Goal: Task Accomplishment & Management: Complete application form

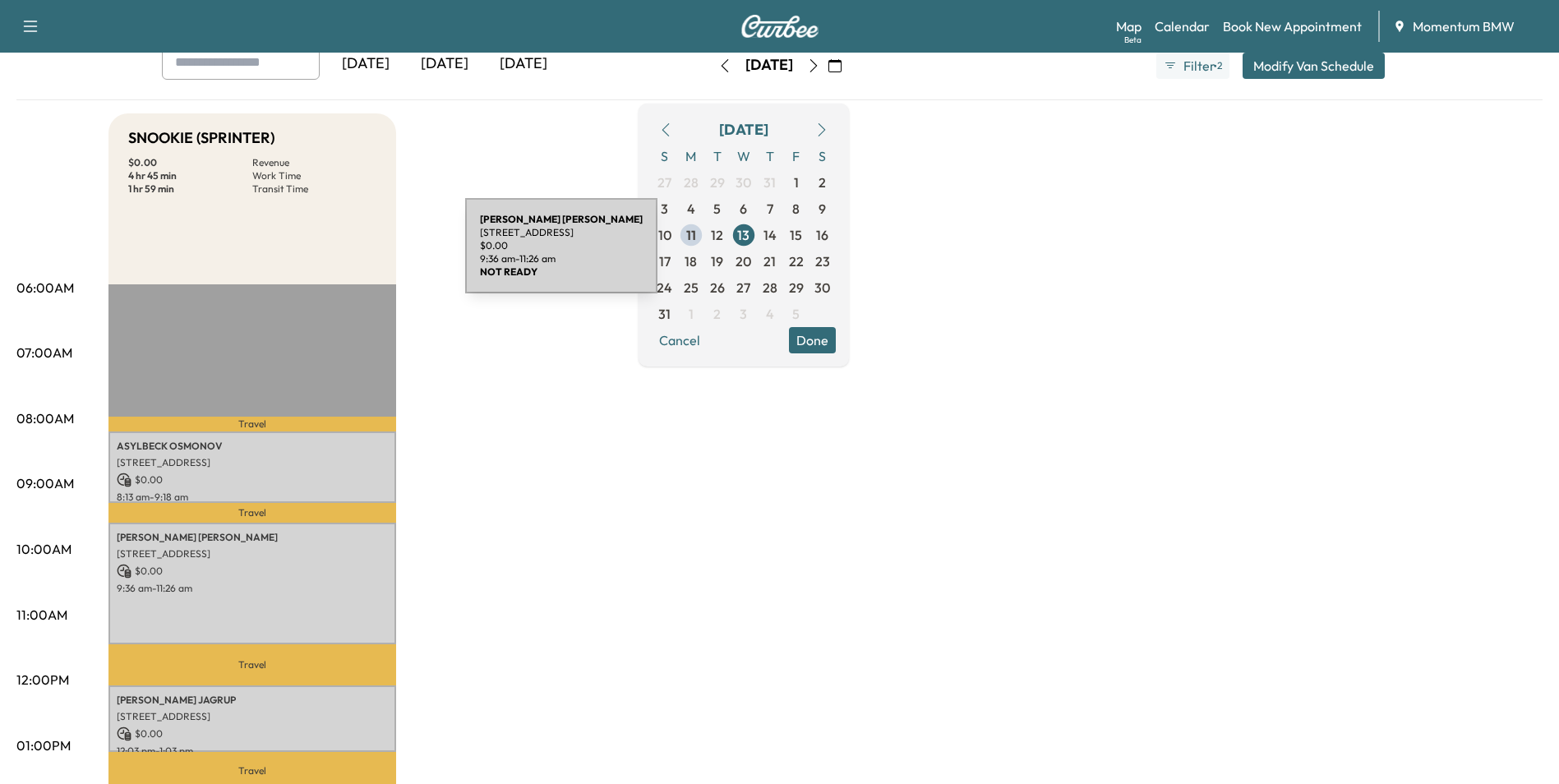
scroll to position [82, 0]
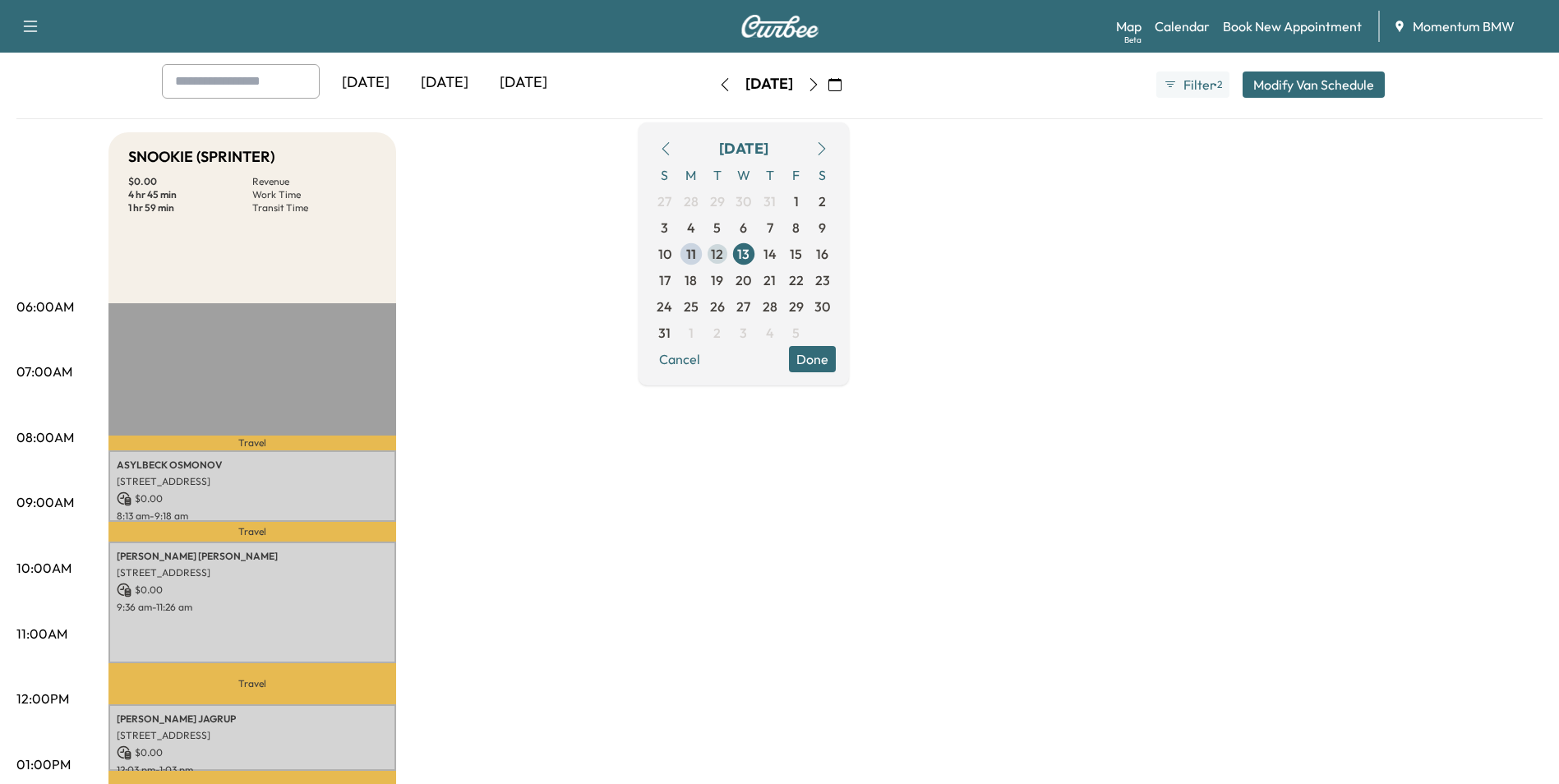
click at [731, 256] on span "12" at bounding box center [717, 254] width 26 height 26
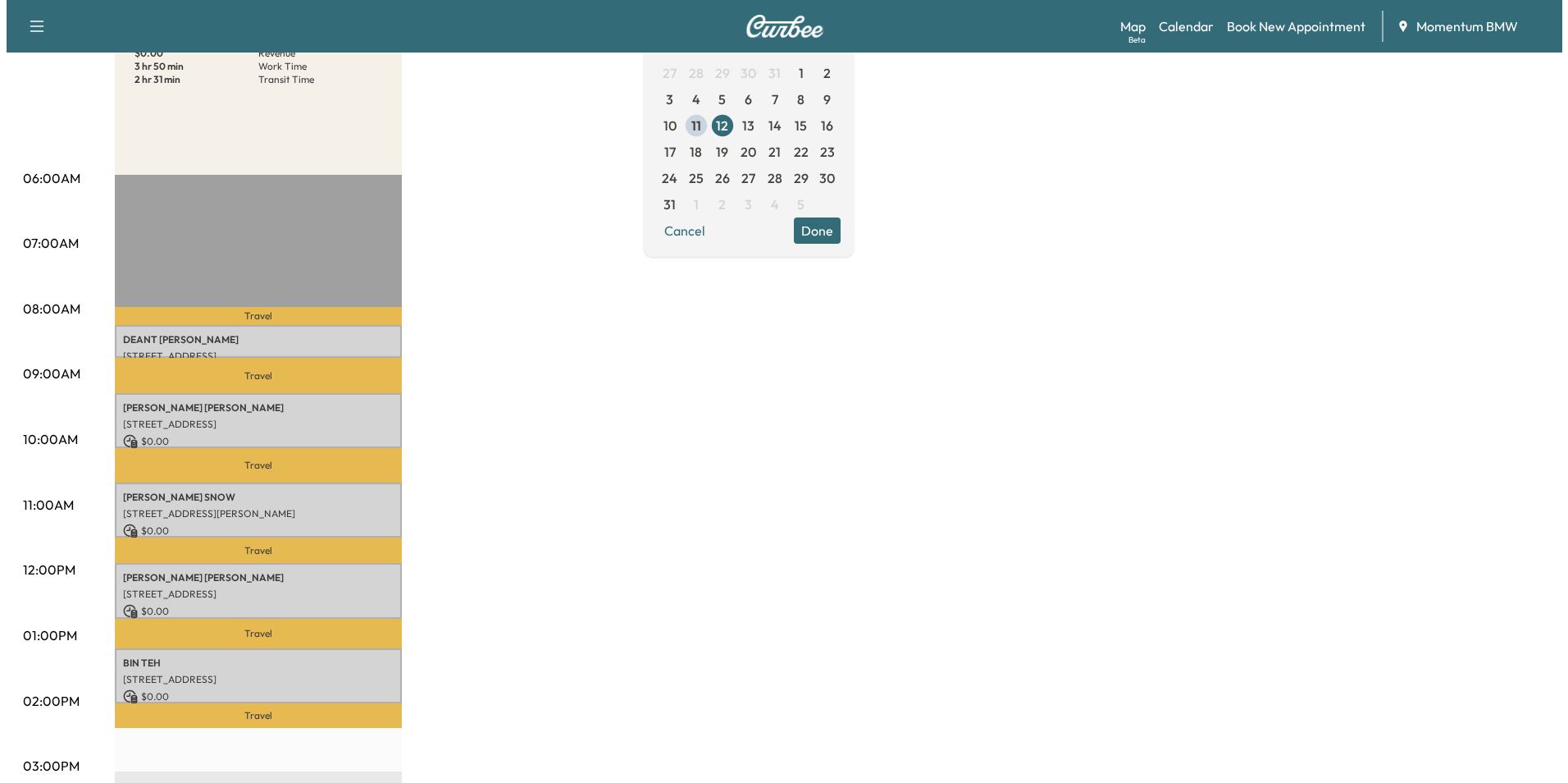
scroll to position [246, 0]
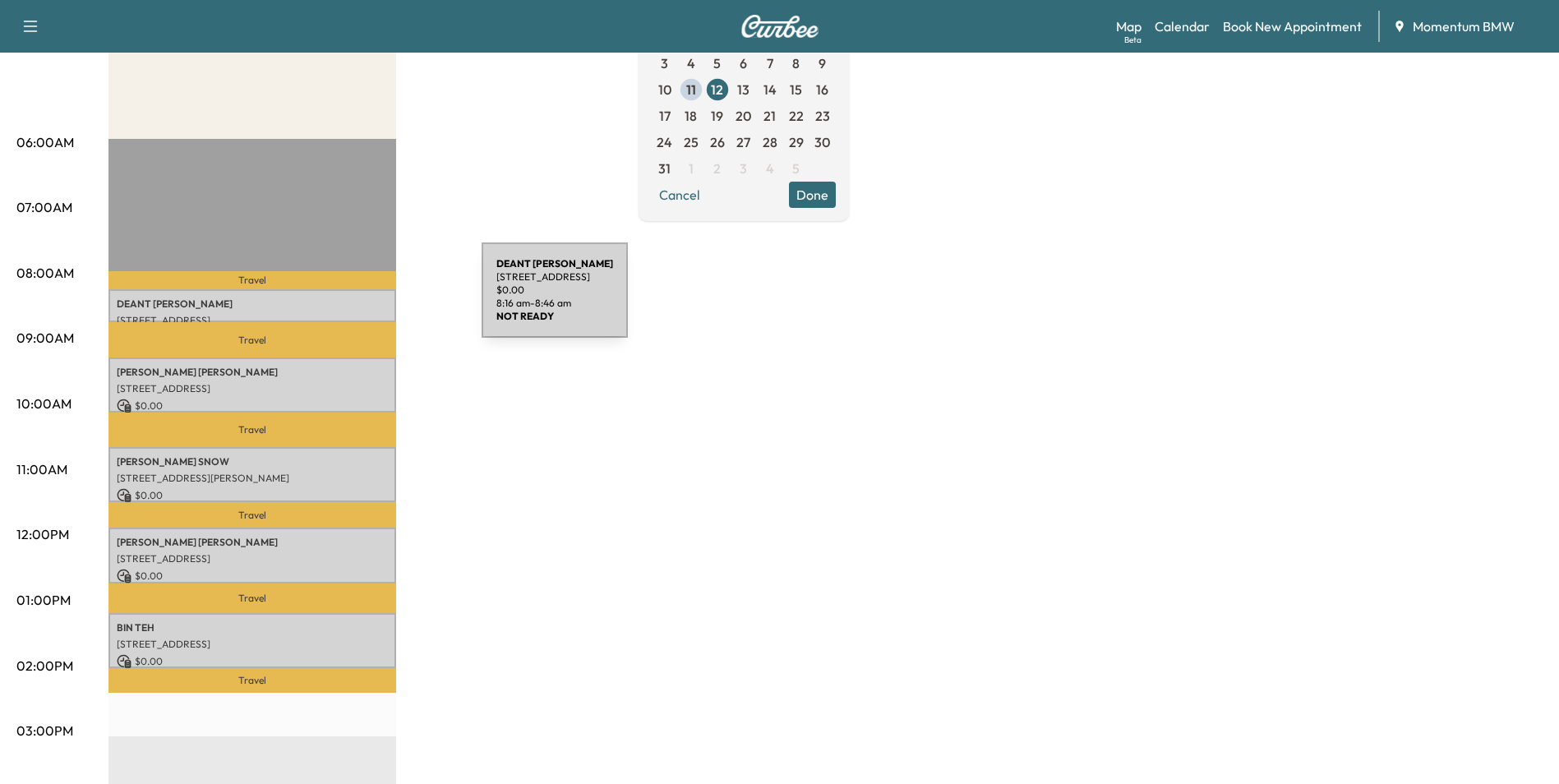
click at [359, 300] on p "[PERSON_NAME]" at bounding box center [252, 304] width 272 height 13
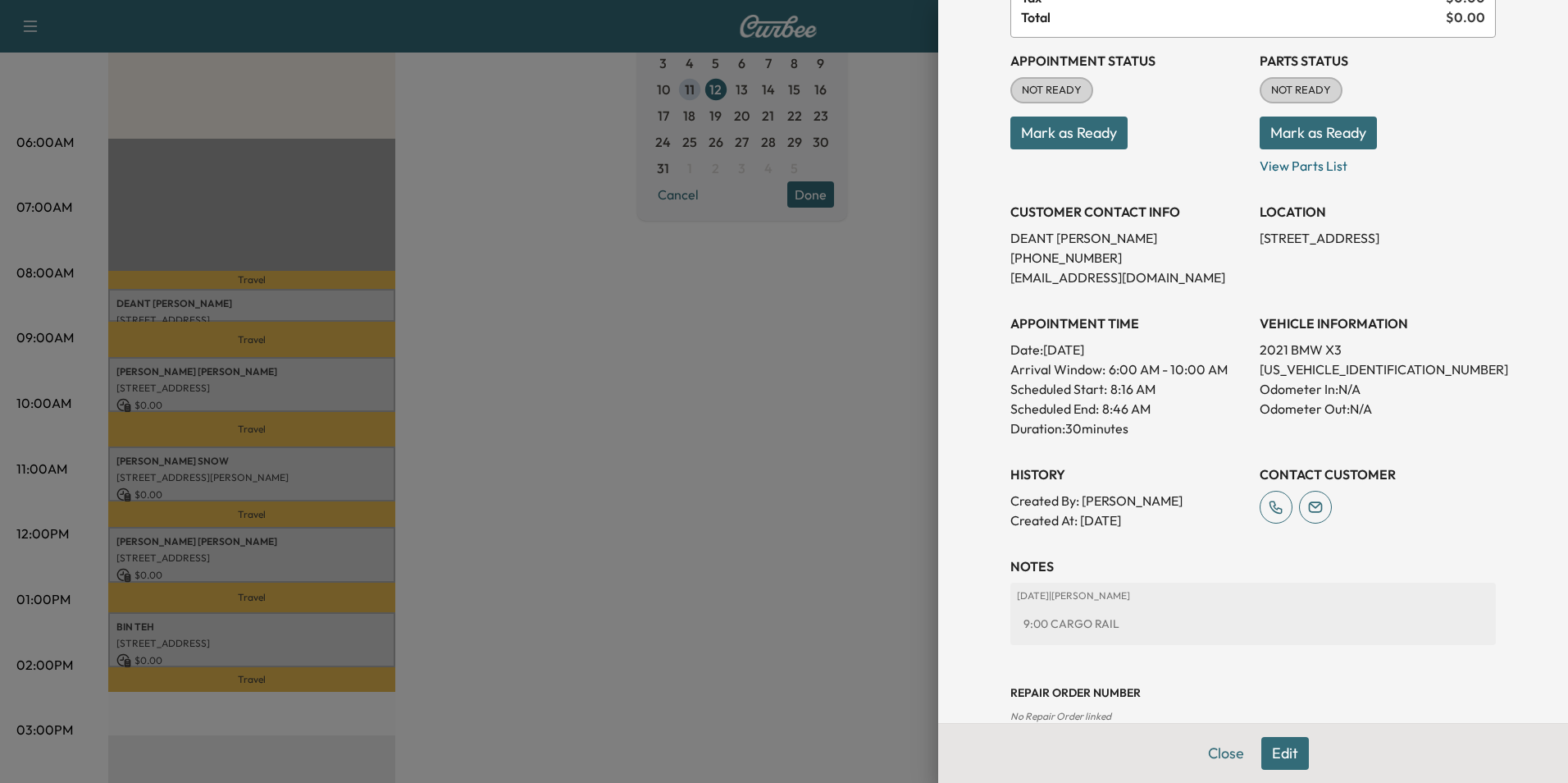
scroll to position [189, 0]
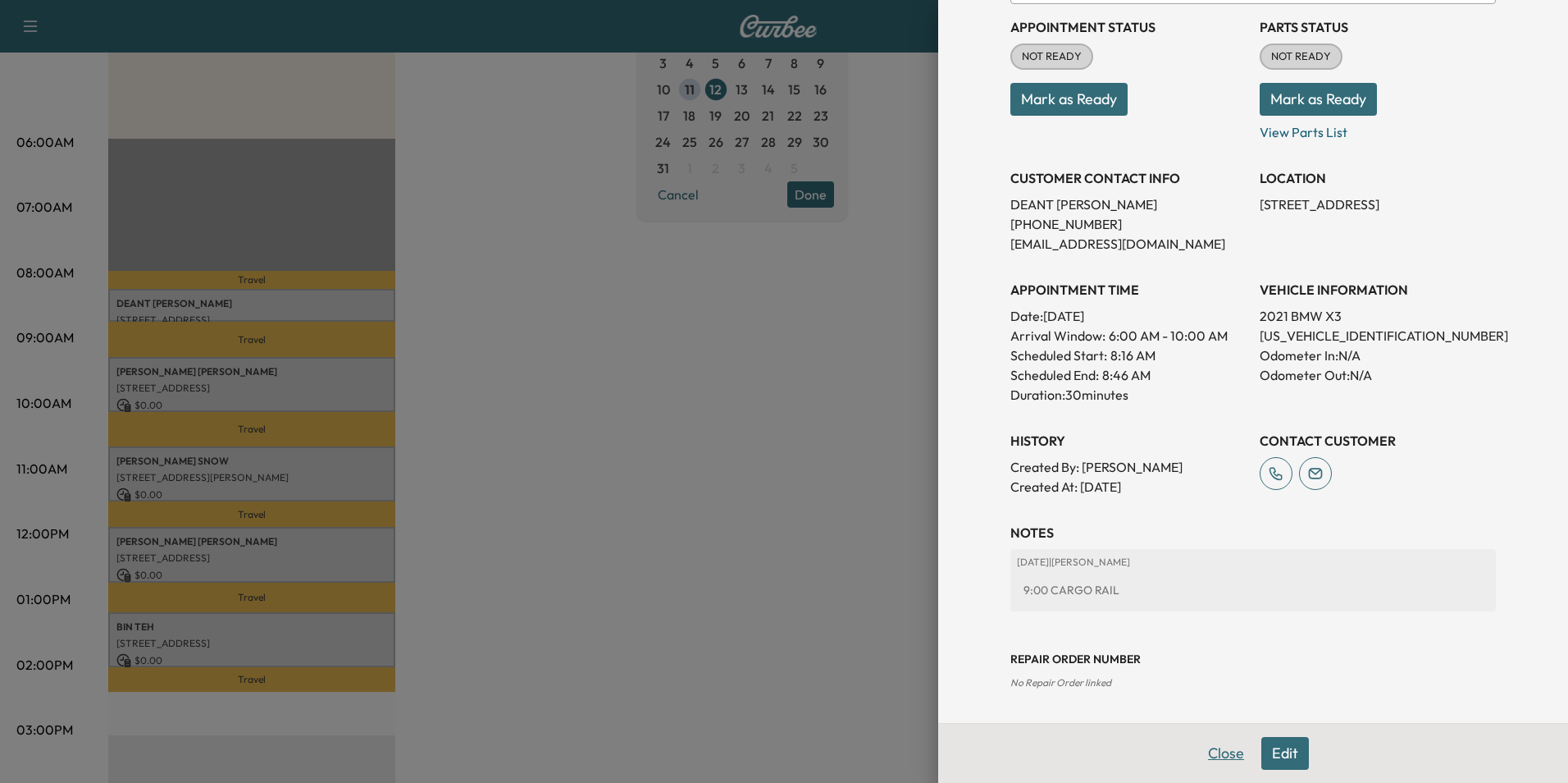
click at [1206, 751] on button "Close" at bounding box center [1226, 753] width 57 height 33
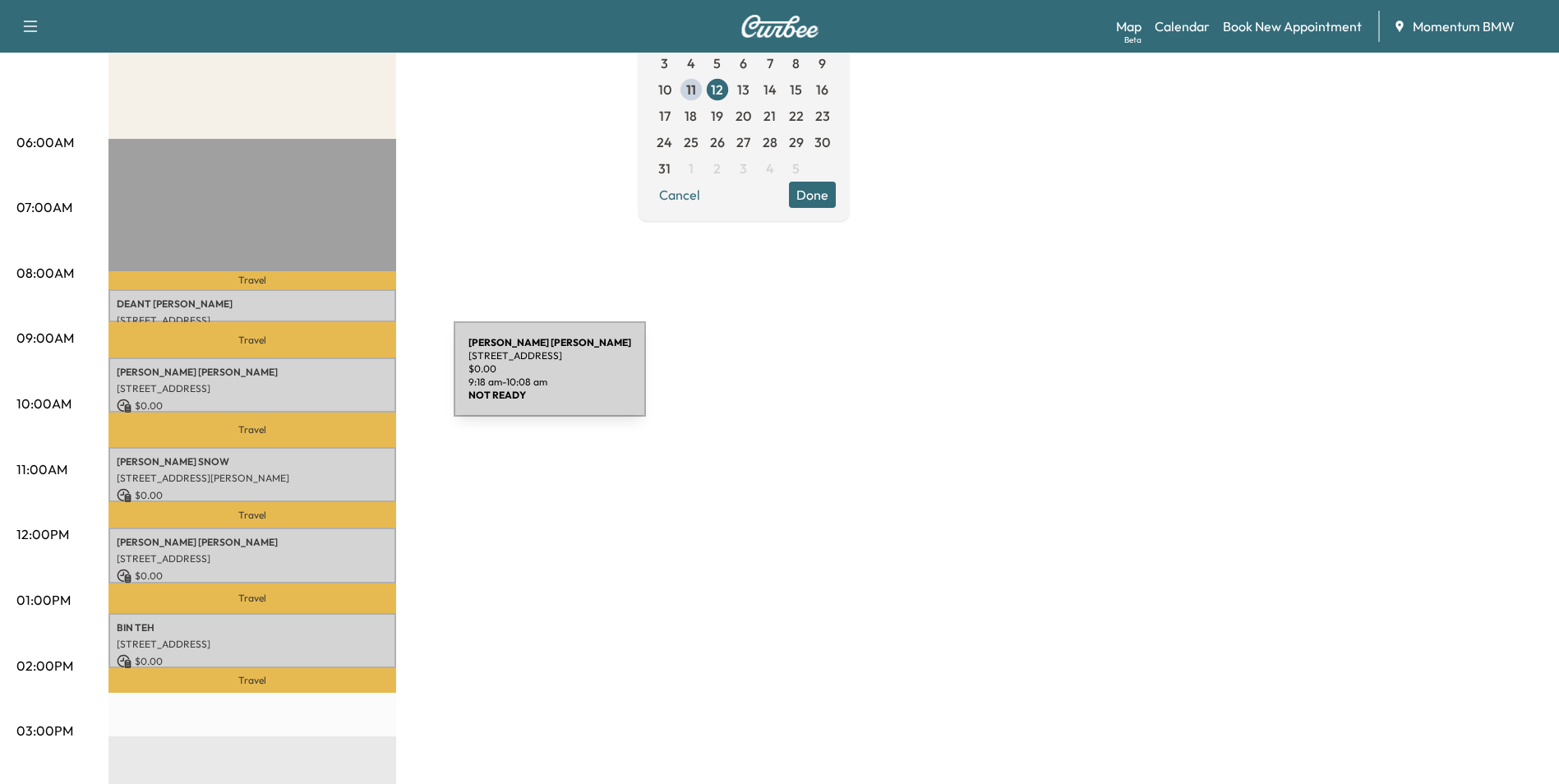
click at [331, 382] on p "[STREET_ADDRESS]" at bounding box center [252, 388] width 272 height 13
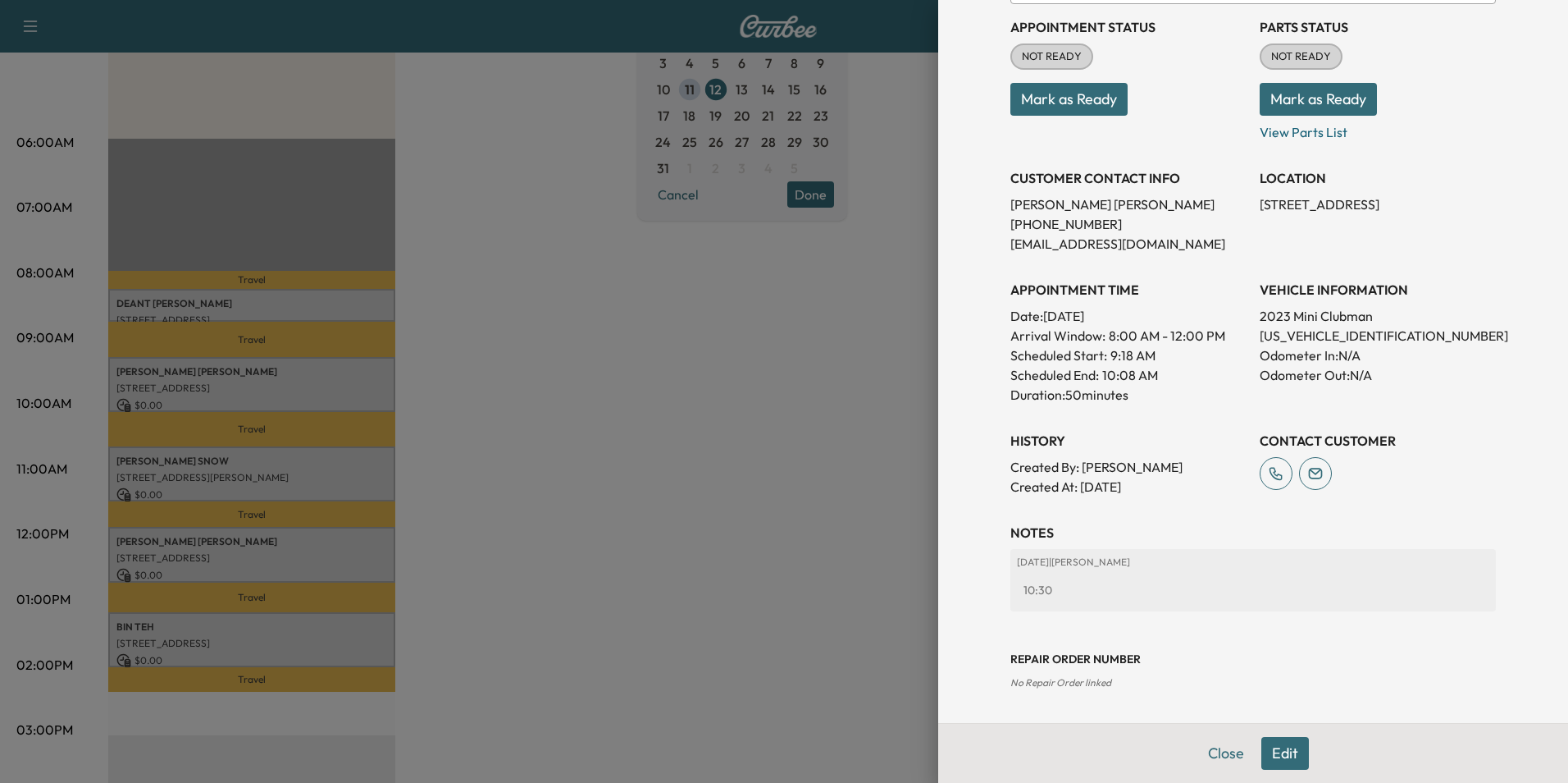
drag, startPoint x: 1219, startPoint y: 756, endPoint x: 1206, endPoint y: 750, distance: 14.3
click at [1218, 756] on button "Close" at bounding box center [1226, 753] width 57 height 33
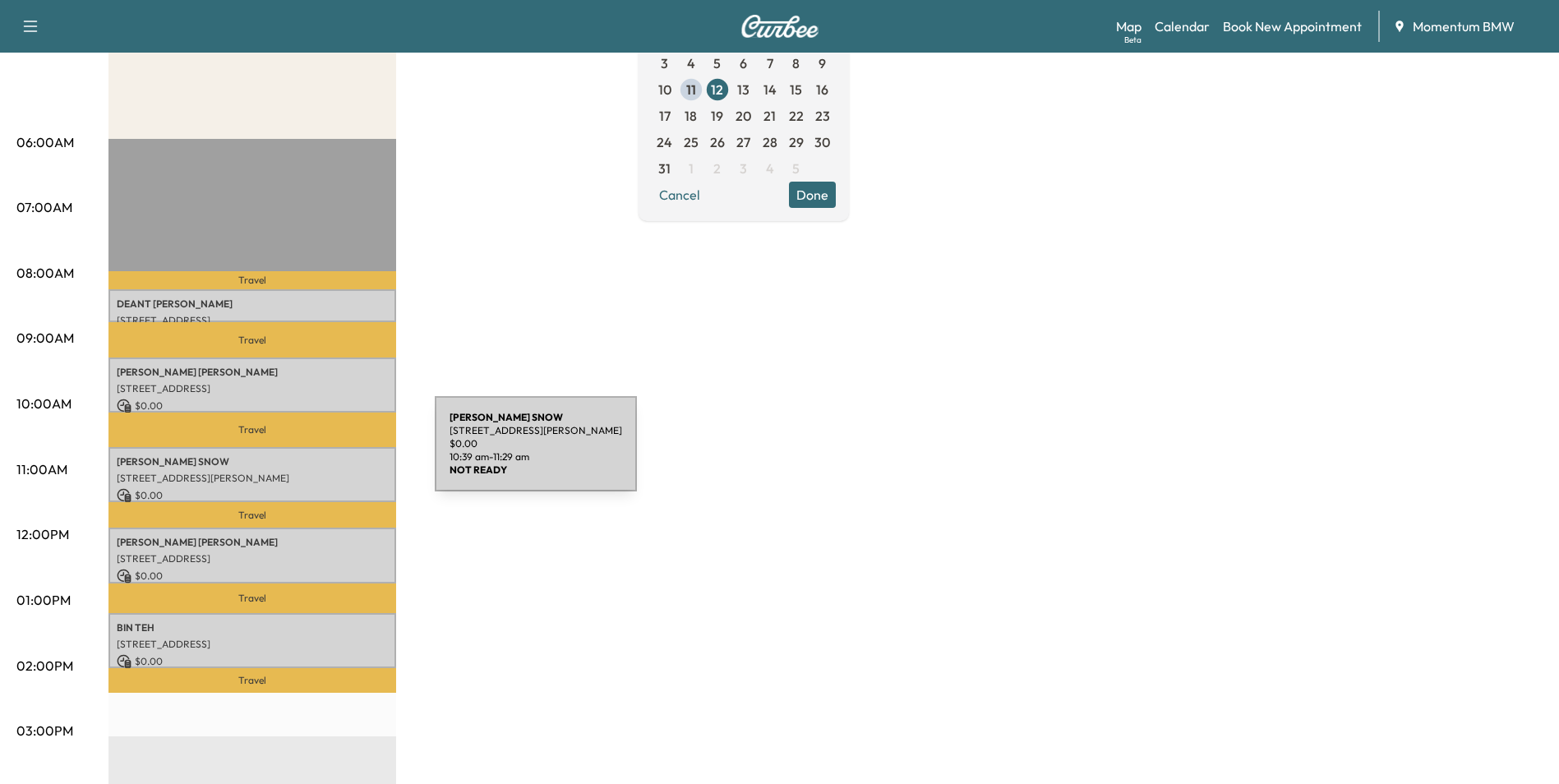
click at [311, 455] on p "[PERSON_NAME]" at bounding box center [252, 461] width 272 height 13
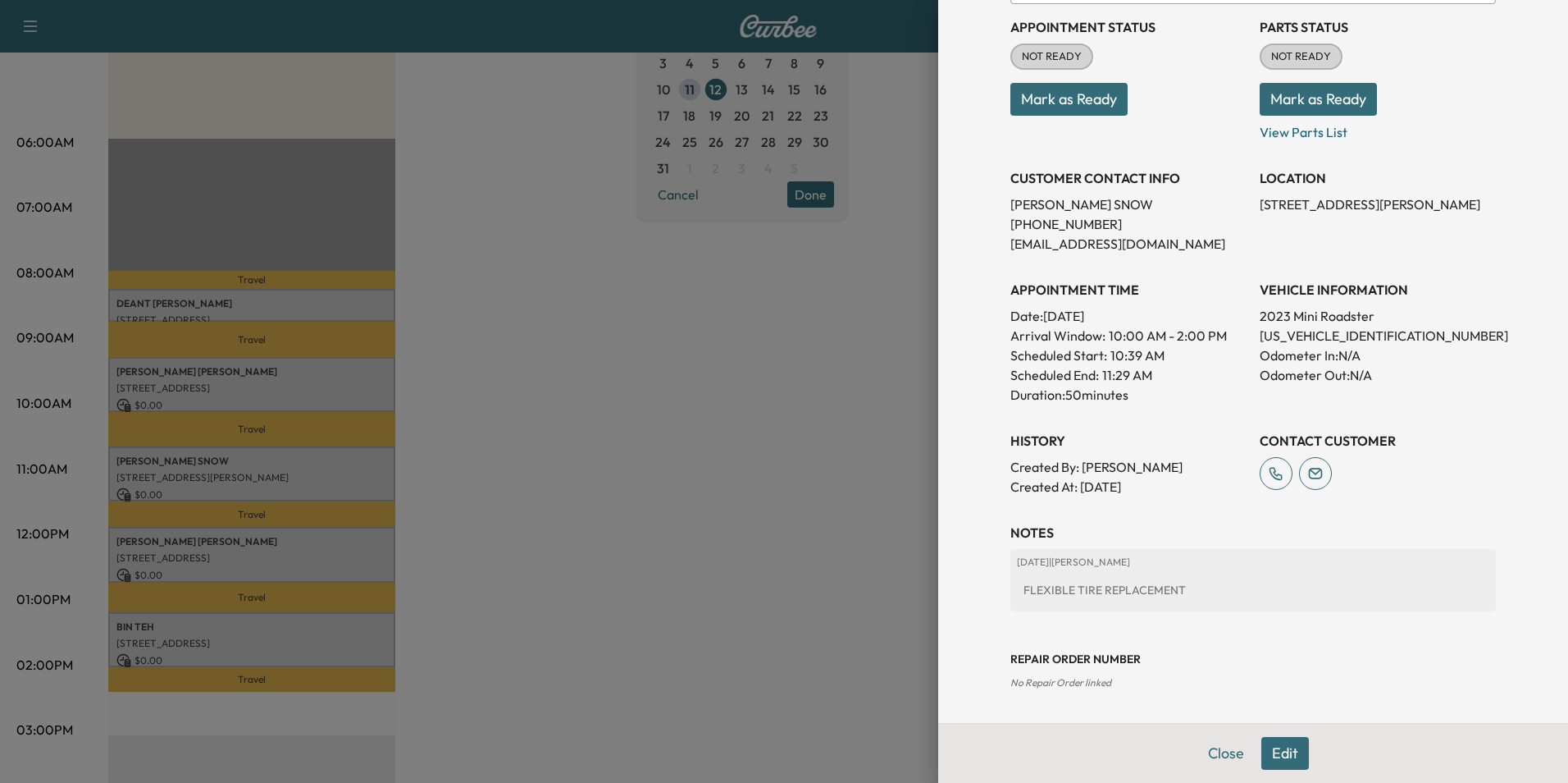
click at [1208, 753] on button "Close" at bounding box center [1226, 753] width 57 height 33
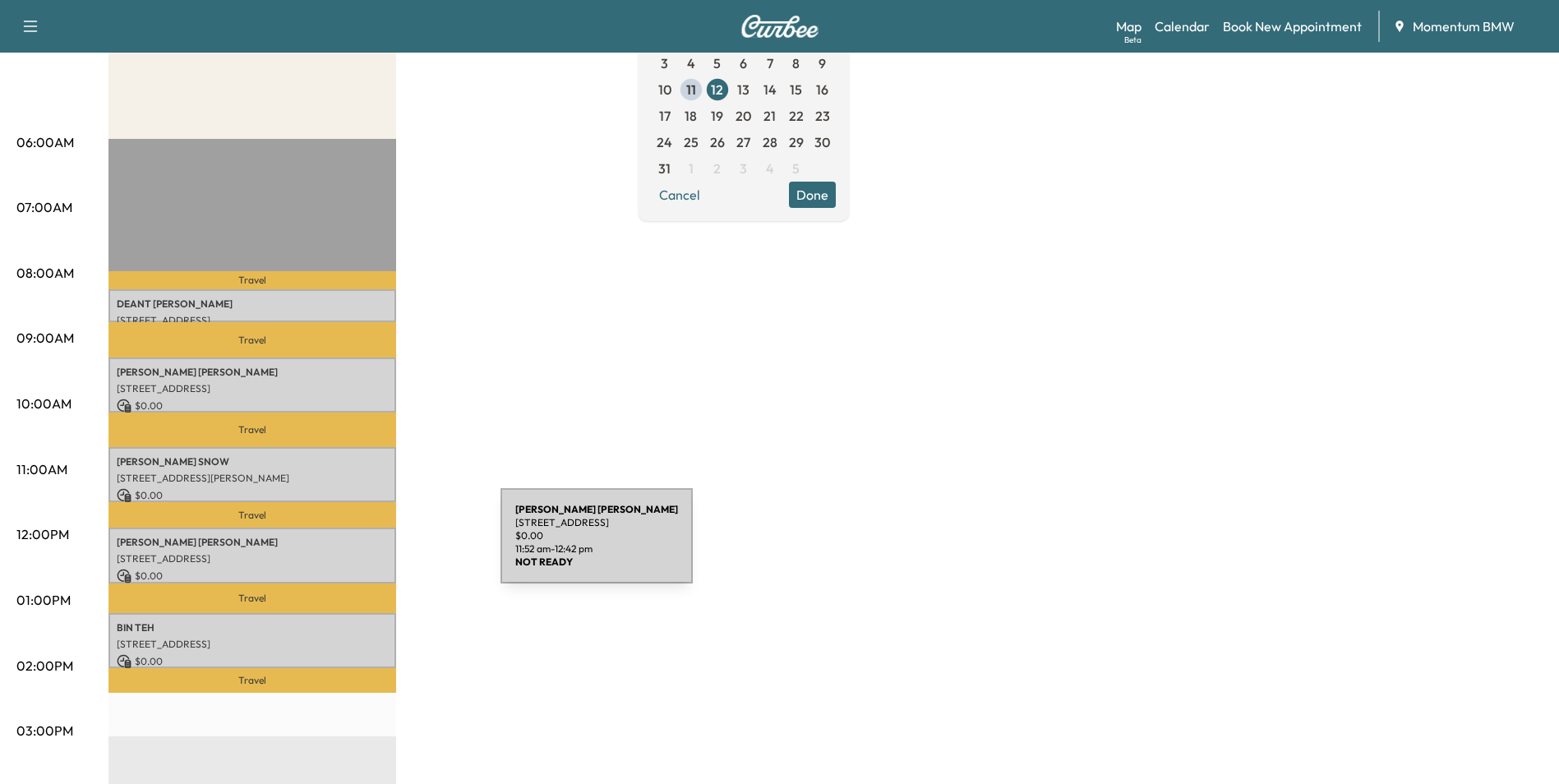
click at [377, 546] on div "[PERSON_NAME] HAMILOTON- [PERSON_NAME] [STREET_ADDRESS] $ 0.00 11:52 am - 12:42…" at bounding box center [252, 555] width 288 height 55
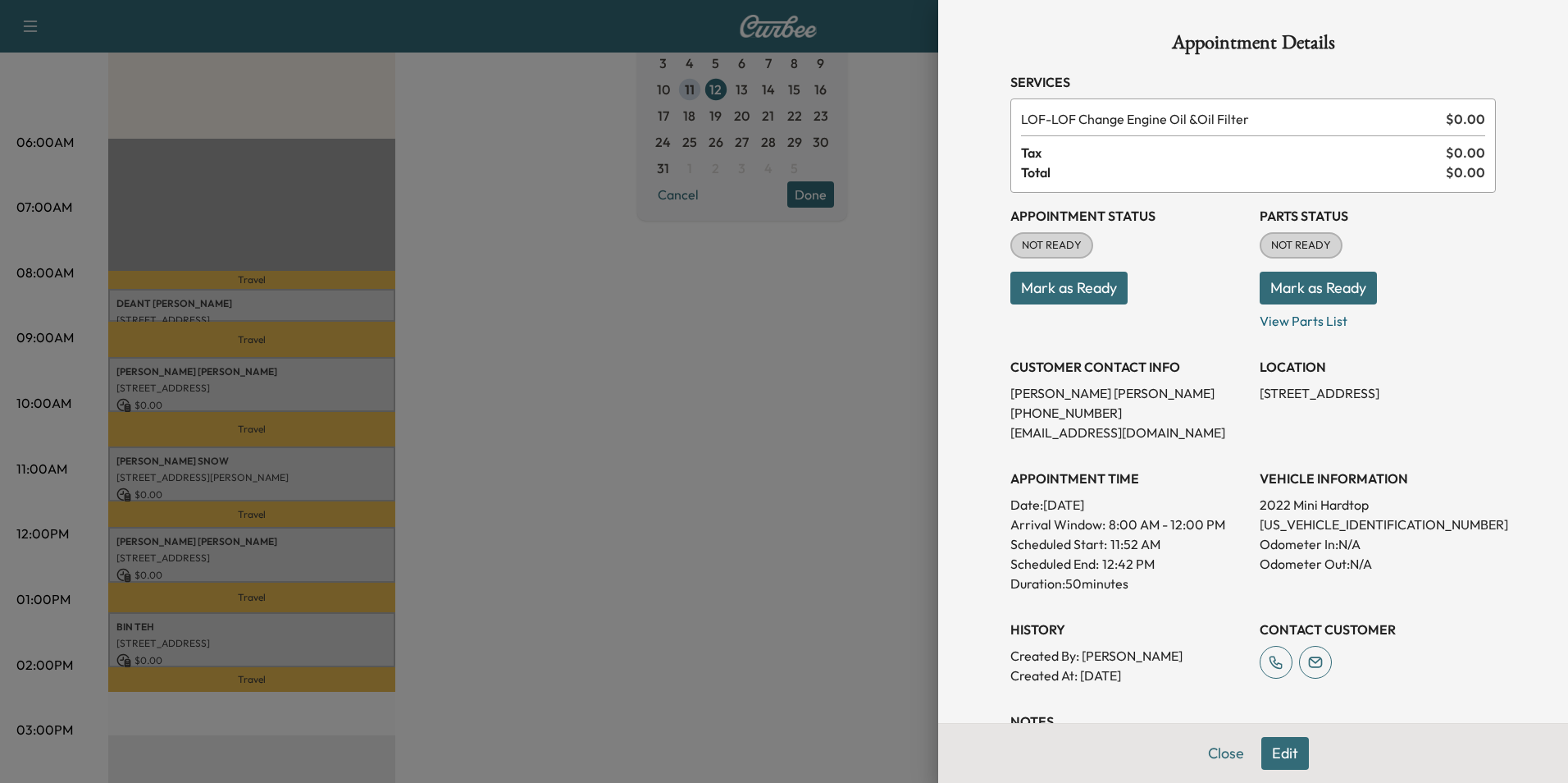
scroll to position [82, 0]
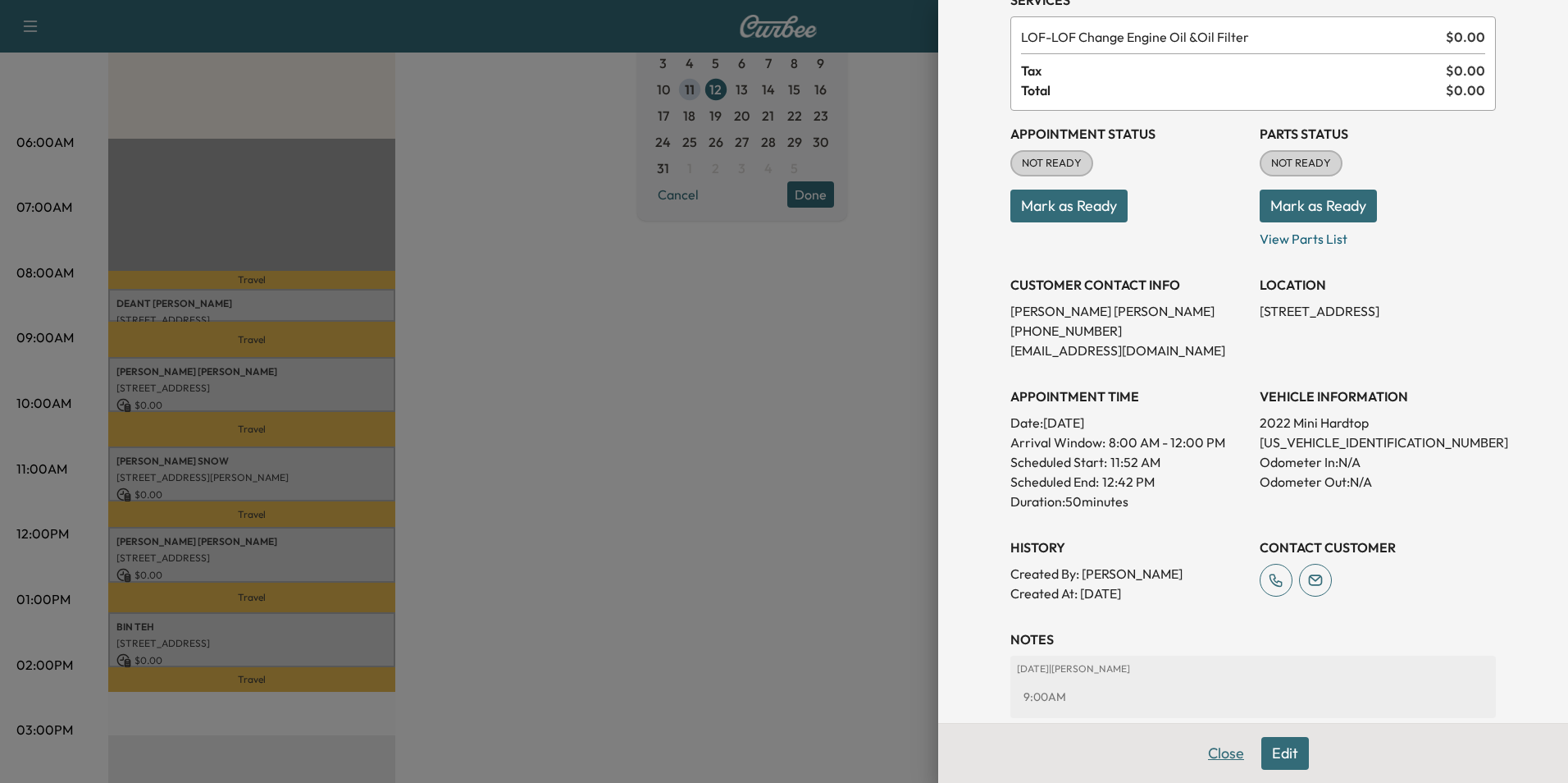
click at [1217, 758] on button "Close" at bounding box center [1226, 753] width 57 height 33
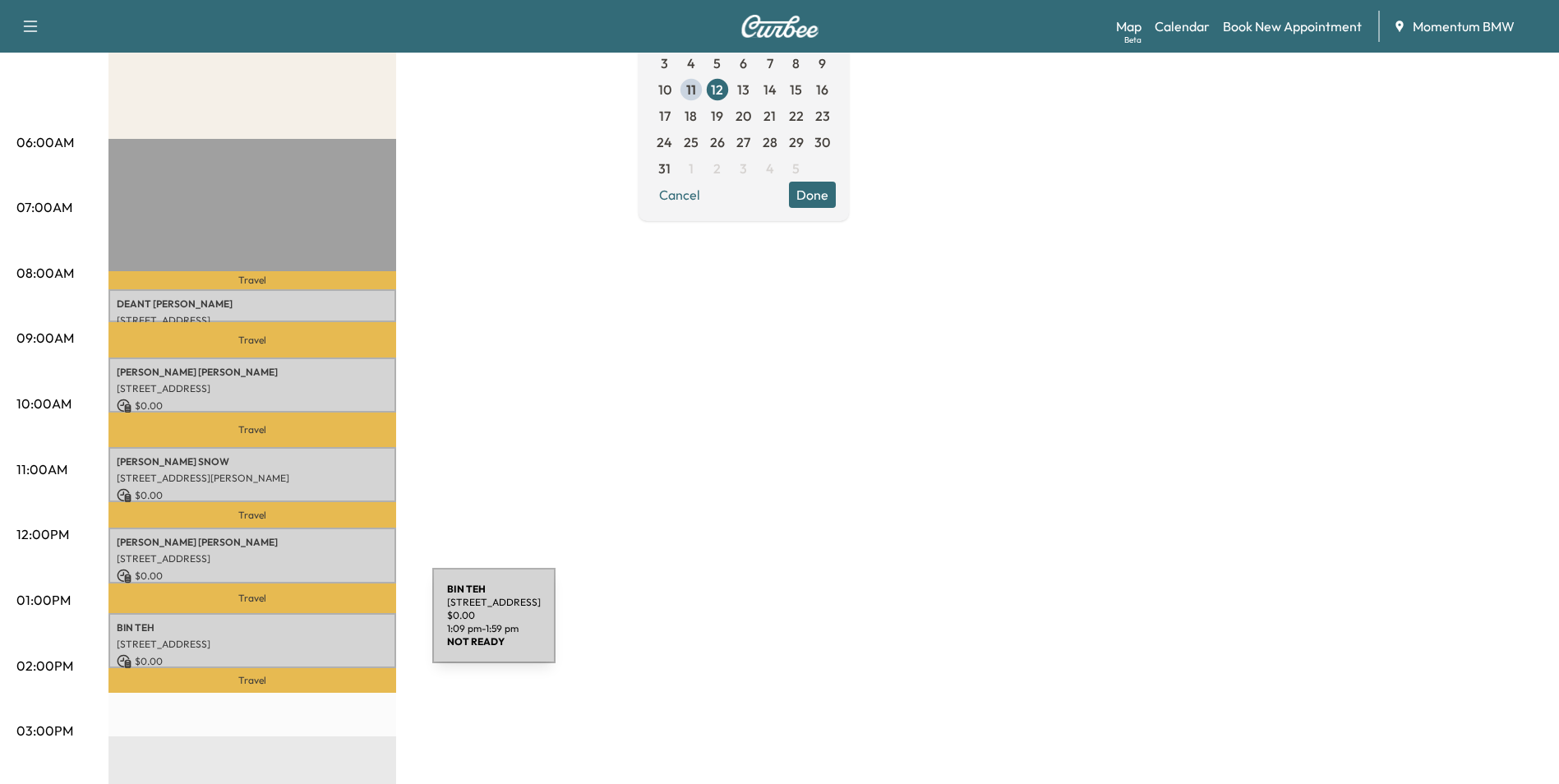
click at [309, 626] on p "[PERSON_NAME]" at bounding box center [252, 627] width 272 height 13
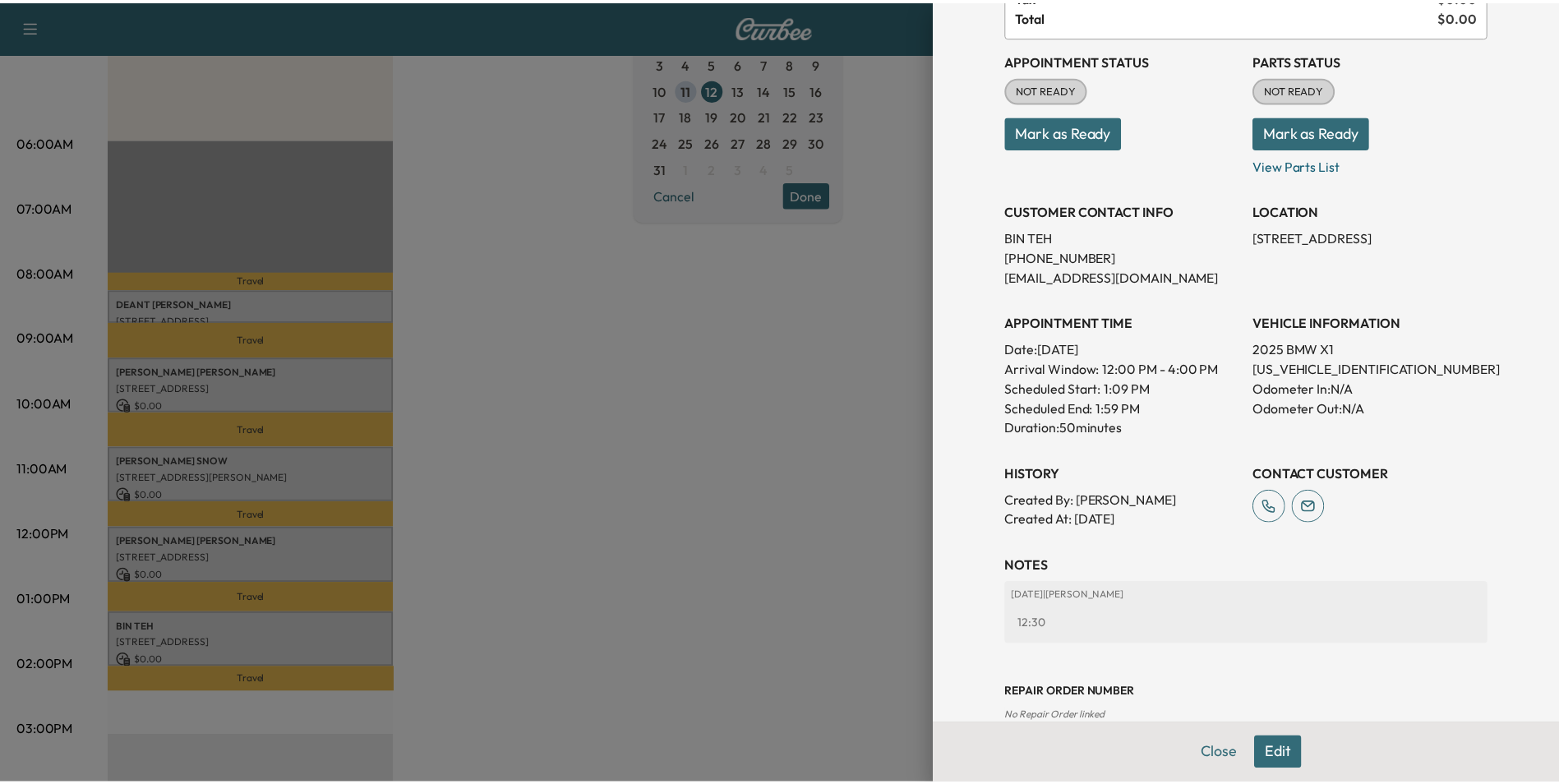
scroll to position [189, 0]
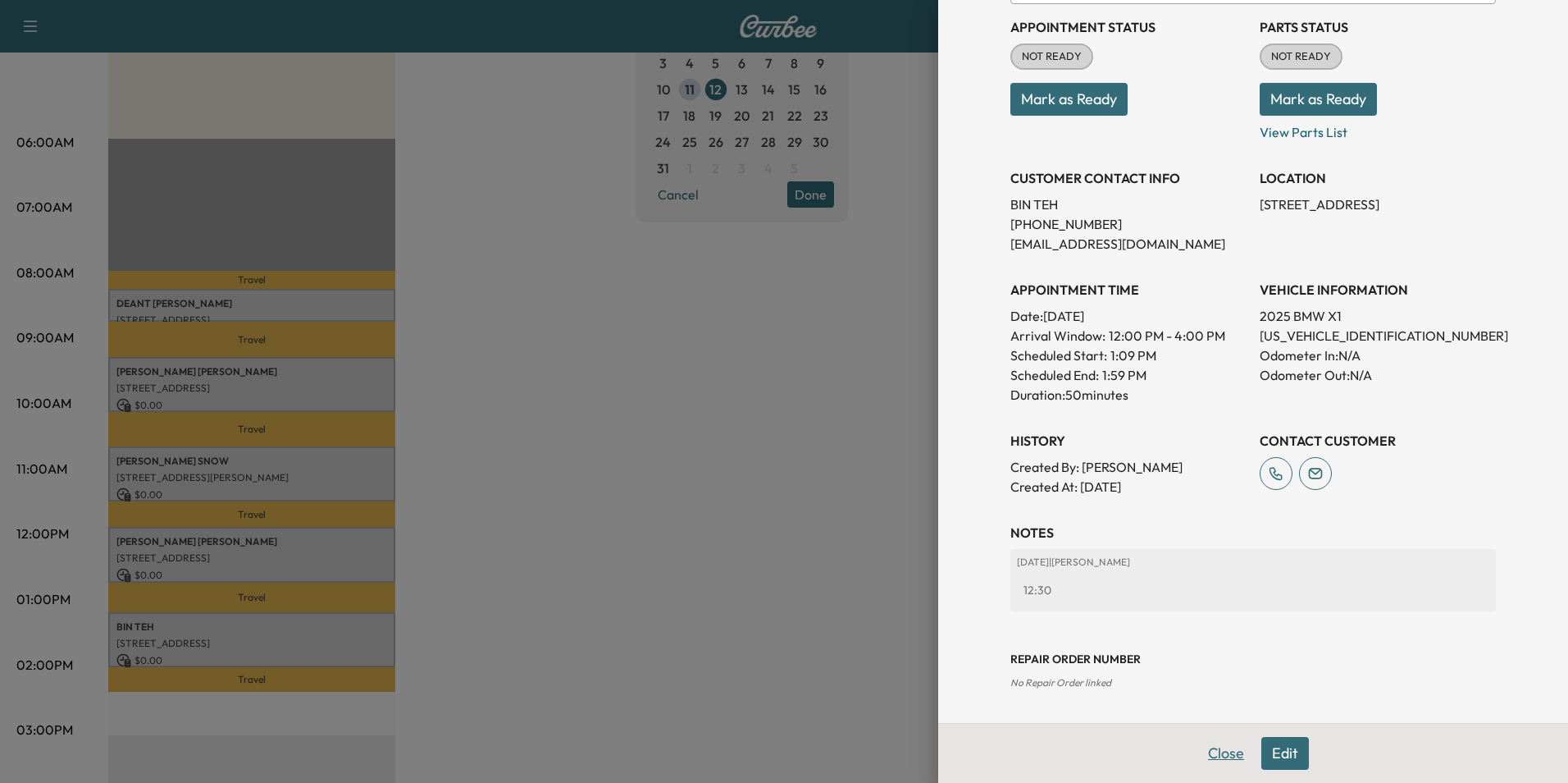
click at [1210, 756] on button "Close" at bounding box center [1226, 753] width 57 height 33
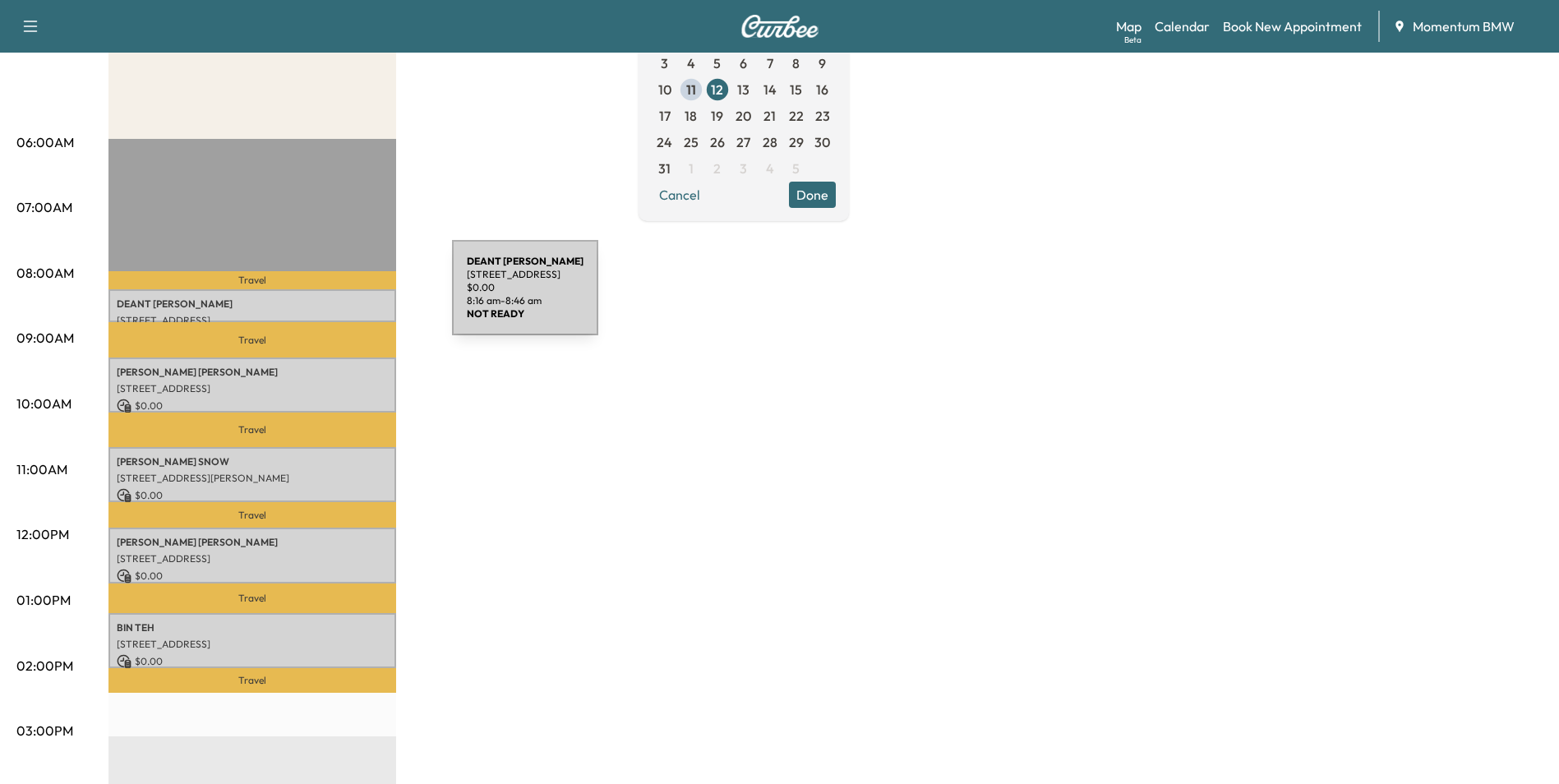
click at [329, 297] on p "[PERSON_NAME]" at bounding box center [252, 304] width 272 height 13
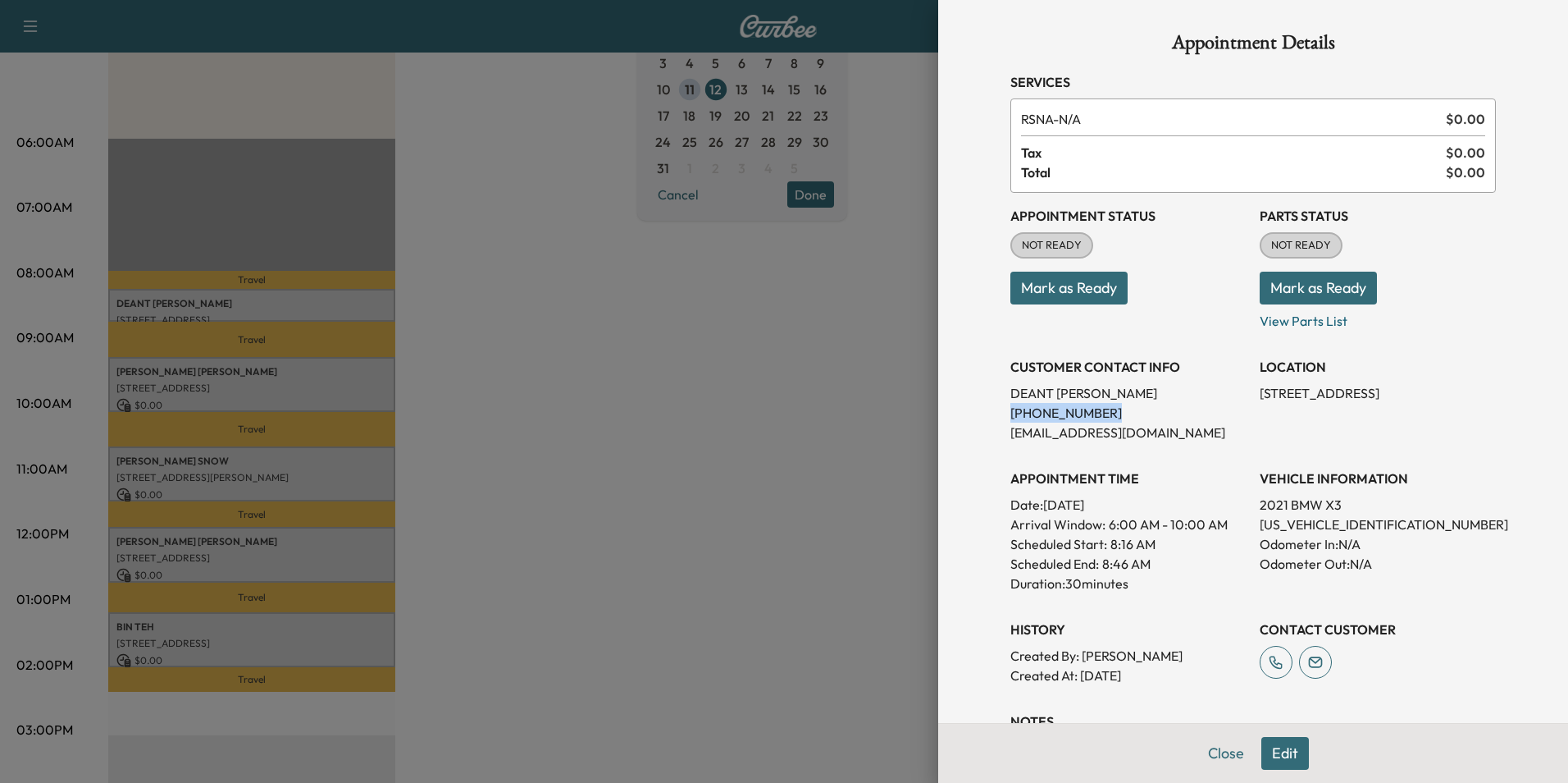
drag, startPoint x: 1089, startPoint y: 414, endPoint x: 994, endPoint y: 415, distance: 95.0
click at [994, 415] on div "Appointment Details Services RSNA - N/A $ 0.00 Tax $ 0.00 Total $ 0.00 Appointm…" at bounding box center [1252, 455] width 525 height 912
drag, startPoint x: 994, startPoint y: 415, endPoint x: 1072, endPoint y: 413, distance: 78.0
copy p "[PHONE_NUMBER]"
click at [1207, 750] on button "Close" at bounding box center [1226, 753] width 57 height 33
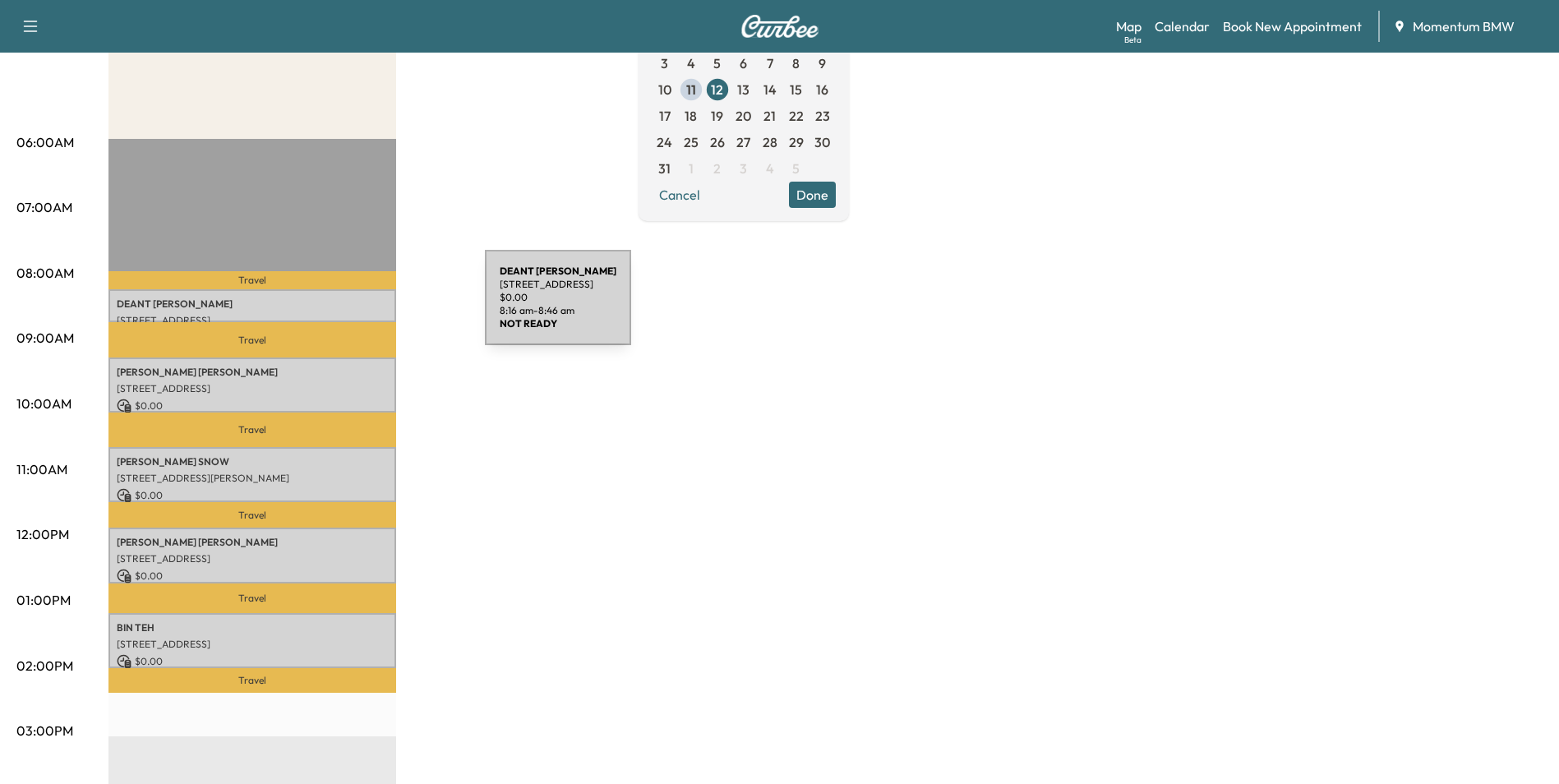
click at [361, 307] on p "[PERSON_NAME]" at bounding box center [252, 304] width 272 height 13
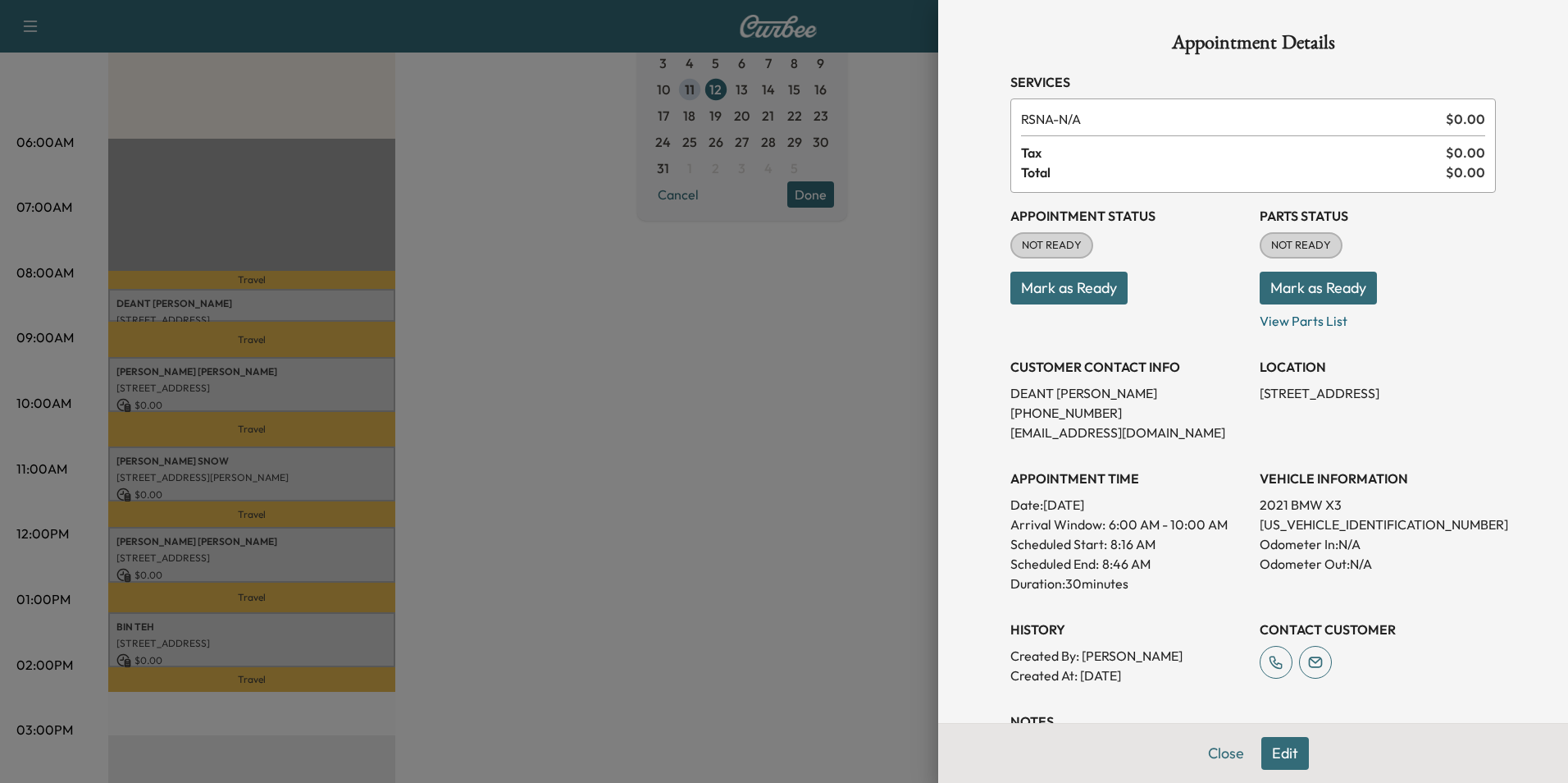
click at [1094, 292] on button "Mark as Ready" at bounding box center [1068, 287] width 117 height 33
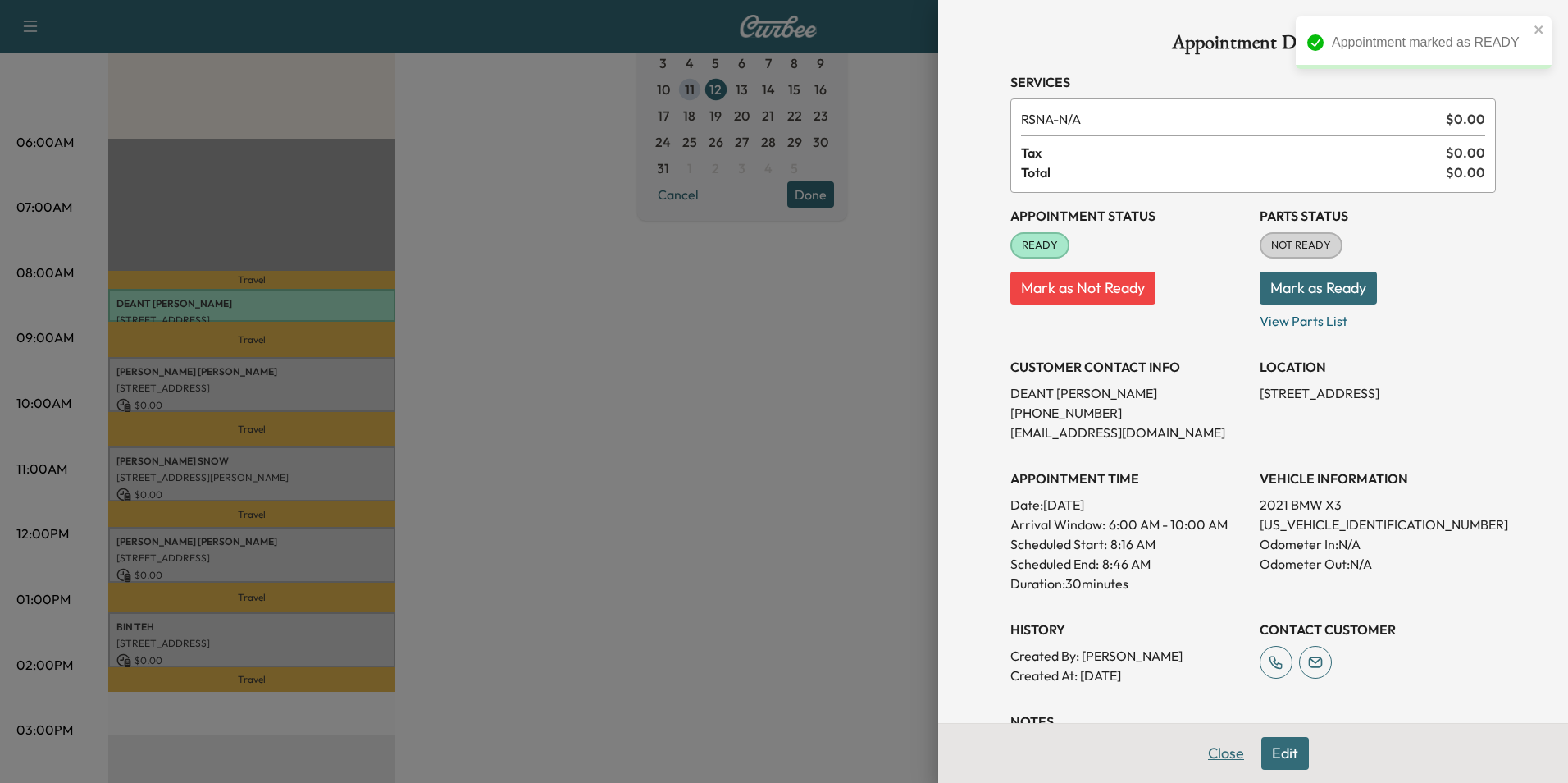
click at [1220, 754] on button "Close" at bounding box center [1226, 753] width 57 height 33
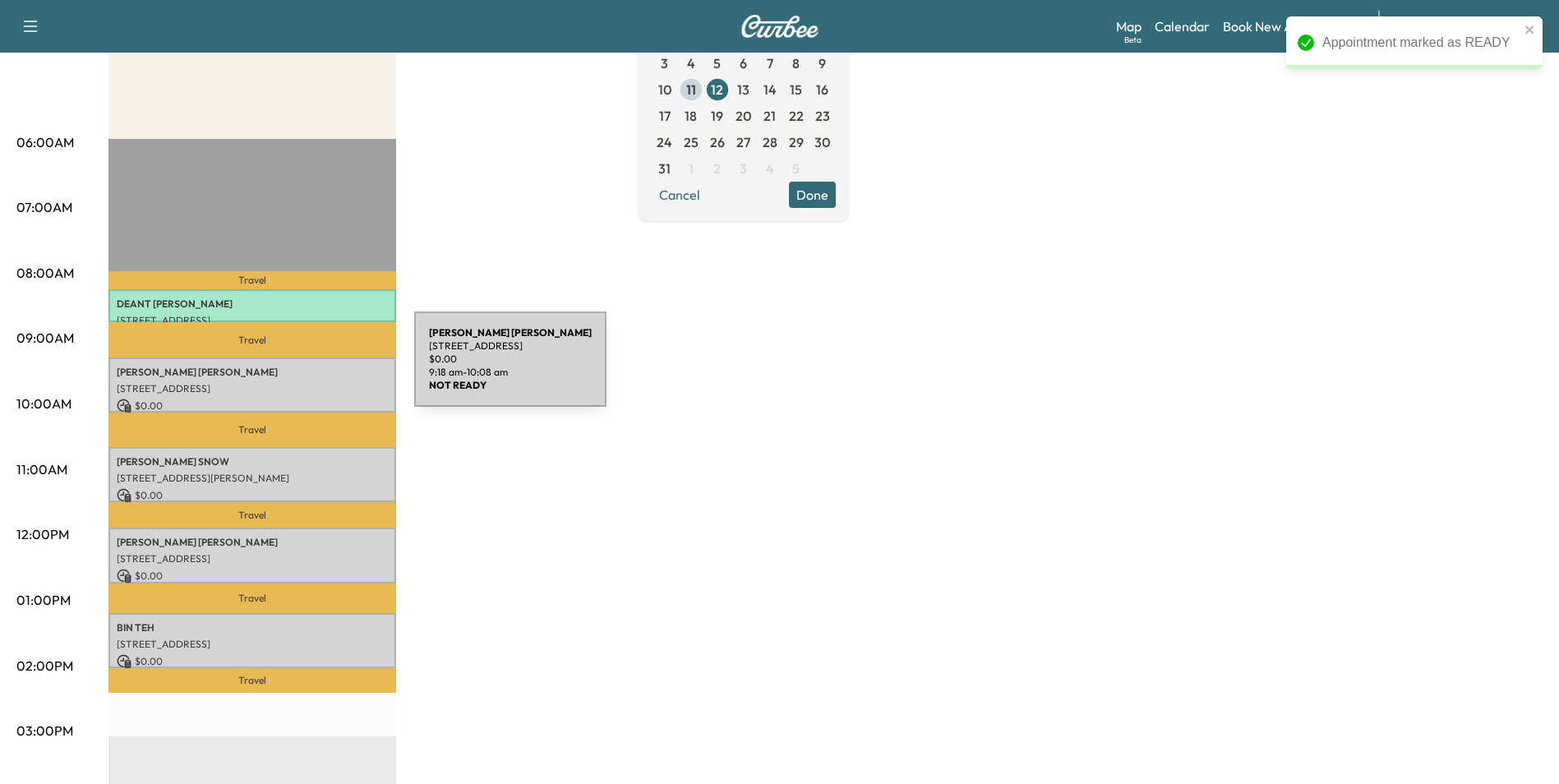
click at [291, 370] on p "[PERSON_NAME]" at bounding box center [252, 372] width 272 height 13
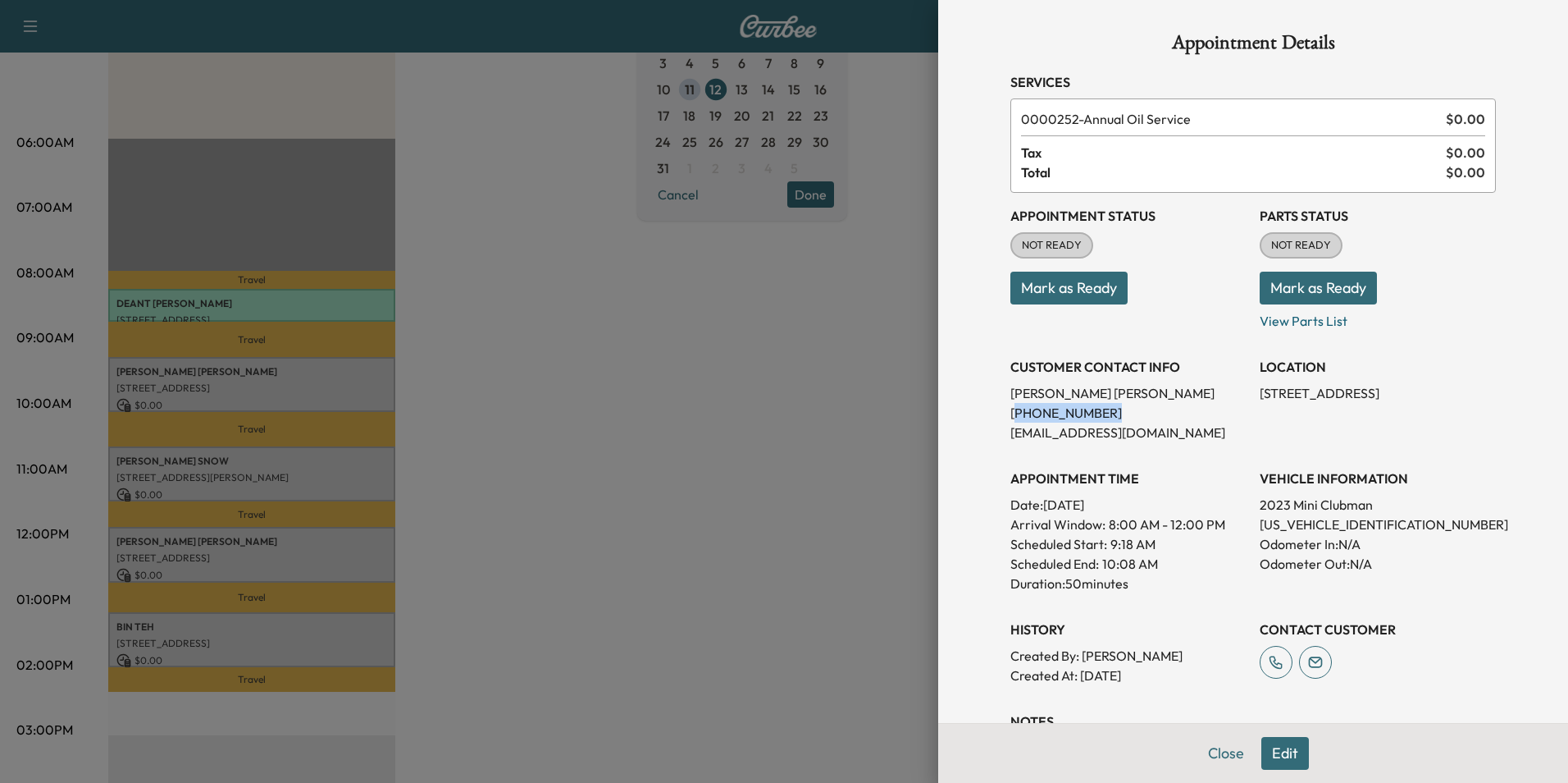
drag, startPoint x: 1089, startPoint y: 418, endPoint x: 1002, endPoint y: 417, distance: 87.0
click at [1010, 417] on p "[PHONE_NUMBER]" at bounding box center [1128, 413] width 236 height 20
drag, startPoint x: 1002, startPoint y: 417, endPoint x: 1072, endPoint y: 417, distance: 70.0
copy p "321) 298-6809"
click at [1062, 289] on button "Mark as Ready" at bounding box center [1068, 287] width 117 height 33
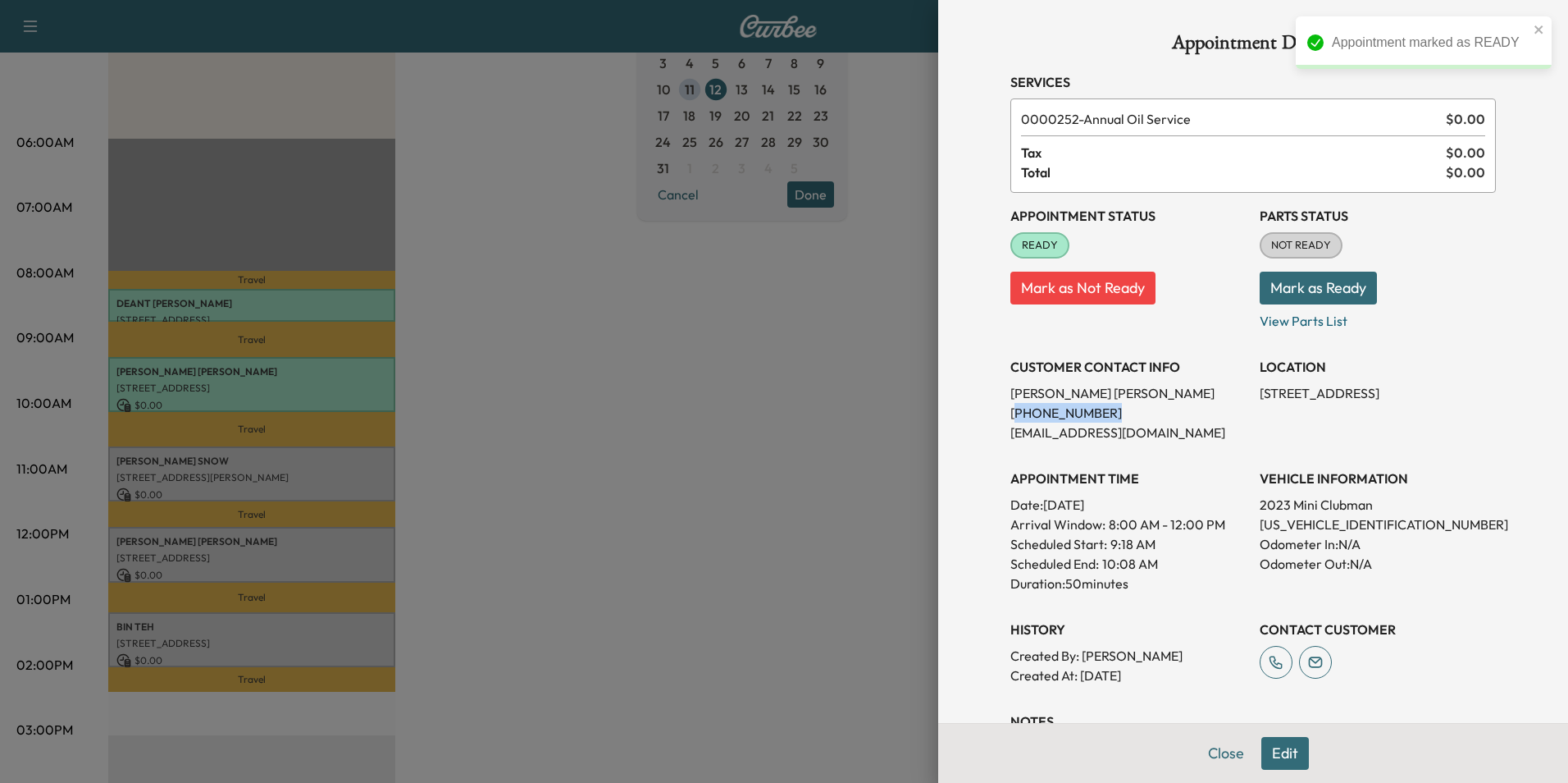
click at [1224, 761] on button "Close" at bounding box center [1226, 753] width 57 height 33
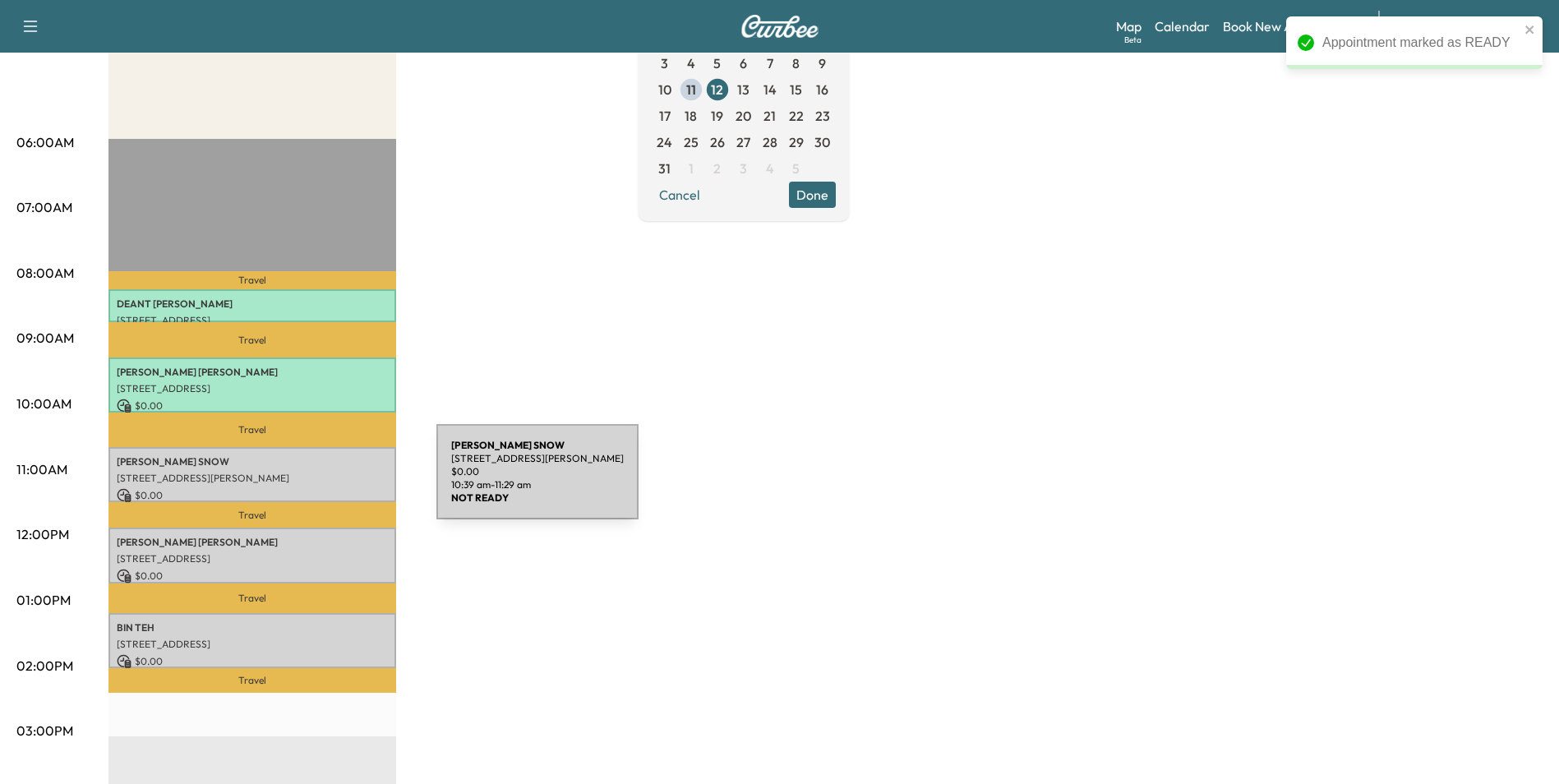
click at [313, 481] on div "[PERSON_NAME] [STREET_ADDRESS][PERSON_NAME] $ 0.00 10:39 am - 11:29 am" at bounding box center [252, 474] width 288 height 55
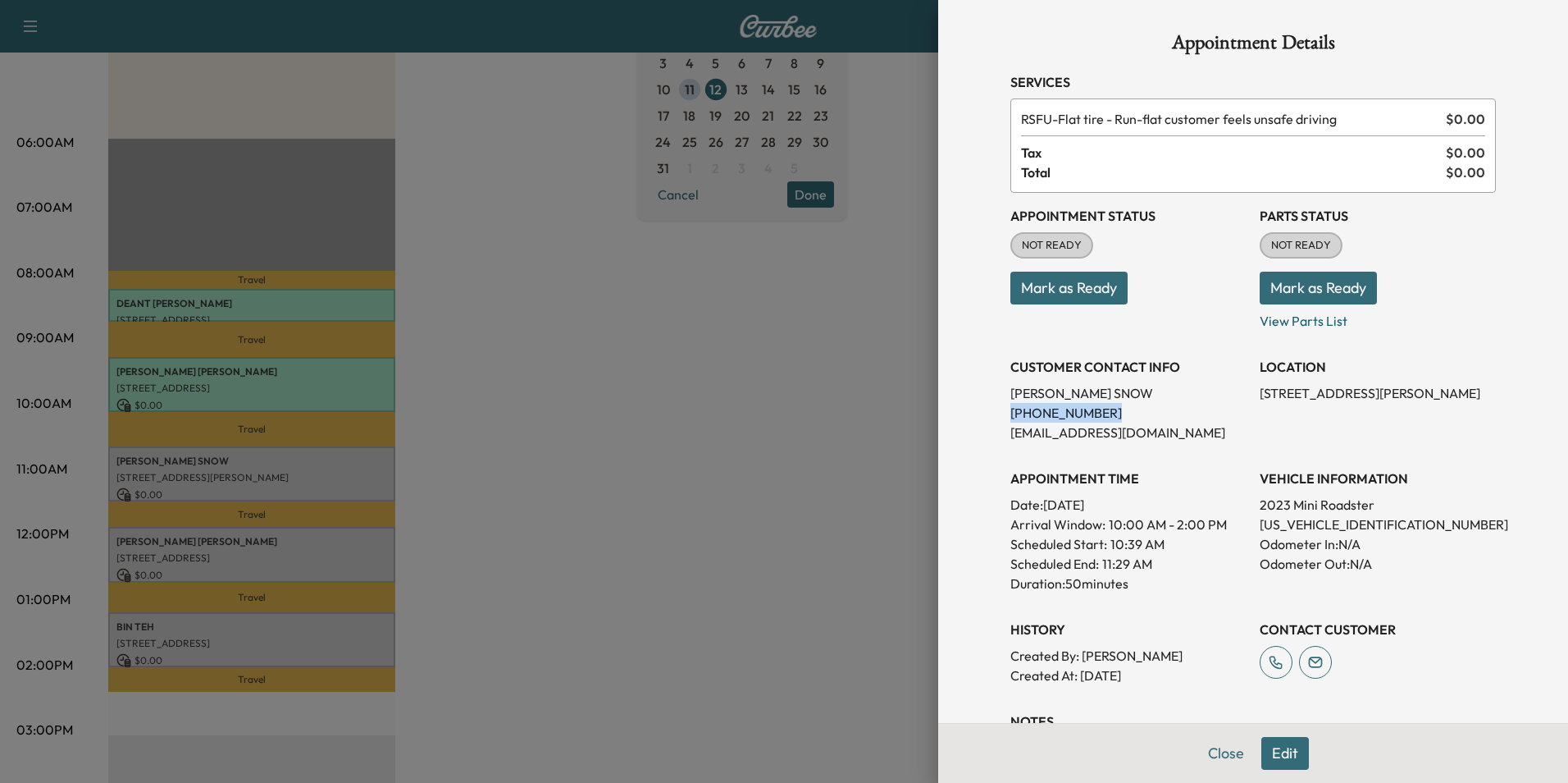
drag, startPoint x: 1085, startPoint y: 417, endPoint x: 996, endPoint y: 410, distance: 89.3
click at [996, 410] on div "Appointment Details Services RSFU - Flat tire - Run-flat customer feels unsafe …" at bounding box center [1252, 455] width 525 height 912
drag, startPoint x: 996, startPoint y: 410, endPoint x: 1065, endPoint y: 417, distance: 69.4
copy p "[PHONE_NUMBER]"
click at [1083, 291] on button "Mark as Ready" at bounding box center [1068, 287] width 117 height 33
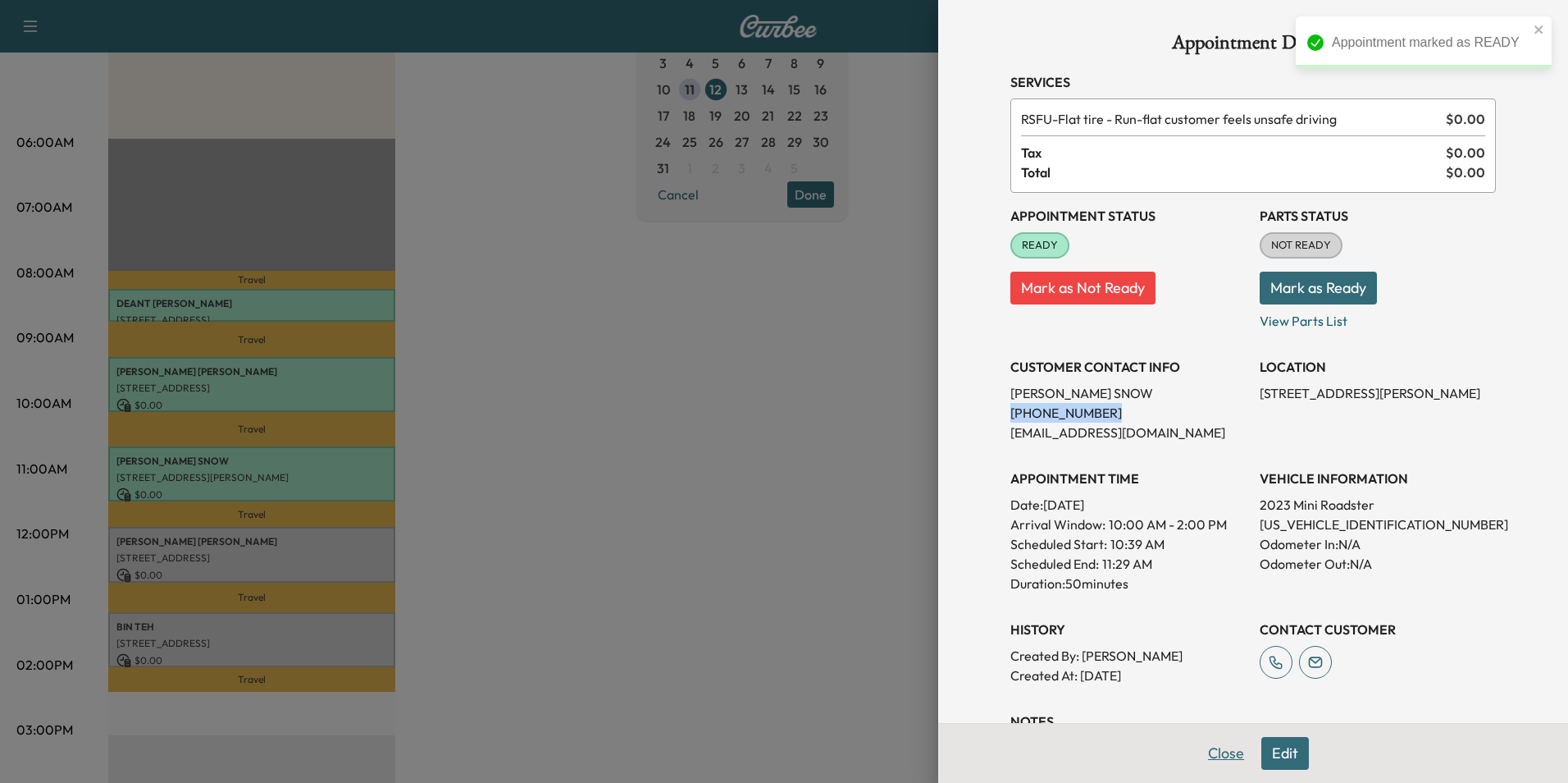
click at [1217, 757] on button "Close" at bounding box center [1226, 753] width 57 height 33
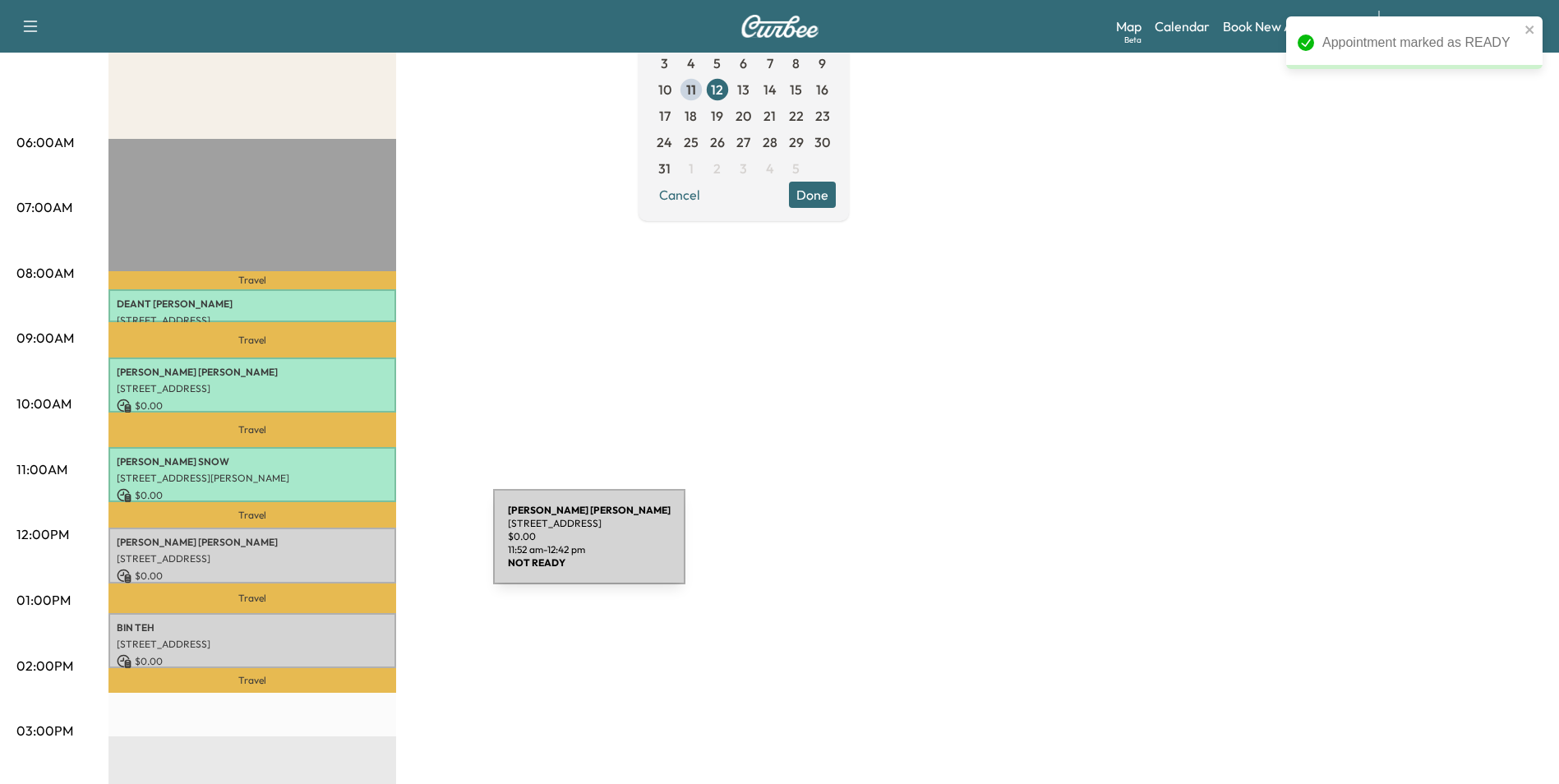
click at [370, 547] on div "[PERSON_NAME] HAMILOTON- [PERSON_NAME] [STREET_ADDRESS] $ 0.00 11:52 am - 12:42…" at bounding box center [252, 555] width 288 height 55
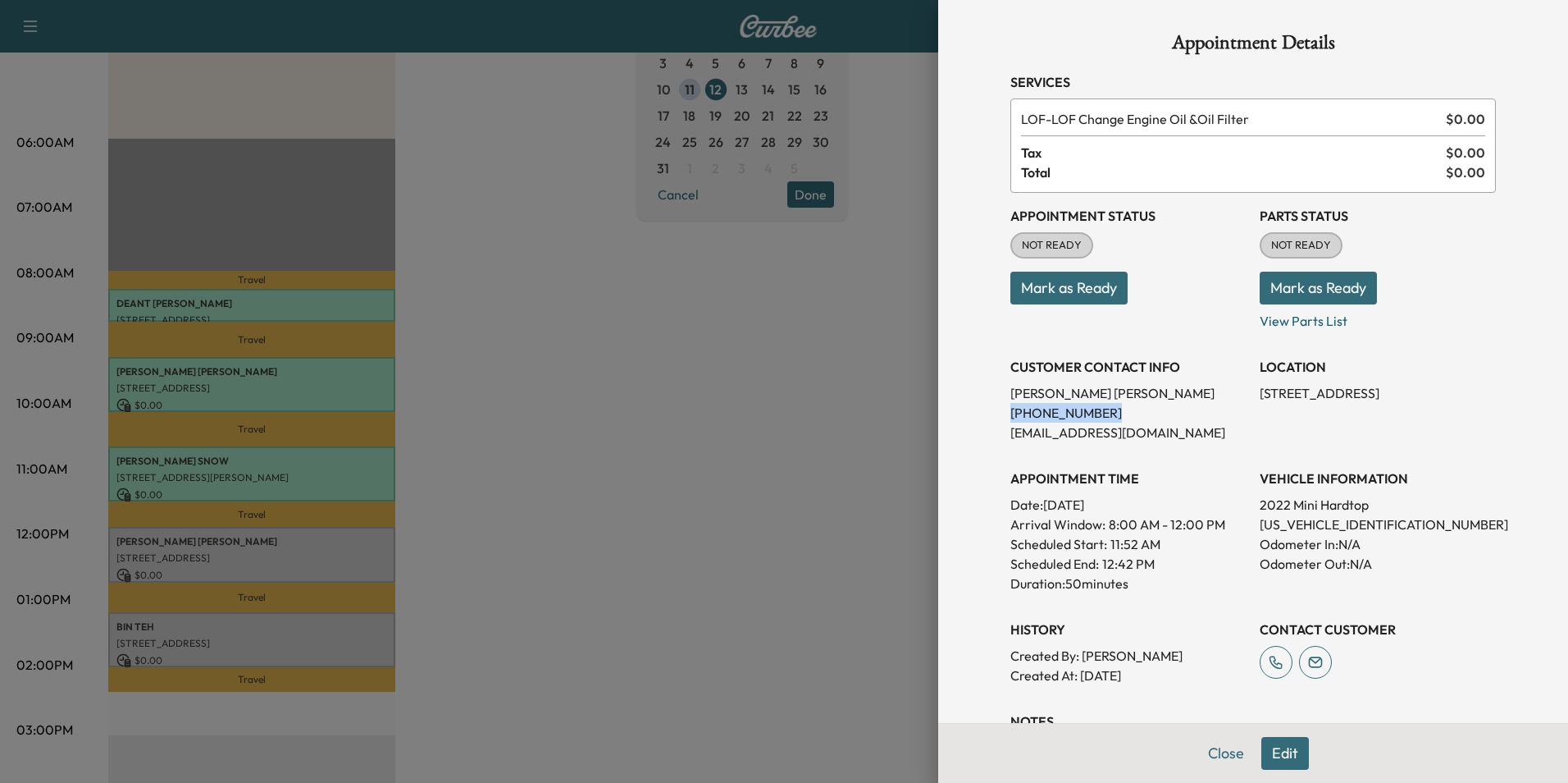
drag, startPoint x: 1087, startPoint y: 413, endPoint x: 996, endPoint y: 419, distance: 91.2
click at [996, 419] on div "Appointment Details Services LOF - LOF Change Engine Oil &Oil Filter $ 0.00 Tax…" at bounding box center [1252, 455] width 525 height 912
drag, startPoint x: 996, startPoint y: 419, endPoint x: 1064, endPoint y: 411, distance: 68.5
copy p "[PHONE_NUMBER]"
click at [1086, 291] on button "Mark as Ready" at bounding box center [1068, 287] width 117 height 33
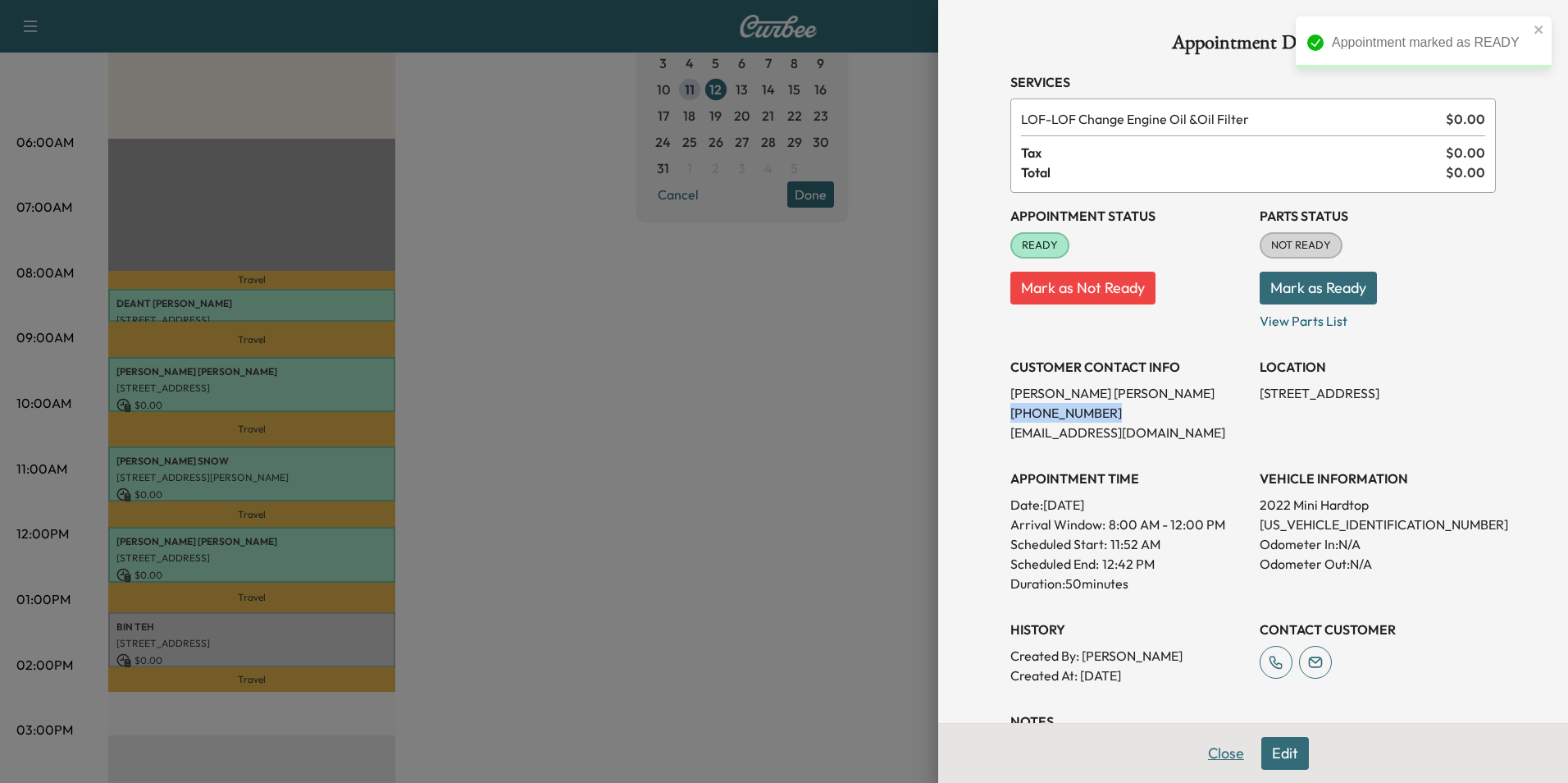
click at [1215, 755] on button "Close" at bounding box center [1226, 753] width 57 height 33
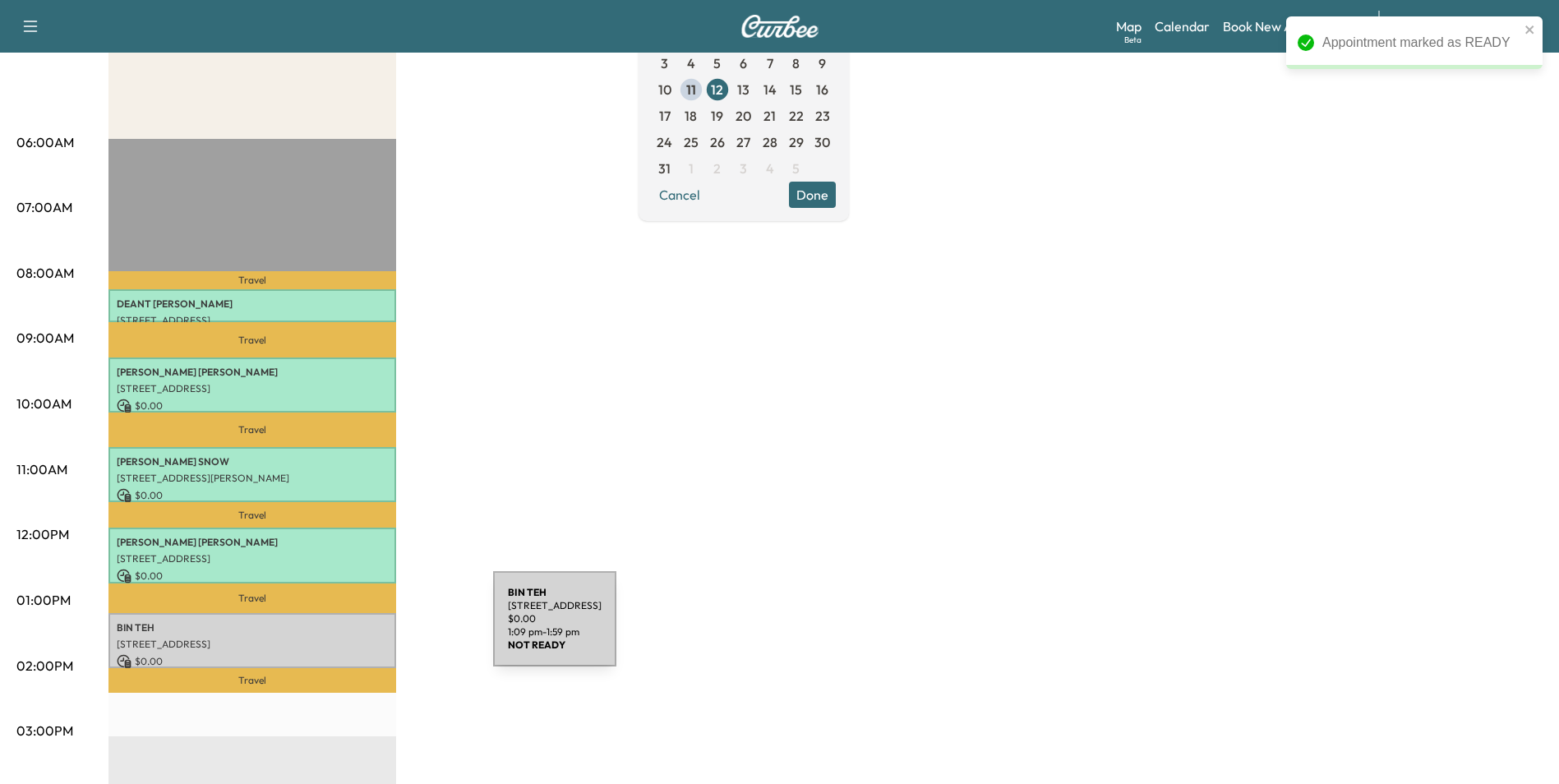
click at [370, 629] on div "BIN TEH [STREET_ADDRESS] $ 0.00 1:09 pm - 1:59 pm" at bounding box center [252, 640] width 288 height 55
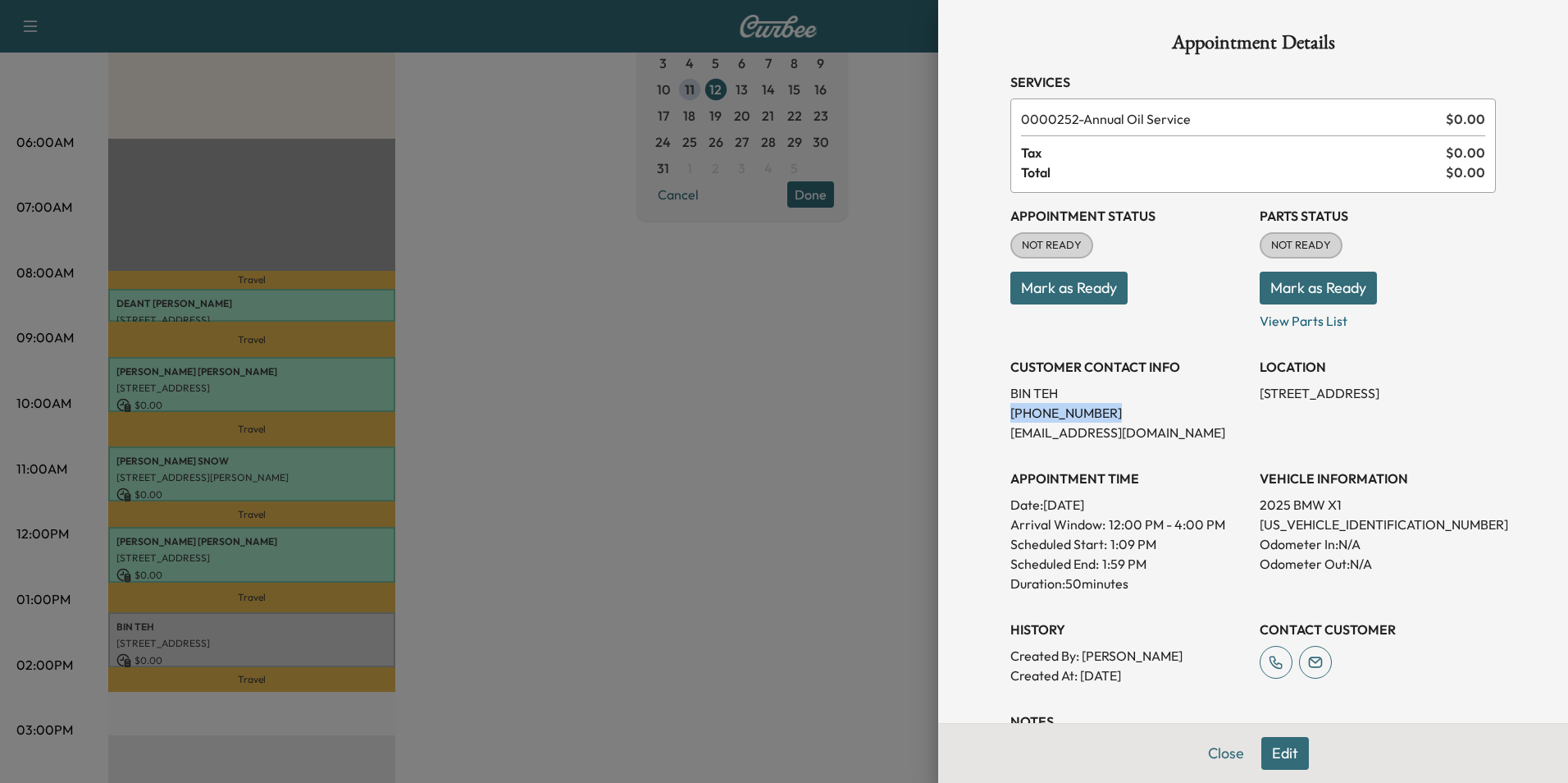
drag, startPoint x: 1081, startPoint y: 412, endPoint x: 996, endPoint y: 417, distance: 85.1
click at [996, 417] on div "Appointment Details Services 0000252 - Annual Oil Service $ 0.00 Tax $ 0.00 Tot…" at bounding box center [1252, 455] width 525 height 912
drag, startPoint x: 996, startPoint y: 417, endPoint x: 1069, endPoint y: 415, distance: 73.0
copy p "[PHONE_NUMBER]"
click at [1087, 283] on button "Mark as Ready" at bounding box center [1068, 287] width 117 height 33
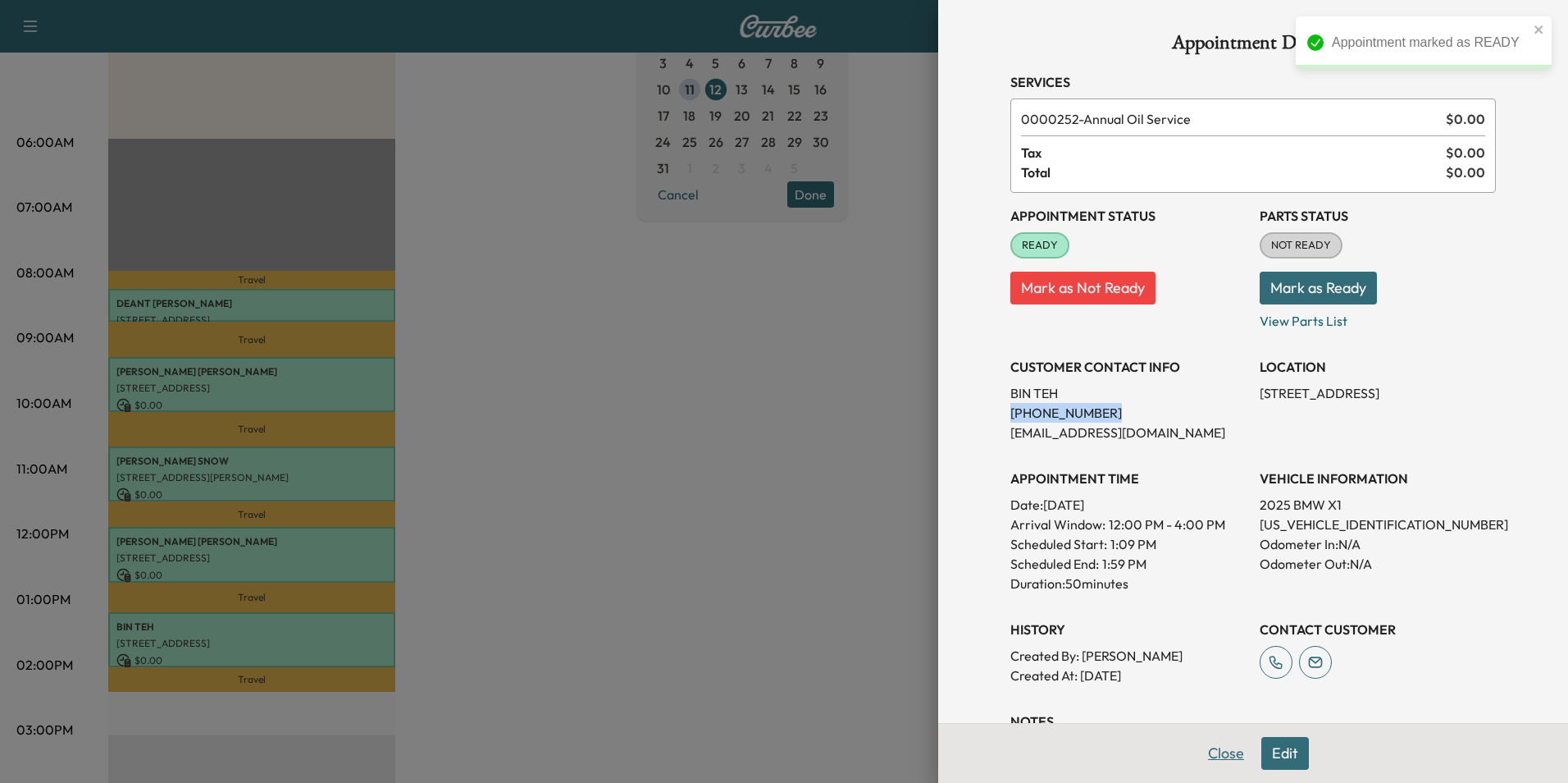
click at [1216, 750] on button "Close" at bounding box center [1226, 753] width 57 height 33
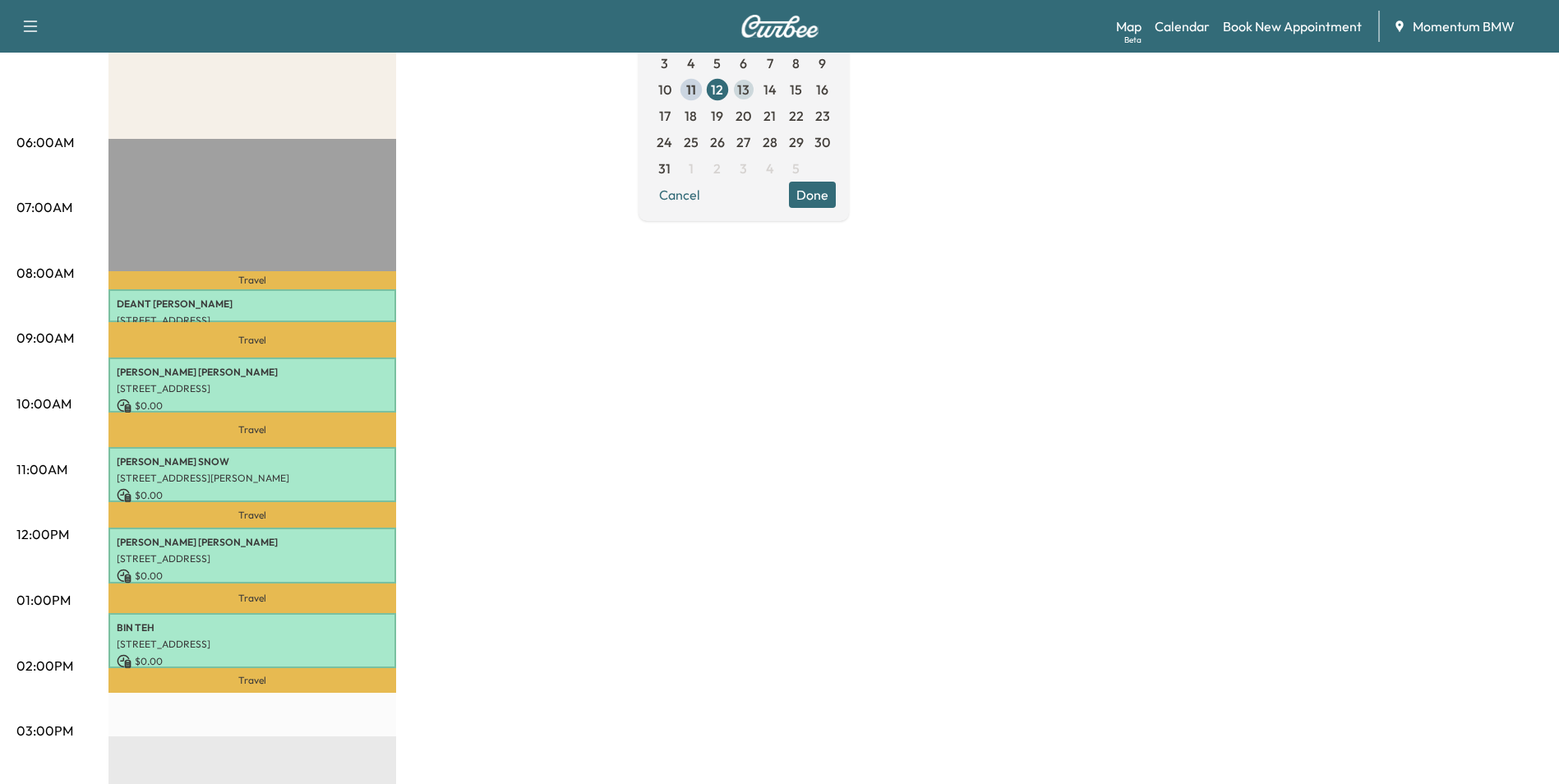
click at [749, 91] on span "13" at bounding box center [743, 90] width 13 height 20
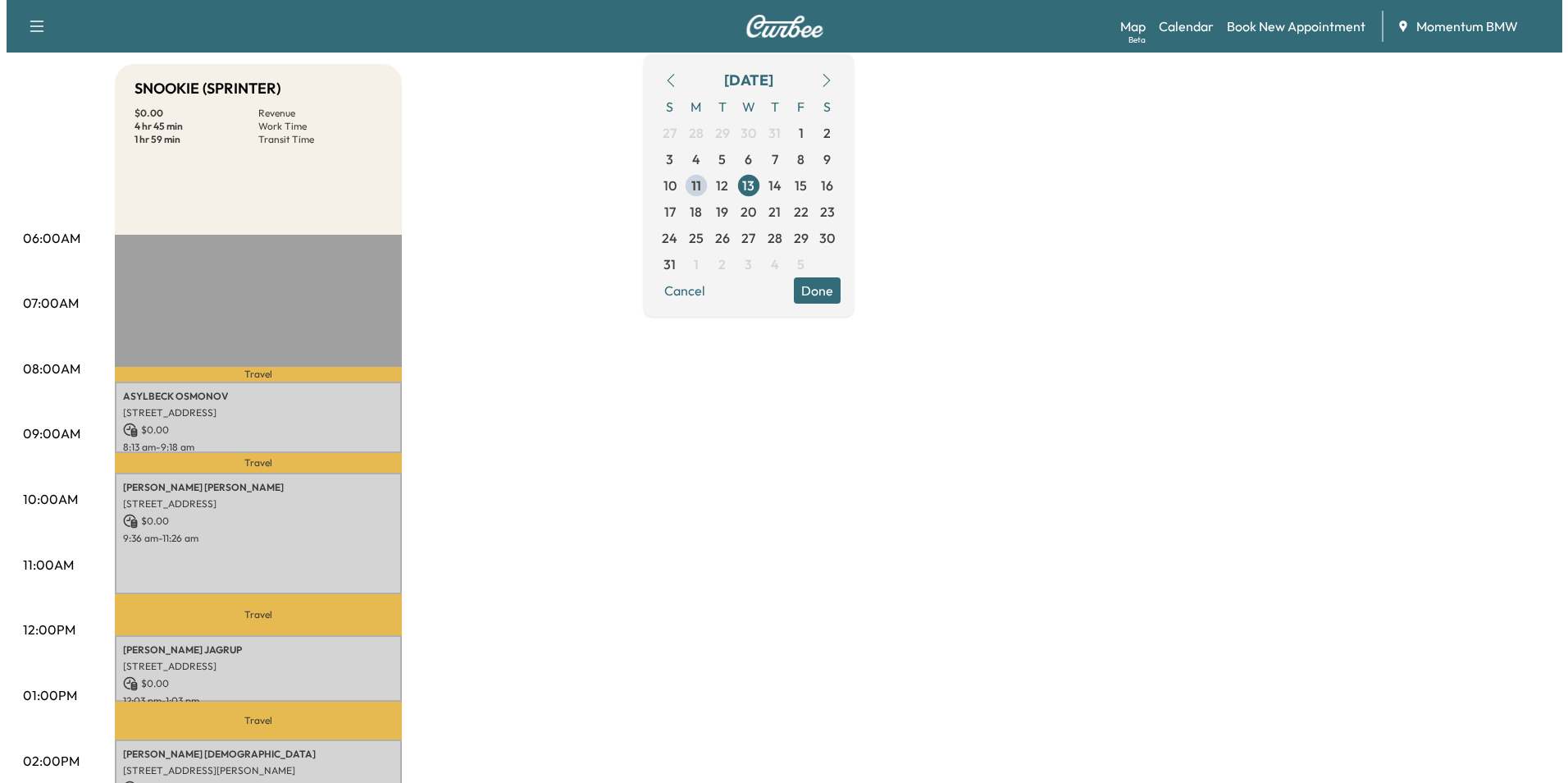
scroll to position [164, 0]
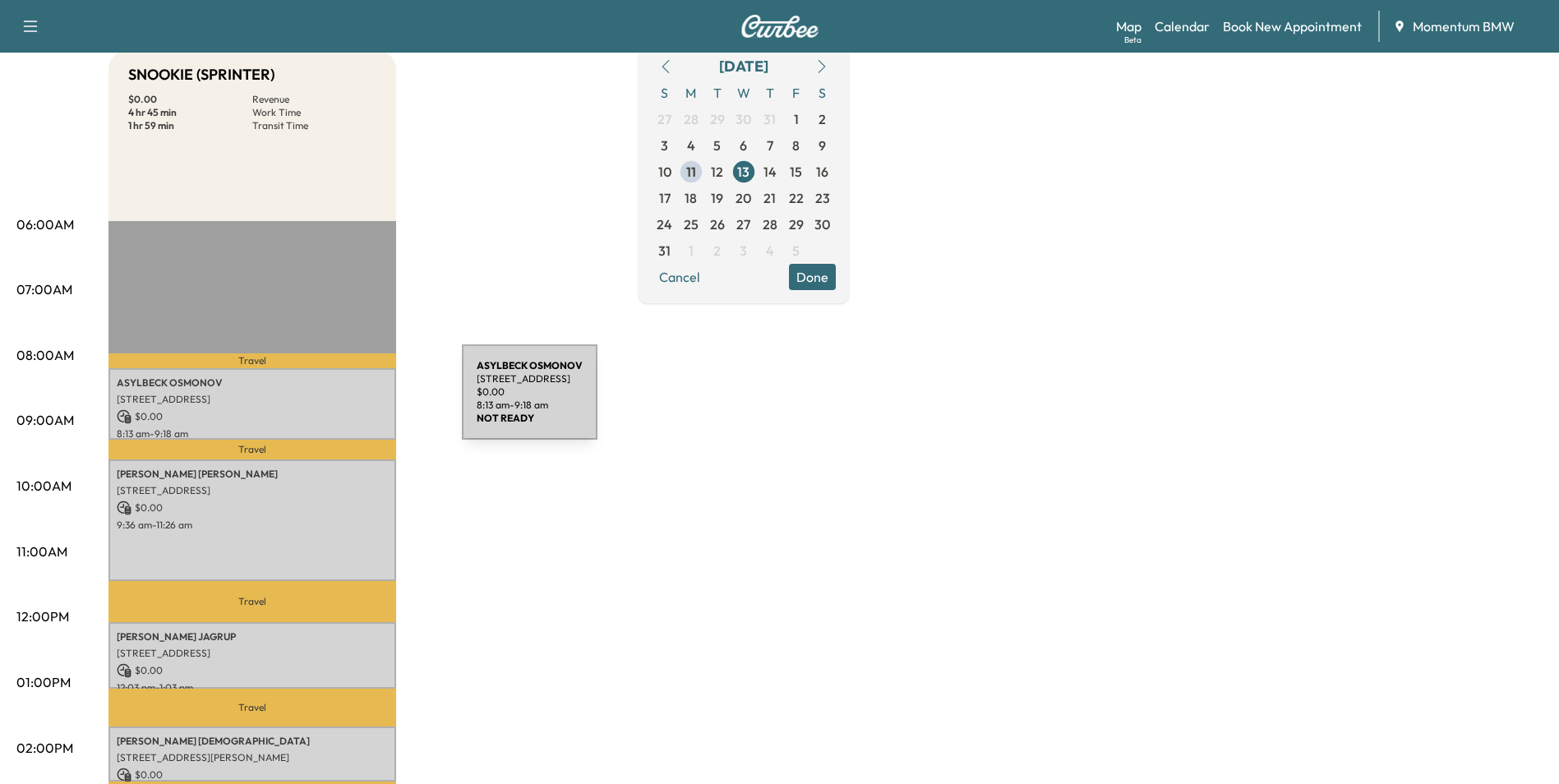
click at [339, 401] on p "[STREET_ADDRESS]" at bounding box center [252, 399] width 272 height 13
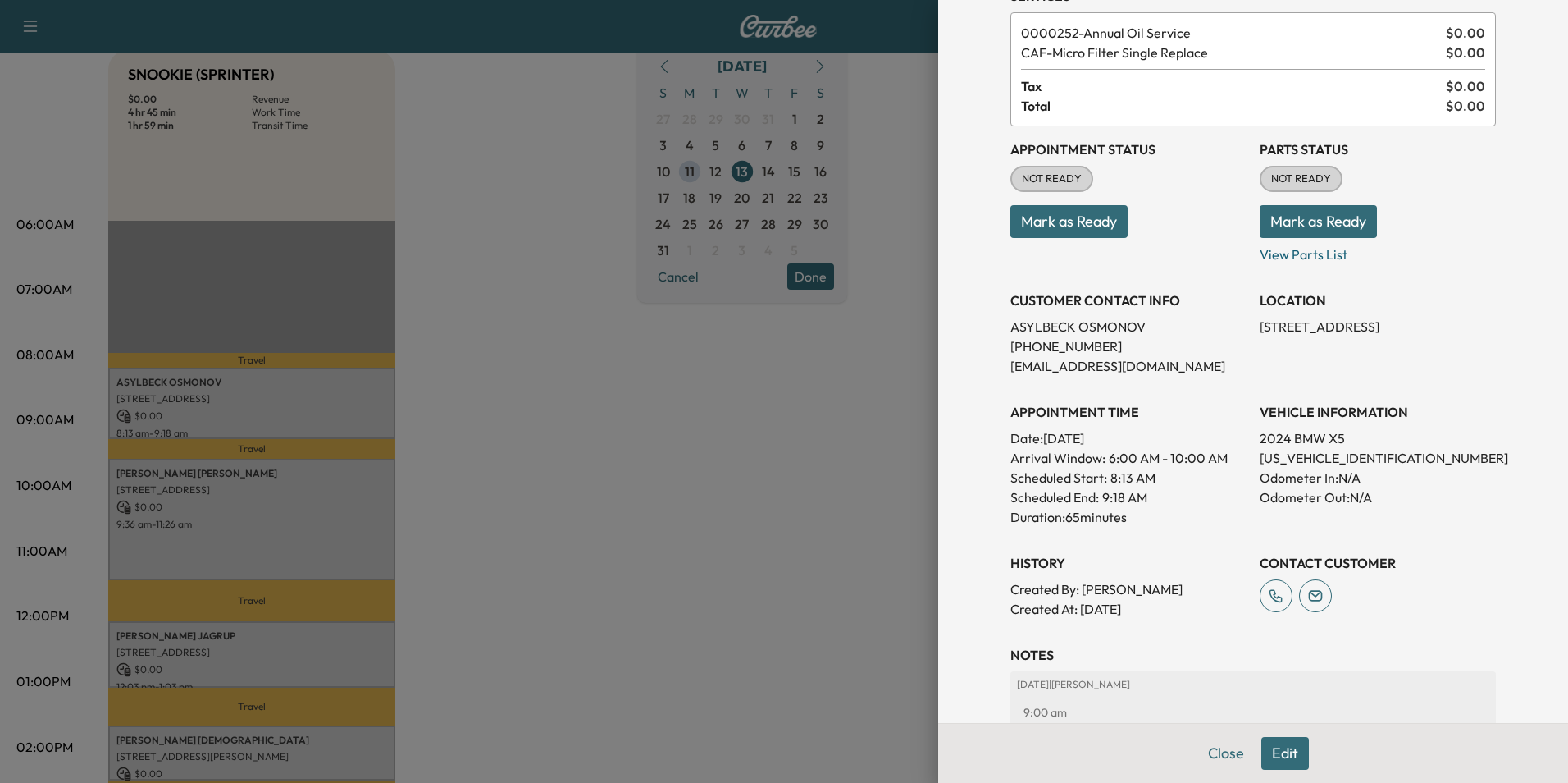
scroll to position [209, 0]
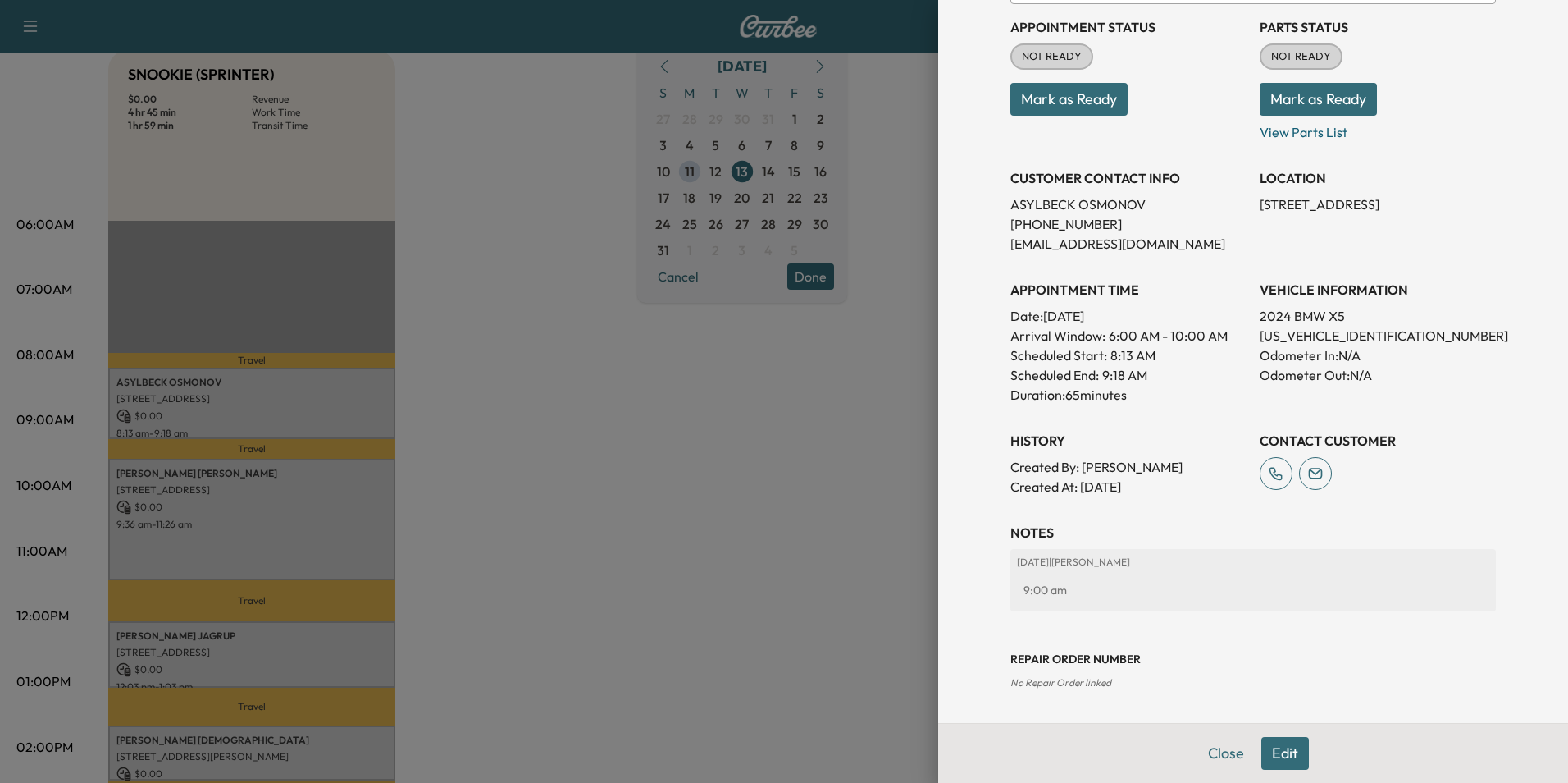
click at [1217, 756] on button "Close" at bounding box center [1226, 753] width 57 height 33
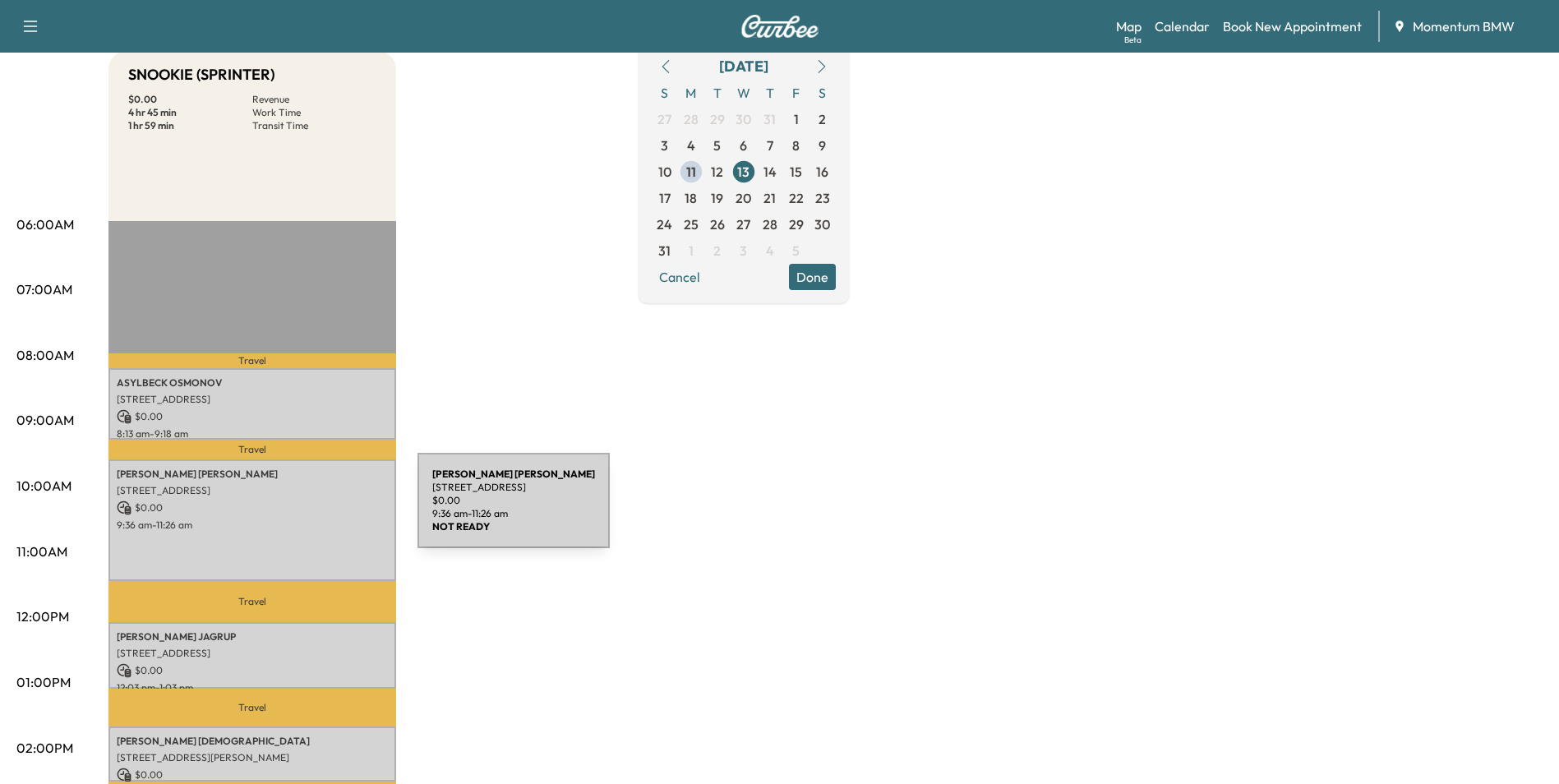
click at [294, 510] on p "$ 0.00" at bounding box center [252, 507] width 272 height 15
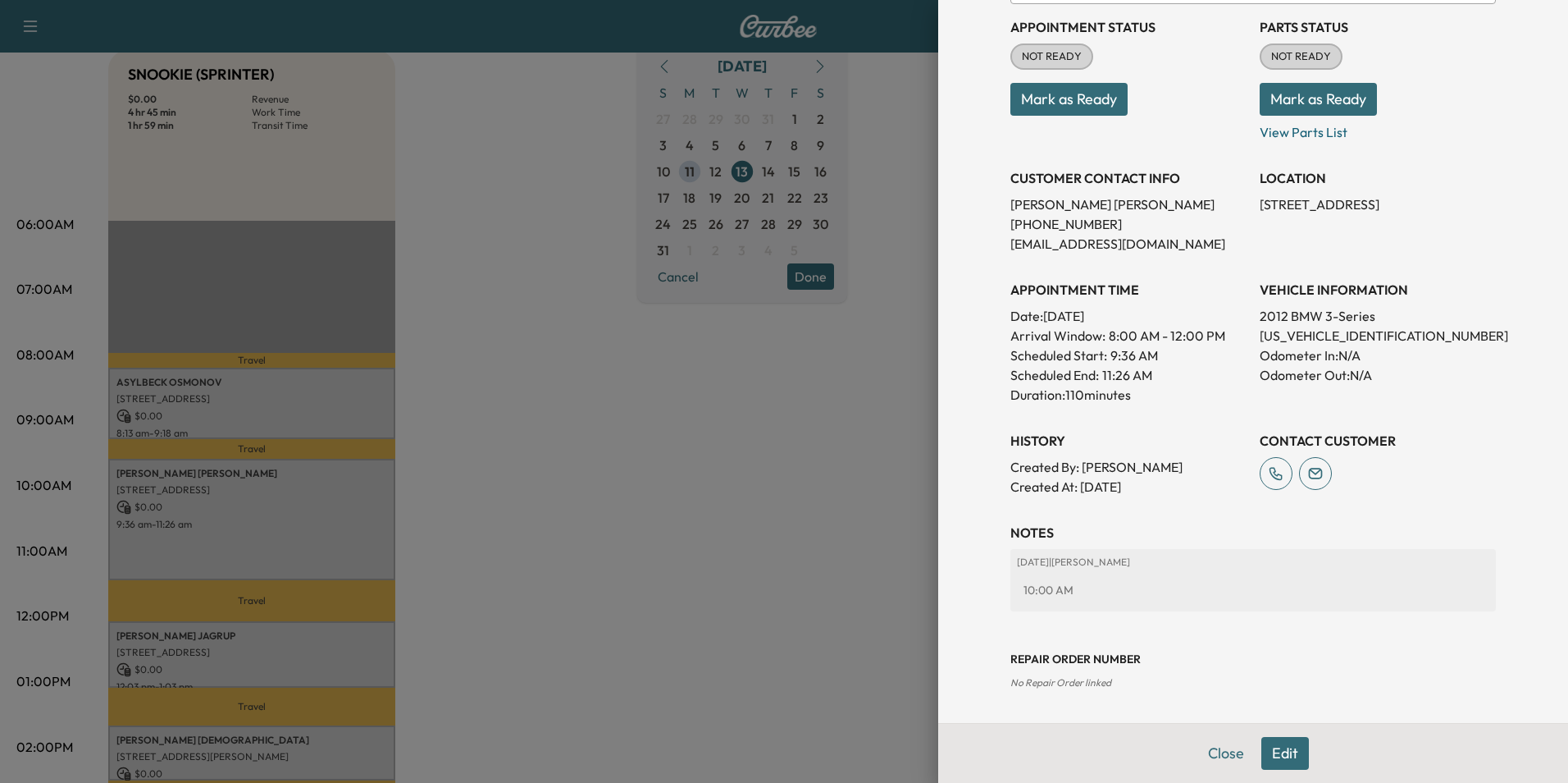
drag, startPoint x: 1211, startPoint y: 750, endPoint x: 1191, endPoint y: 751, distance: 20.0
click at [1207, 751] on button "Close" at bounding box center [1226, 753] width 57 height 33
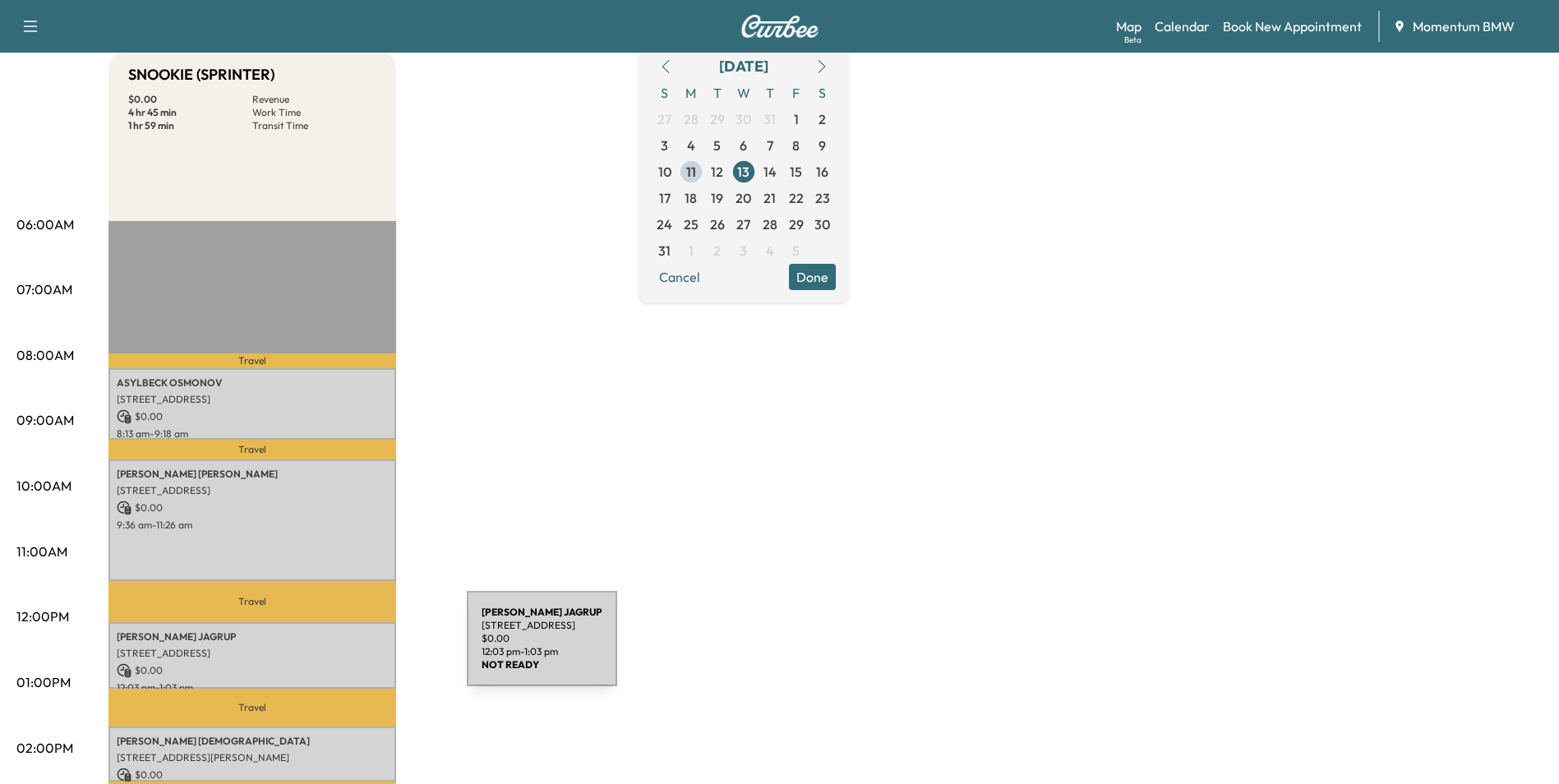
click at [343, 650] on p "[STREET_ADDRESS]" at bounding box center [252, 653] width 272 height 13
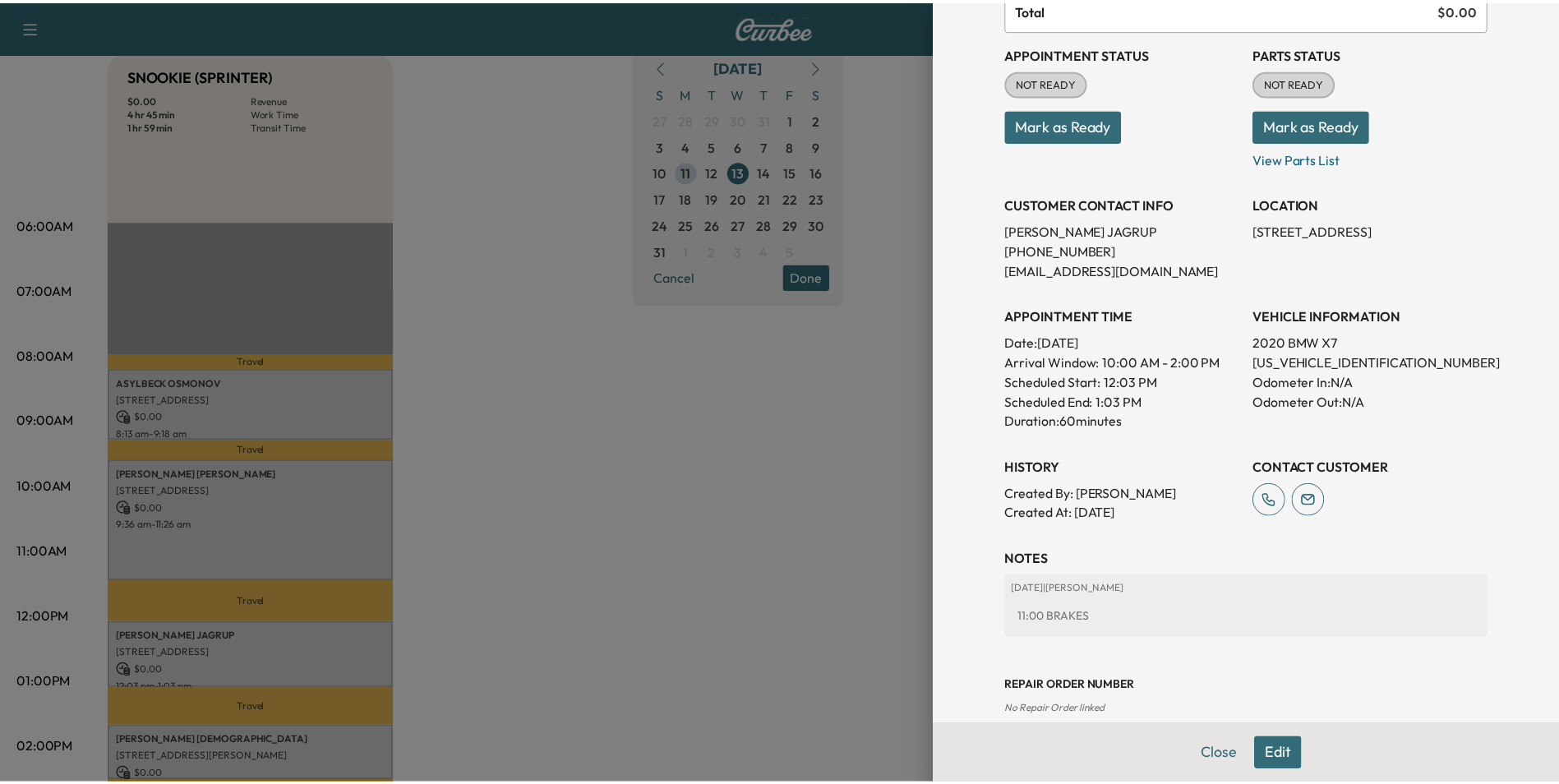
scroll to position [189, 0]
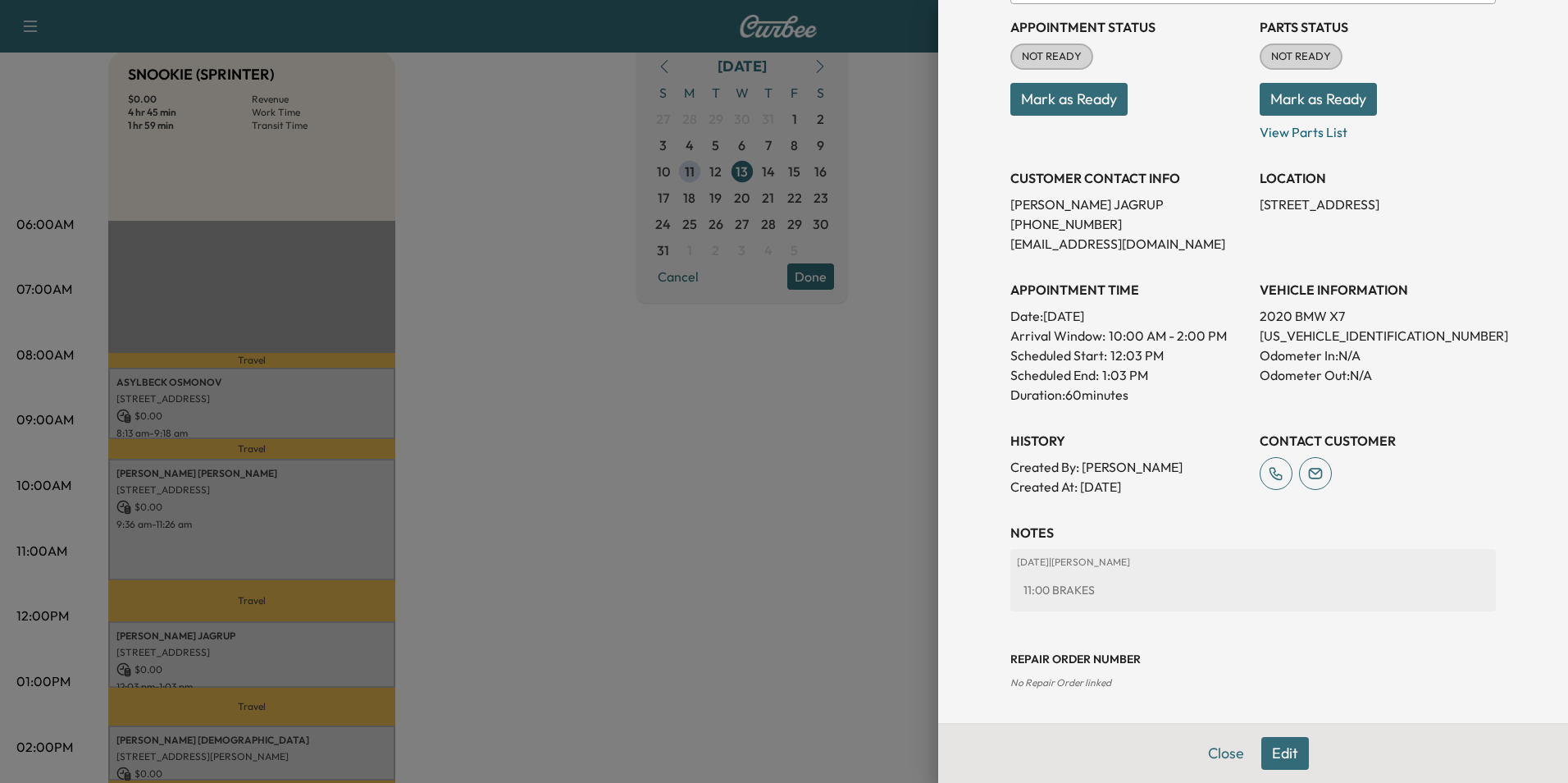
click at [1216, 762] on button "Close" at bounding box center [1226, 753] width 57 height 33
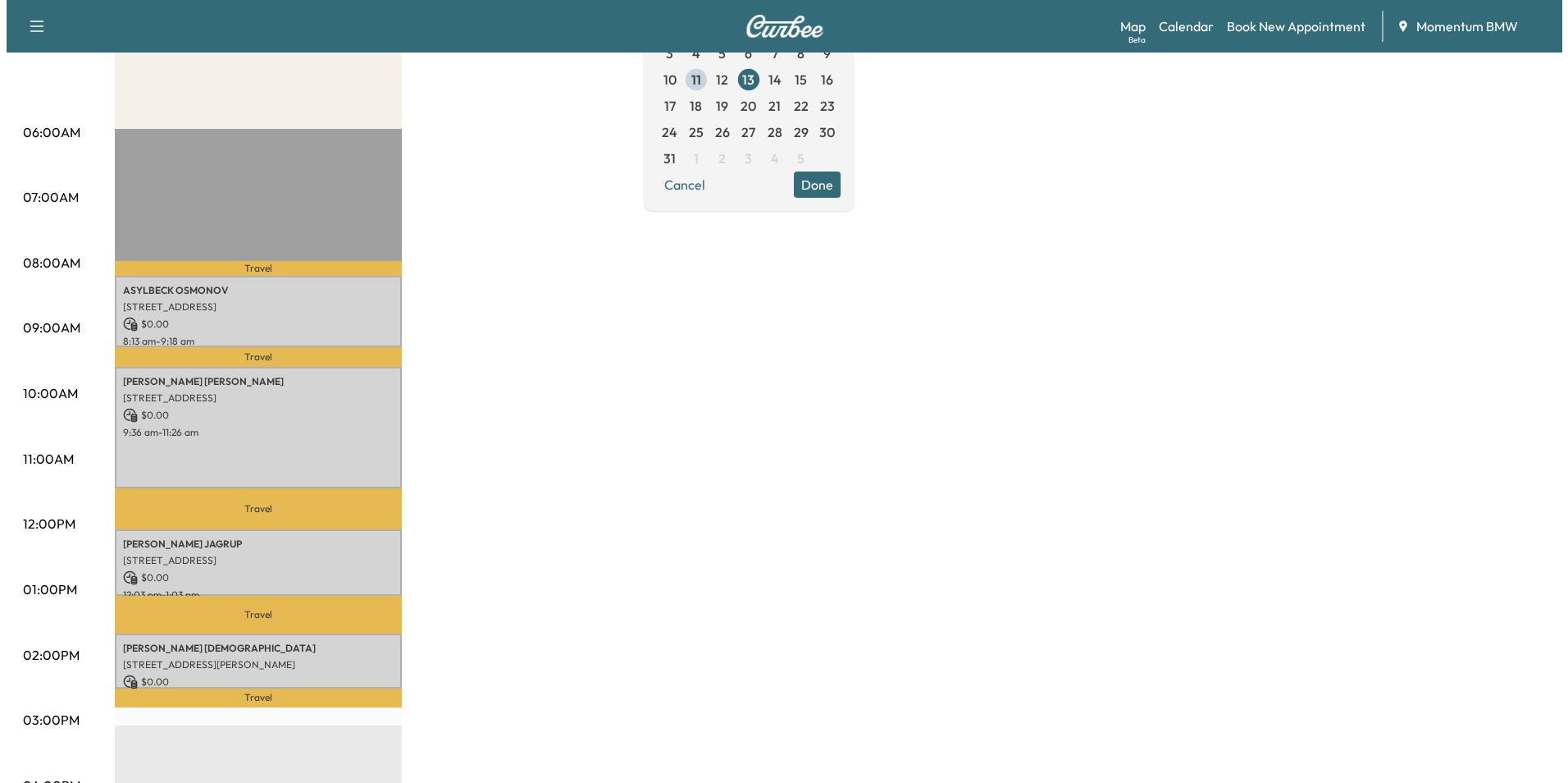
scroll to position [328, 0]
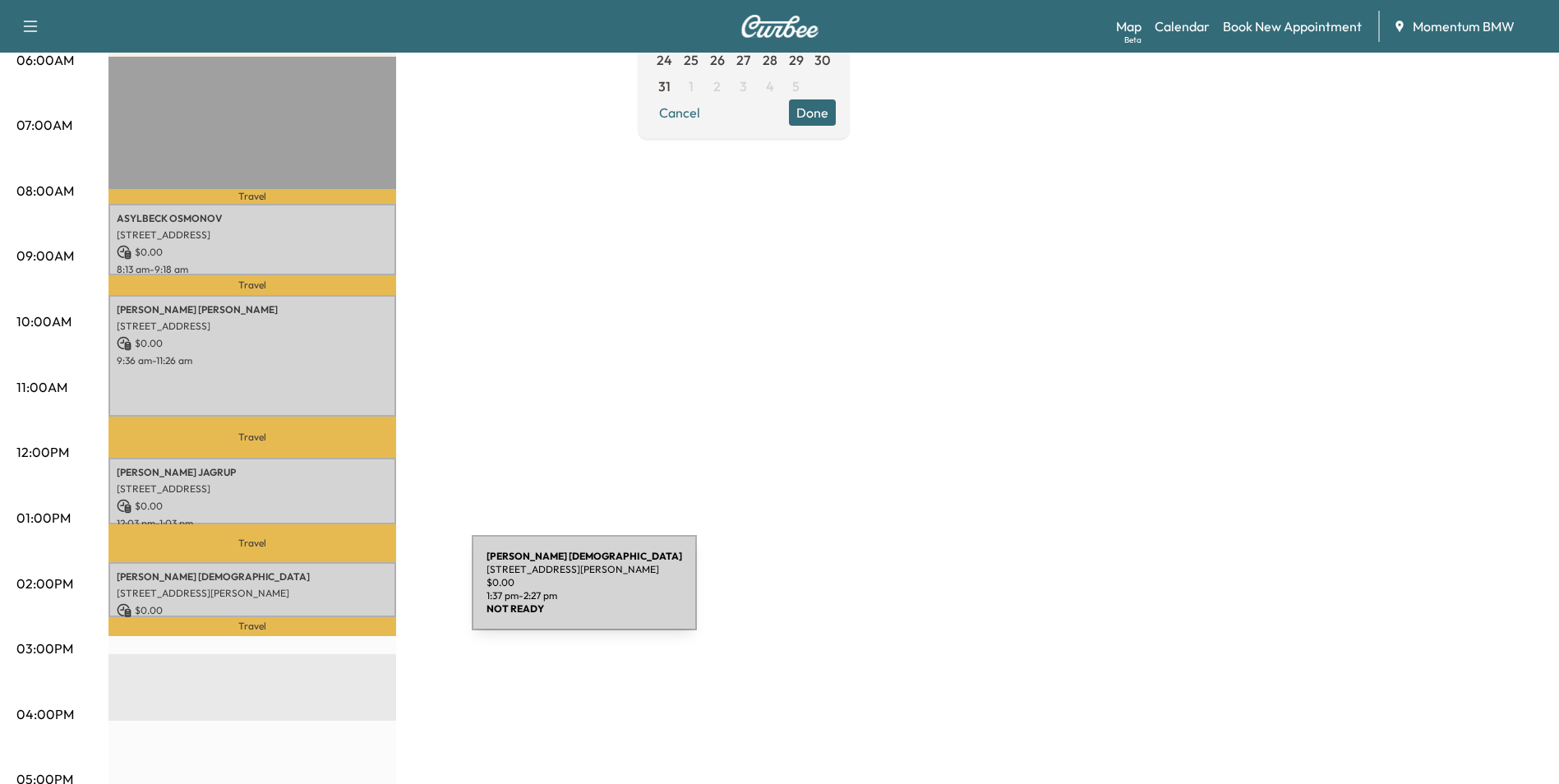
click at [349, 593] on p "[STREET_ADDRESS][PERSON_NAME]" at bounding box center [252, 593] width 272 height 13
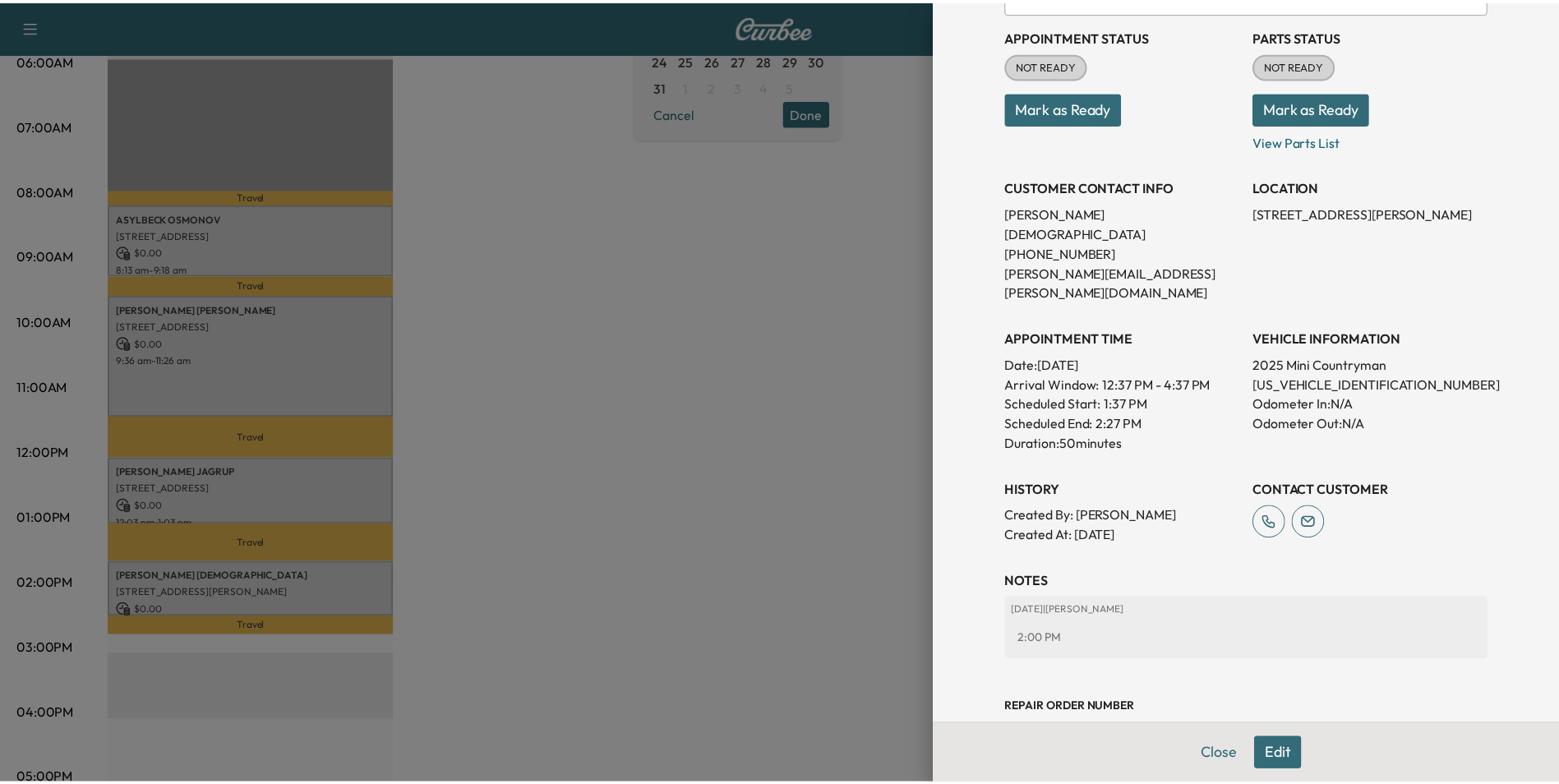
scroll to position [189, 0]
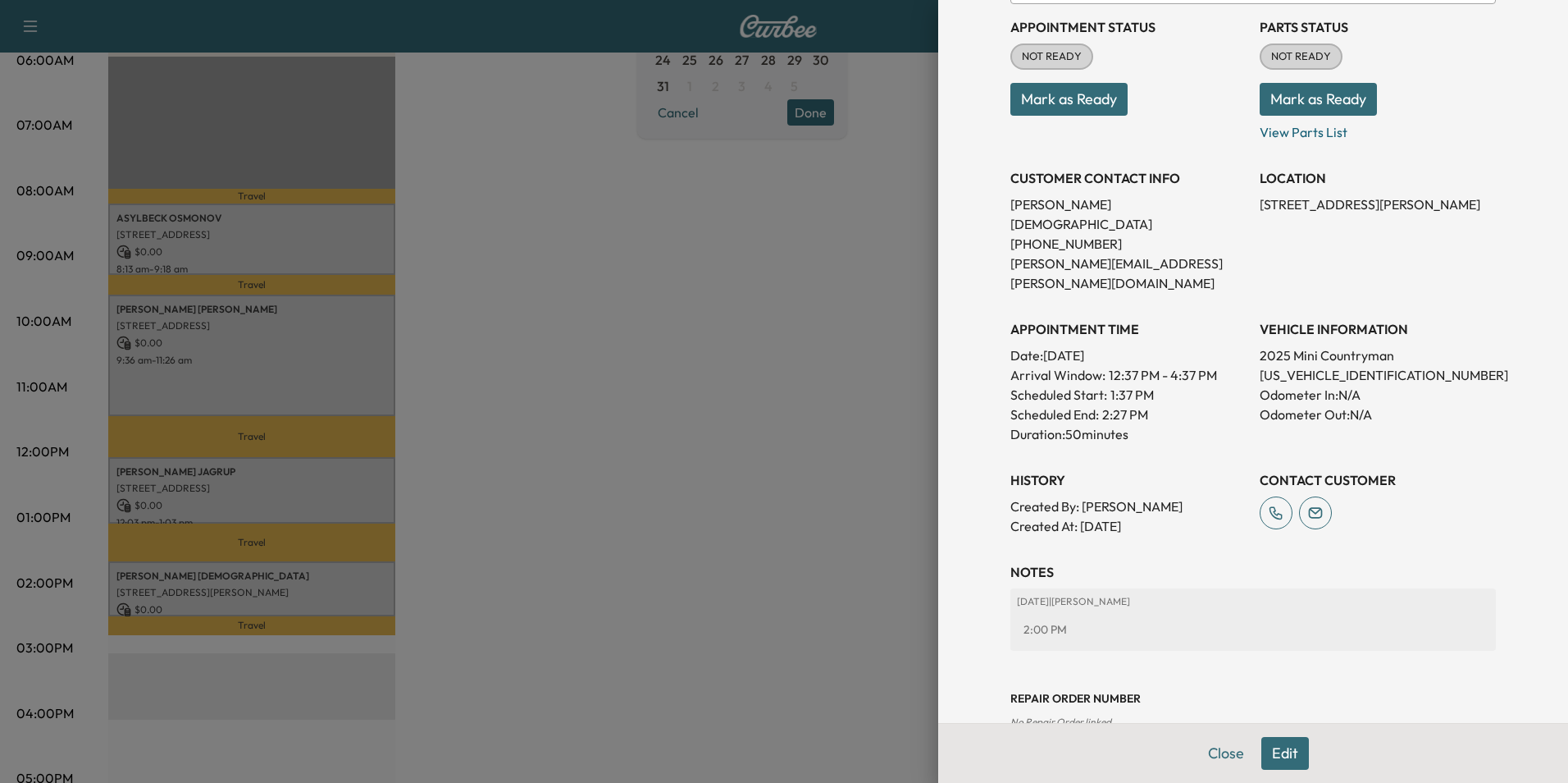
click at [1216, 755] on button "Close" at bounding box center [1226, 753] width 57 height 33
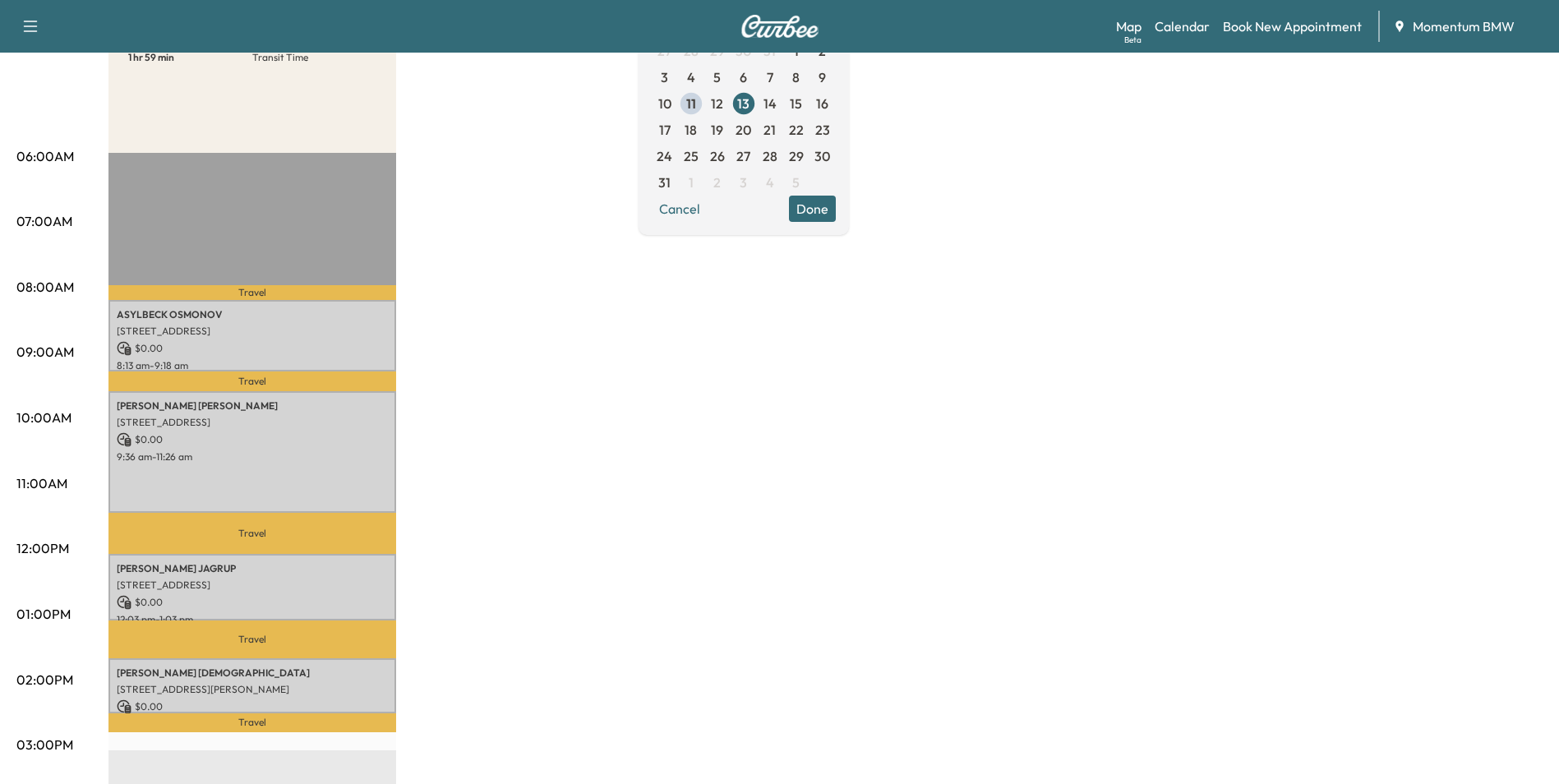
scroll to position [82, 0]
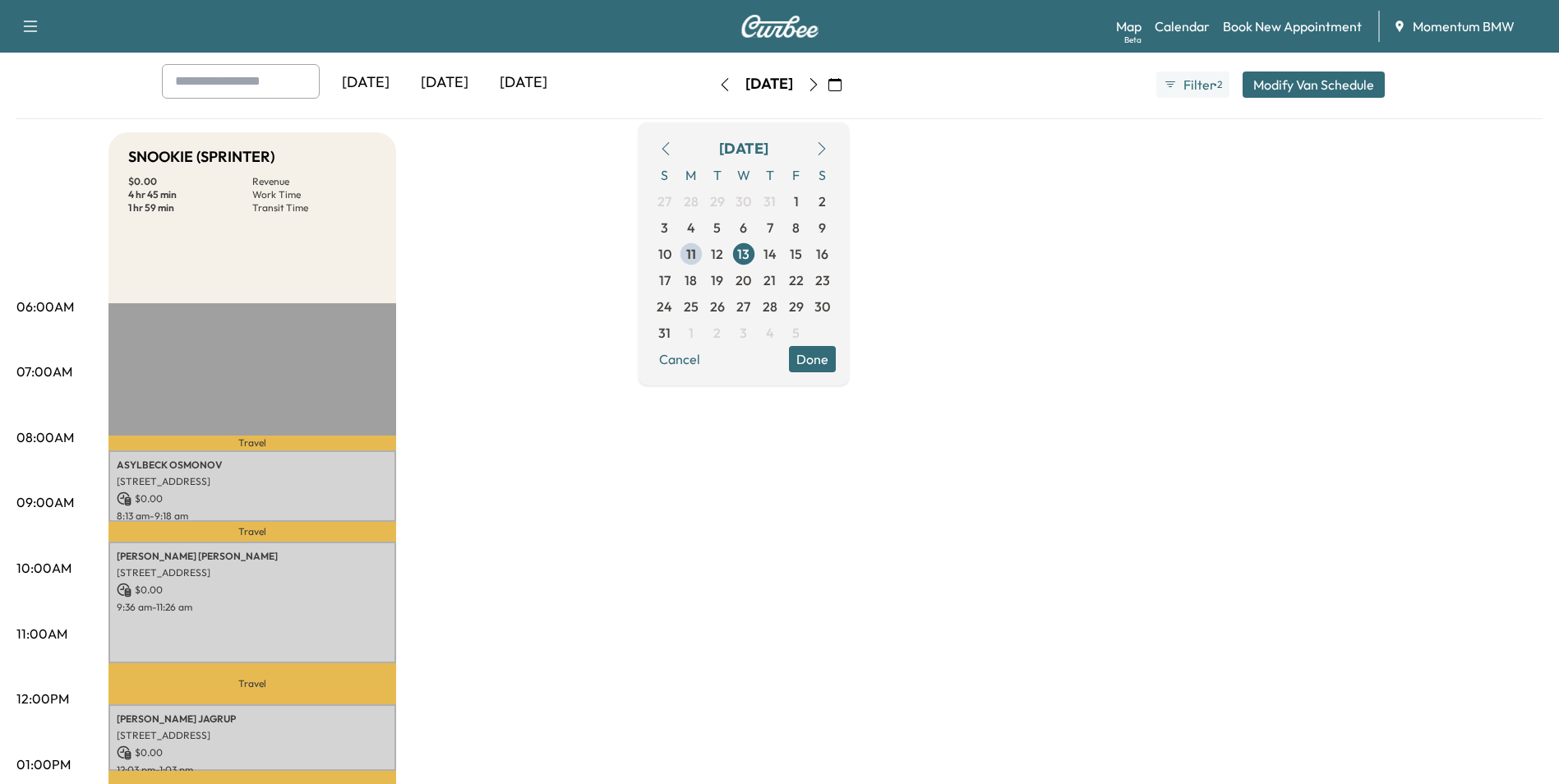
click at [776, 254] on span "14" at bounding box center [770, 254] width 13 height 20
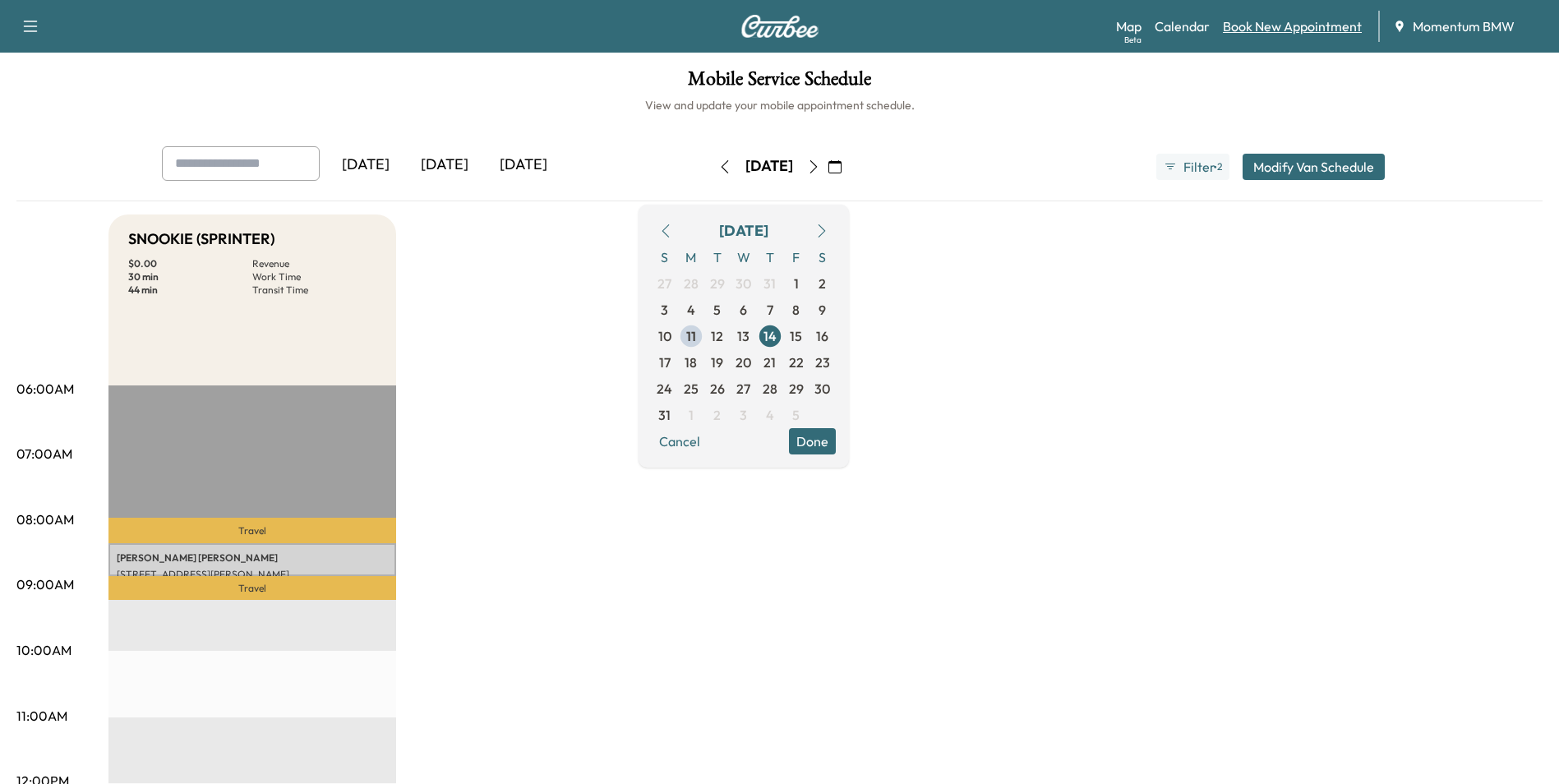
click at [1321, 32] on link "Book New Appointment" at bounding box center [1292, 26] width 139 height 20
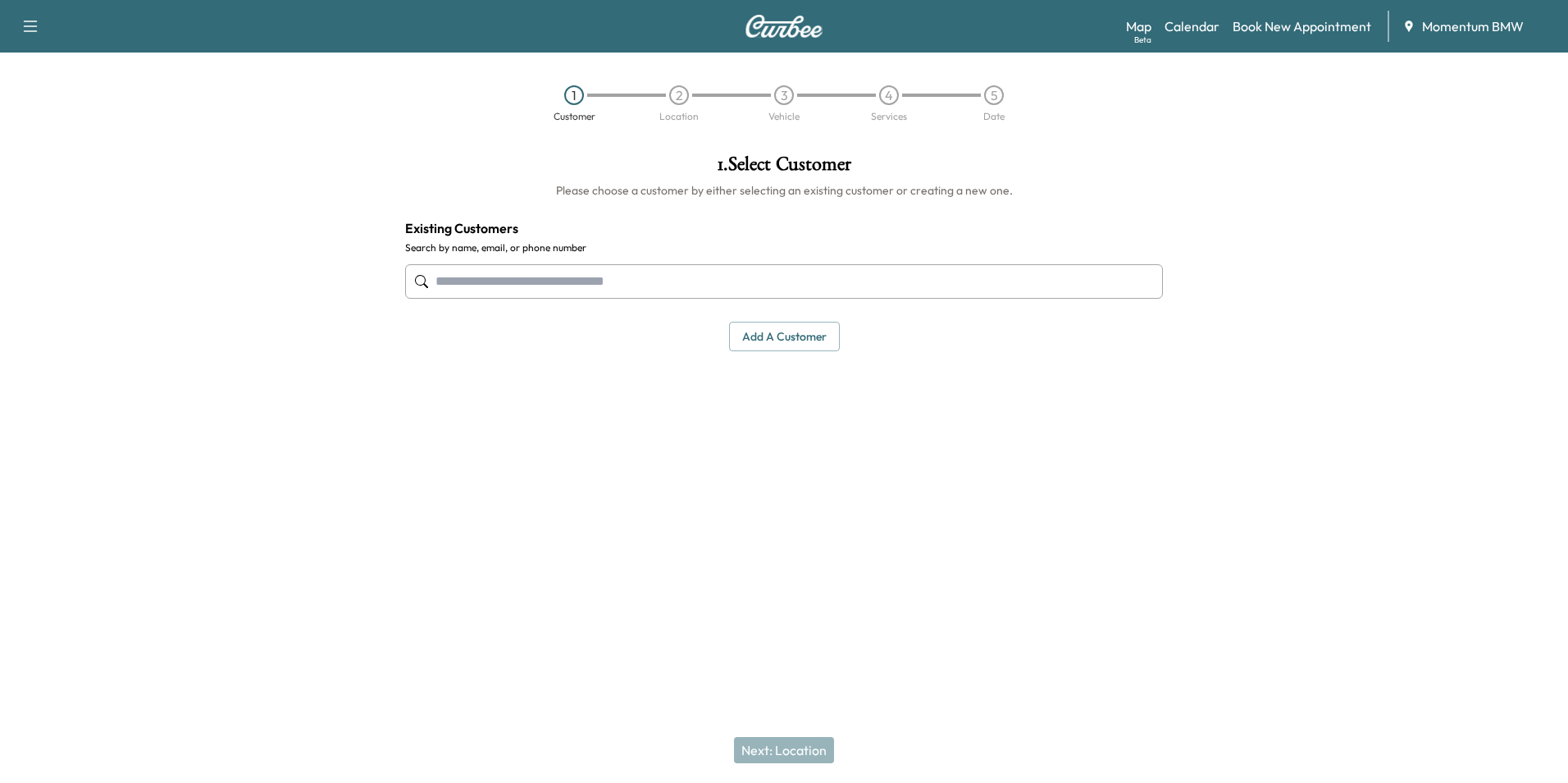
click at [781, 332] on button "Add a customer" at bounding box center [784, 336] width 111 height 30
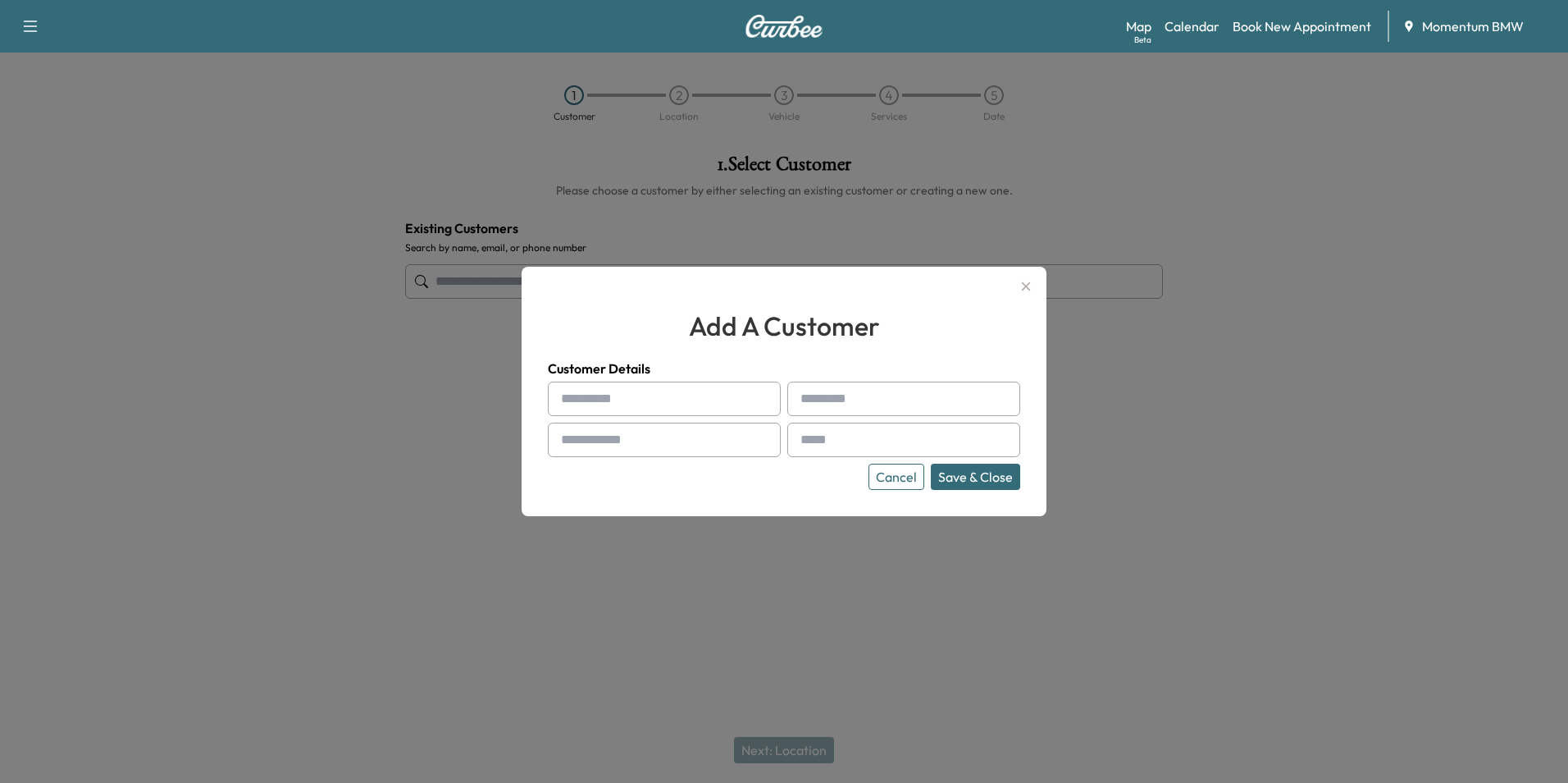
drag, startPoint x: 710, startPoint y: 399, endPoint x: 698, endPoint y: 399, distance: 12.0
click at [707, 399] on input "text" at bounding box center [664, 398] width 233 height 35
type input "*"
click at [698, 403] on input "text" at bounding box center [664, 398] width 233 height 35
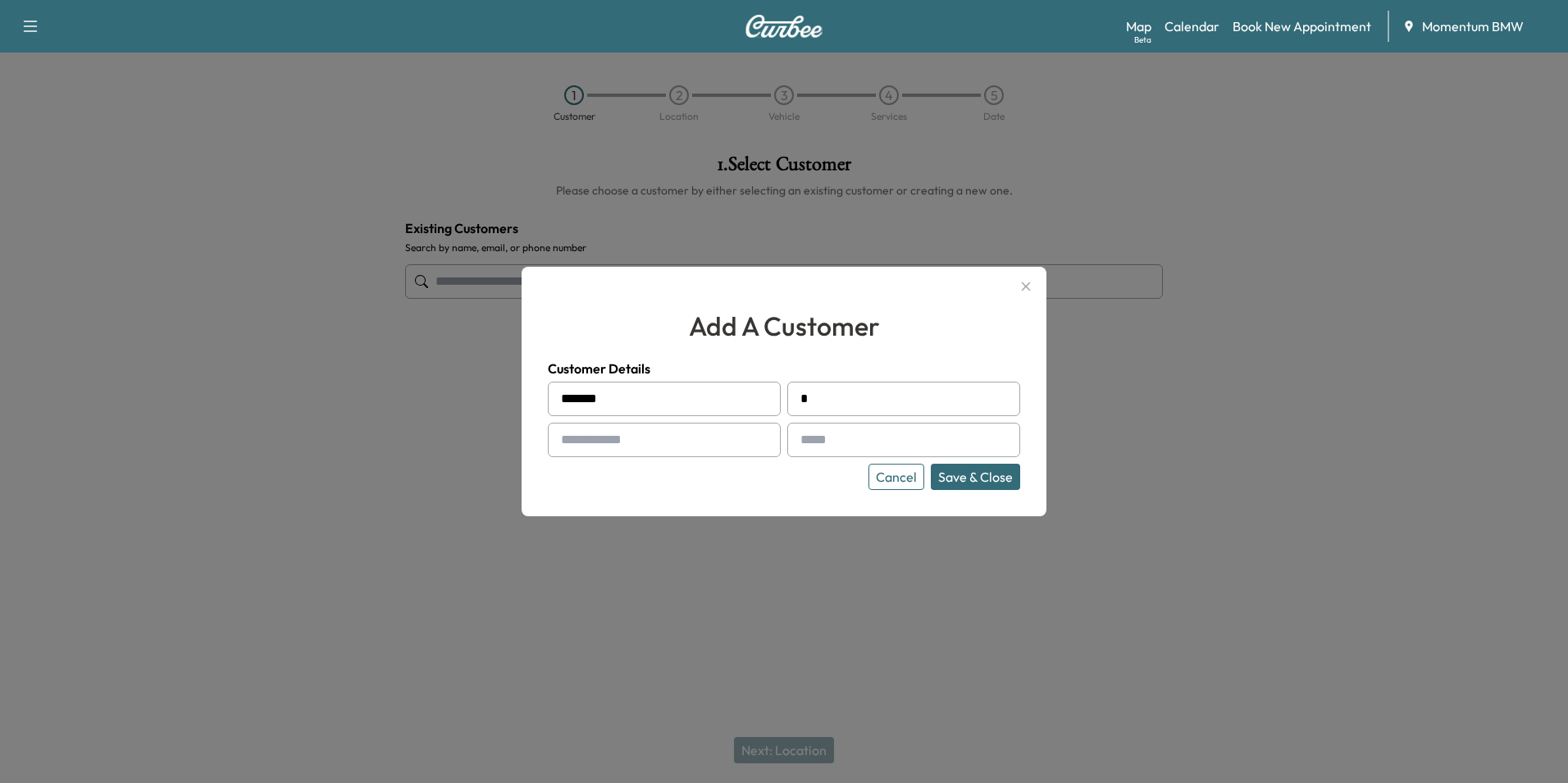
type input "*******"
type input "*****"
type input "**********"
click at [989, 474] on button "Save & Close" at bounding box center [976, 476] width 89 height 26
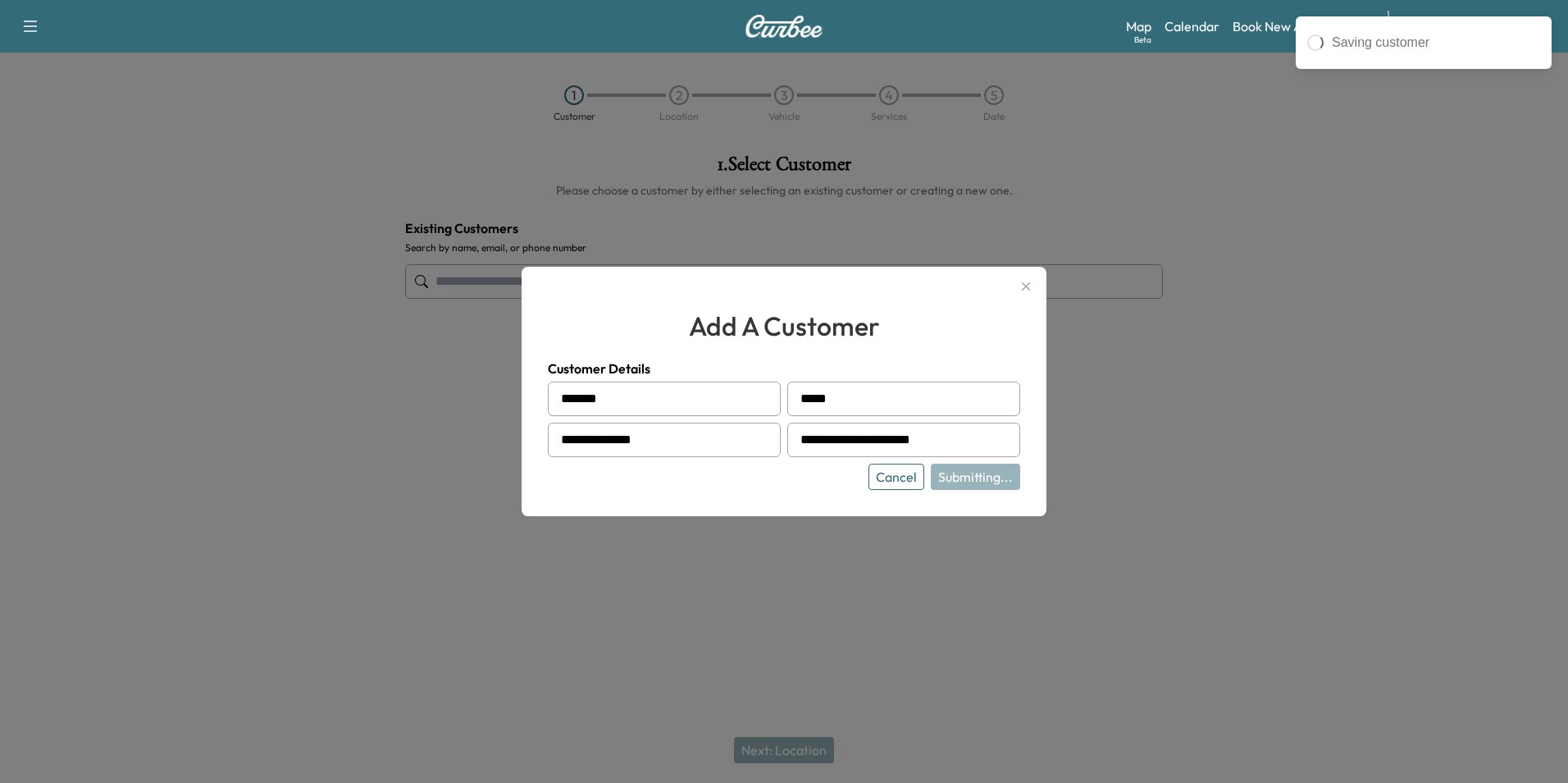
type input "**********"
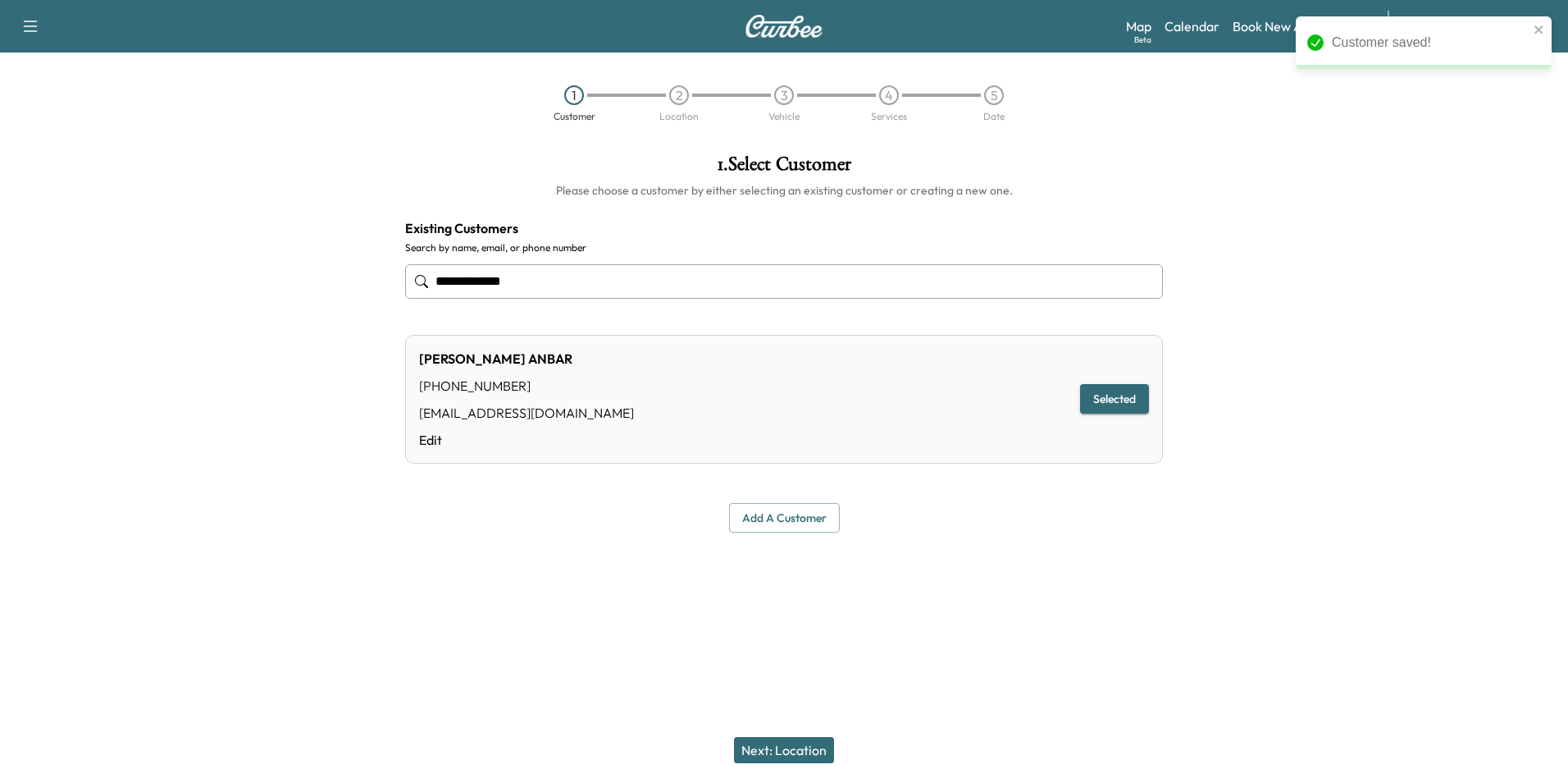
click at [805, 753] on button "Next: Location" at bounding box center [784, 749] width 100 height 26
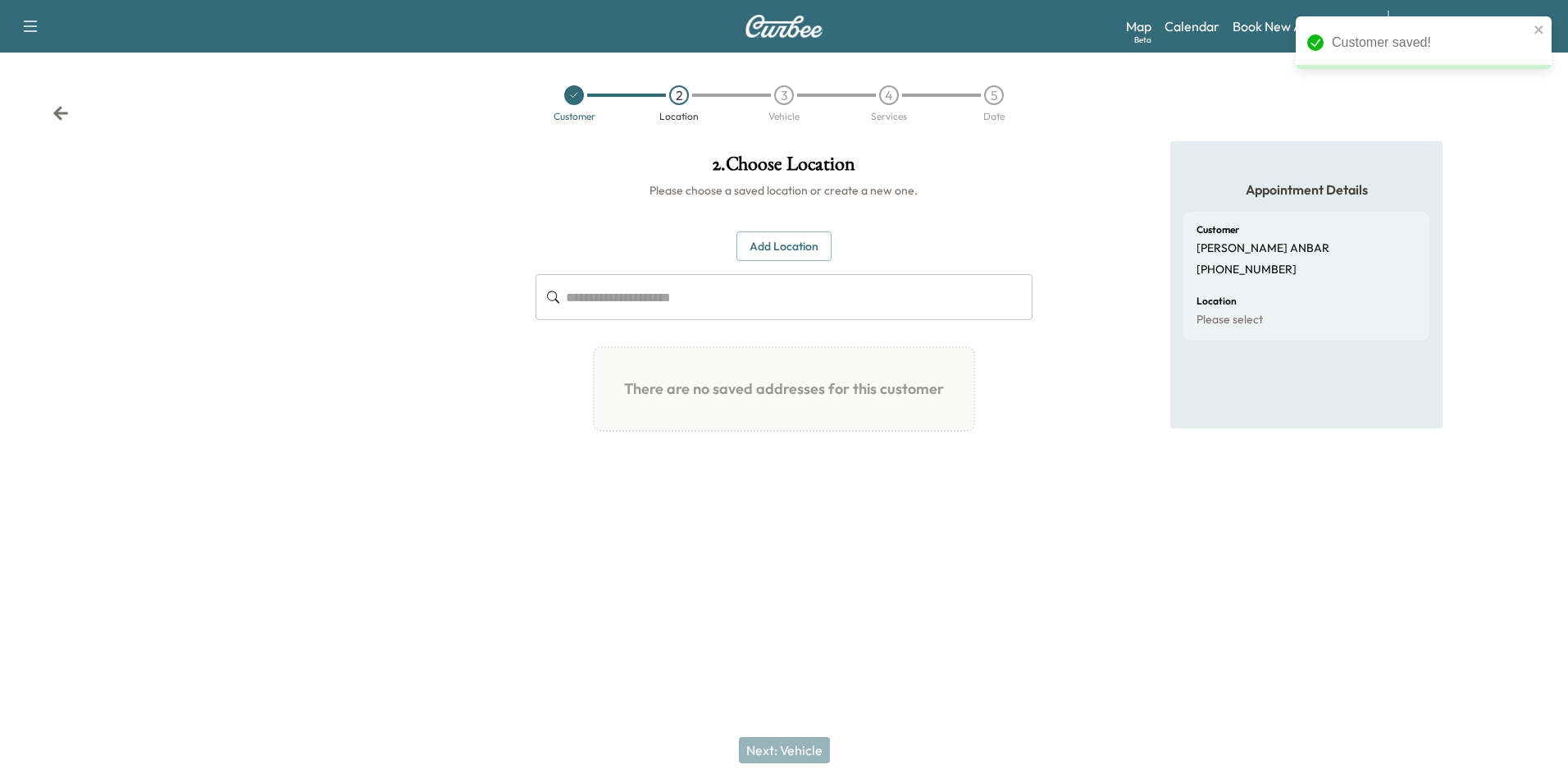
click at [798, 251] on button "Add Location" at bounding box center [784, 247] width 95 height 30
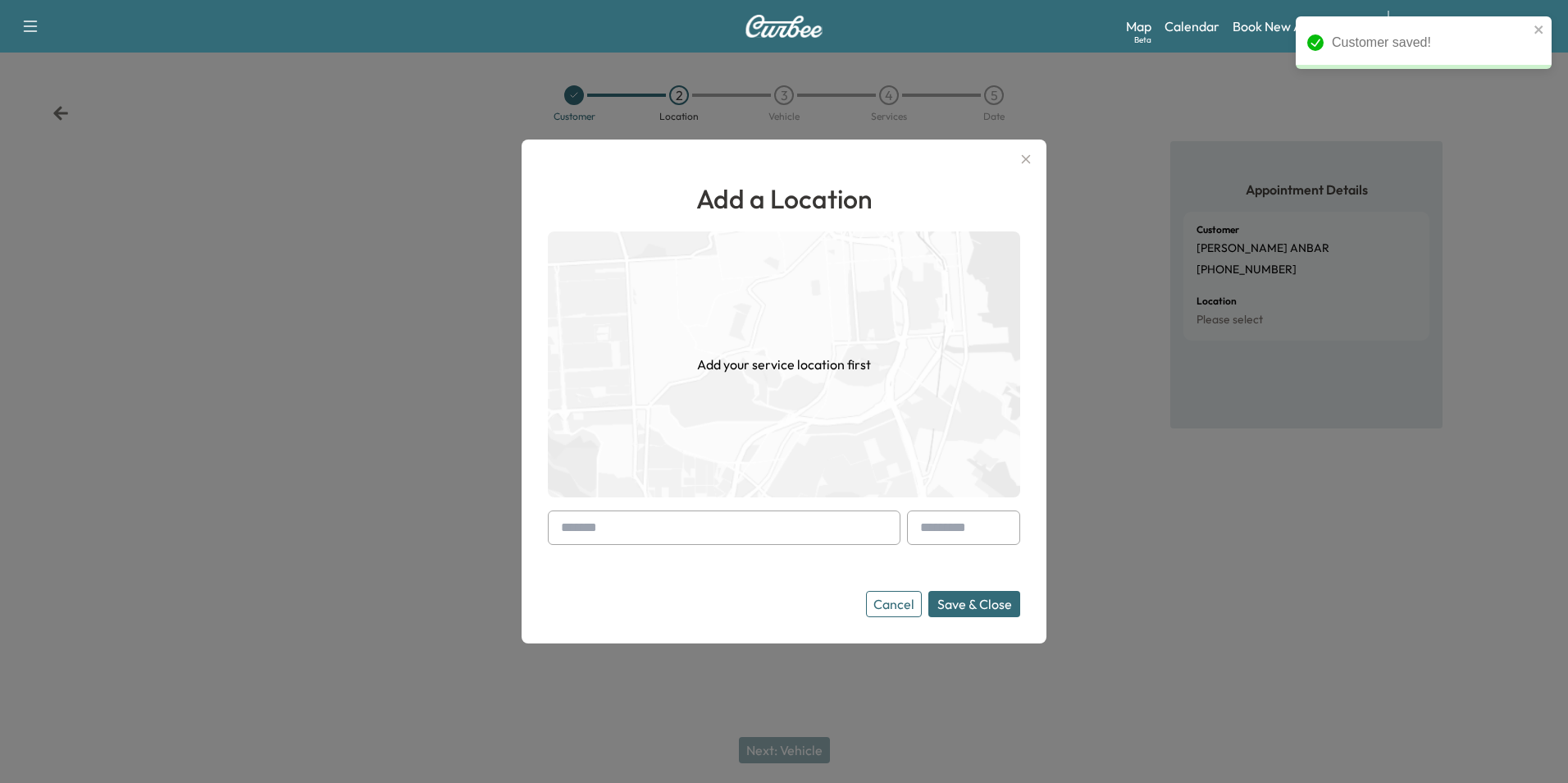
click at [791, 535] on input "text" at bounding box center [724, 527] width 352 height 35
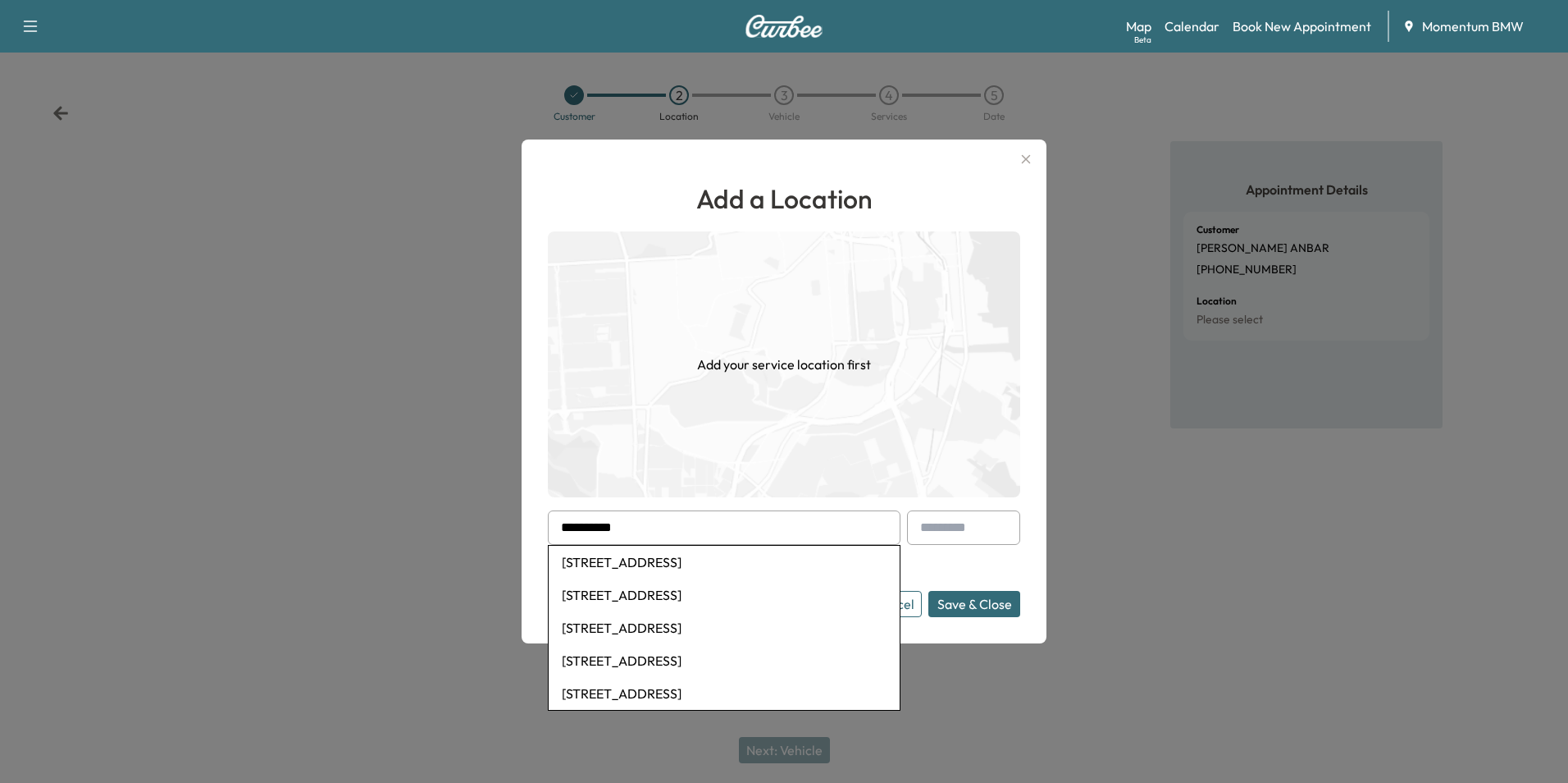
click at [769, 566] on li "[STREET_ADDRESS]" at bounding box center [724, 562] width 351 height 33
type input "**********"
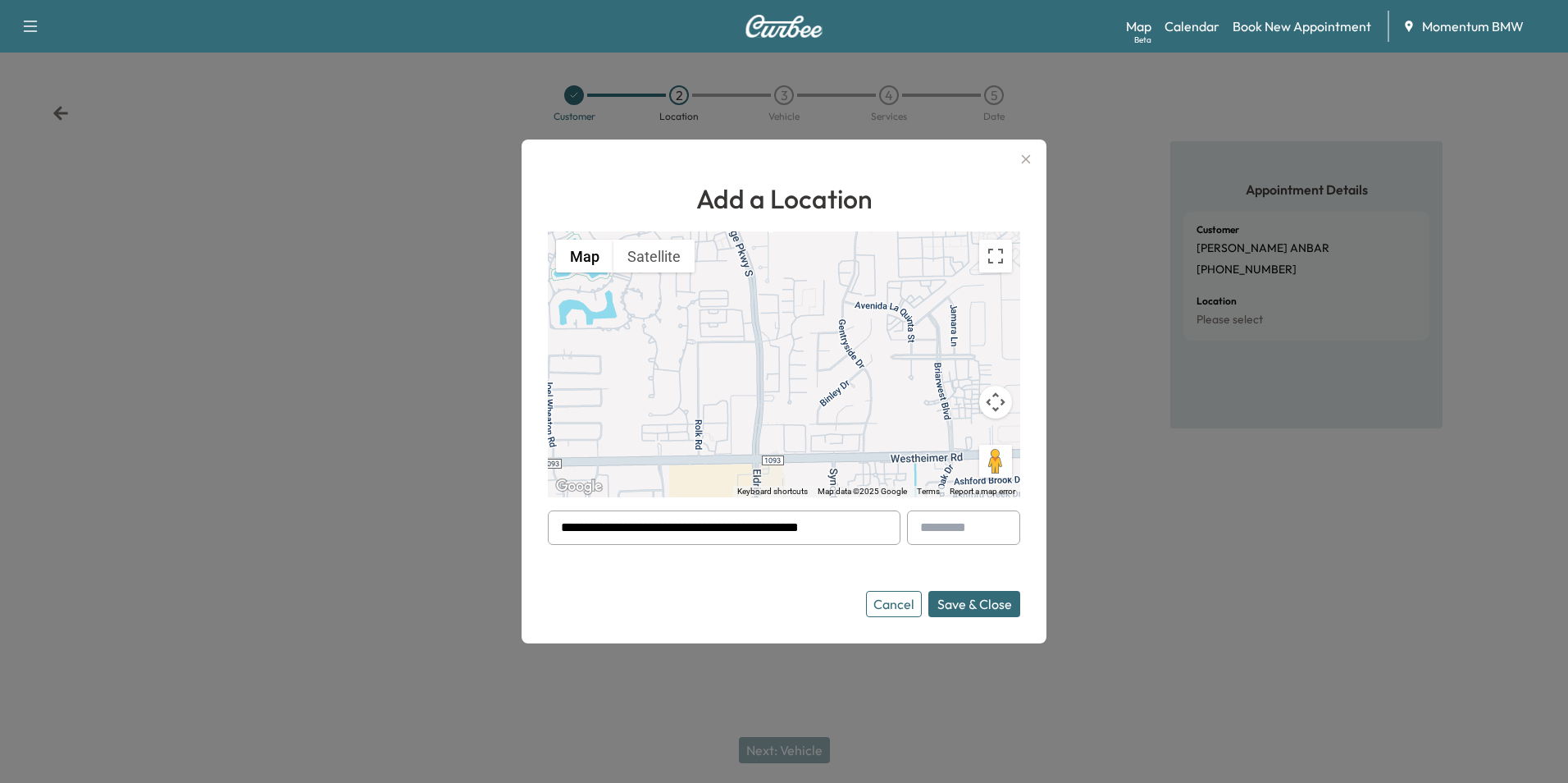
click at [940, 534] on input "text" at bounding box center [963, 527] width 114 height 35
type input "********"
click at [979, 602] on button "Save & Close" at bounding box center [974, 603] width 92 height 26
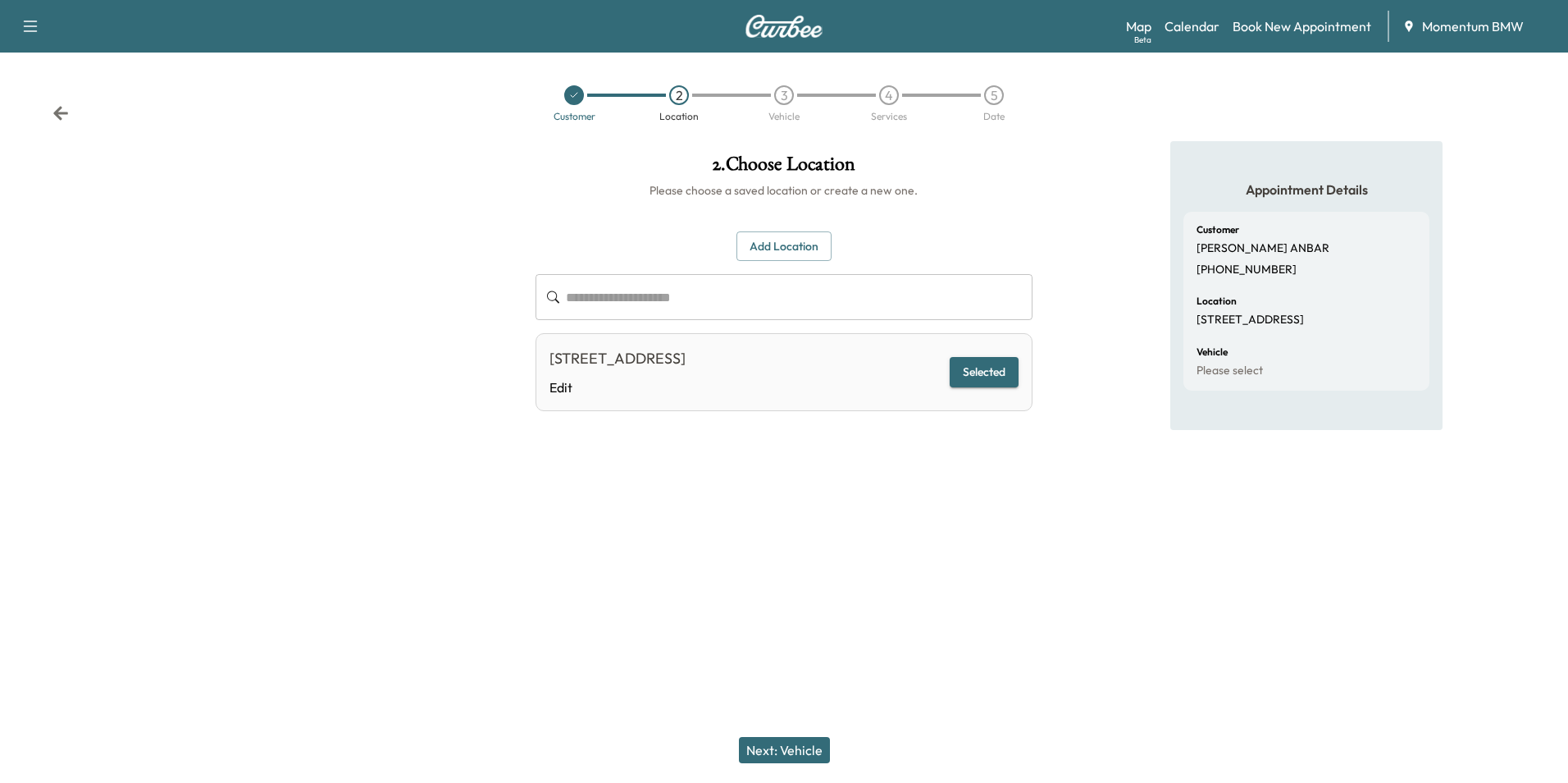
click at [794, 748] on button "Next: Vehicle" at bounding box center [784, 749] width 91 height 26
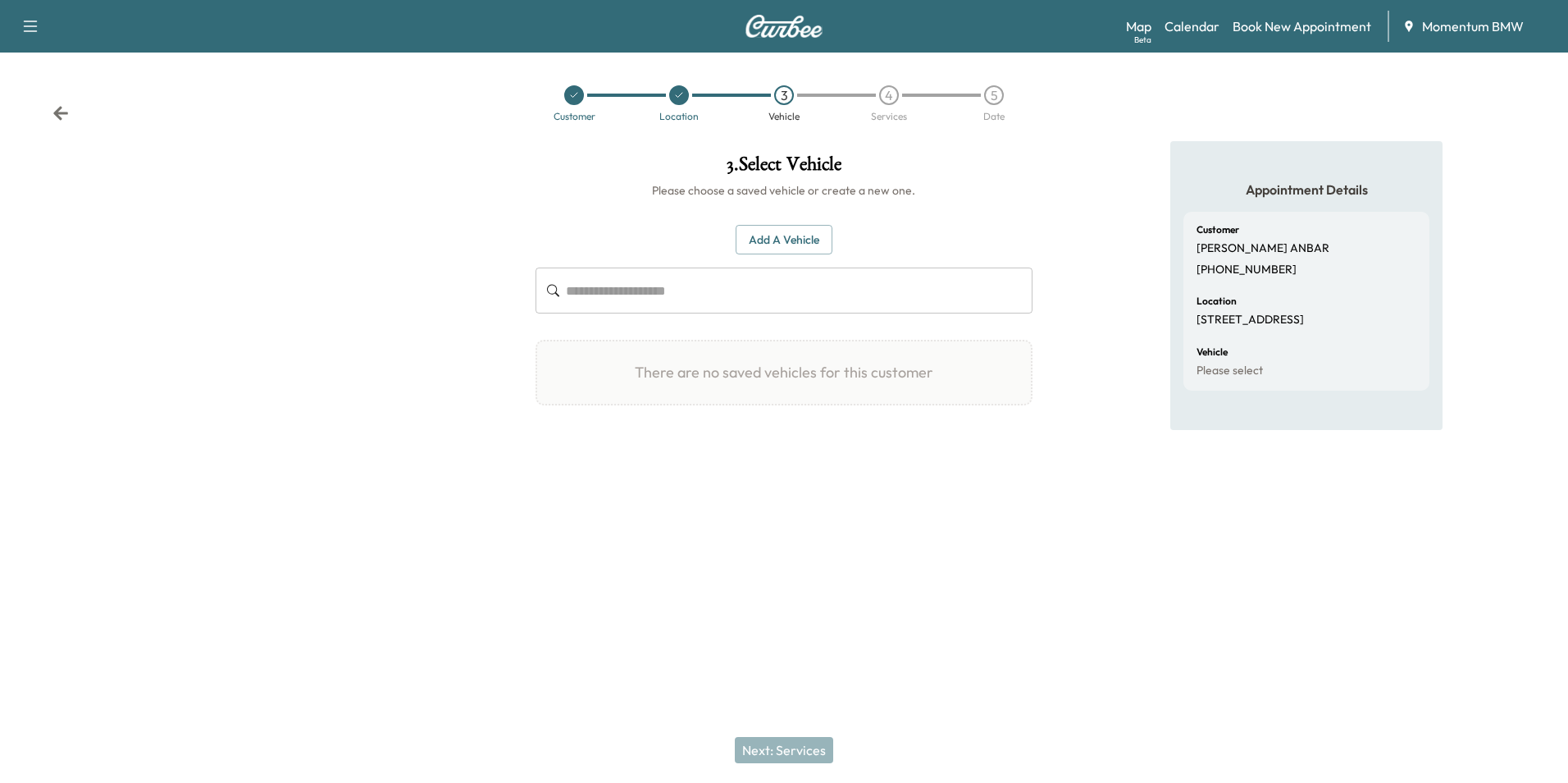
click at [801, 244] on button "Add a Vehicle" at bounding box center [784, 240] width 97 height 30
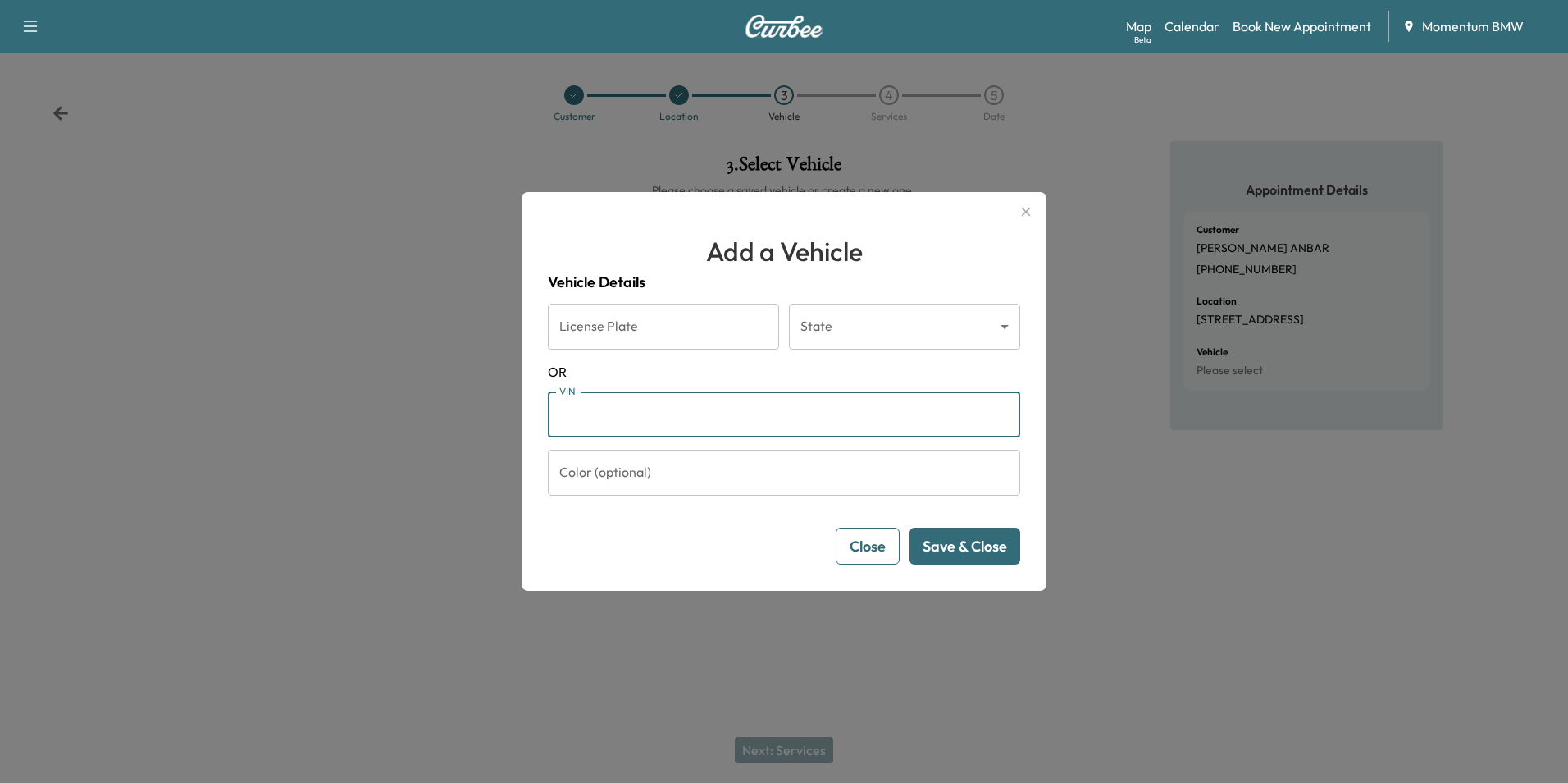
paste input "**********"
type input "**********"
click at [993, 554] on button "Save & Close" at bounding box center [965, 545] width 111 height 37
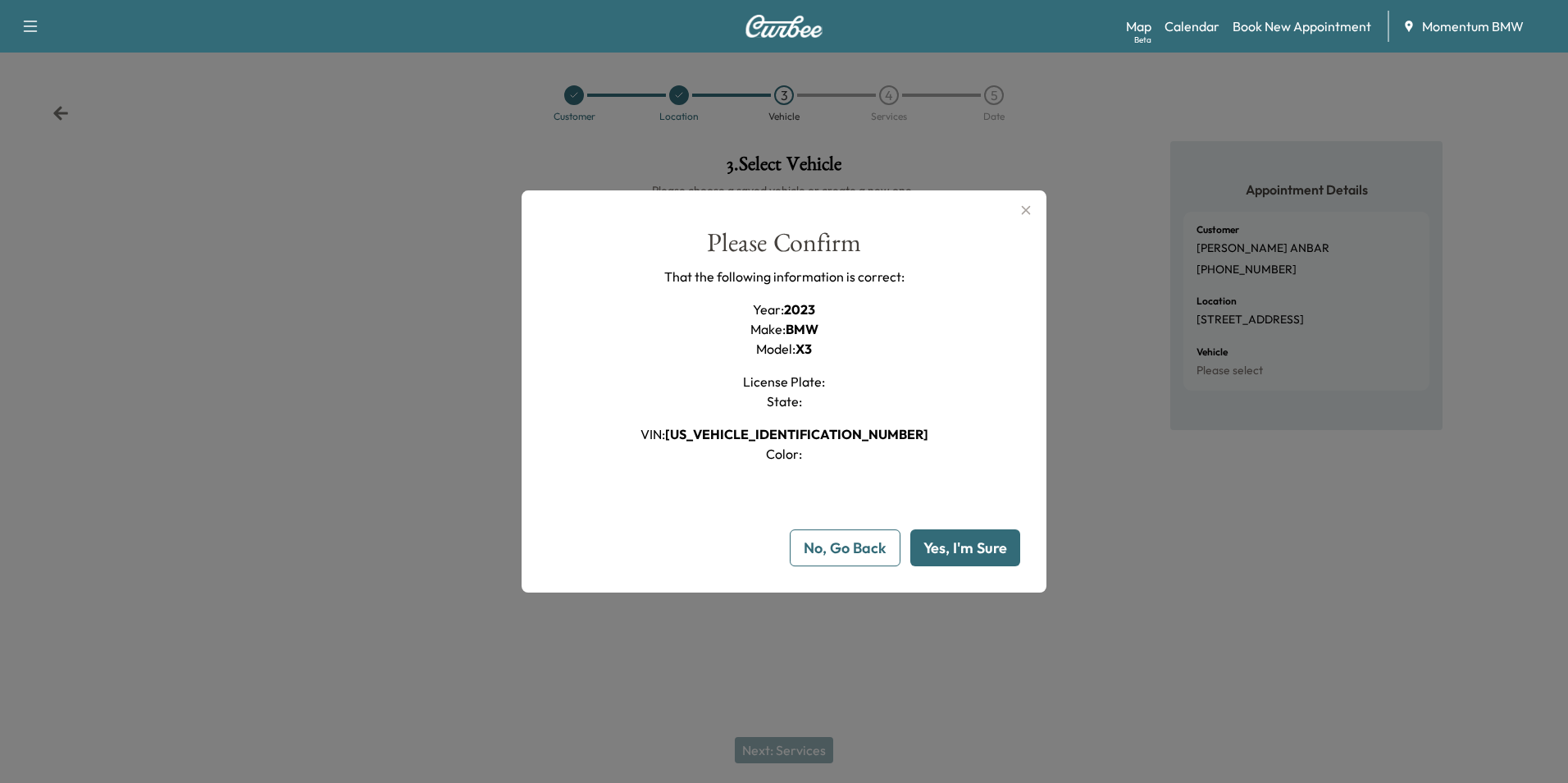
click at [992, 554] on button "Yes, I'm Sure" at bounding box center [965, 547] width 110 height 37
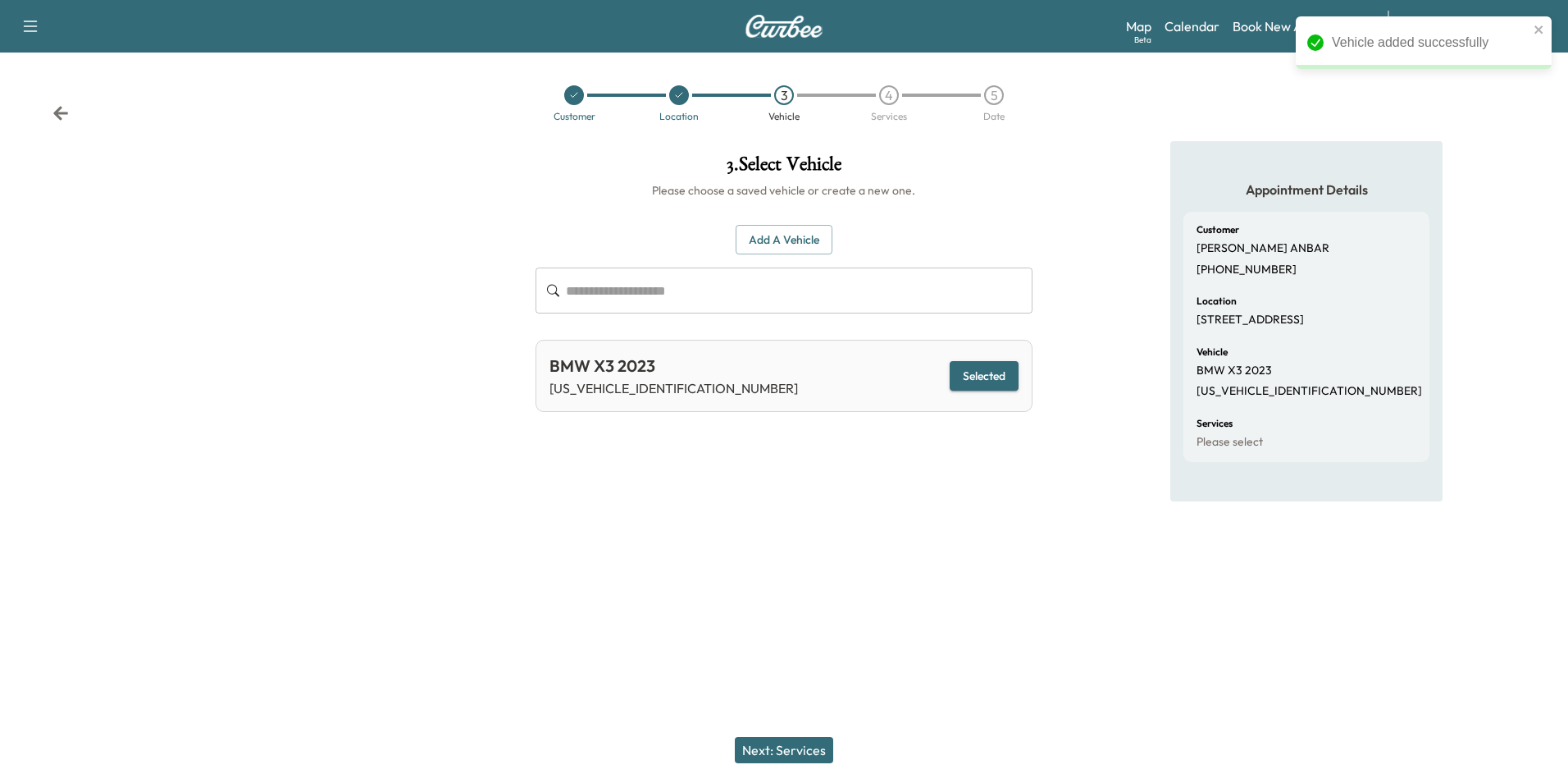
click at [807, 755] on button "Next: Services" at bounding box center [784, 749] width 98 height 26
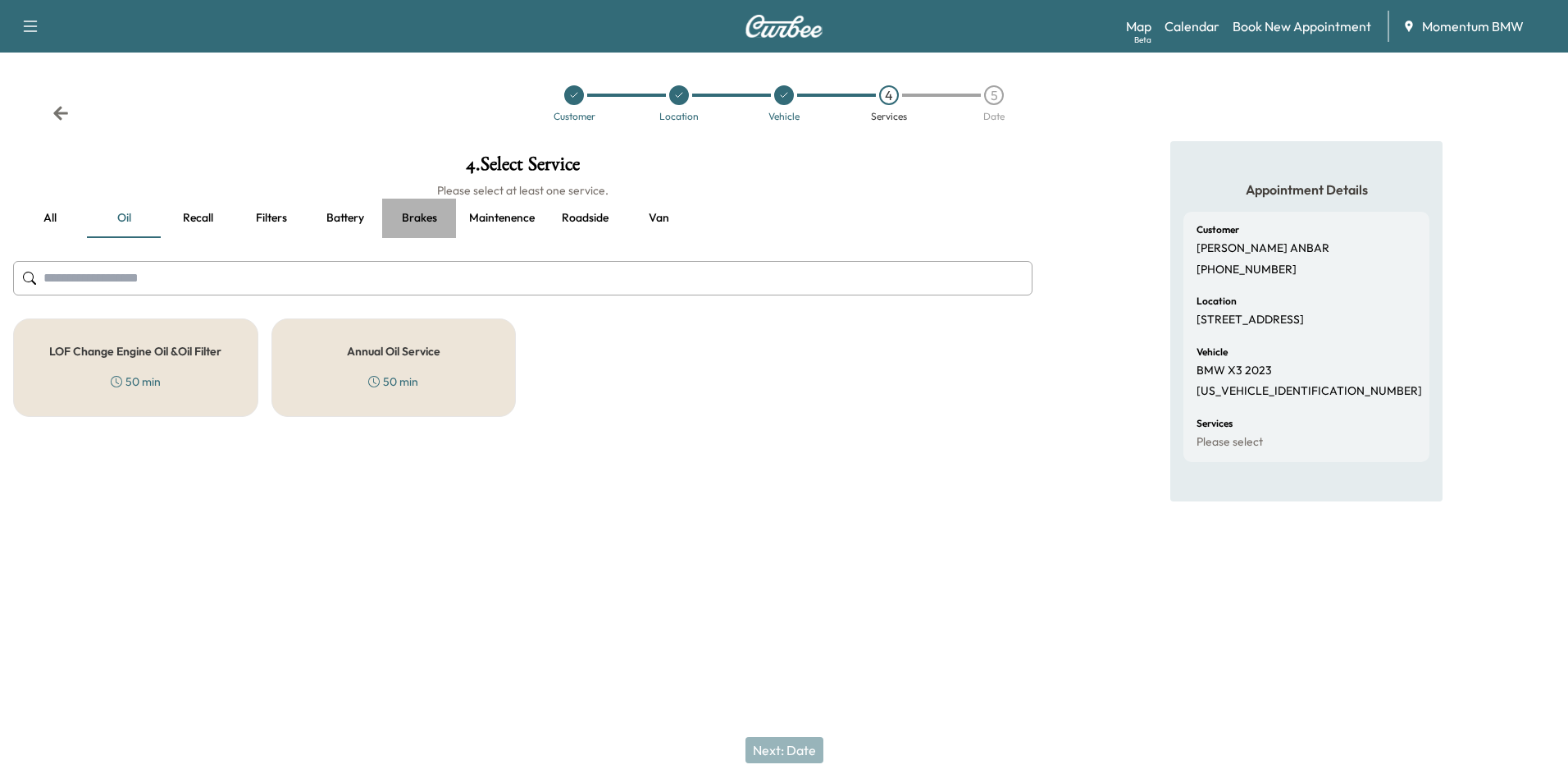
click at [429, 214] on button "Brakes" at bounding box center [419, 218] width 74 height 39
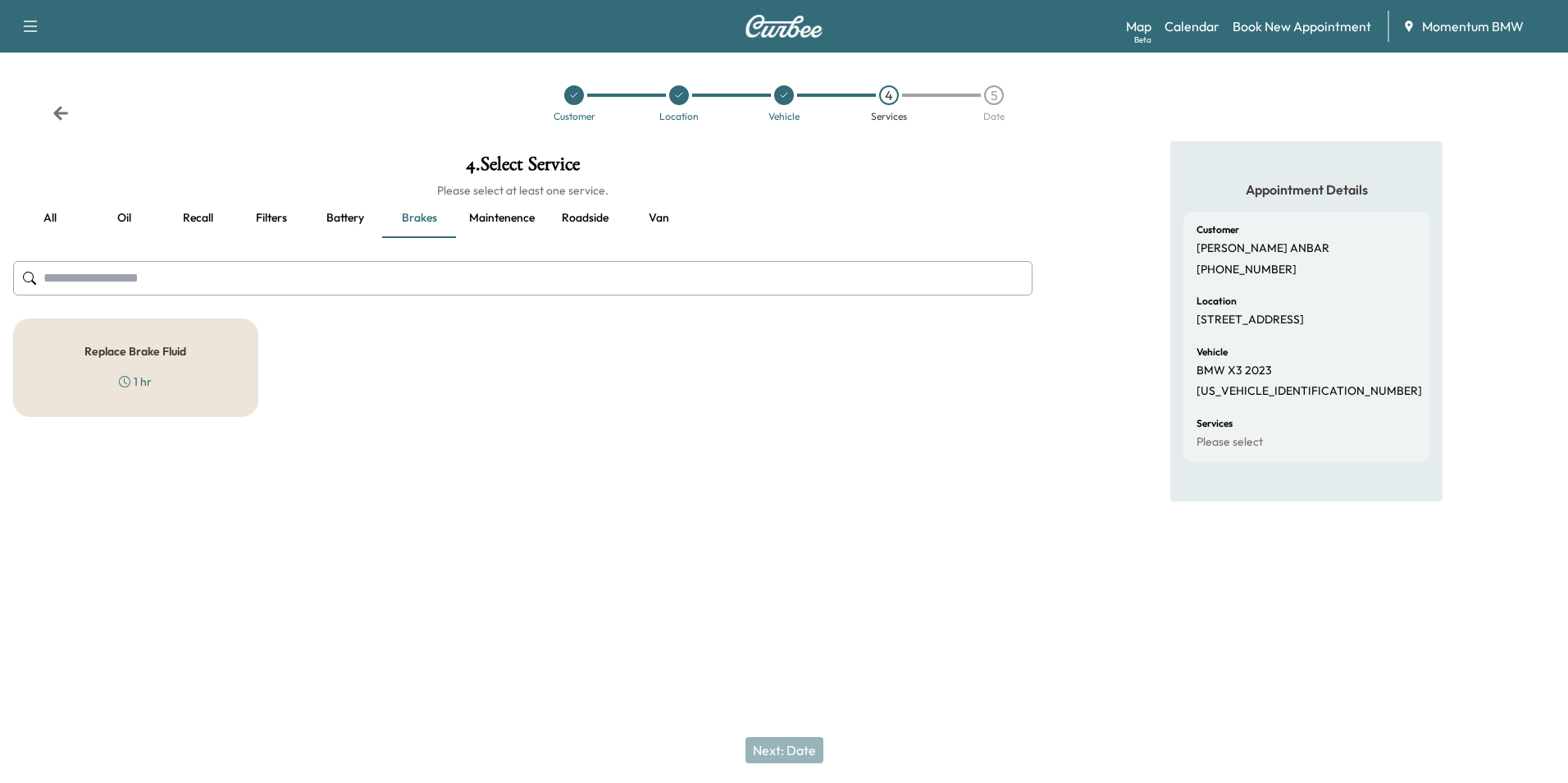
click at [145, 368] on div "Replace Brake Fluid 1 hr" at bounding box center [136, 368] width 245 height 98
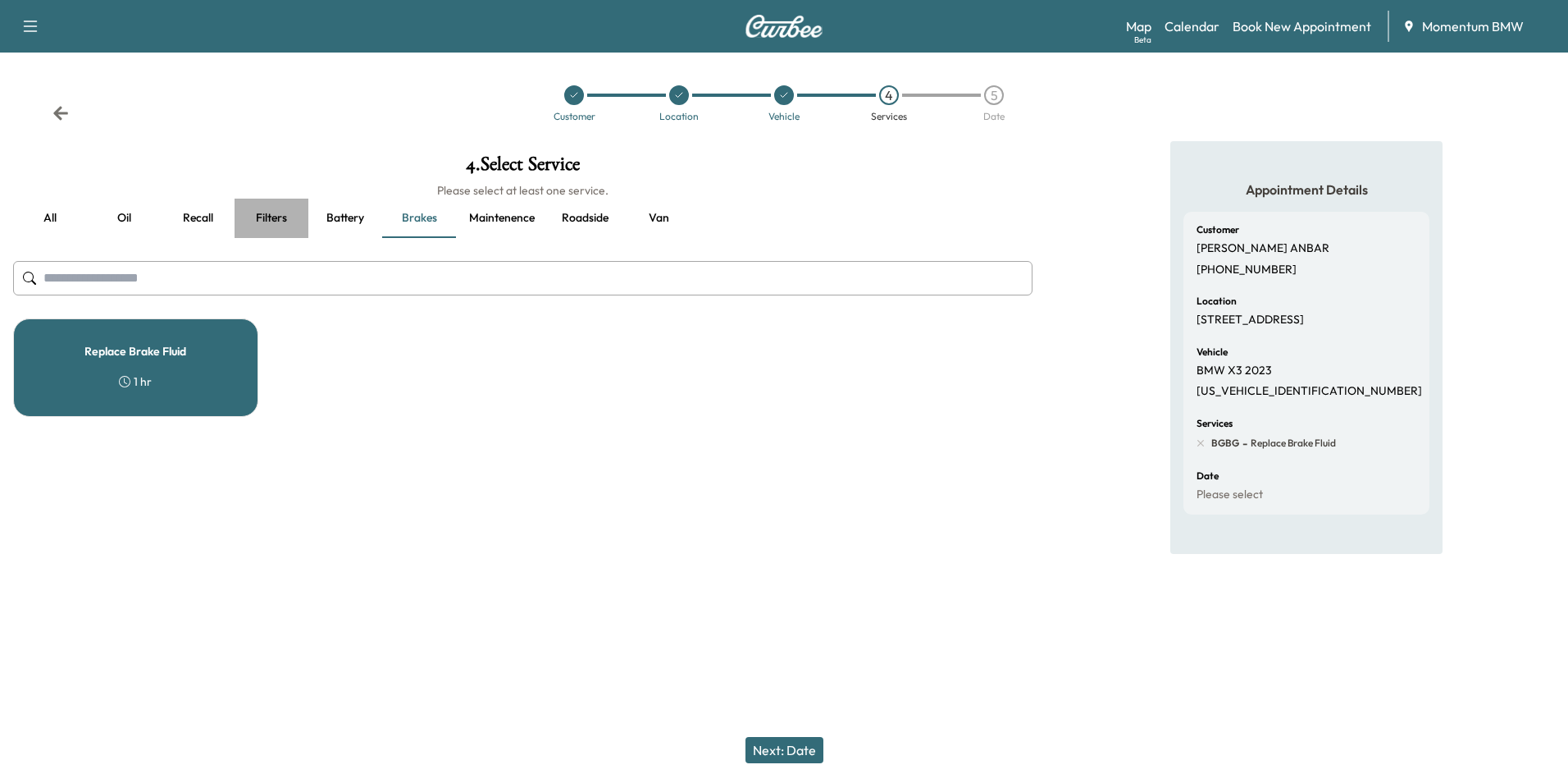
click at [276, 219] on button "Filters" at bounding box center [271, 218] width 74 height 39
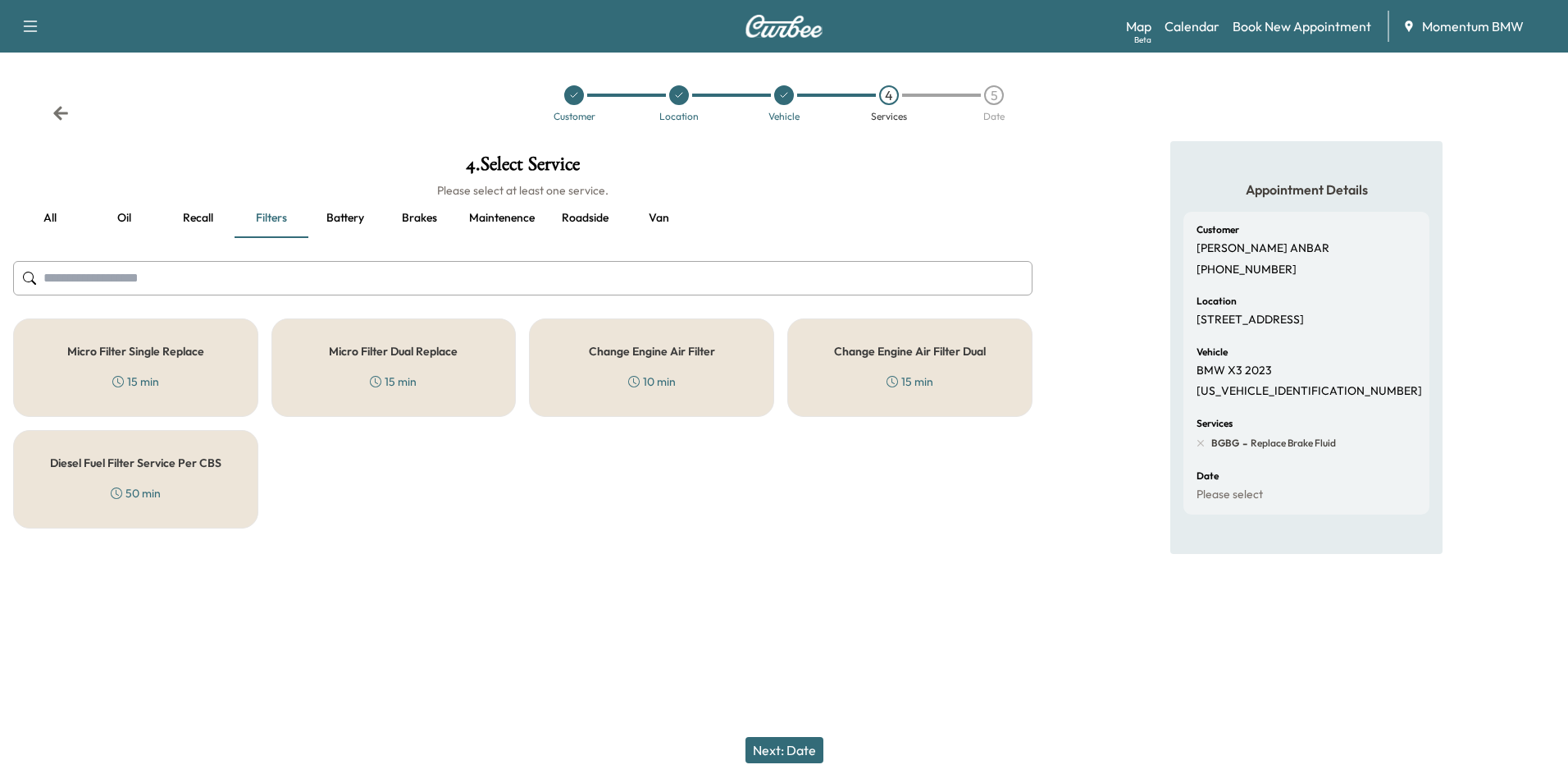
click at [183, 370] on div "Micro Filter Single Replace 15 min" at bounding box center [136, 368] width 245 height 98
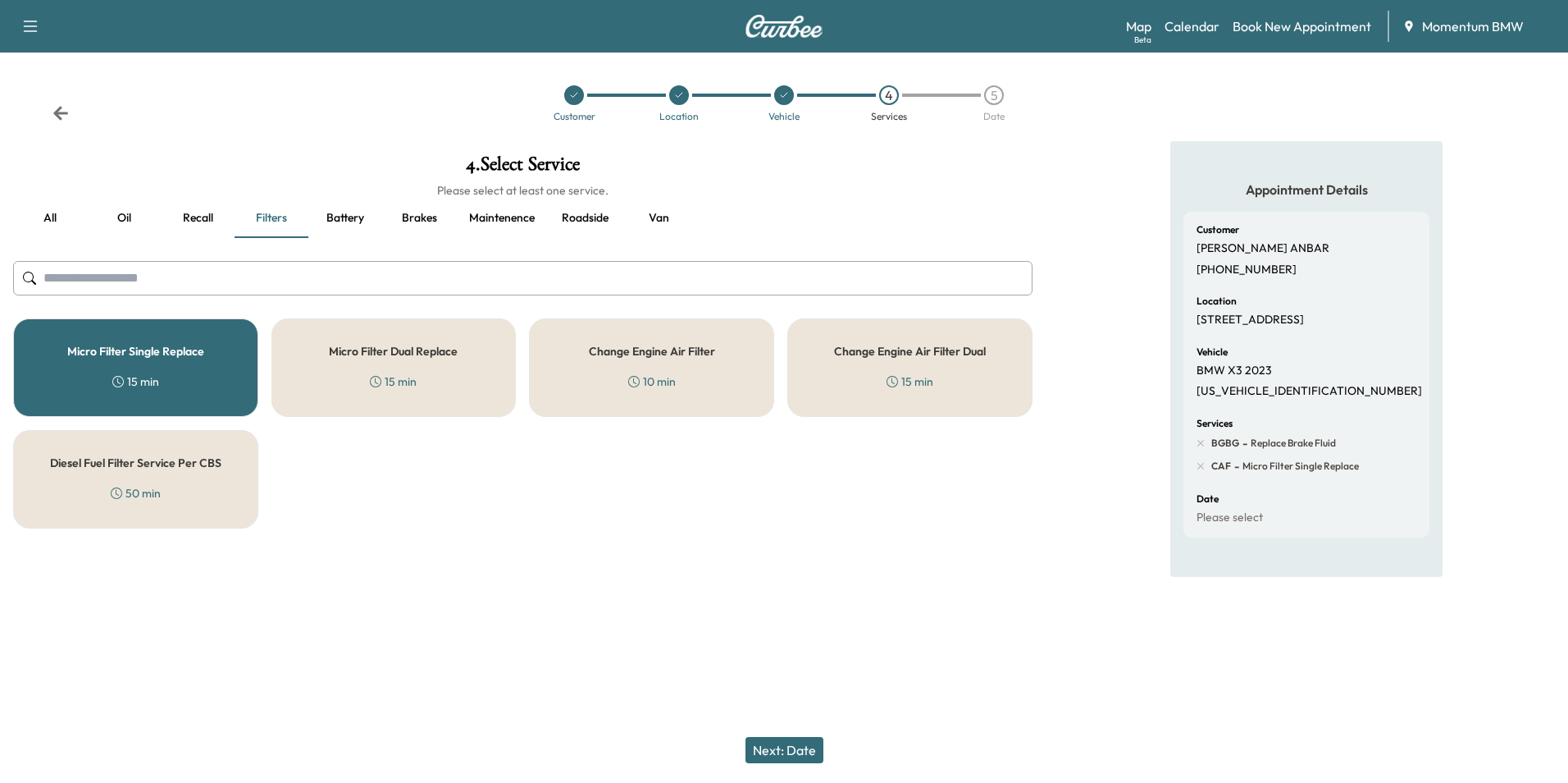
click at [791, 753] on button "Next: Date" at bounding box center [784, 749] width 78 height 26
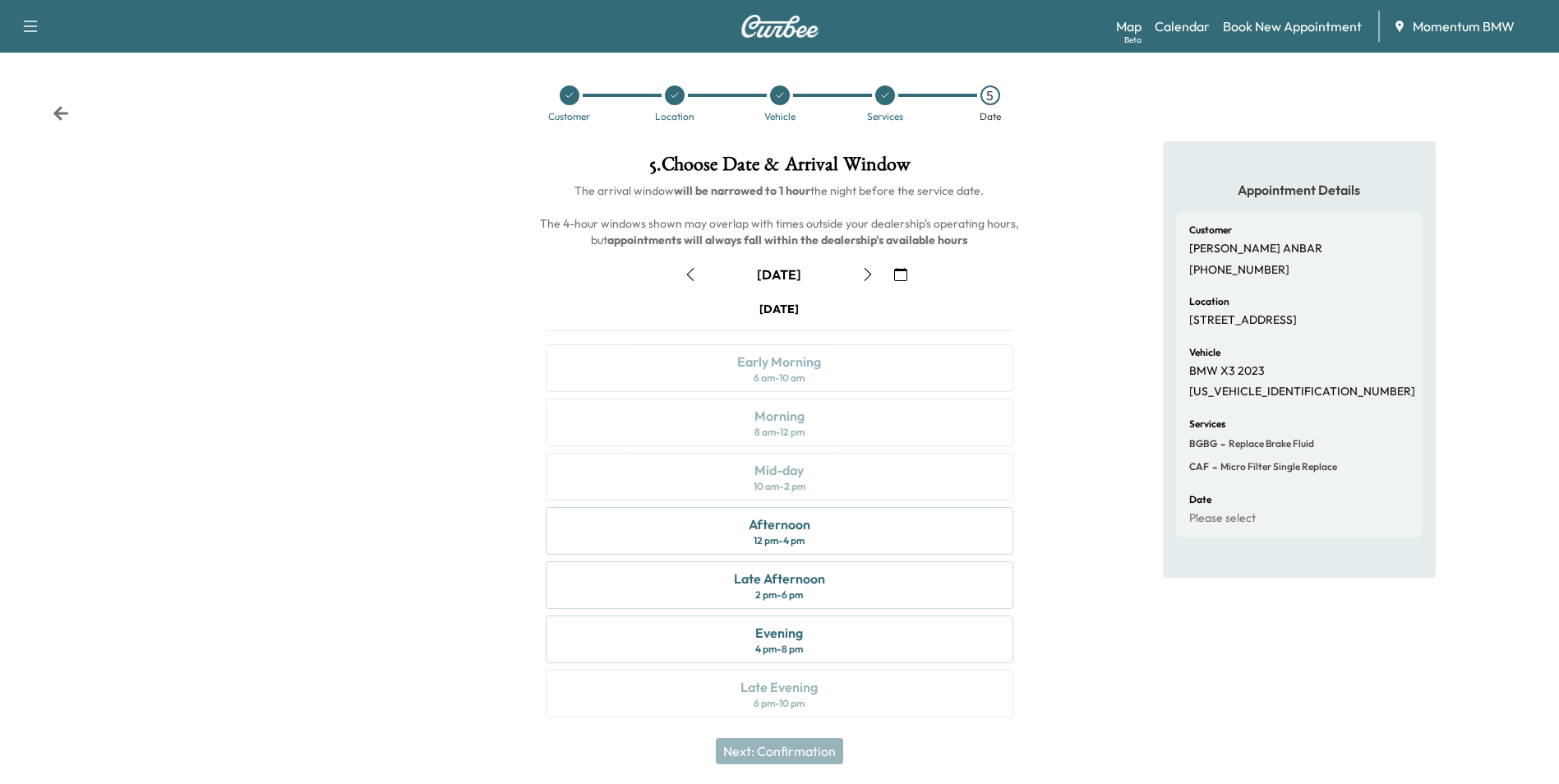
click at [896, 279] on icon "button" at bounding box center [900, 274] width 13 height 13
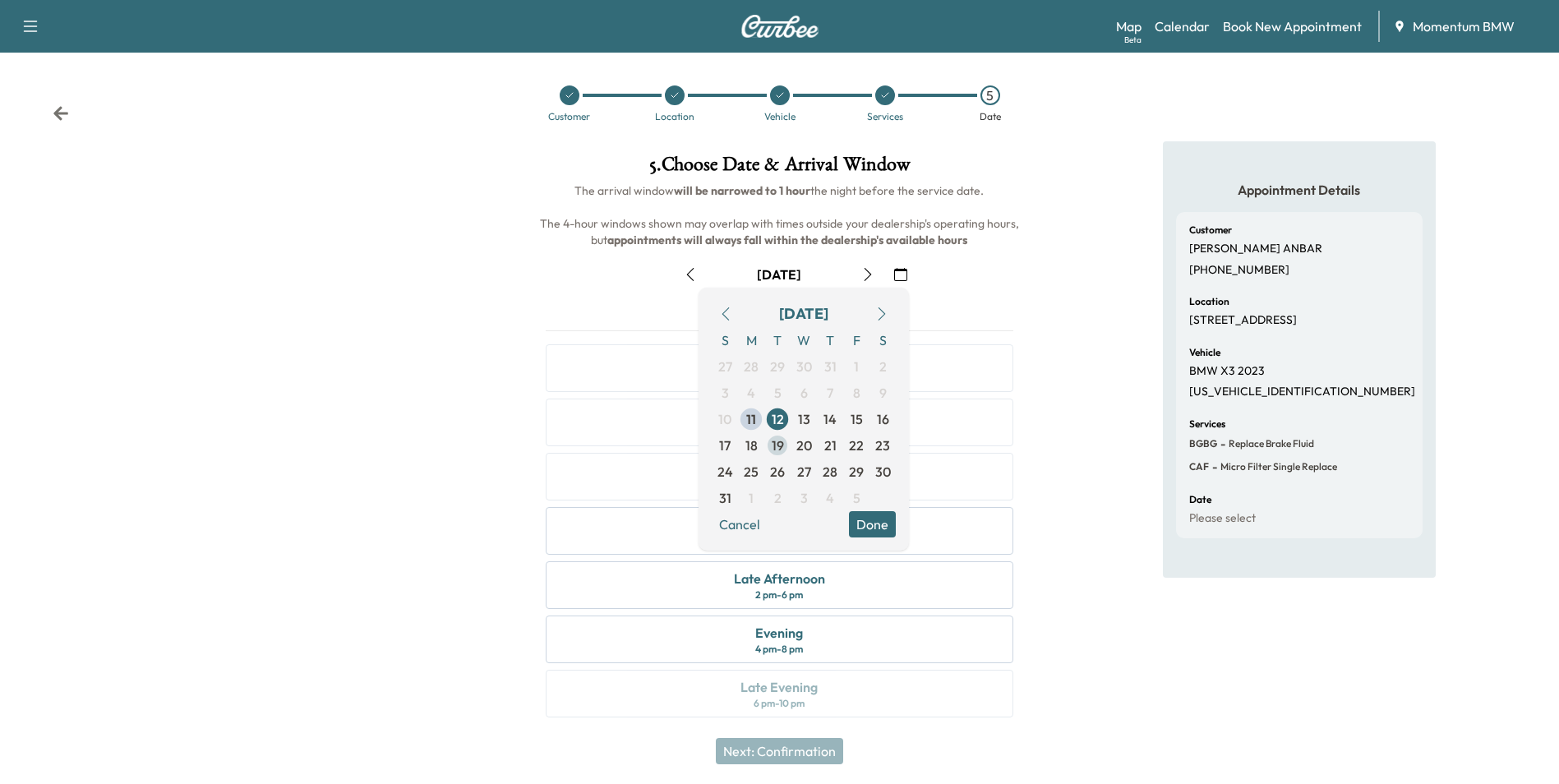
click at [781, 449] on span "19" at bounding box center [778, 445] width 13 height 20
click at [871, 527] on button "Done" at bounding box center [872, 523] width 47 height 26
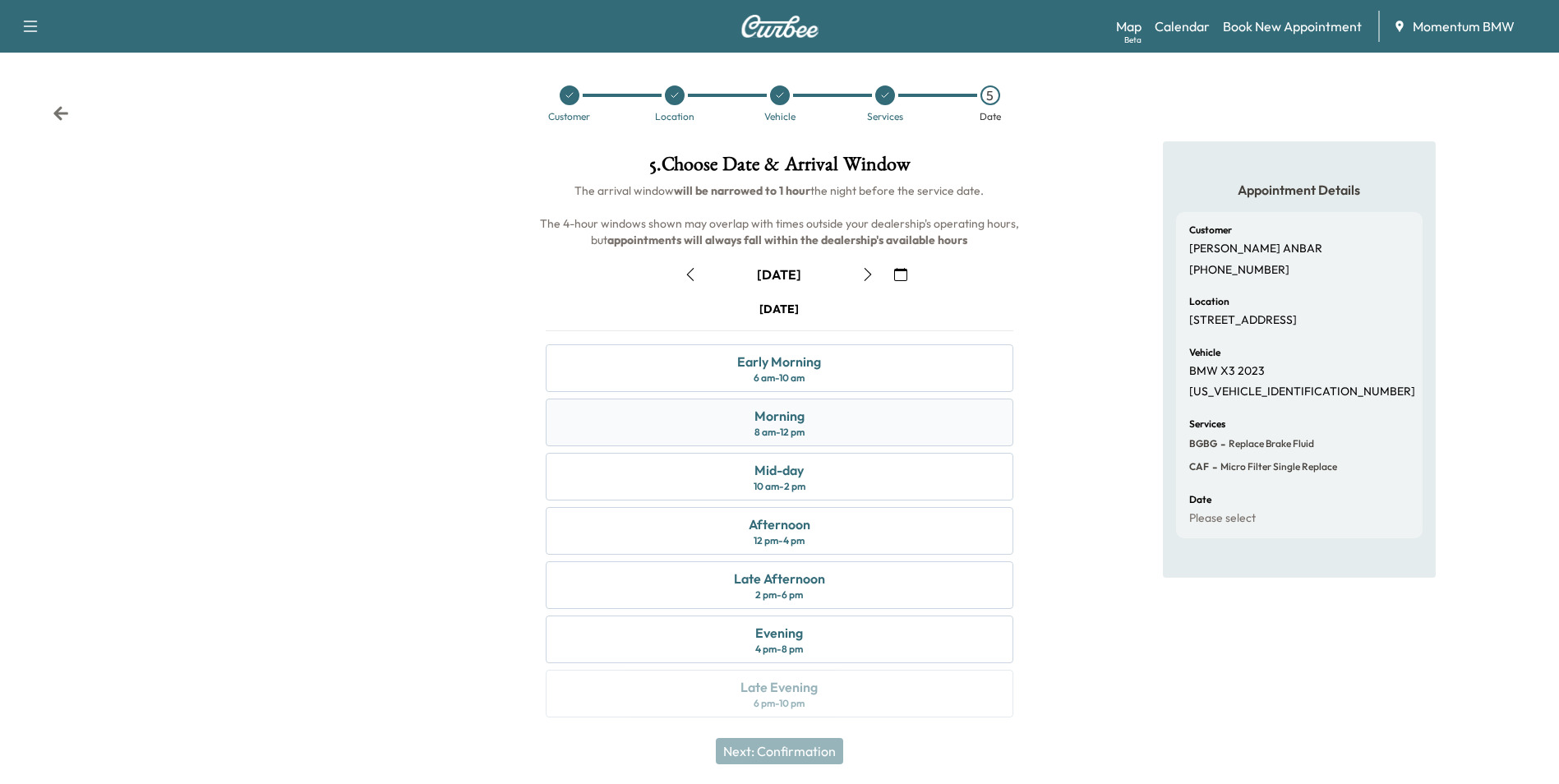
click at [784, 413] on div "Morning" at bounding box center [780, 416] width 50 height 20
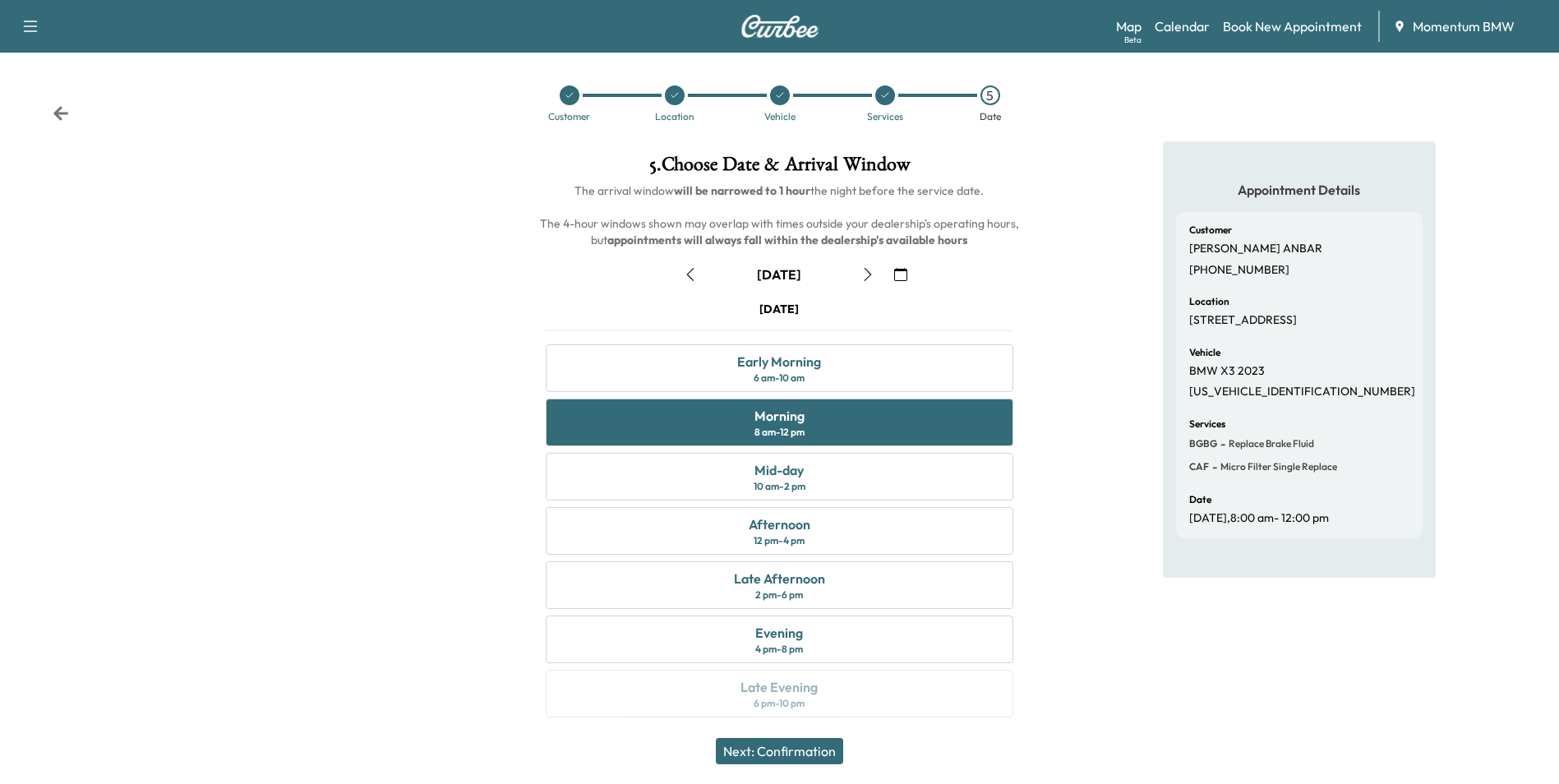
click at [791, 744] on button "Next: Confirmation" at bounding box center [780, 750] width 127 height 26
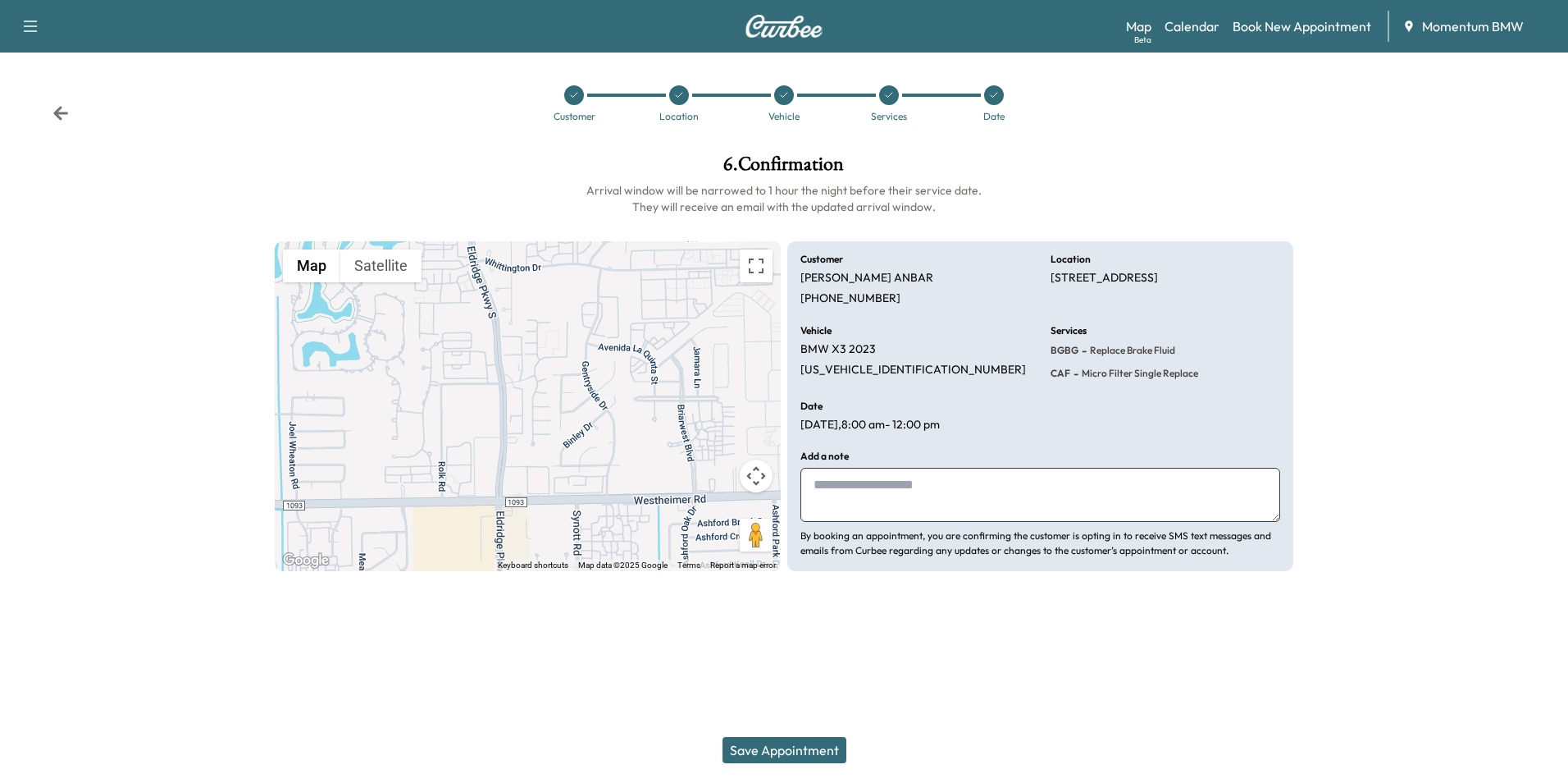
click at [992, 499] on textarea at bounding box center [1040, 495] width 479 height 55
type textarea "********"
click at [810, 748] on button "Save Appointment" at bounding box center [784, 749] width 123 height 26
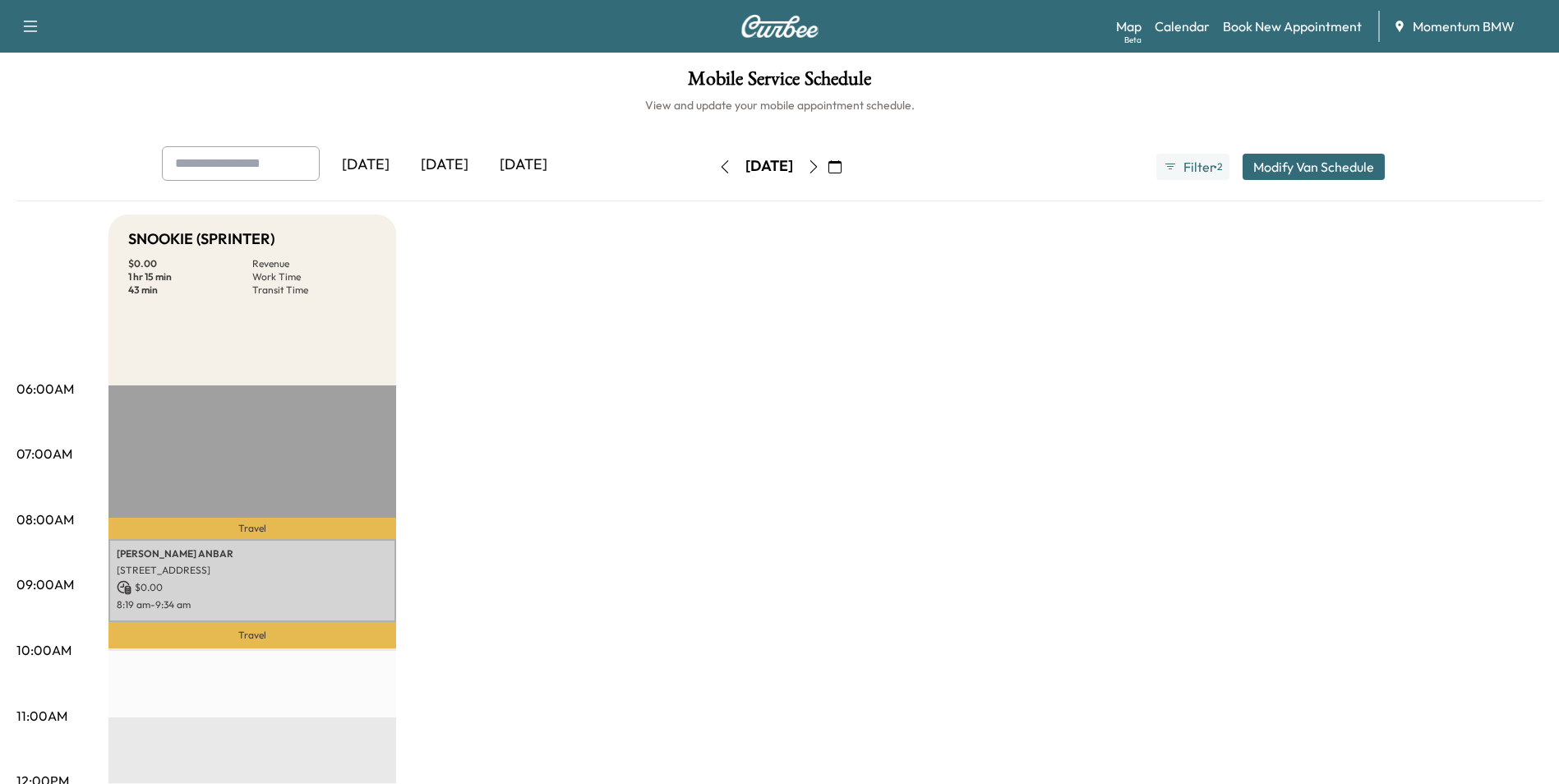
click at [842, 168] on icon "button" at bounding box center [835, 167] width 13 height 13
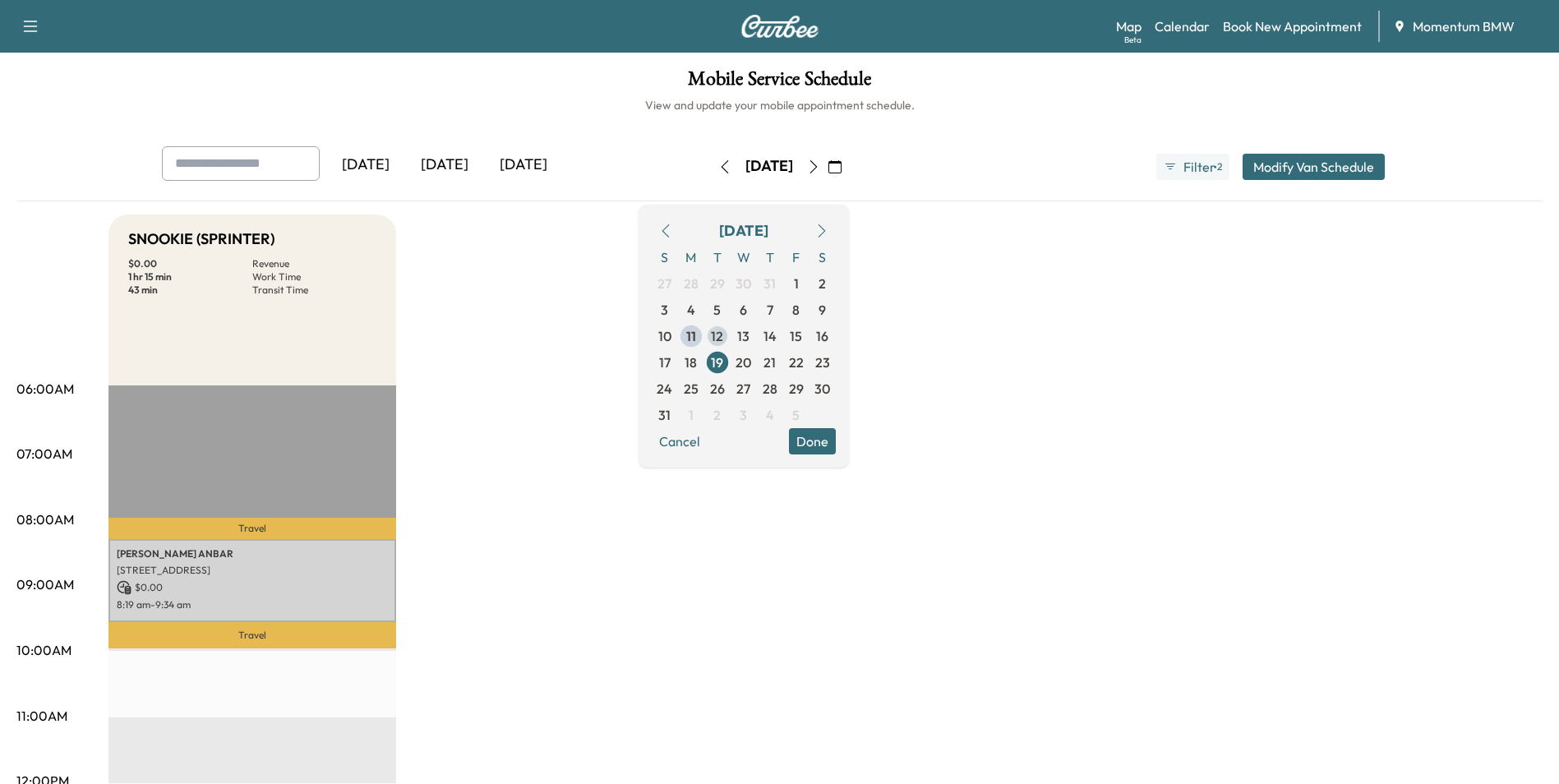
click at [723, 335] on span "12" at bounding box center [717, 336] width 13 height 20
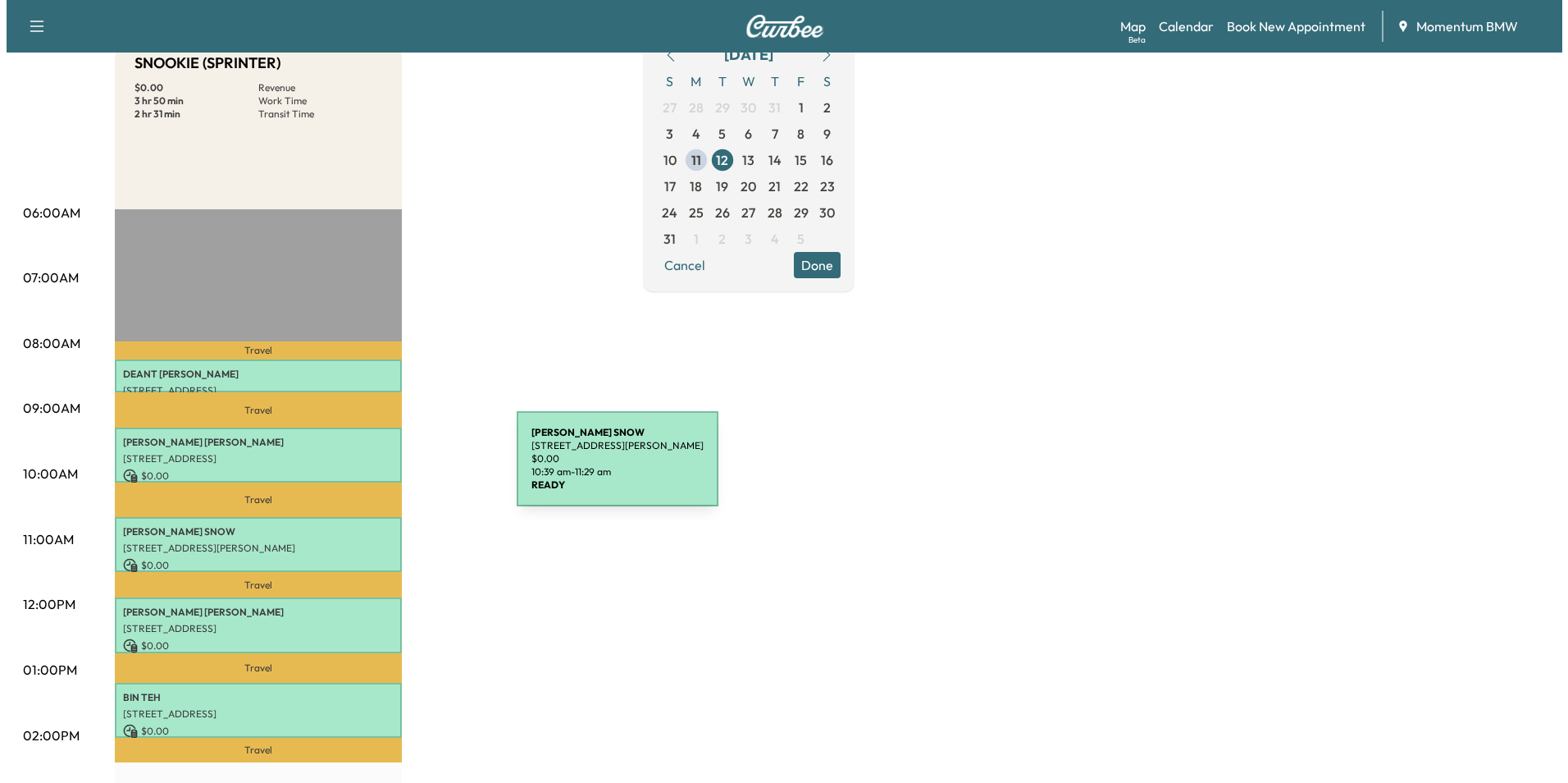
scroll to position [246, 0]
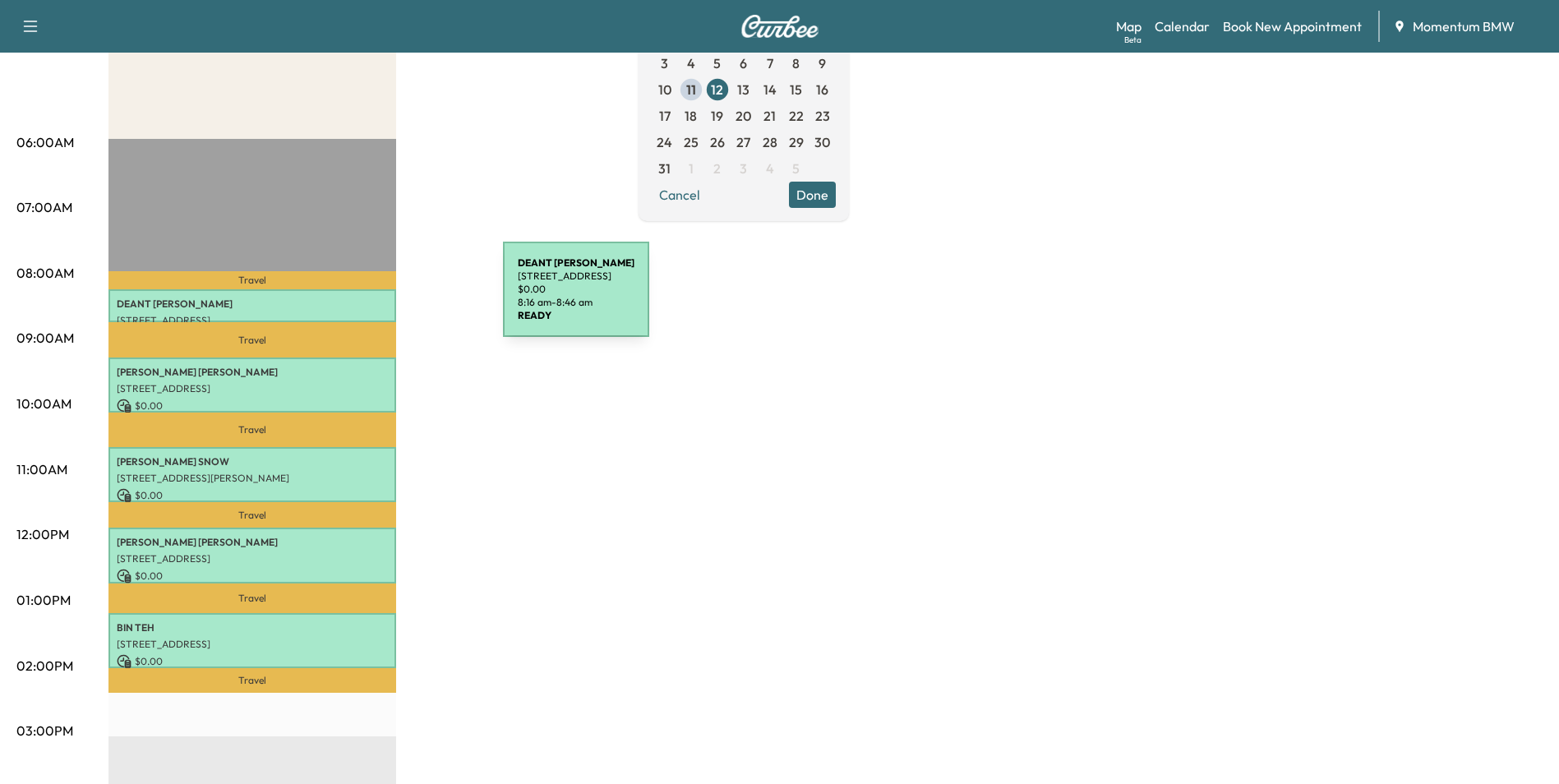
click at [380, 299] on p "[PERSON_NAME]" at bounding box center [252, 304] width 272 height 13
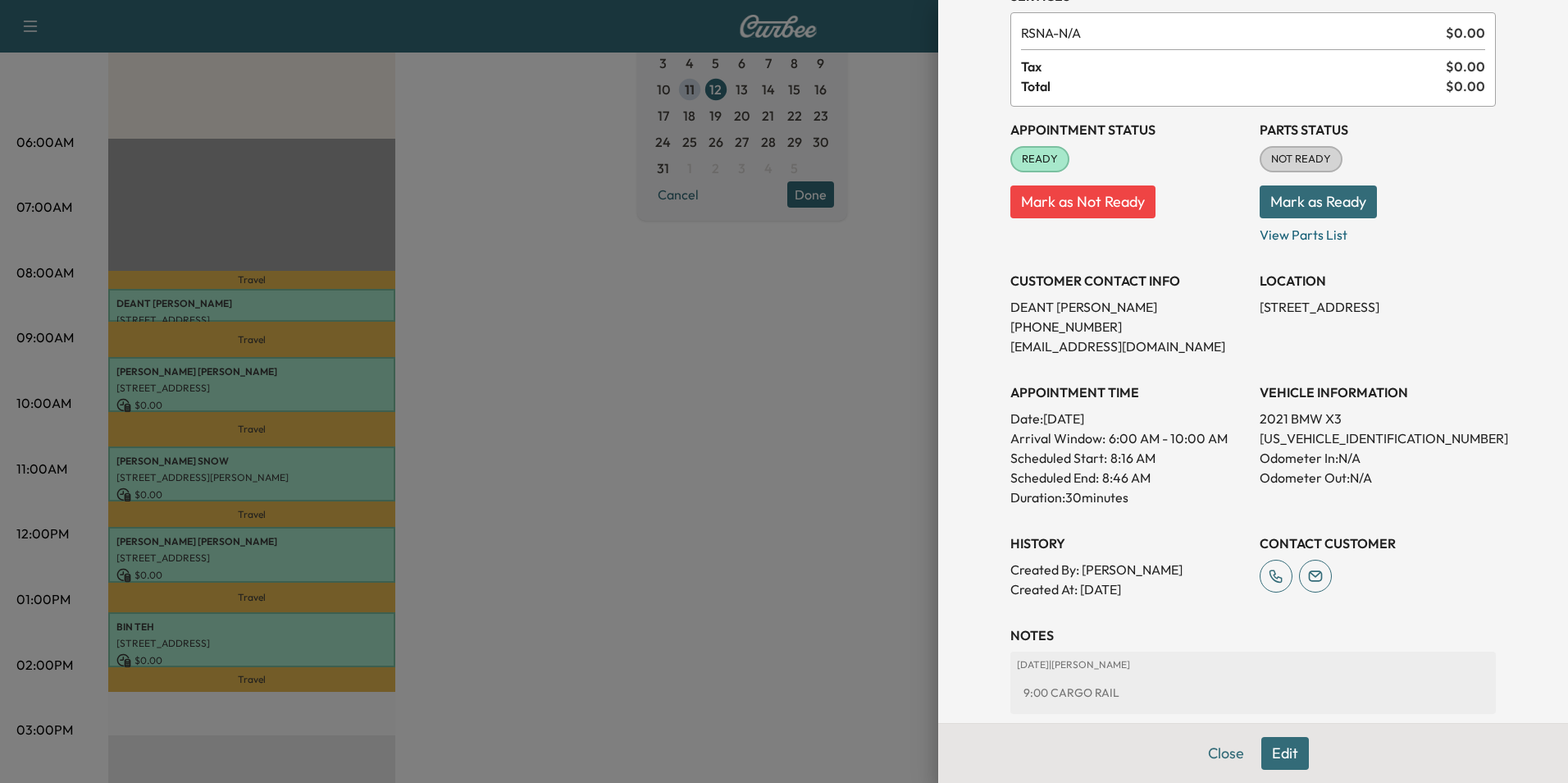
scroll to position [189, 0]
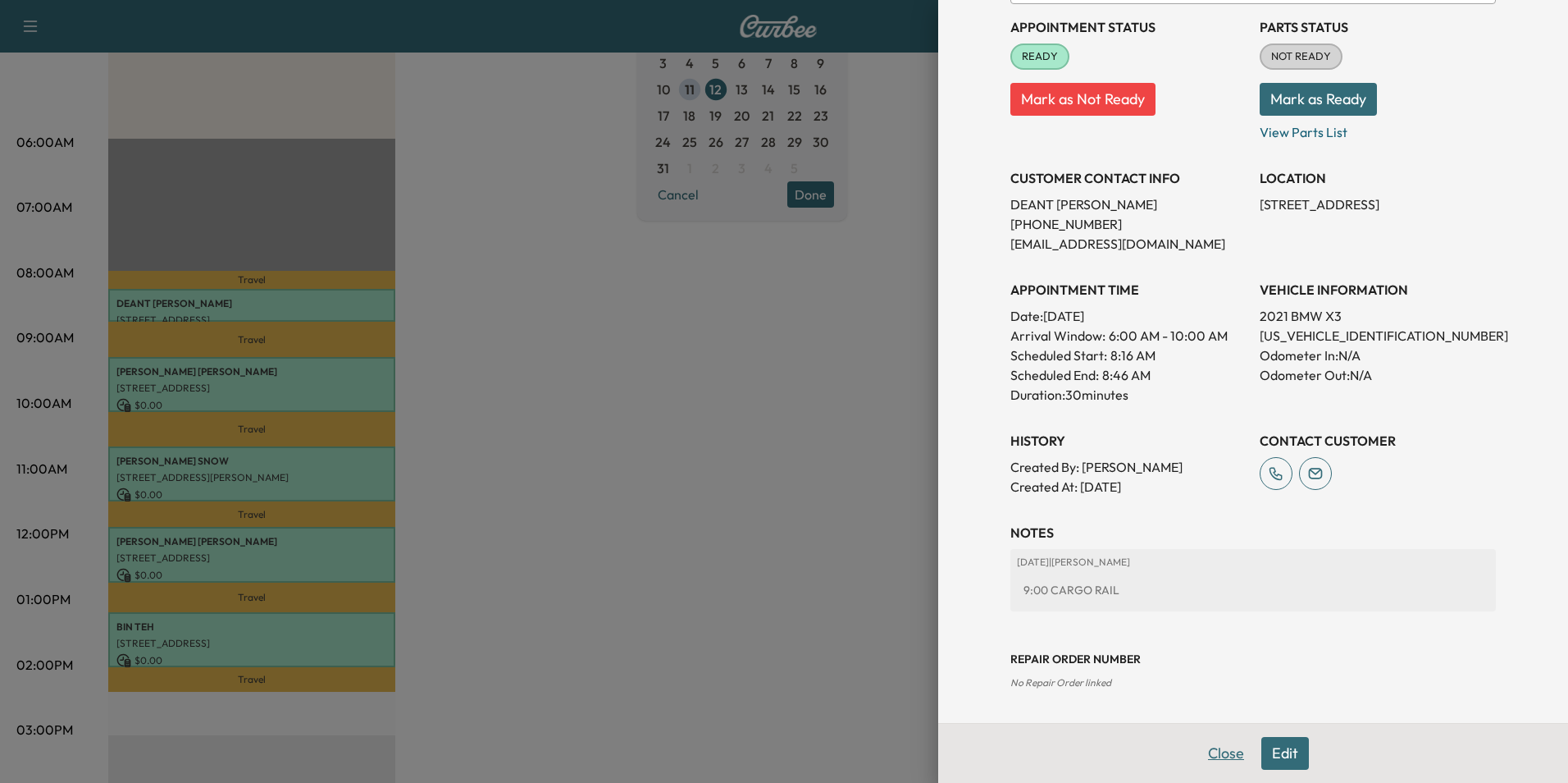
click at [1198, 764] on button "Close" at bounding box center [1226, 753] width 57 height 33
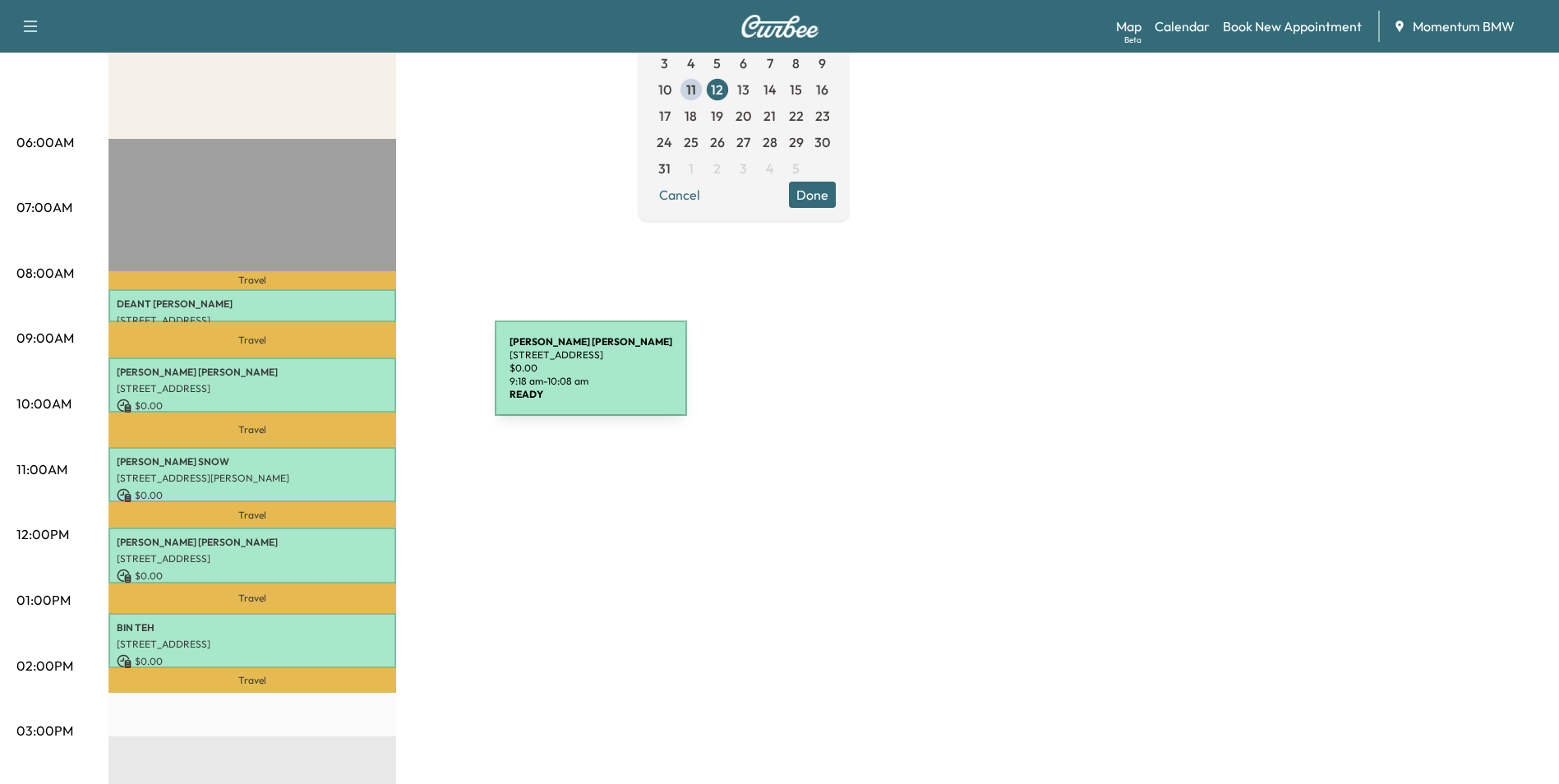
click at [371, 378] on div "[PERSON_NAME] [STREET_ADDRESS][PERSON_NAME] $ 0.00 9:18 am - 10:08 am" at bounding box center [252, 384] width 288 height 55
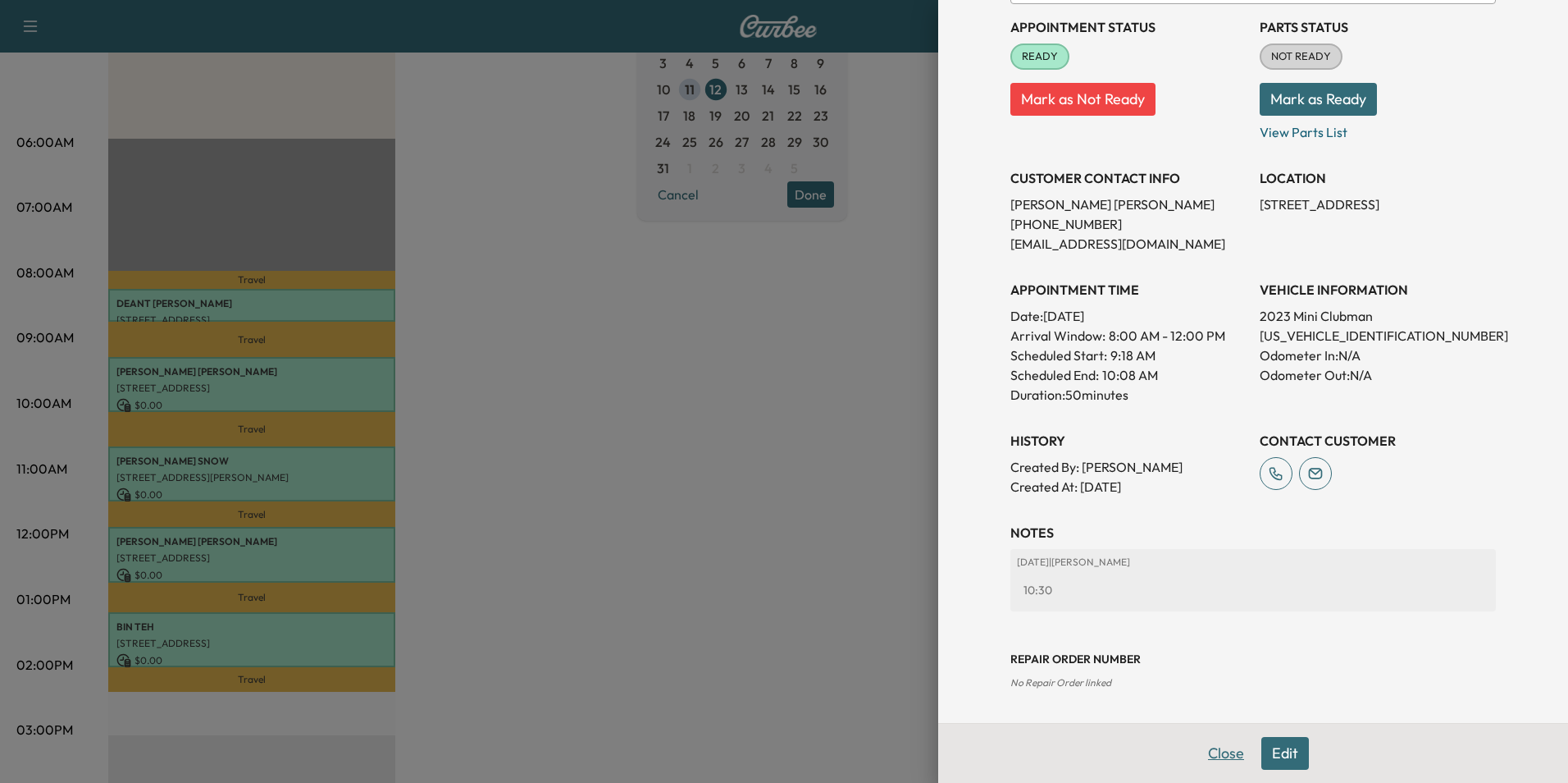
click at [1208, 754] on button "Close" at bounding box center [1226, 753] width 57 height 33
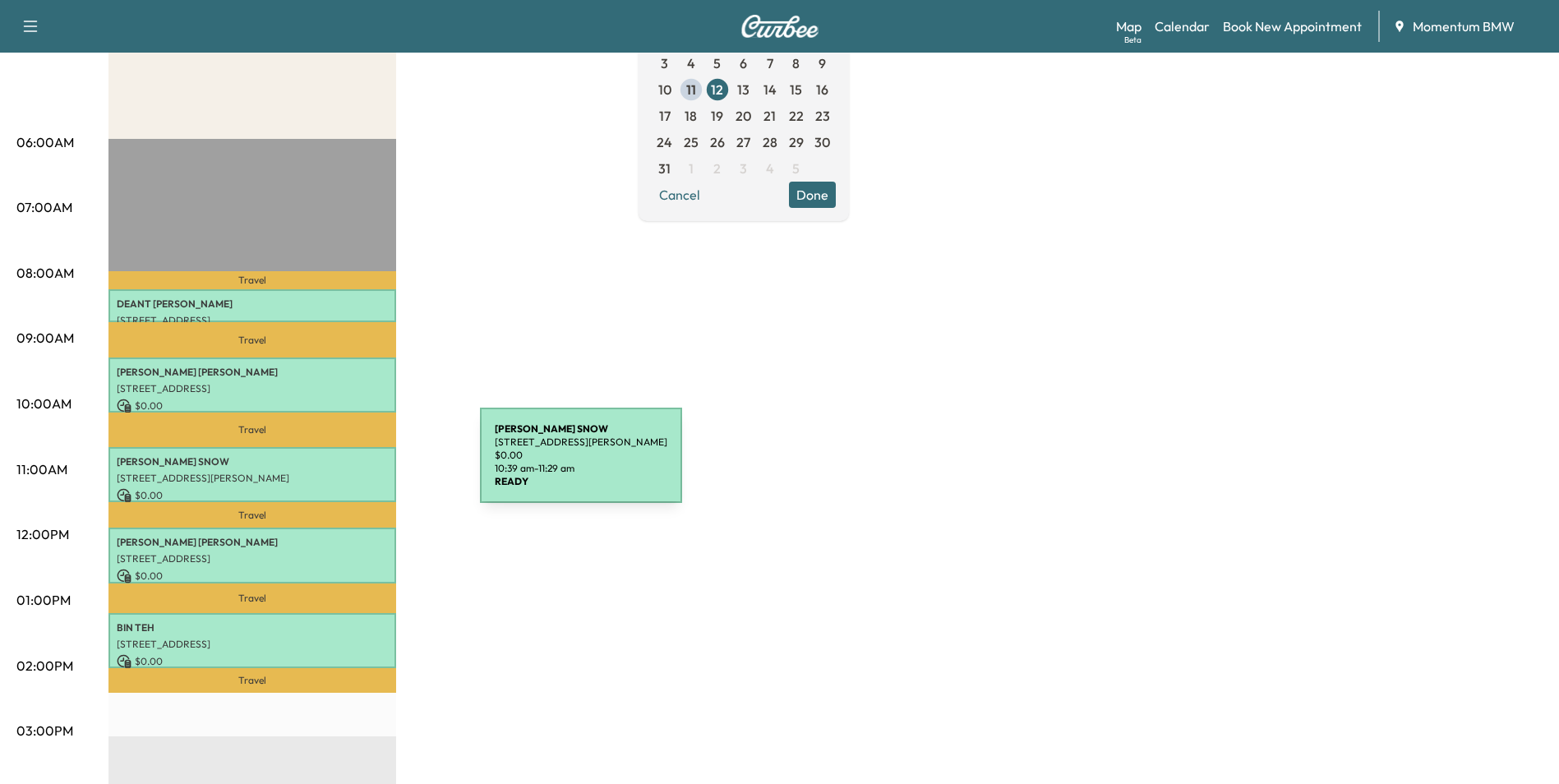
click at [357, 465] on div "[PERSON_NAME] [STREET_ADDRESS][PERSON_NAME] $ 0.00 10:39 am - 11:29 am" at bounding box center [252, 474] width 288 height 55
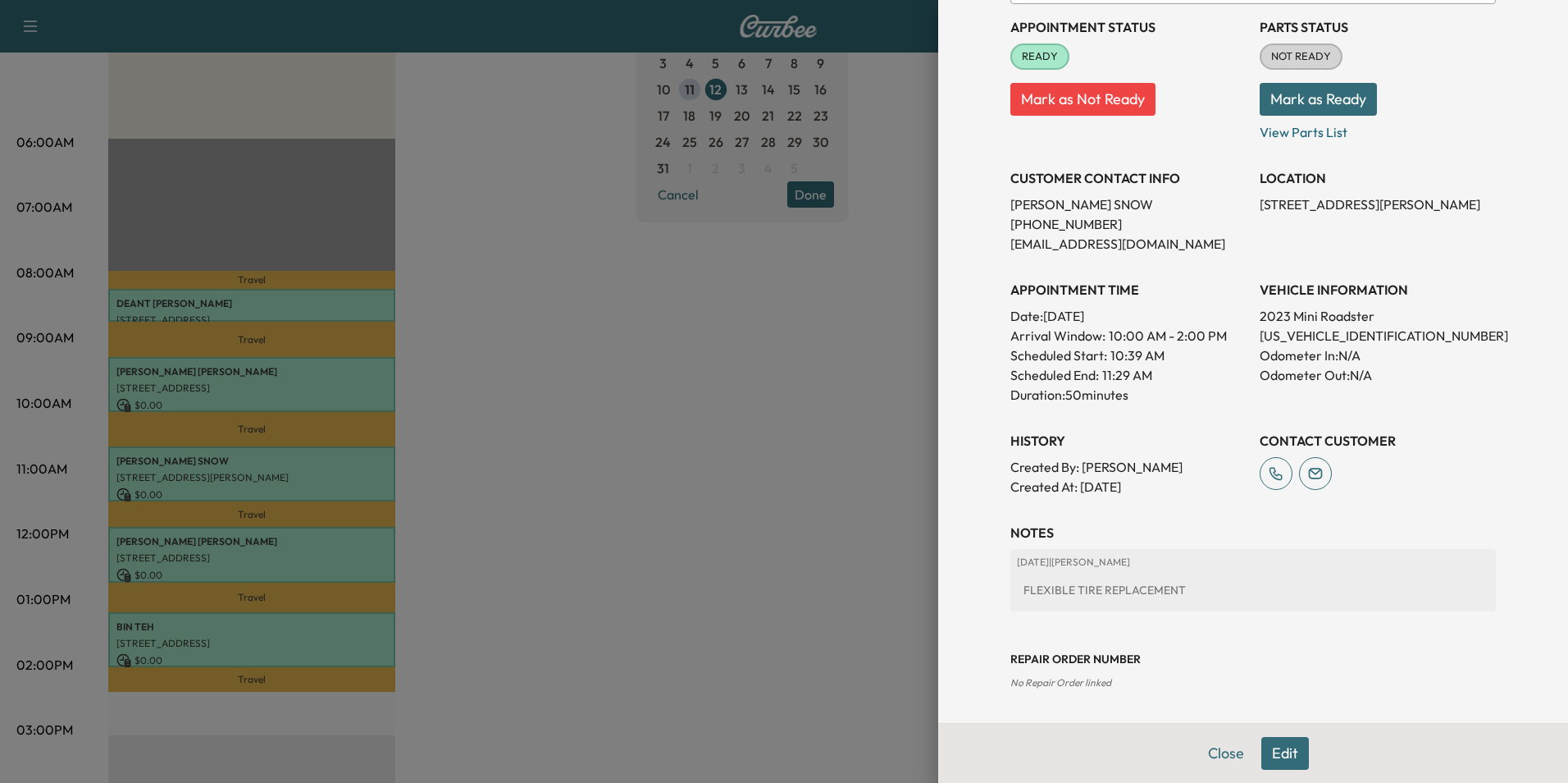
click at [1217, 752] on button "Close" at bounding box center [1226, 753] width 57 height 33
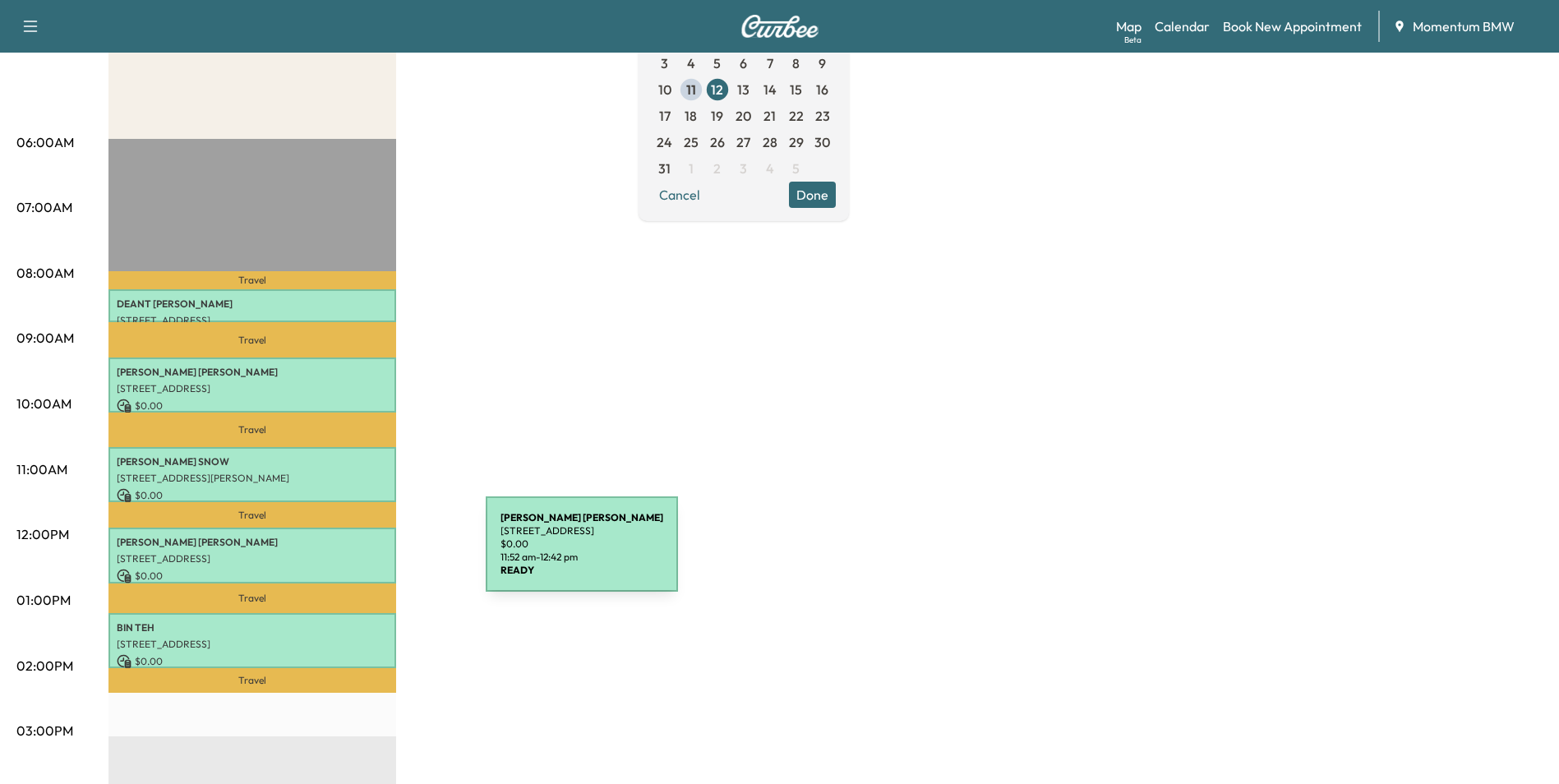
click at [362, 553] on p "[STREET_ADDRESS]" at bounding box center [252, 558] width 272 height 13
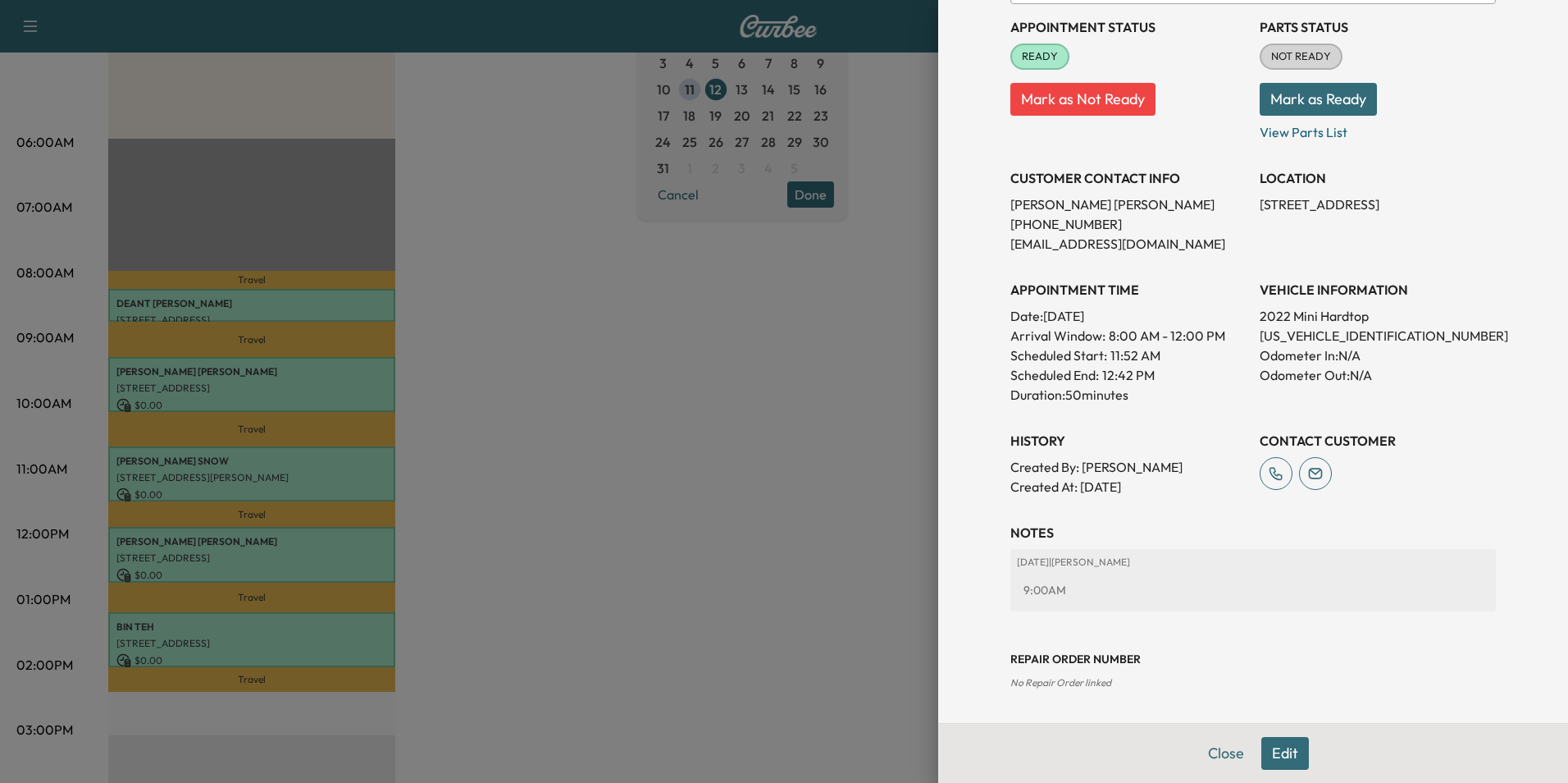
drag, startPoint x: 1216, startPoint y: 759, endPoint x: 1192, endPoint y: 754, distance: 24.5
click at [1216, 760] on button "Close" at bounding box center [1226, 753] width 57 height 33
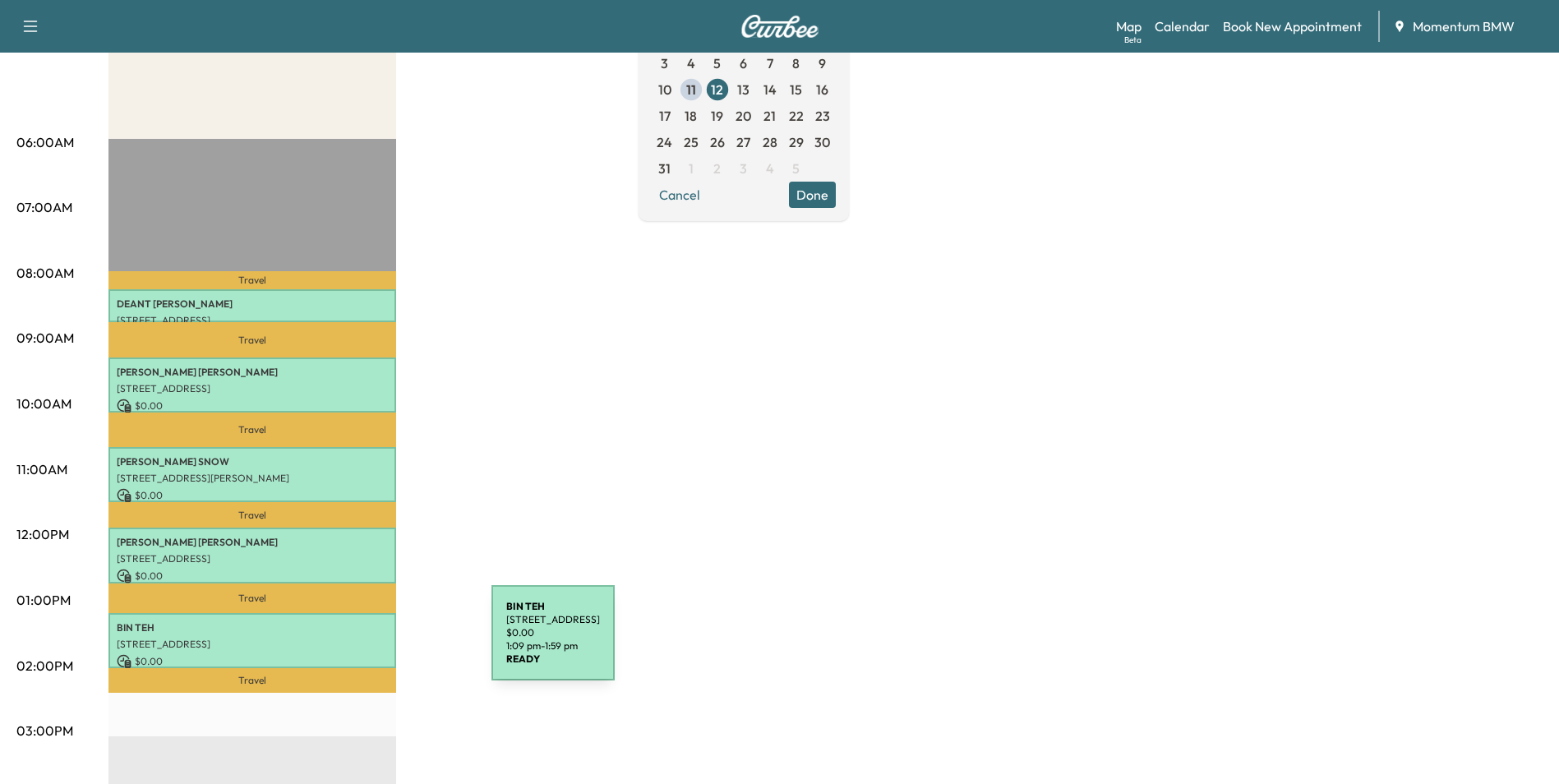
click at [368, 642] on p "[STREET_ADDRESS]" at bounding box center [252, 643] width 272 height 13
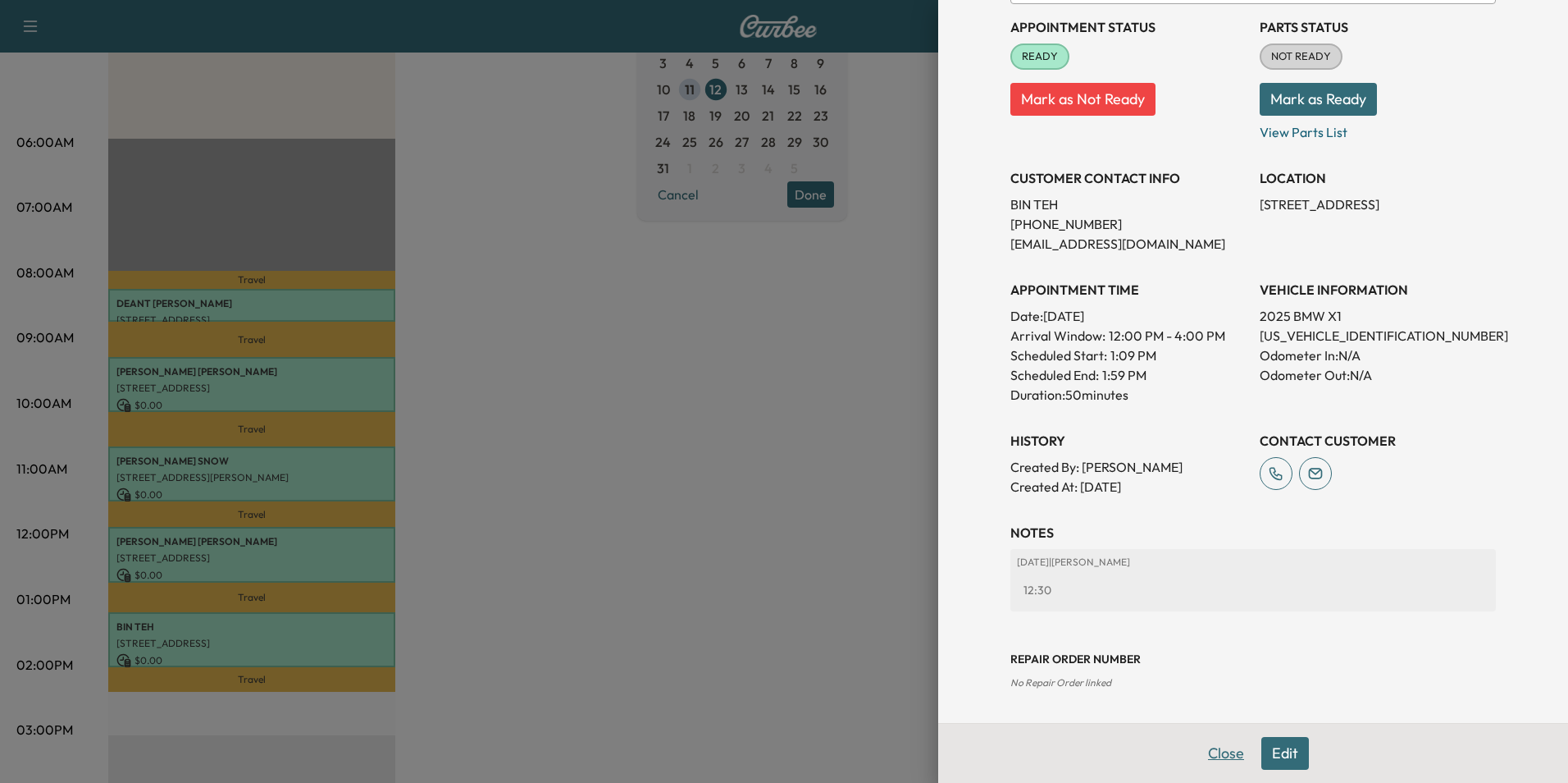
click at [1203, 760] on button "Close" at bounding box center [1226, 753] width 57 height 33
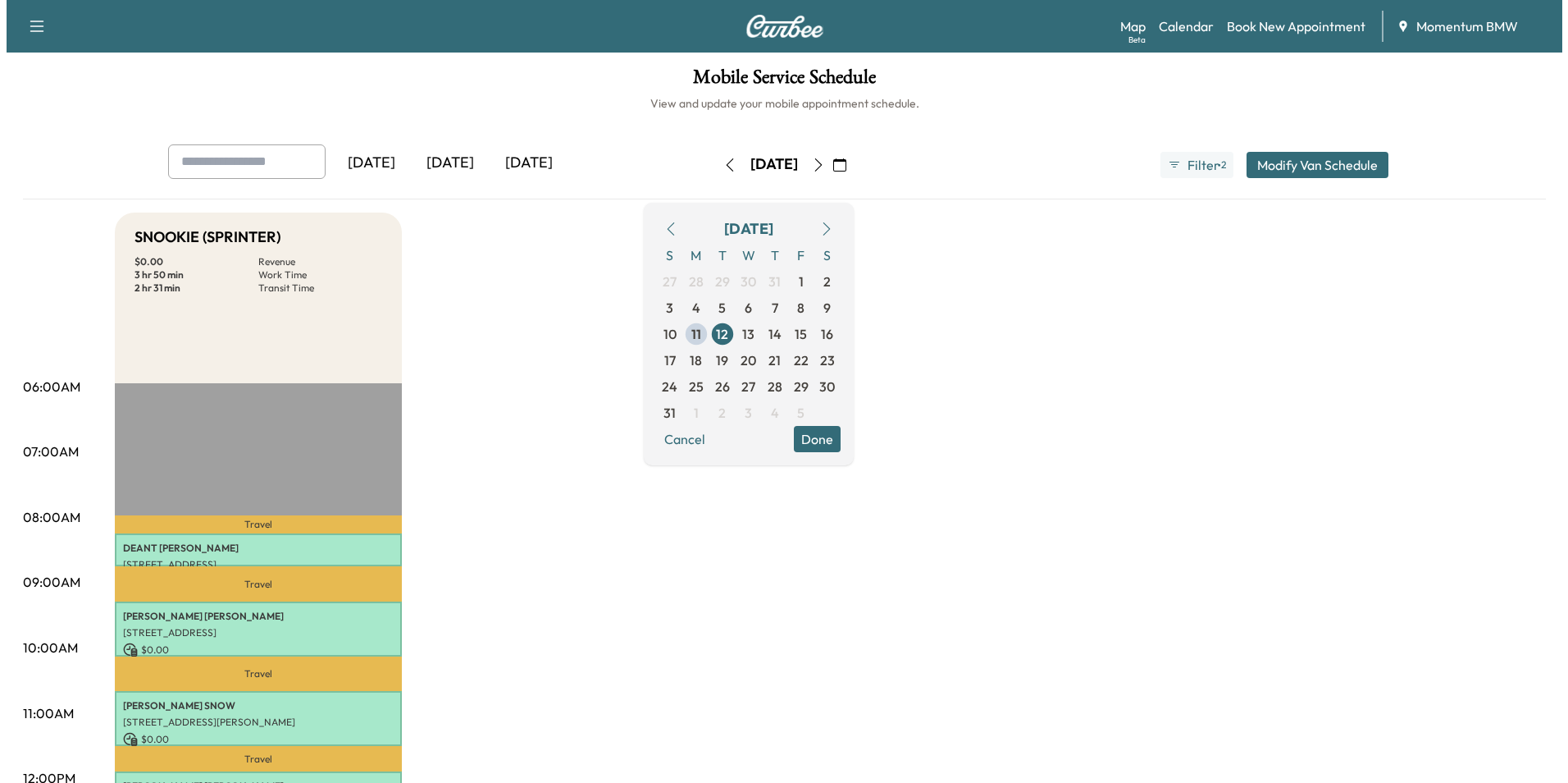
scroll to position [0, 0]
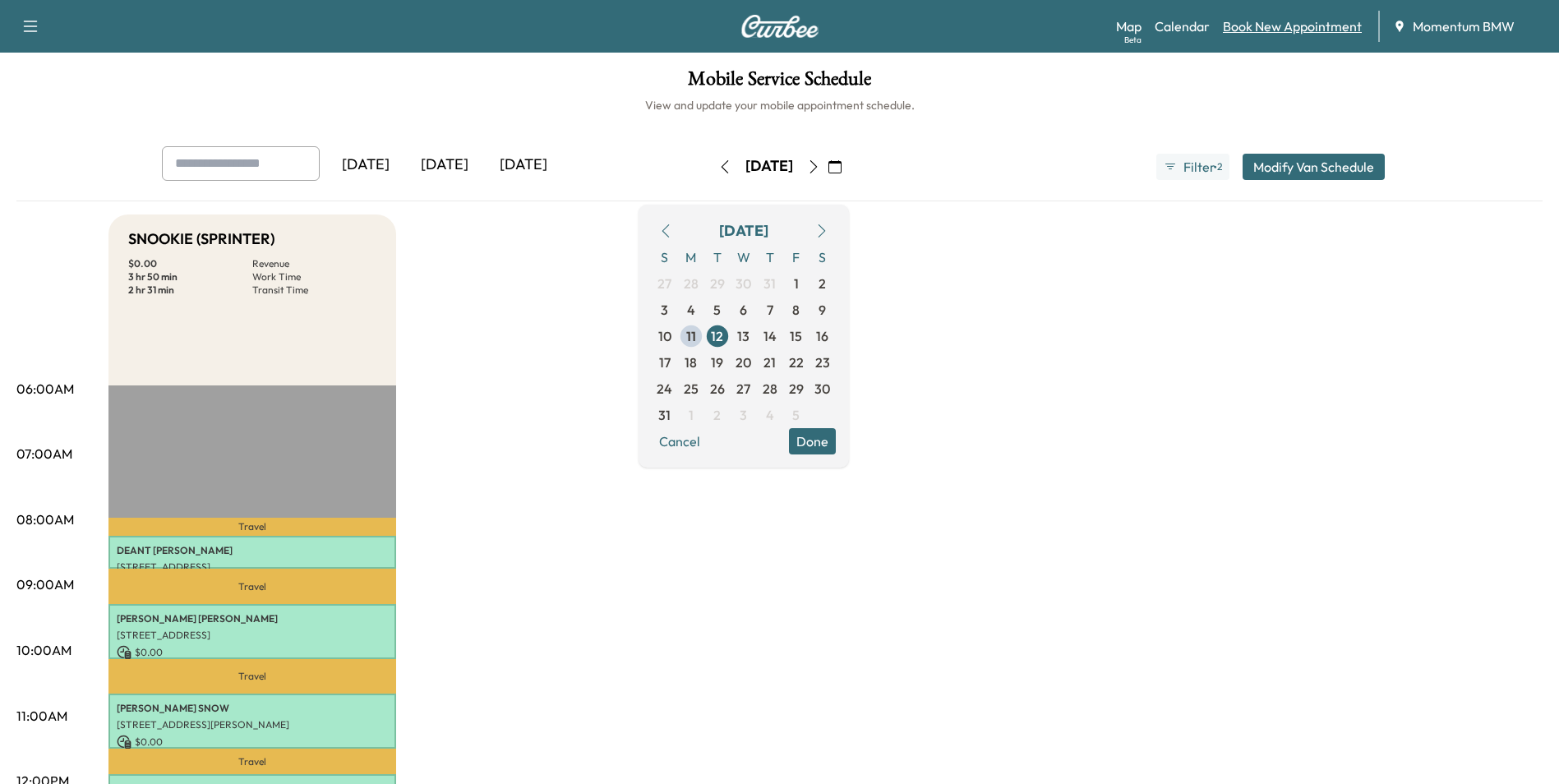
click at [1295, 31] on link "Book New Appointment" at bounding box center [1292, 26] width 139 height 20
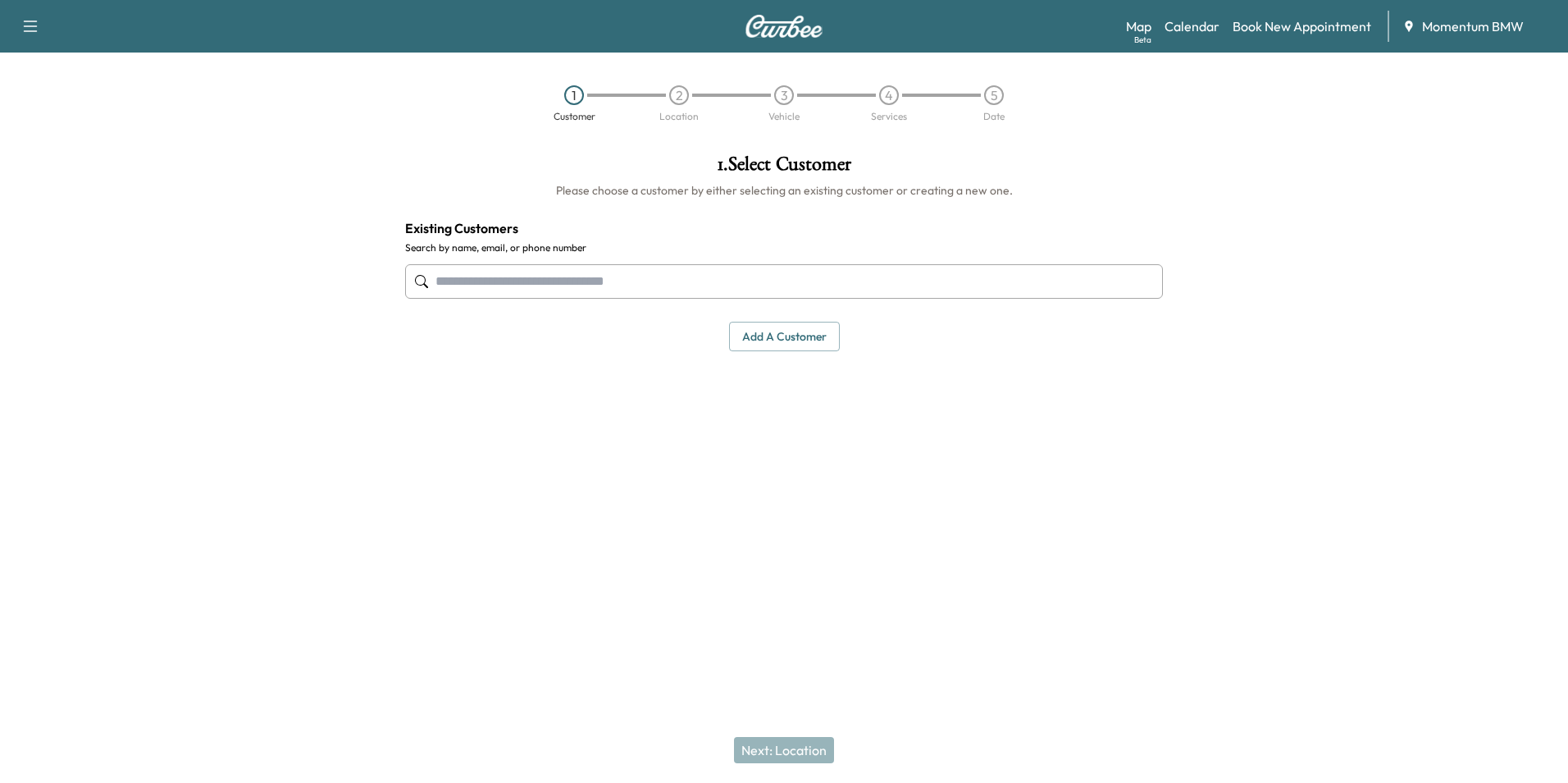
drag, startPoint x: 773, startPoint y: 330, endPoint x: 759, endPoint y: 297, distance: 35.8
click at [753, 367] on div "1 . Select Customer Please choose a customer by either selecting an existing cu…" at bounding box center [784, 336] width 784 height 391
click at [801, 342] on button "Add a customer" at bounding box center [784, 336] width 111 height 30
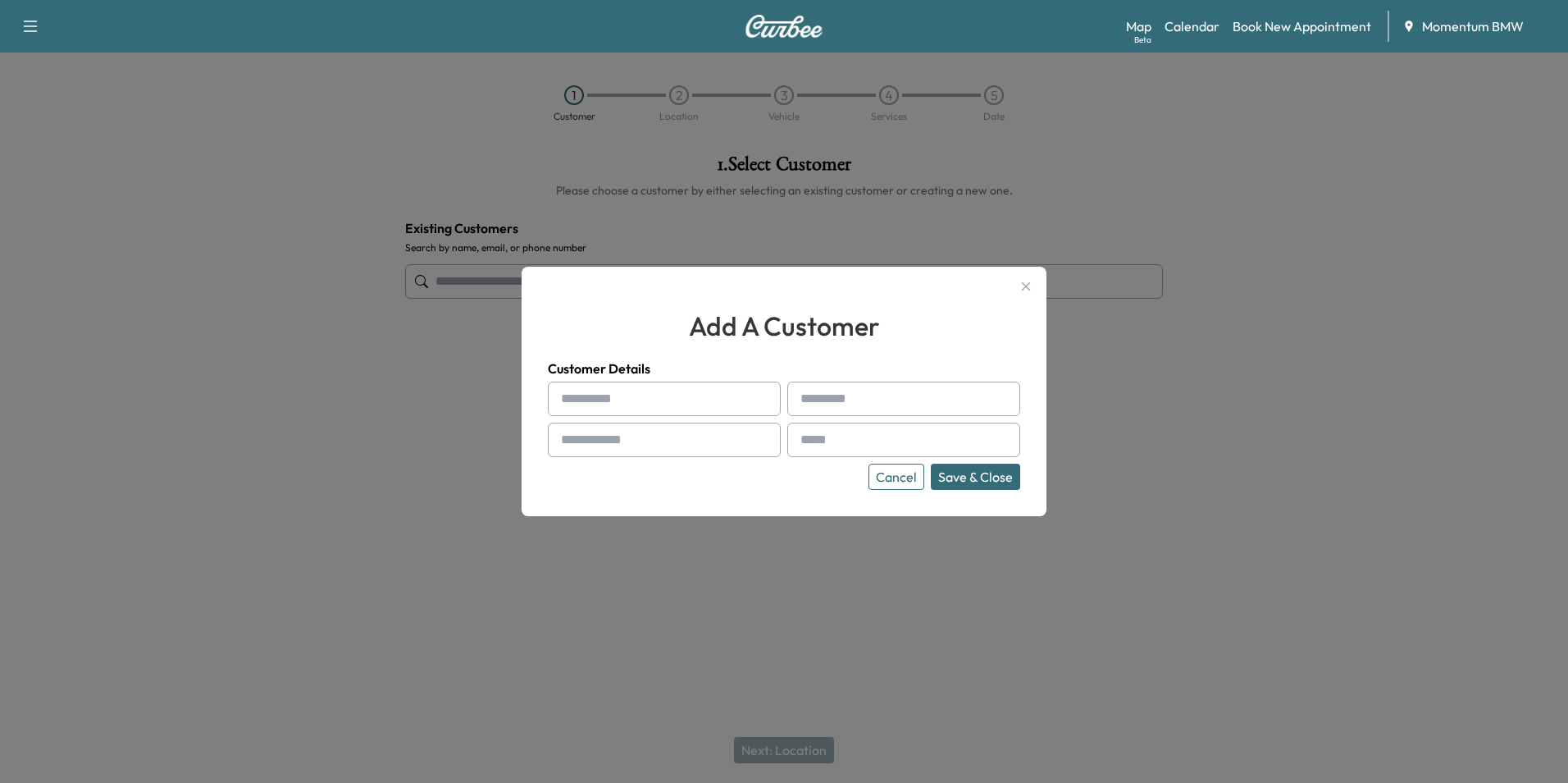
drag, startPoint x: 720, startPoint y: 397, endPoint x: 712, endPoint y: 396, distance: 8.1
click at [720, 397] on input "text" at bounding box center [664, 398] width 233 height 35
type input "**********"
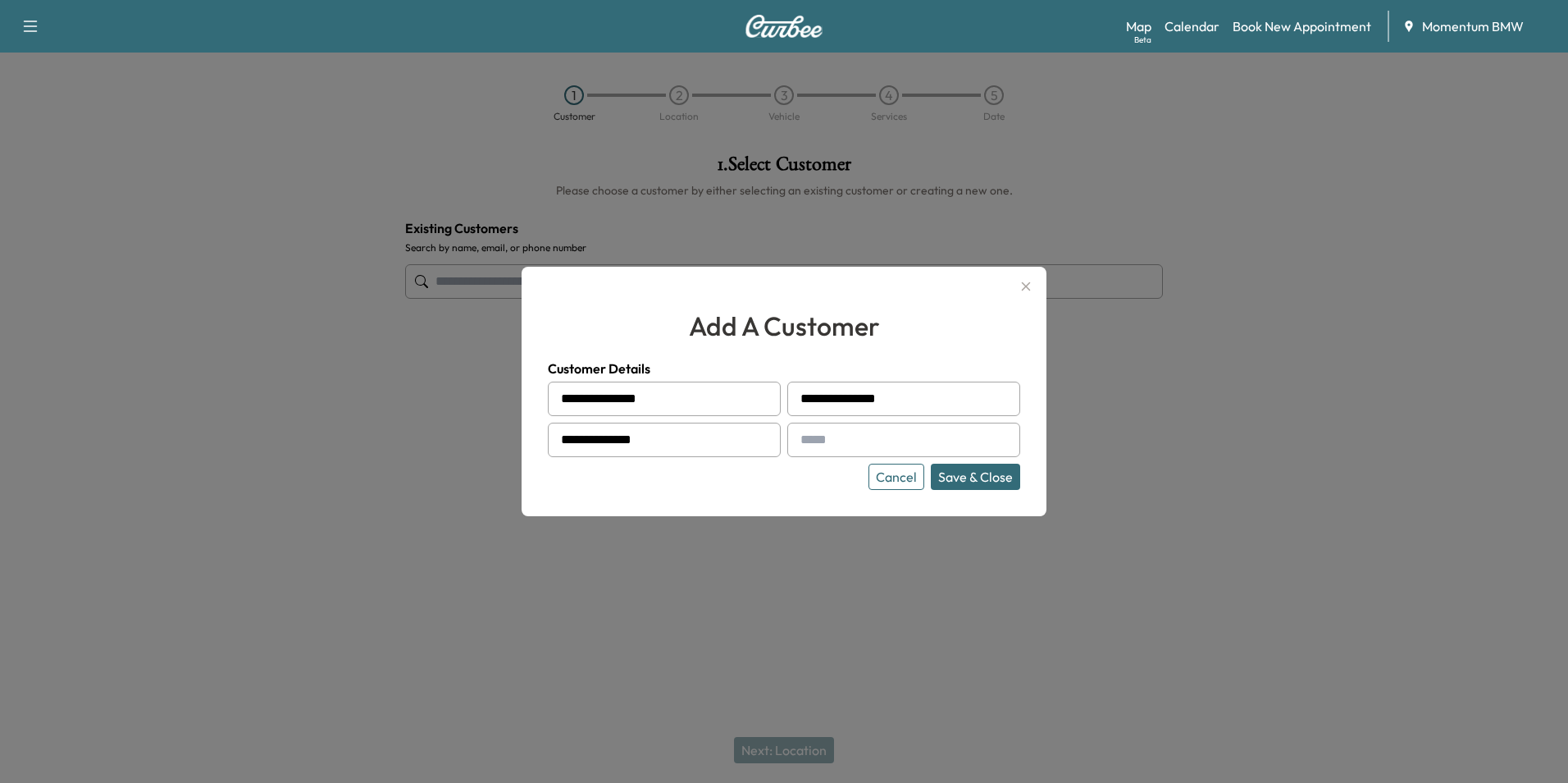
click at [903, 443] on input "text" at bounding box center [903, 439] width 233 height 35
type input "**********"
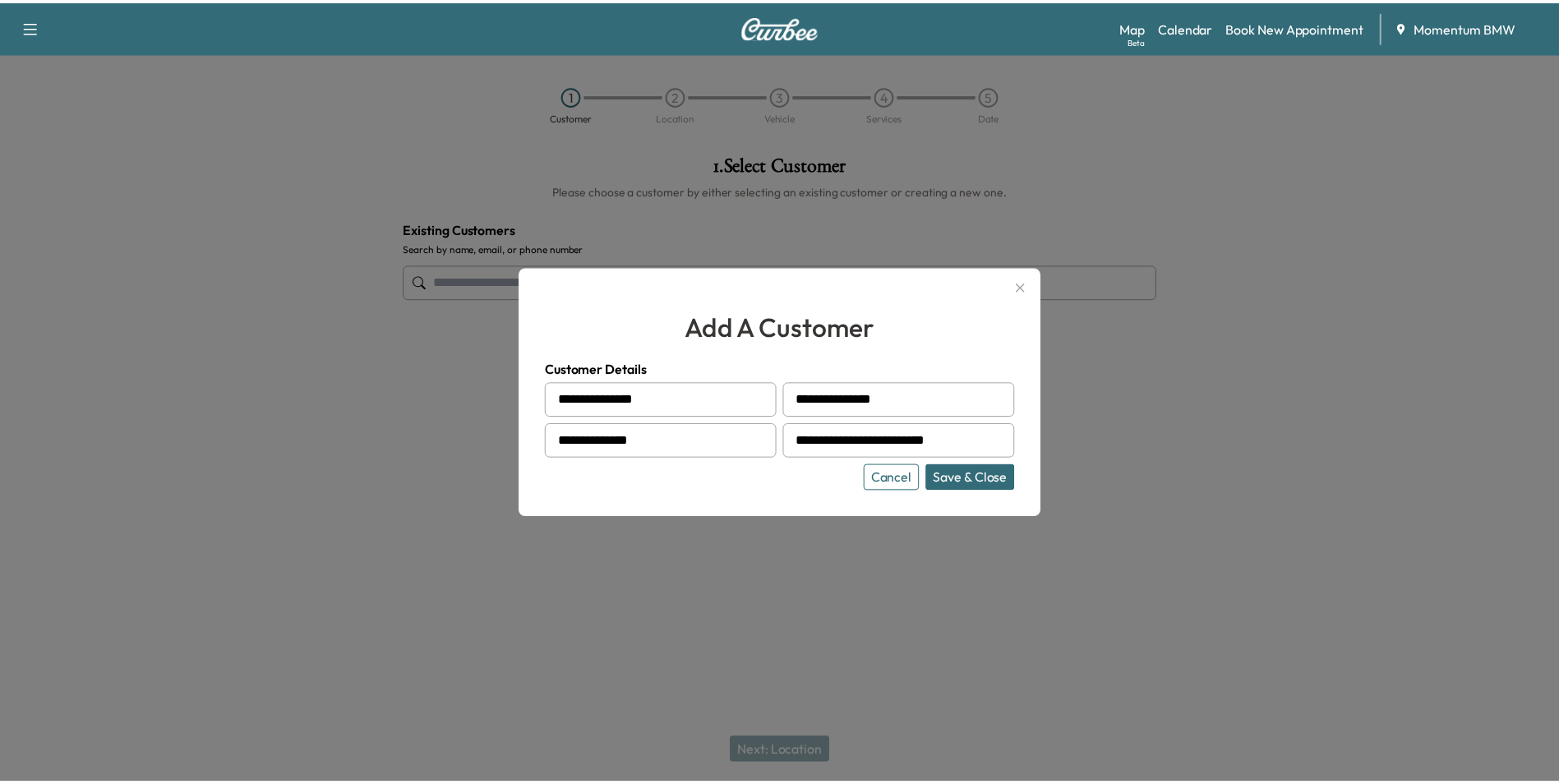
scroll to position [0, 0]
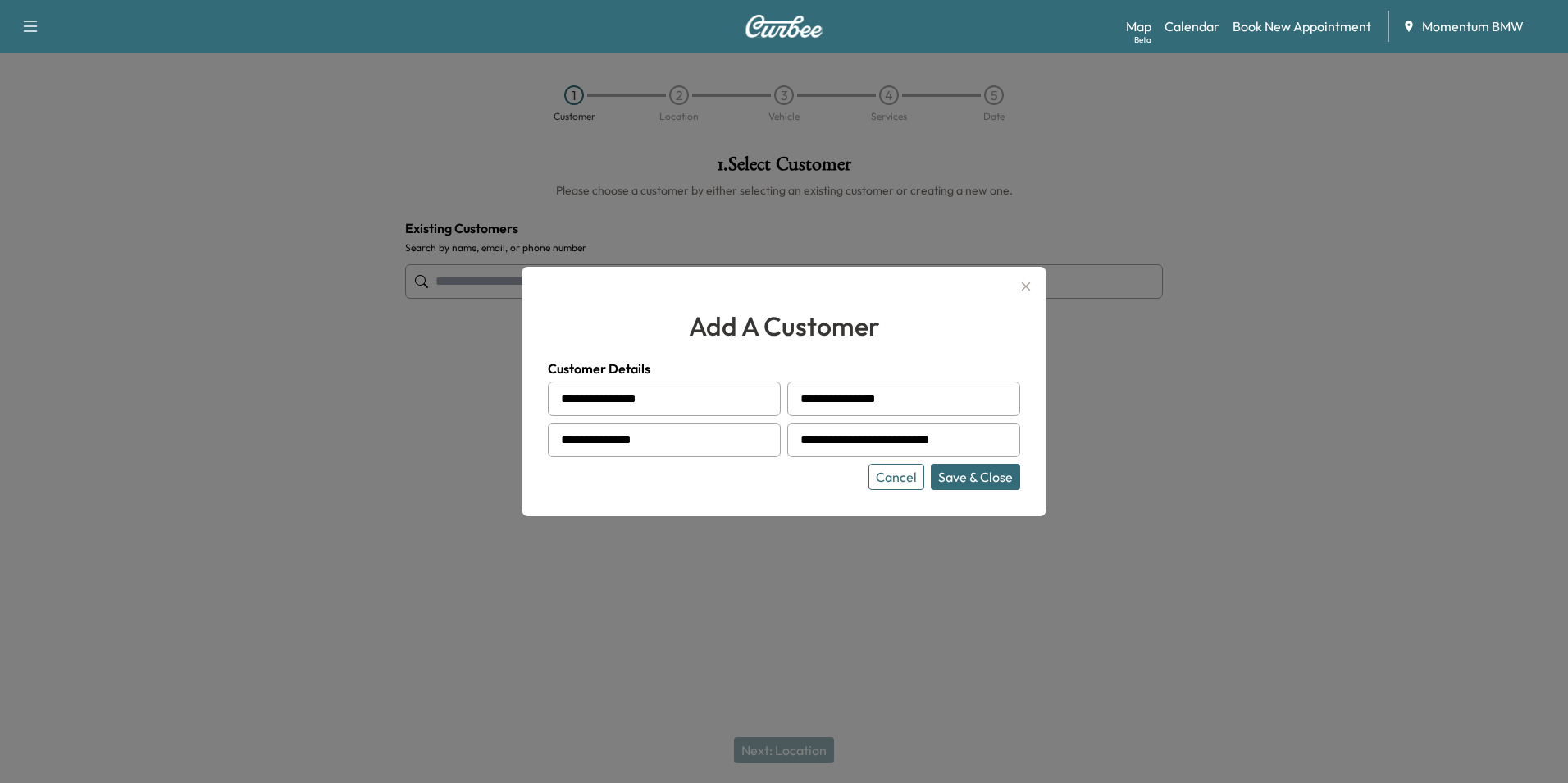
click at [970, 479] on button "Save & Close" at bounding box center [976, 476] width 89 height 26
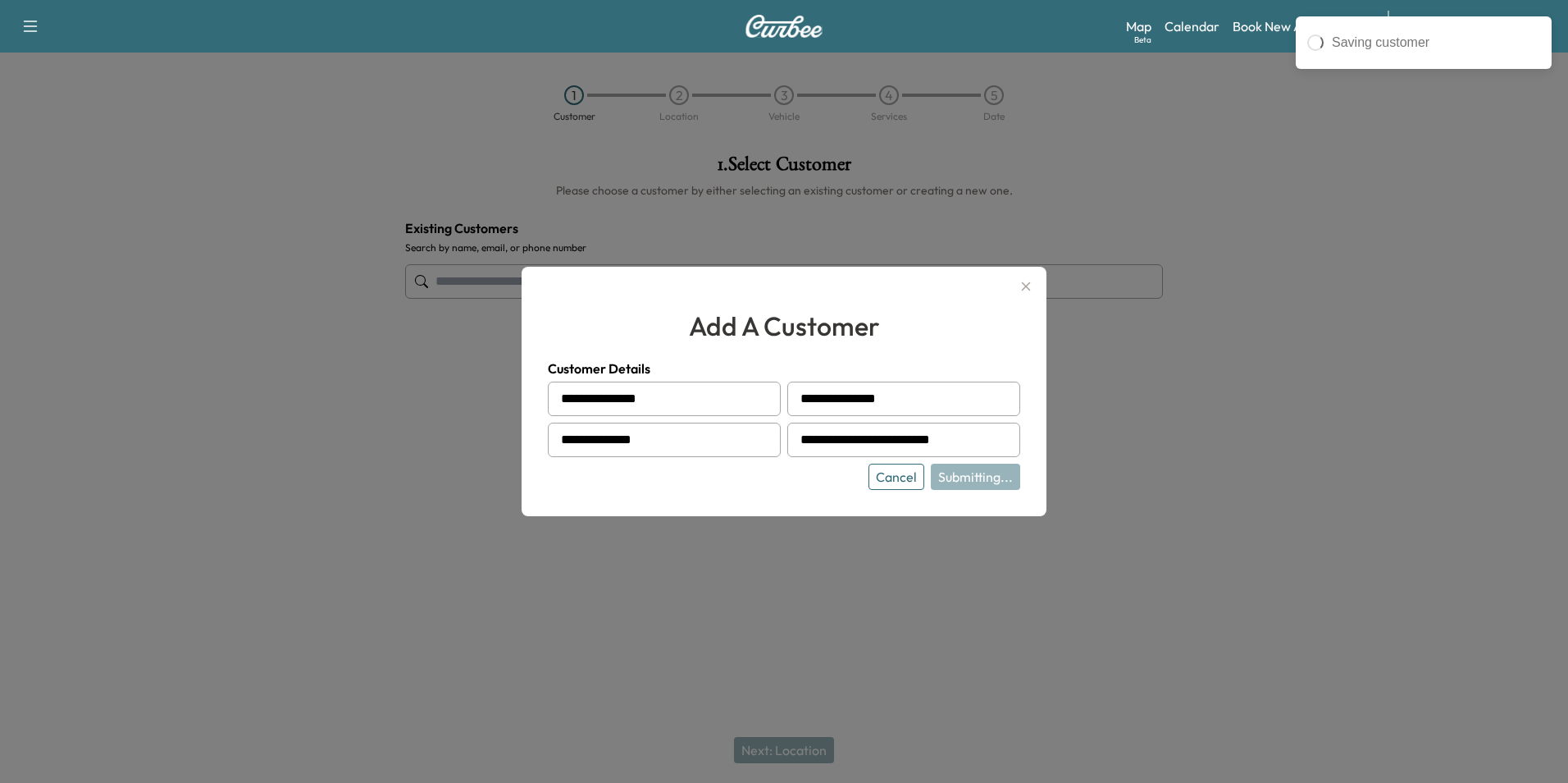
type input "**********"
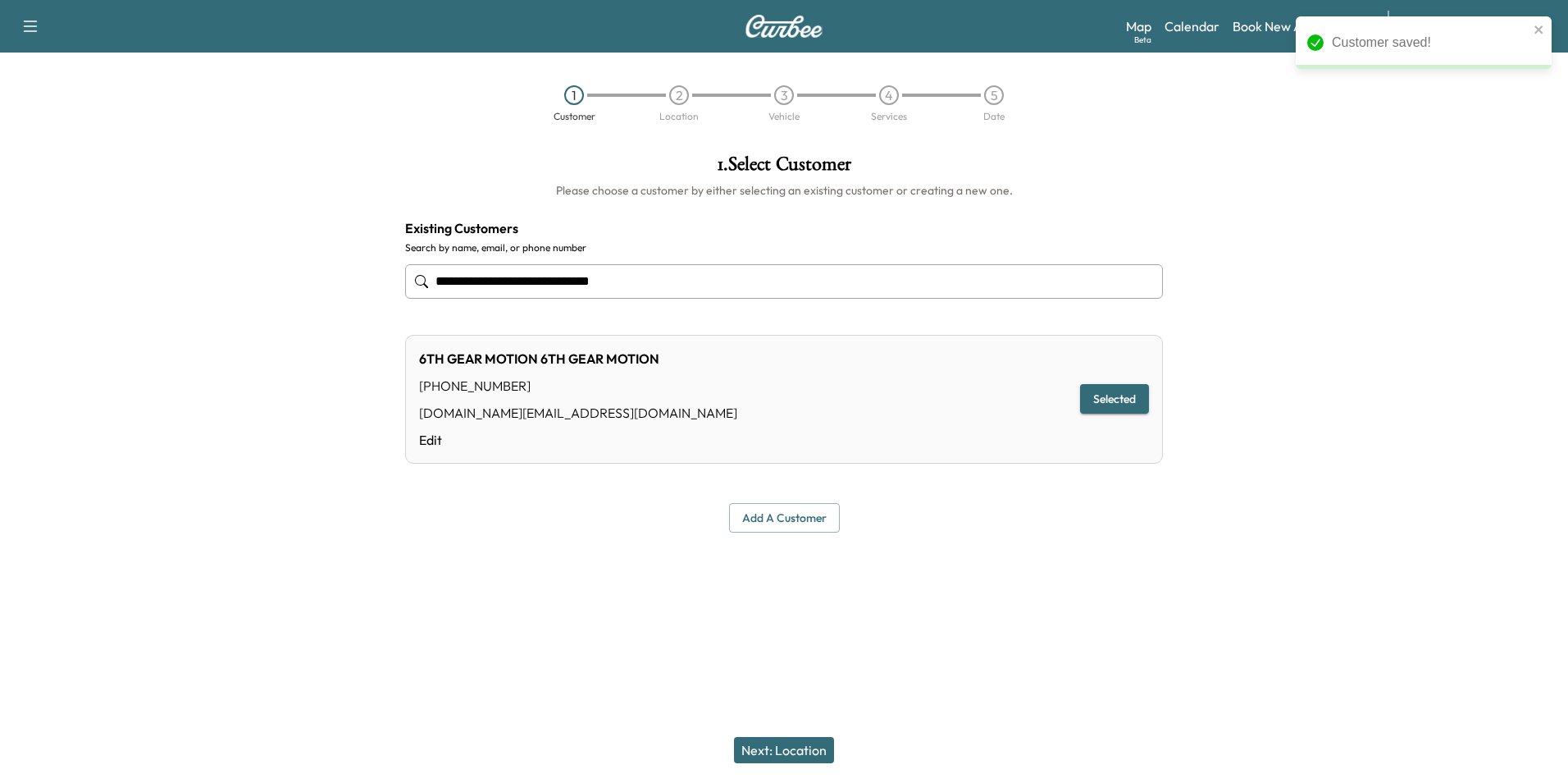
click at [791, 746] on button "Next: Location" at bounding box center [784, 749] width 100 height 26
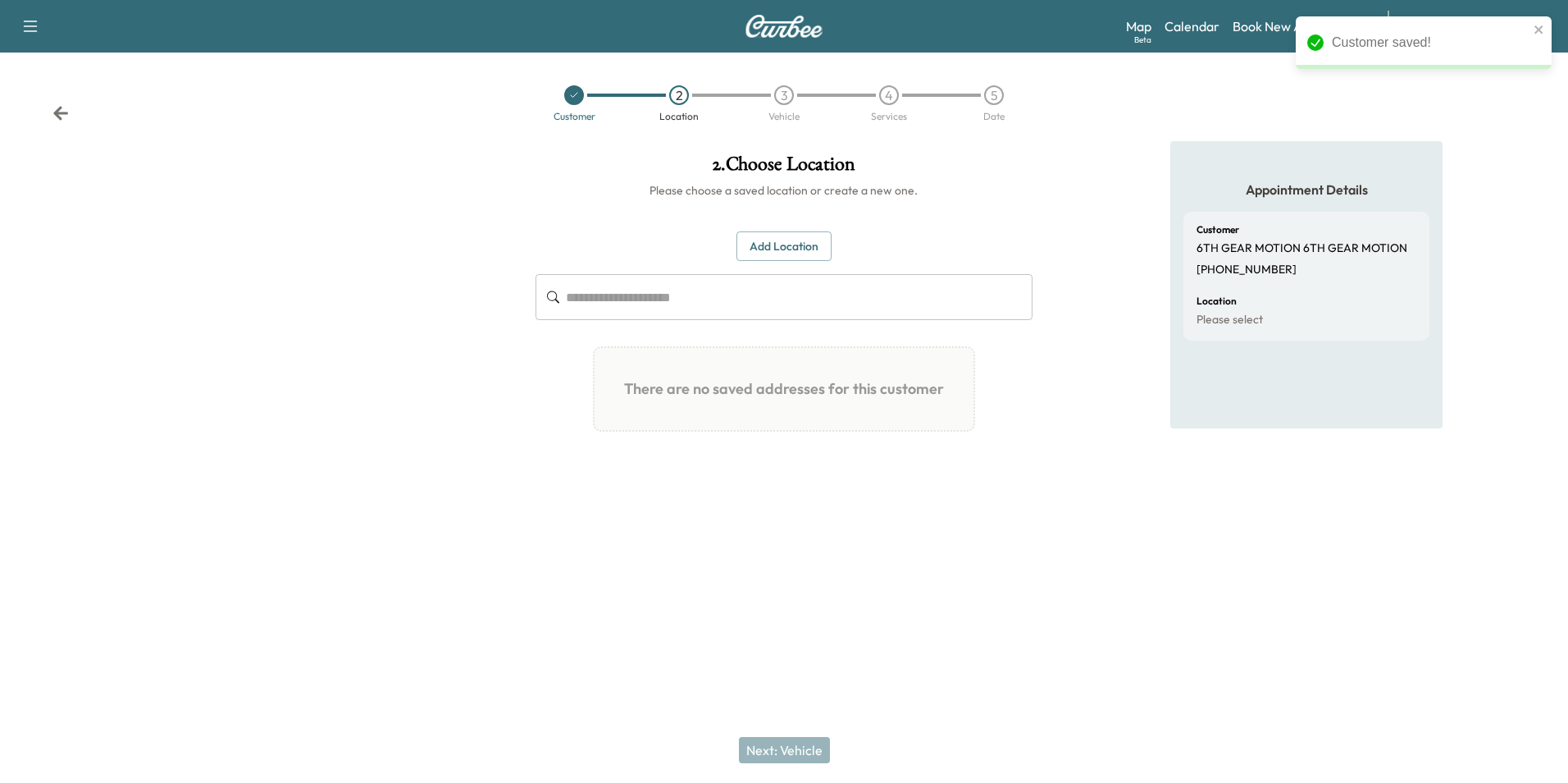
click at [792, 237] on button "Add Location" at bounding box center [784, 247] width 95 height 30
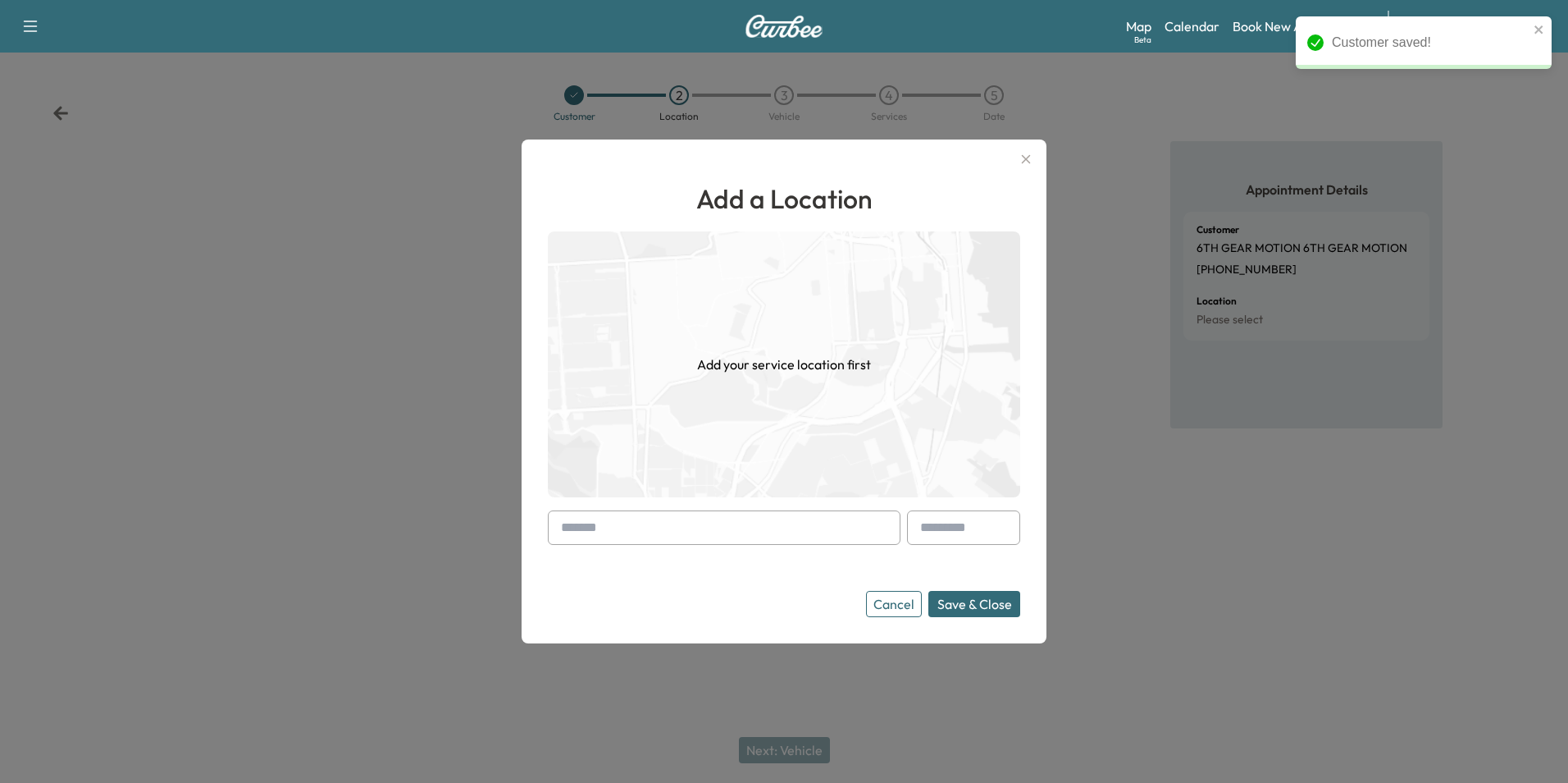
click at [773, 526] on input "text" at bounding box center [724, 527] width 352 height 35
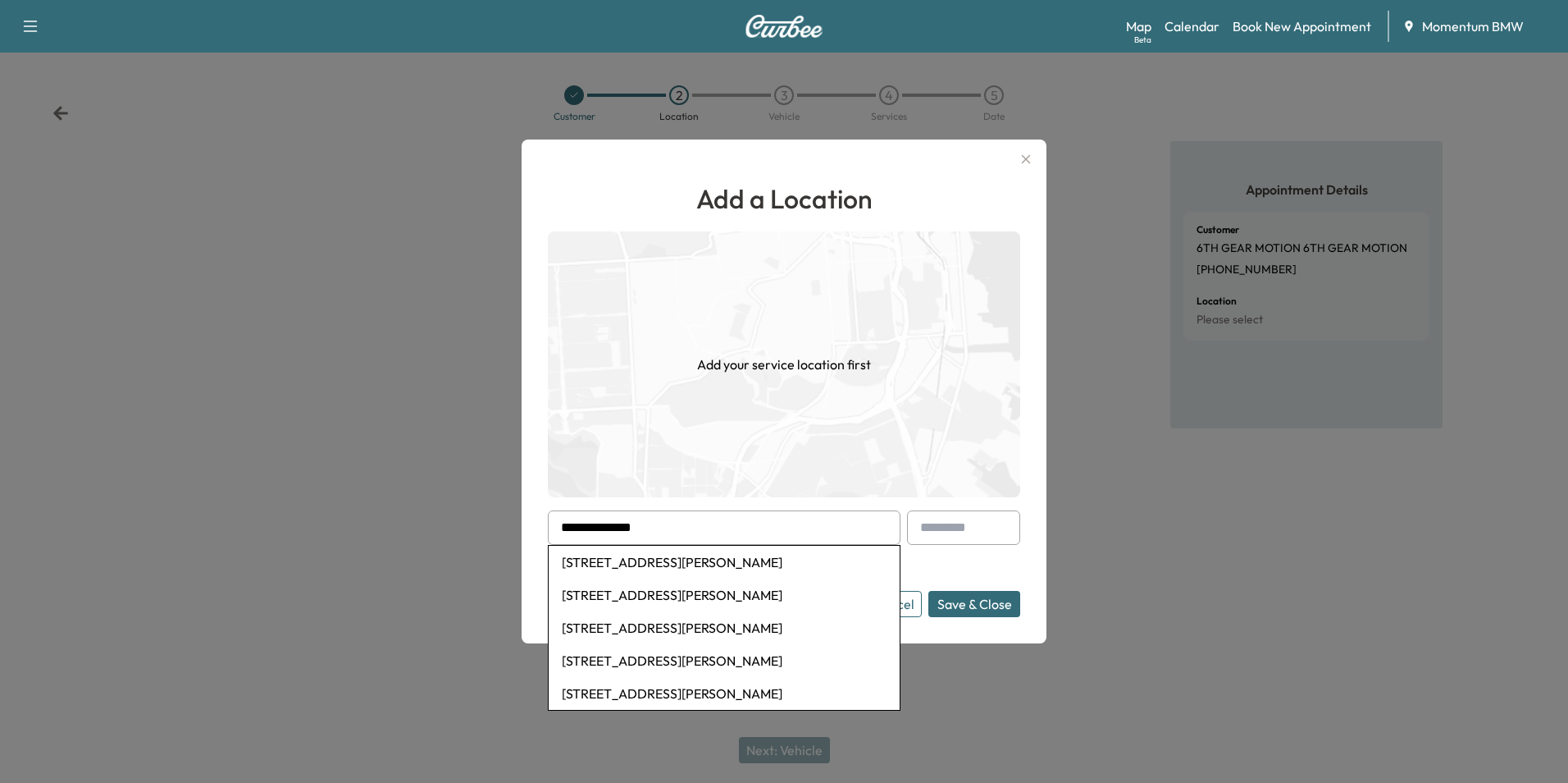
click at [748, 597] on li "[STREET_ADDRESS][PERSON_NAME]" at bounding box center [724, 594] width 351 height 33
type input "**********"
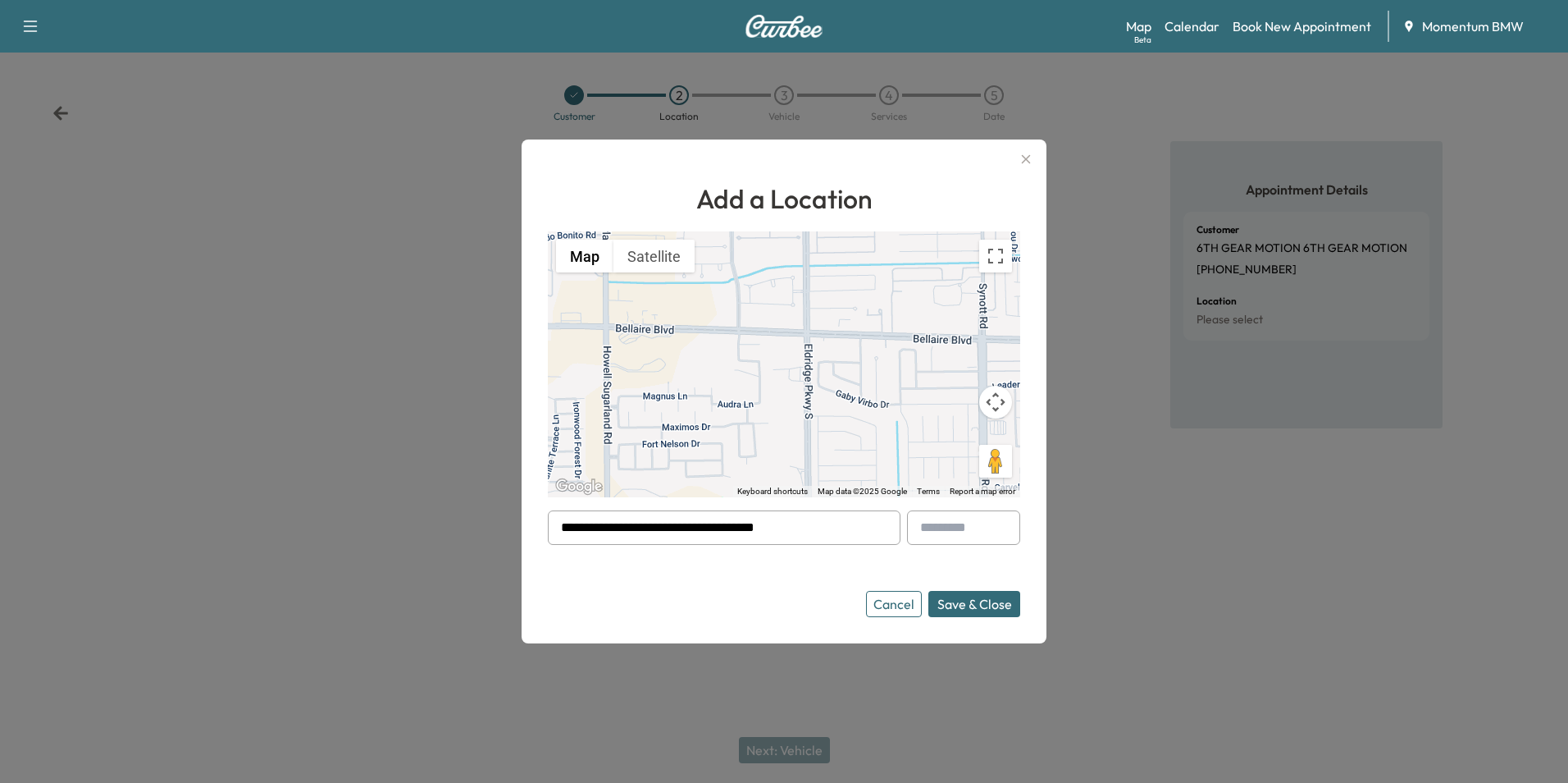
click at [984, 604] on button "Save & Close" at bounding box center [974, 603] width 92 height 26
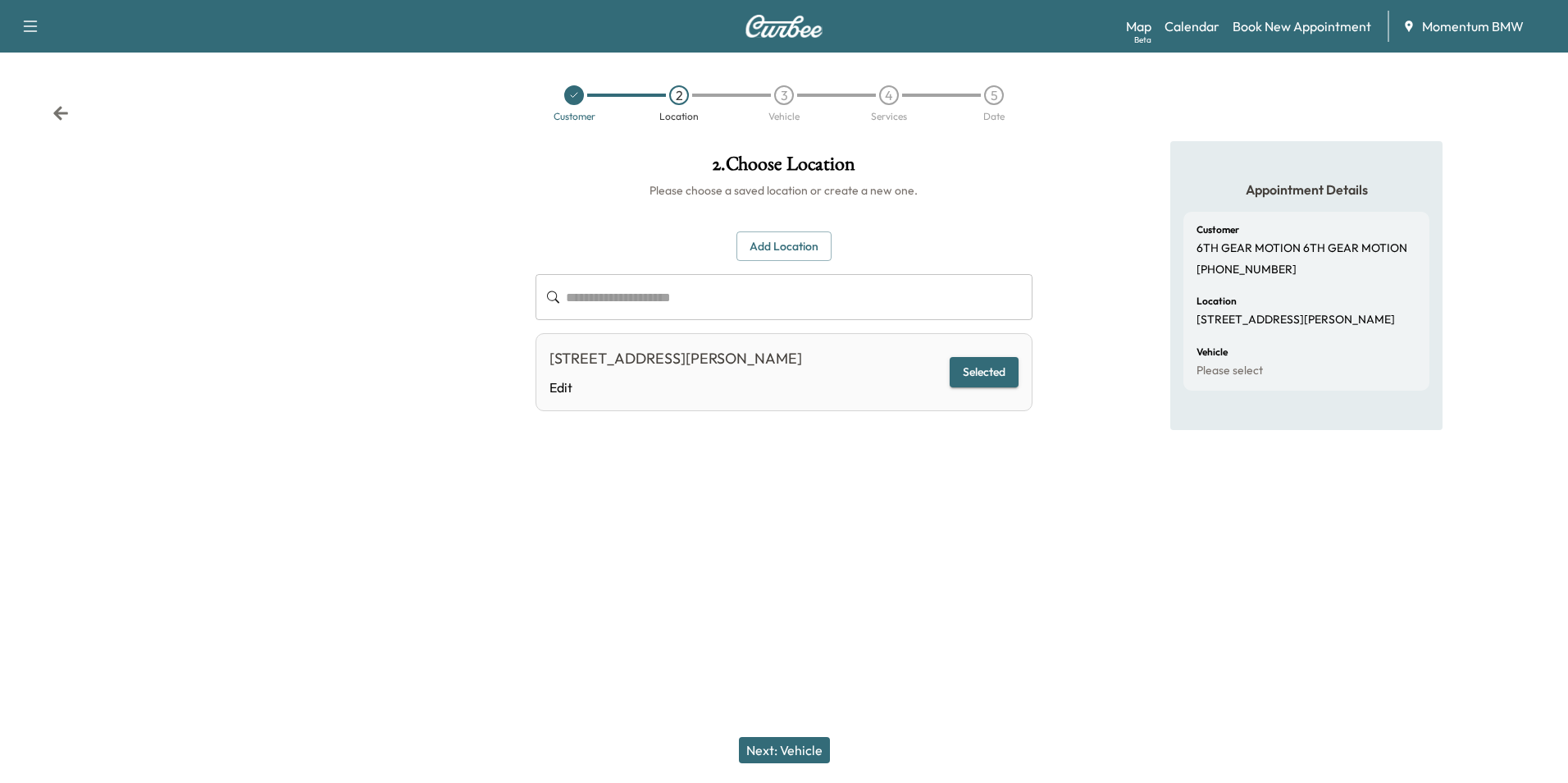
click at [784, 743] on button "Next: Vehicle" at bounding box center [784, 749] width 91 height 26
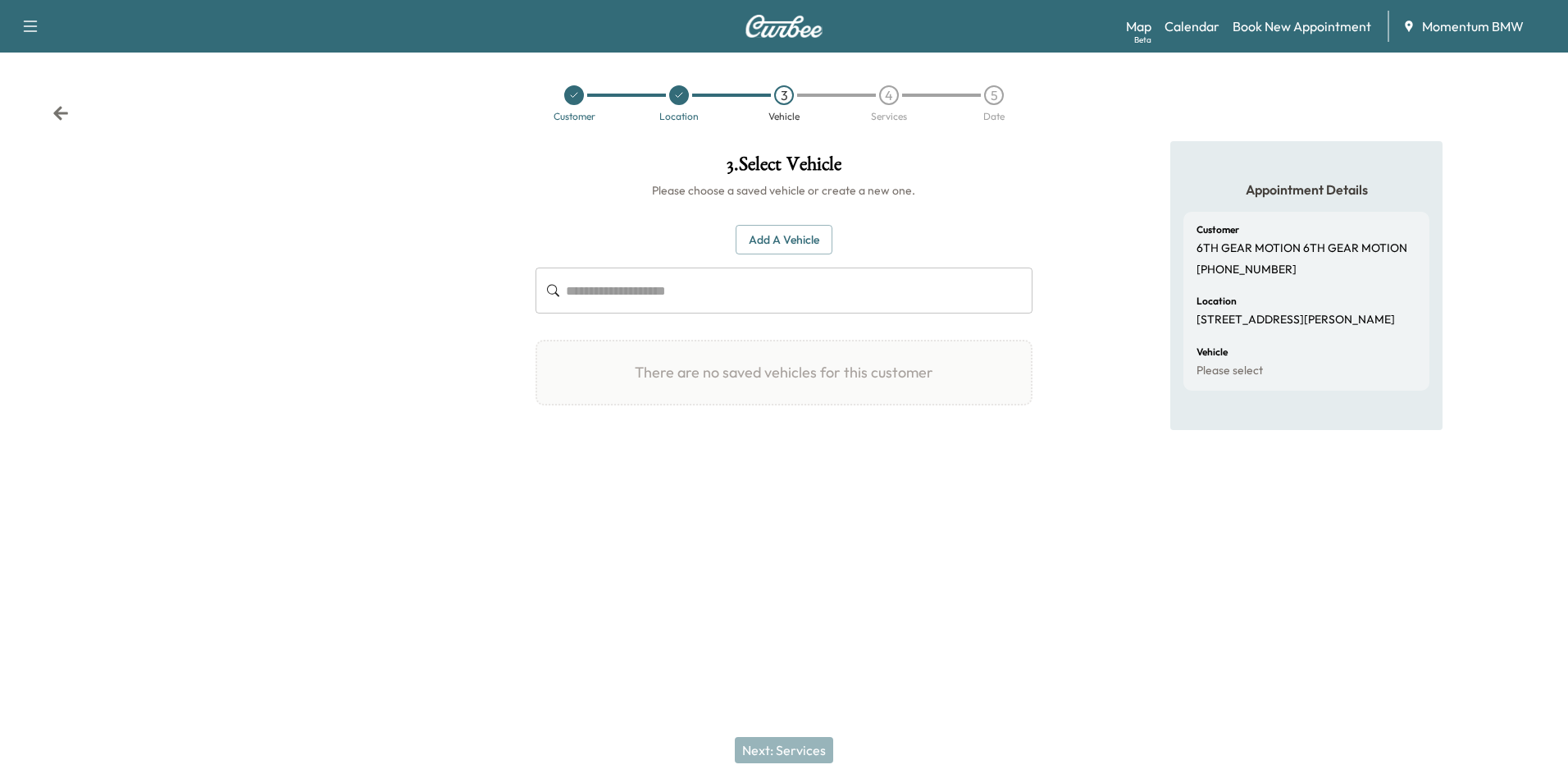
click at [791, 232] on button "Add a Vehicle" at bounding box center [784, 240] width 97 height 30
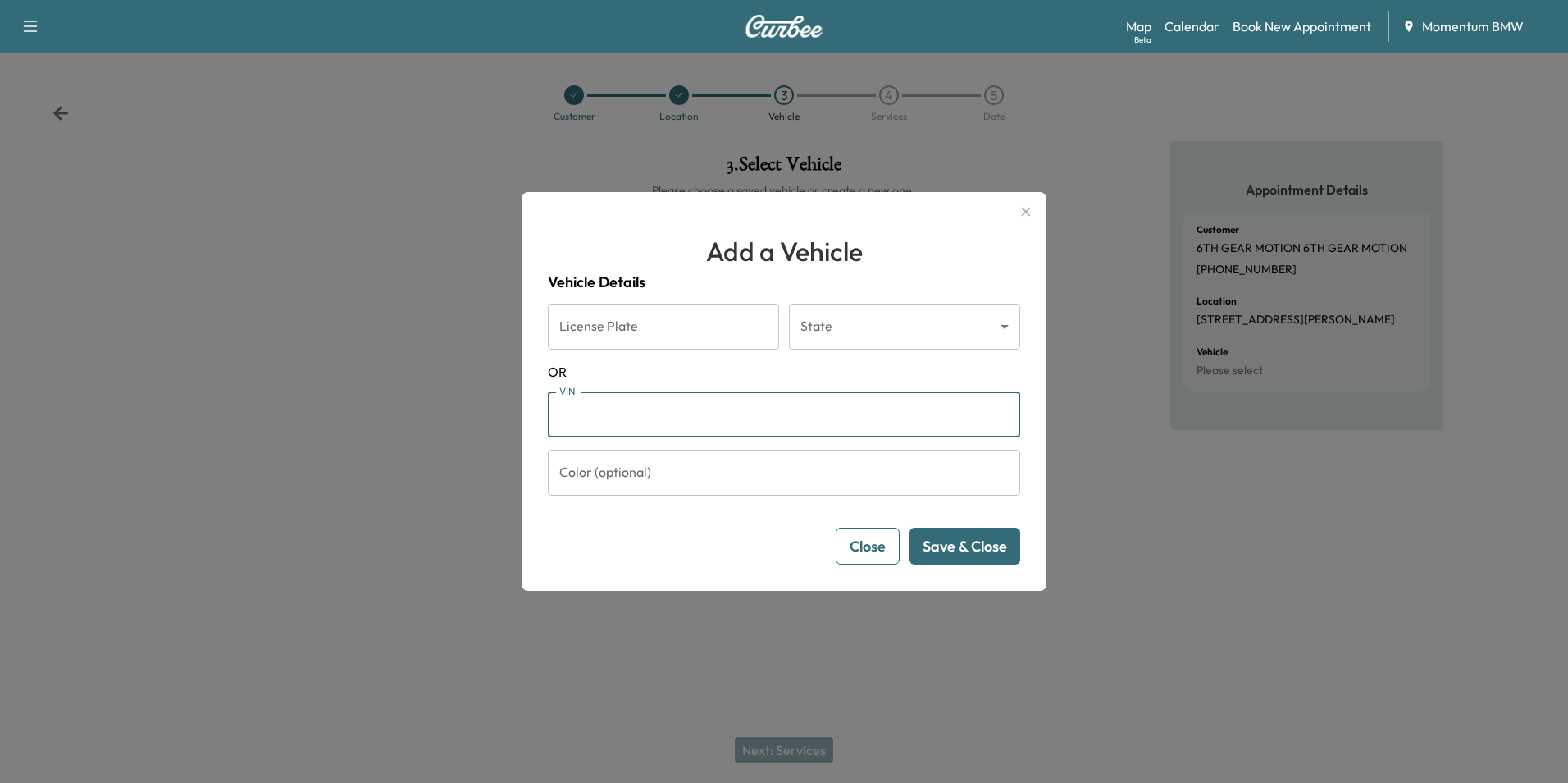
paste input "**********"
type input "**********"
click at [983, 549] on button "Save & Close" at bounding box center [965, 545] width 111 height 37
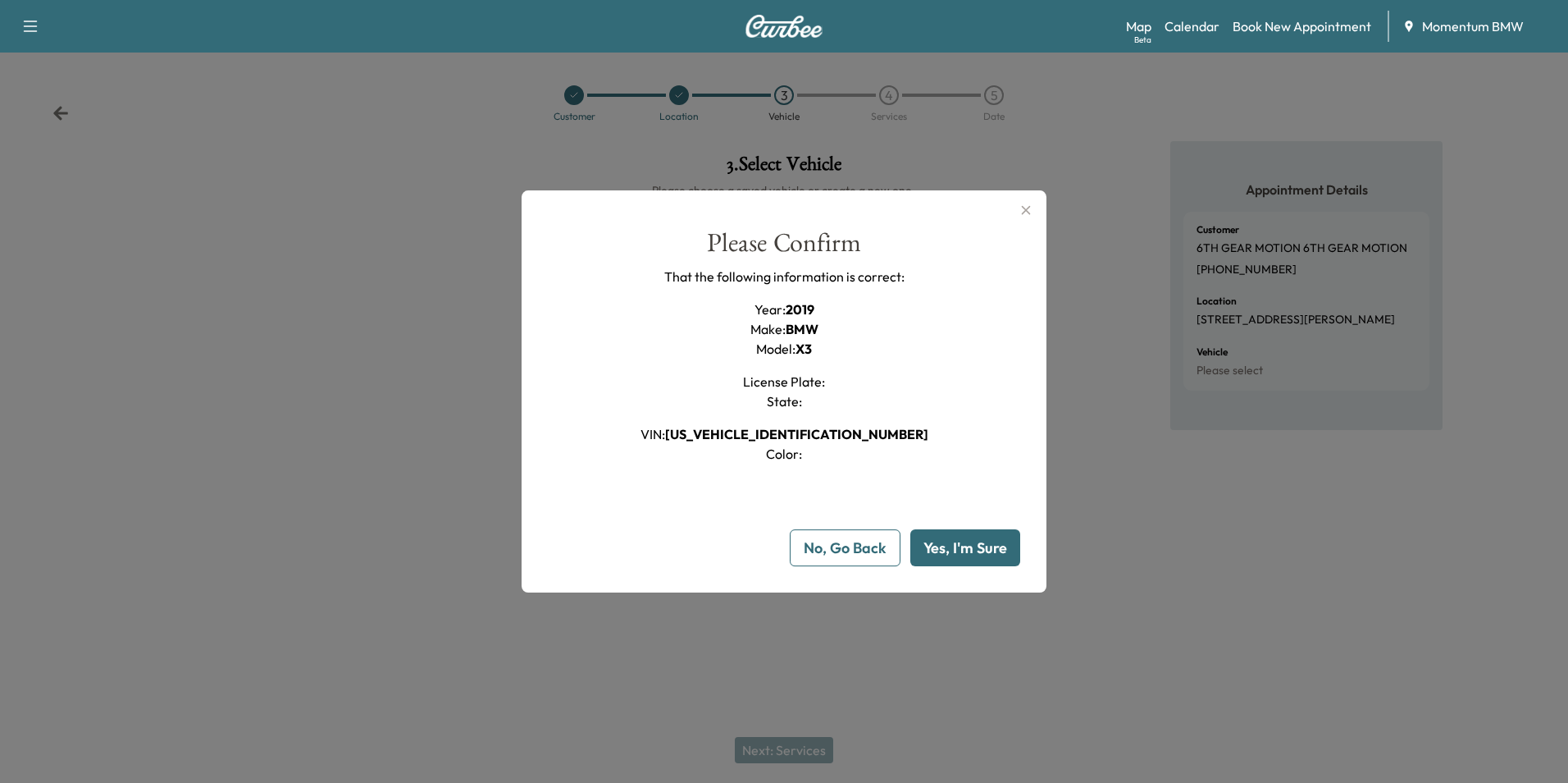
click at [983, 549] on button "Yes, I'm Sure" at bounding box center [965, 547] width 110 height 37
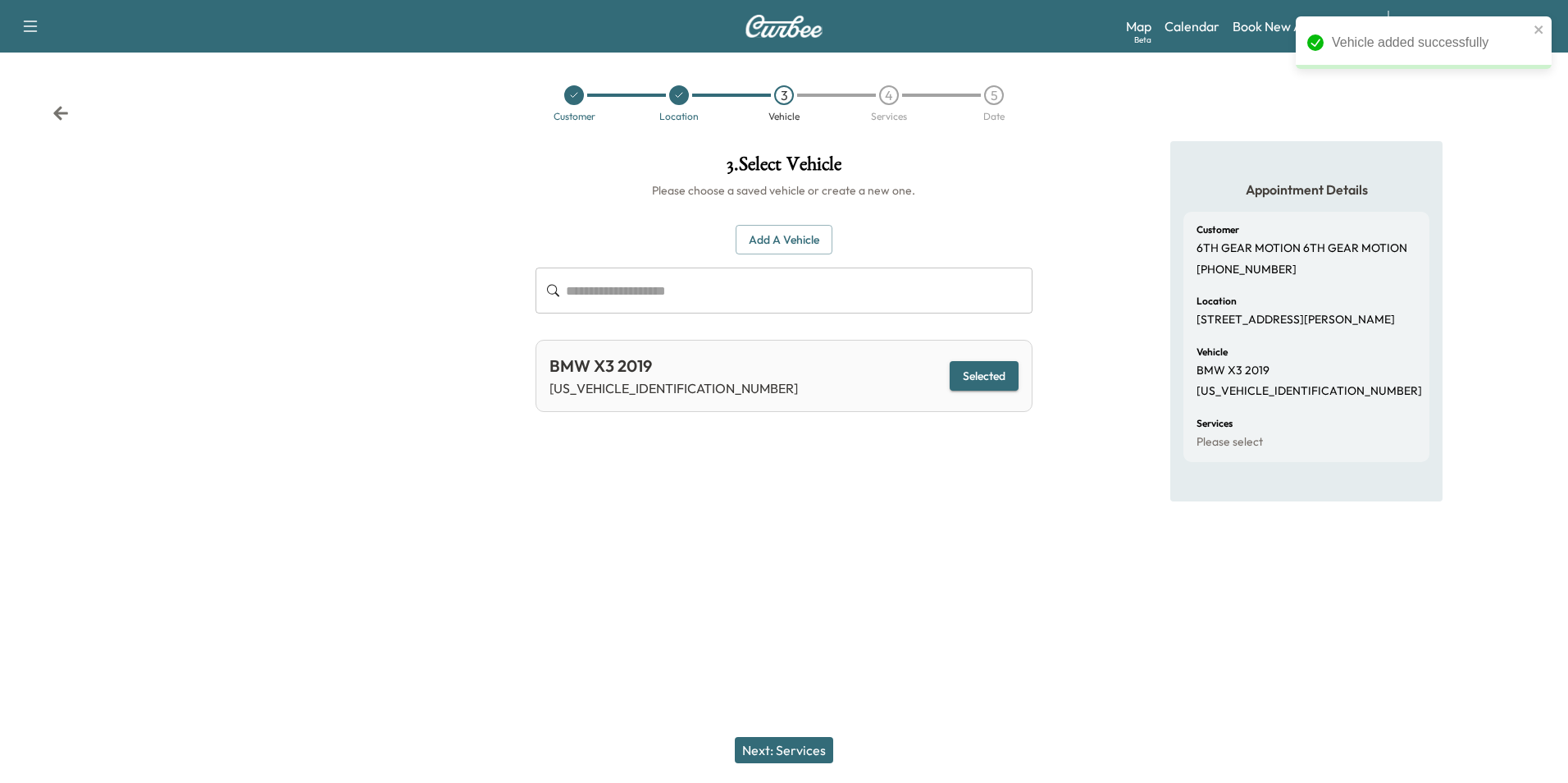
click at [788, 757] on button "Next: Services" at bounding box center [784, 749] width 98 height 26
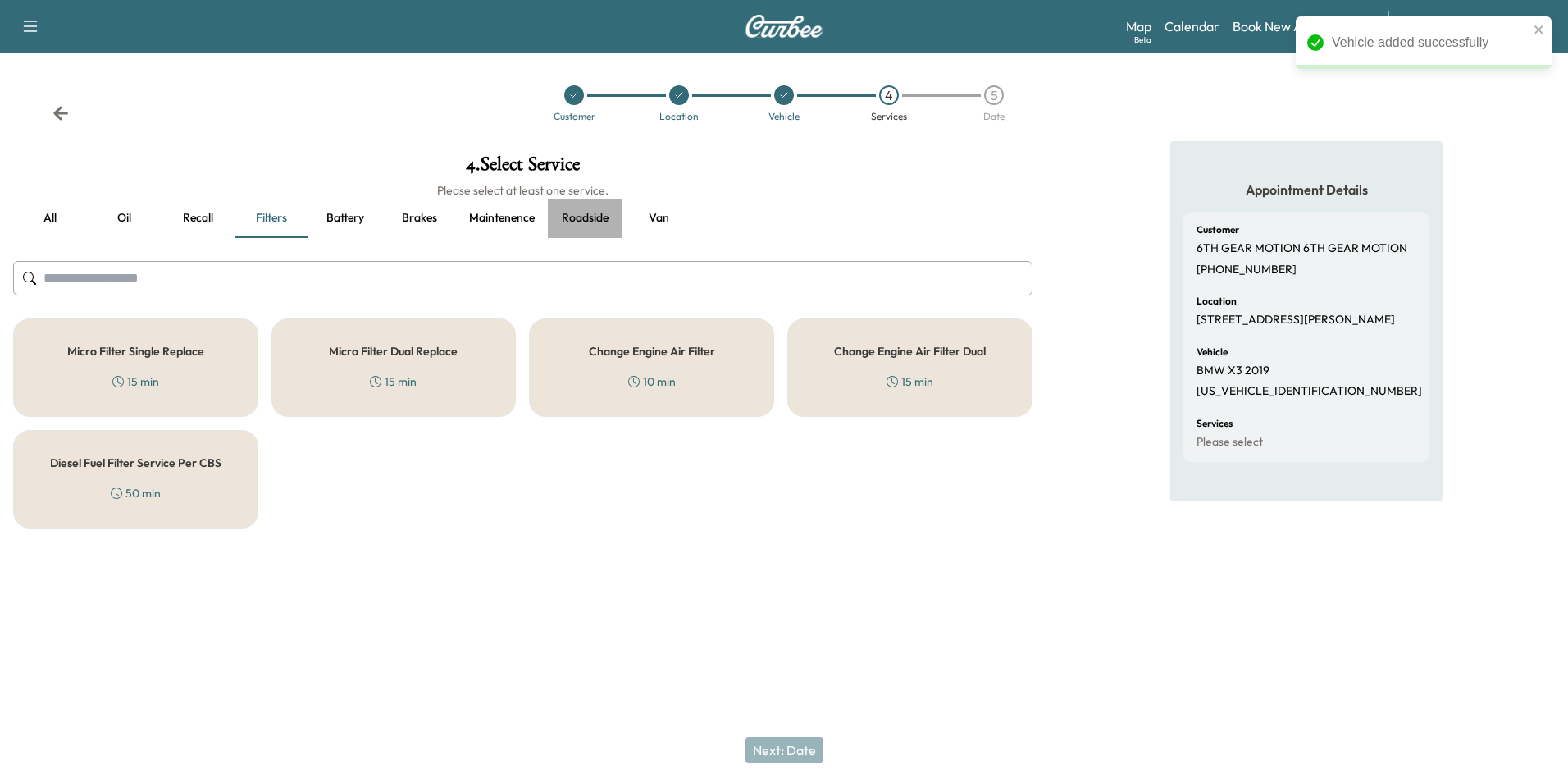
click at [589, 219] on button "Roadside" at bounding box center [584, 218] width 74 height 39
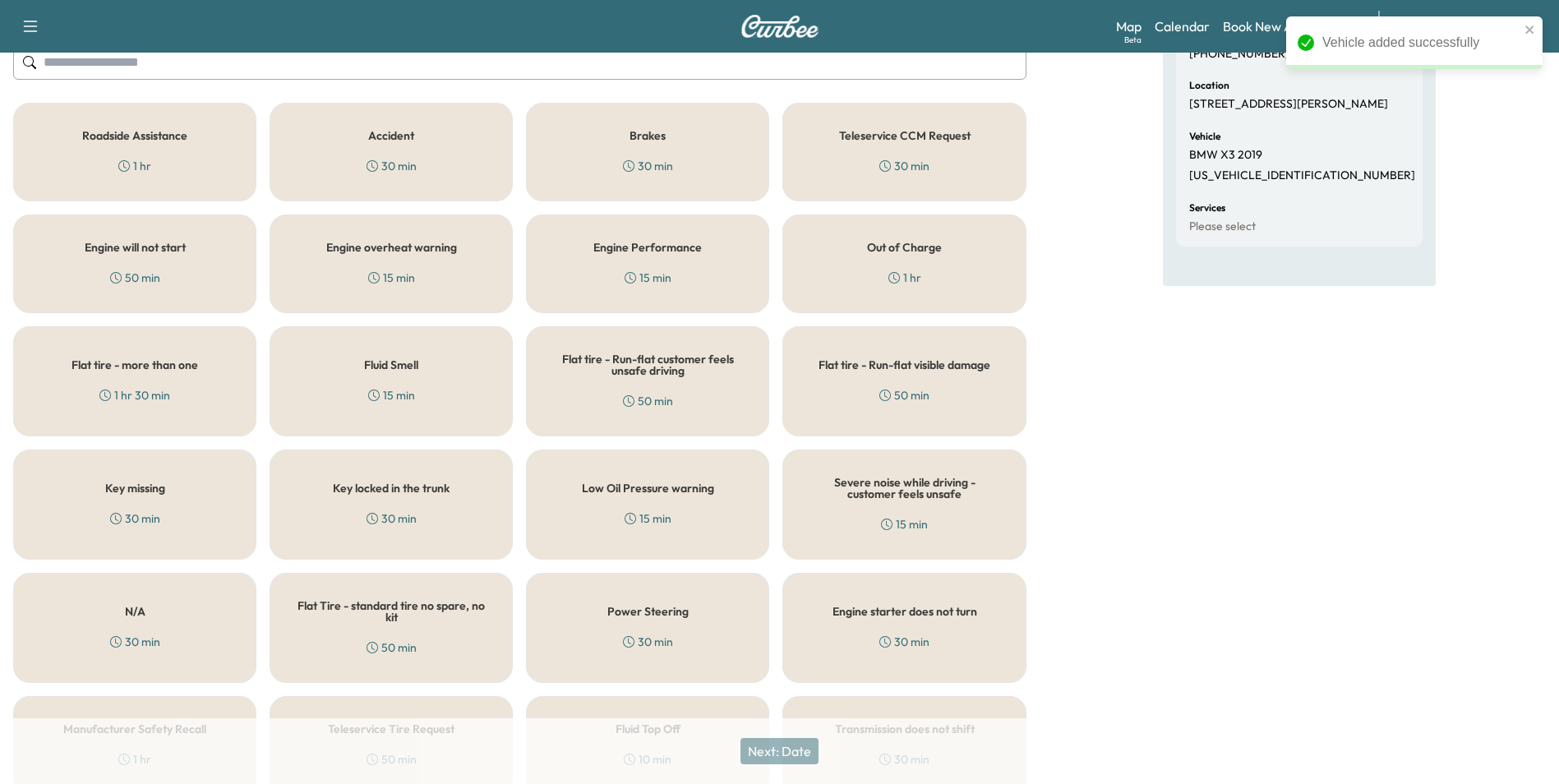
scroll to position [246, 0]
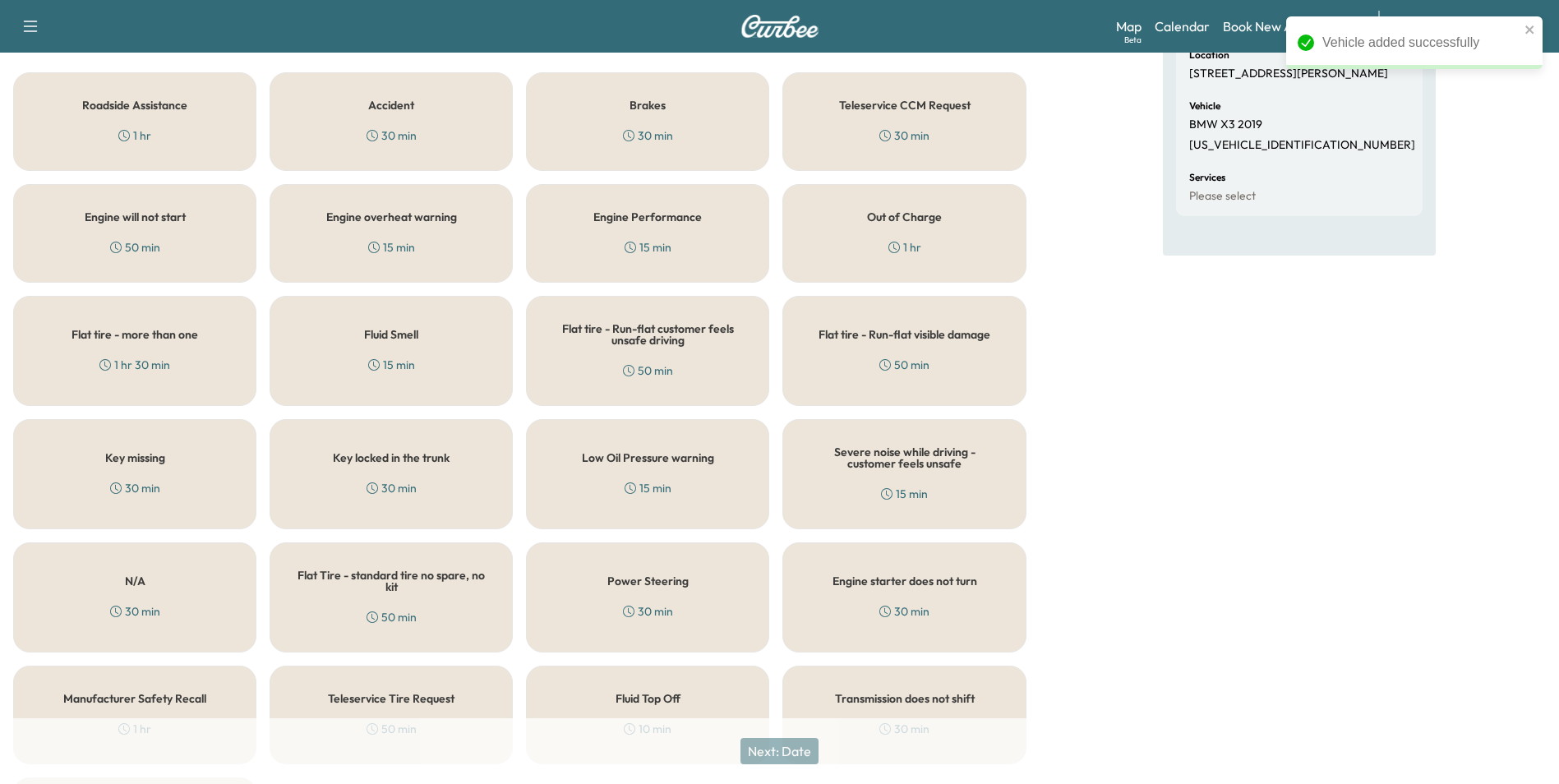
click at [155, 593] on div "N/A 30 min" at bounding box center [134, 597] width 243 height 110
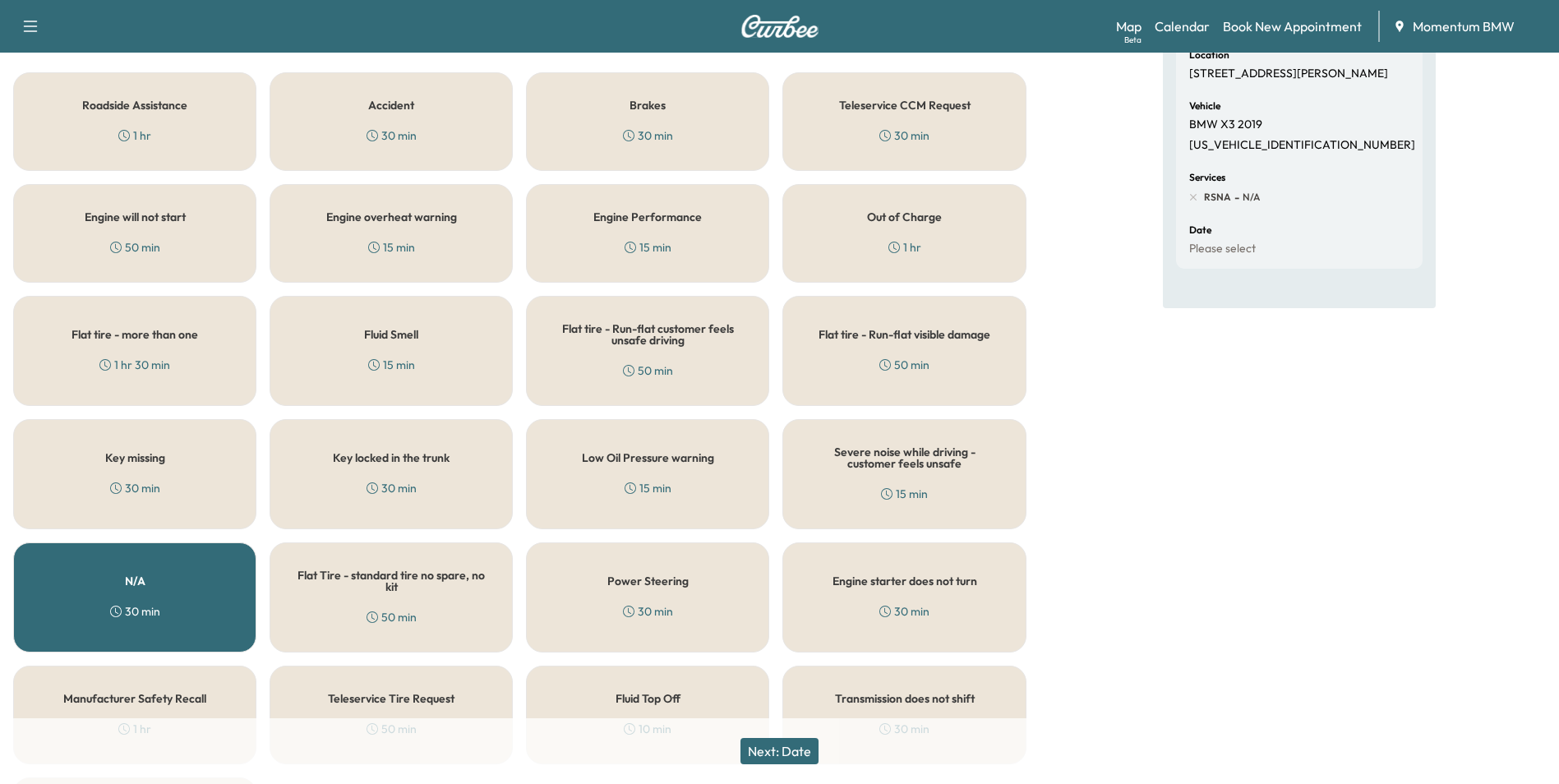
click at [793, 751] on button "Next: Date" at bounding box center [779, 750] width 78 height 26
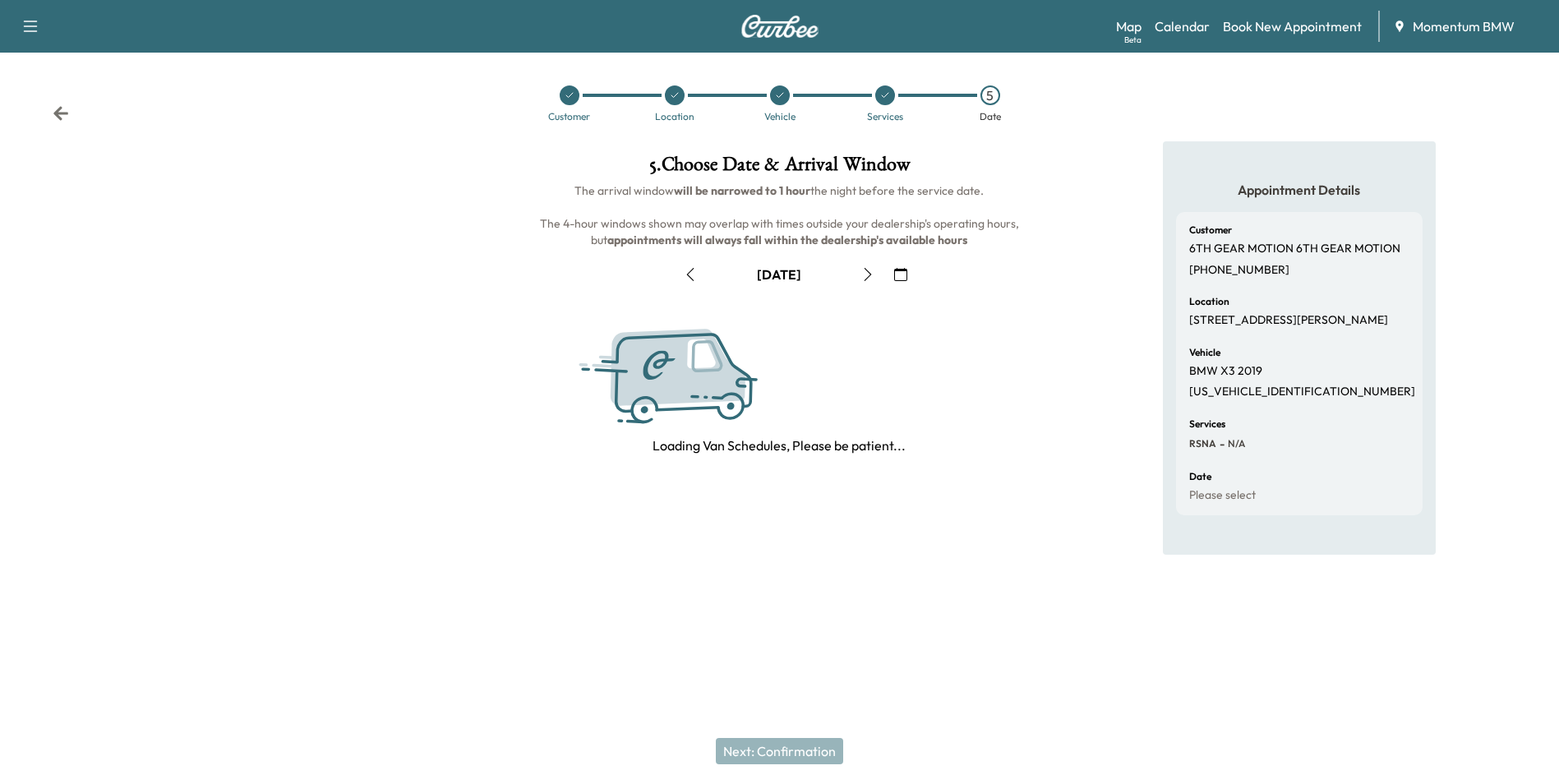
scroll to position [0, 0]
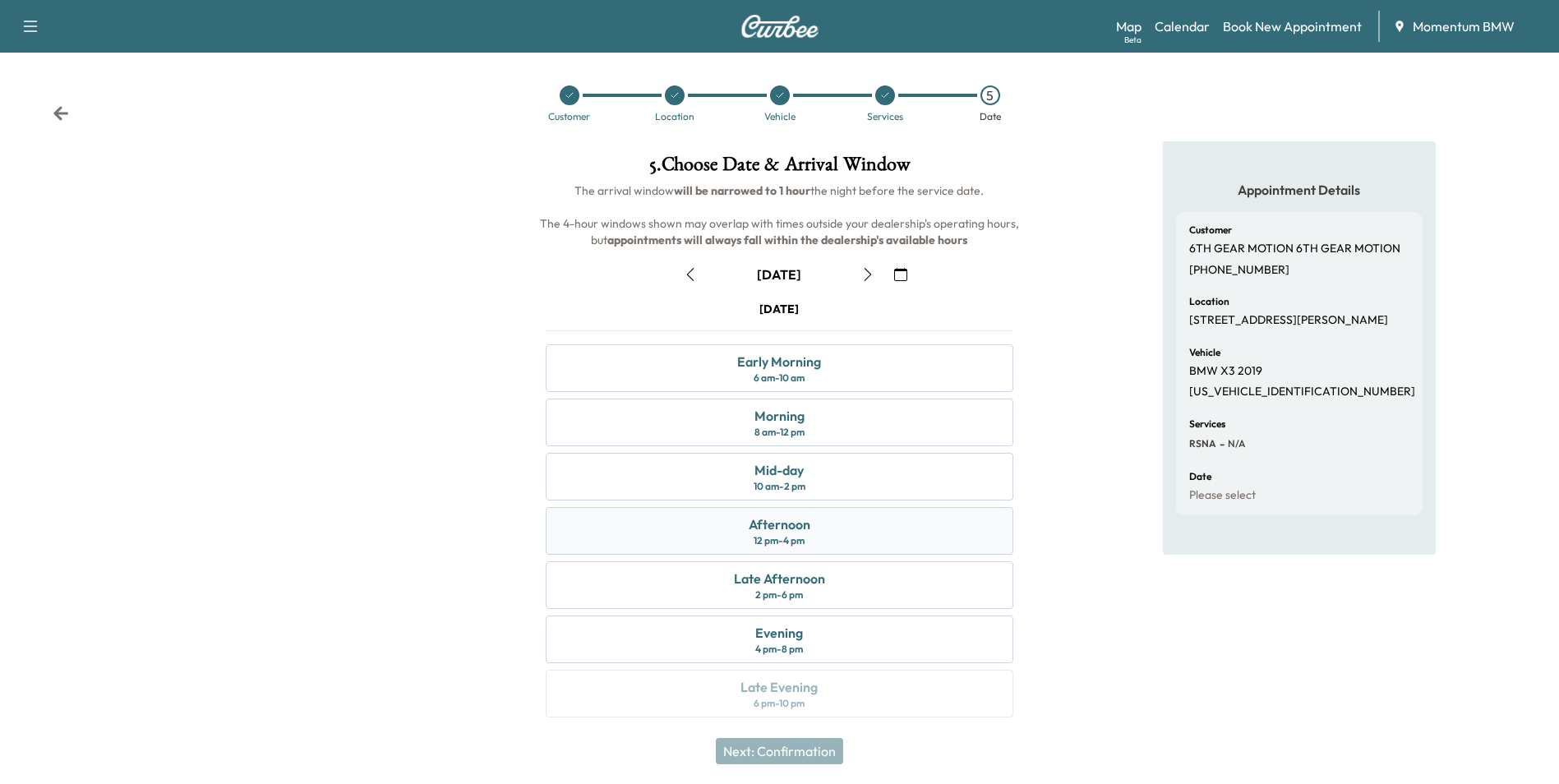
click at [776, 528] on div "Afternoon" at bounding box center [779, 524] width 62 height 20
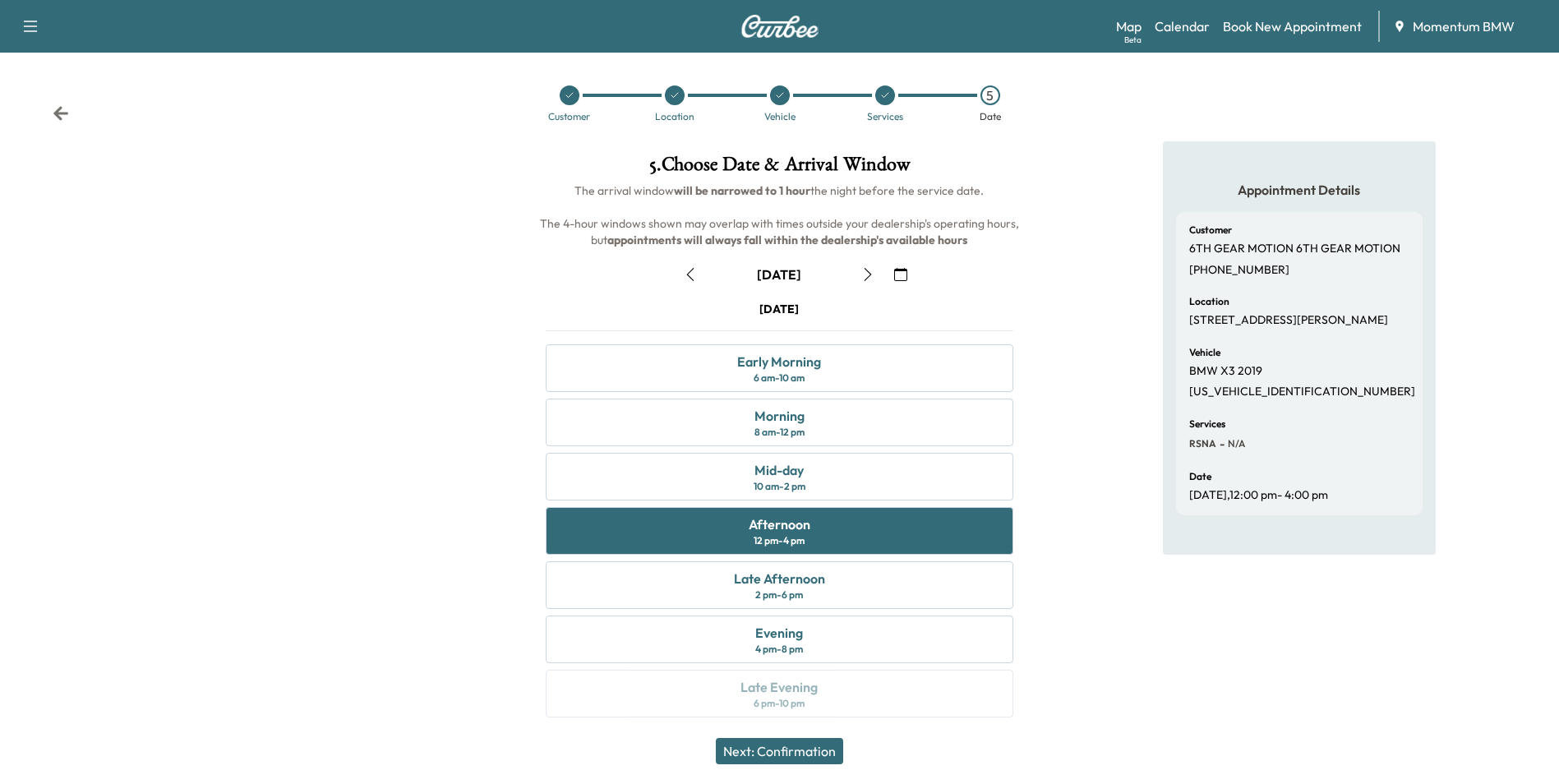
click at [810, 749] on button "Next: Confirmation" at bounding box center [780, 750] width 127 height 26
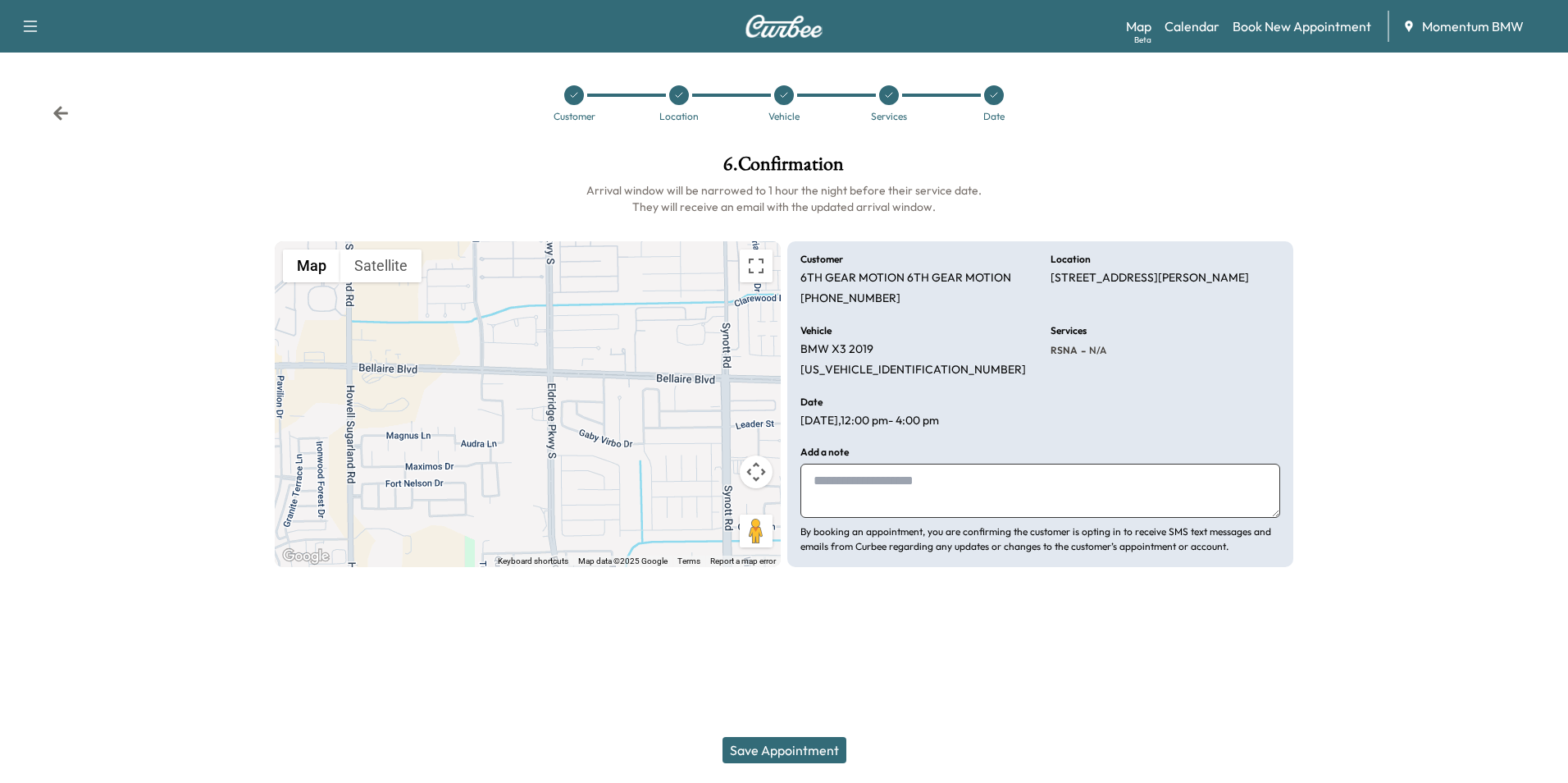
click at [895, 504] on textarea at bounding box center [1040, 490] width 479 height 55
type textarea "**********"
click at [803, 753] on button "Save Appointment" at bounding box center [784, 749] width 123 height 26
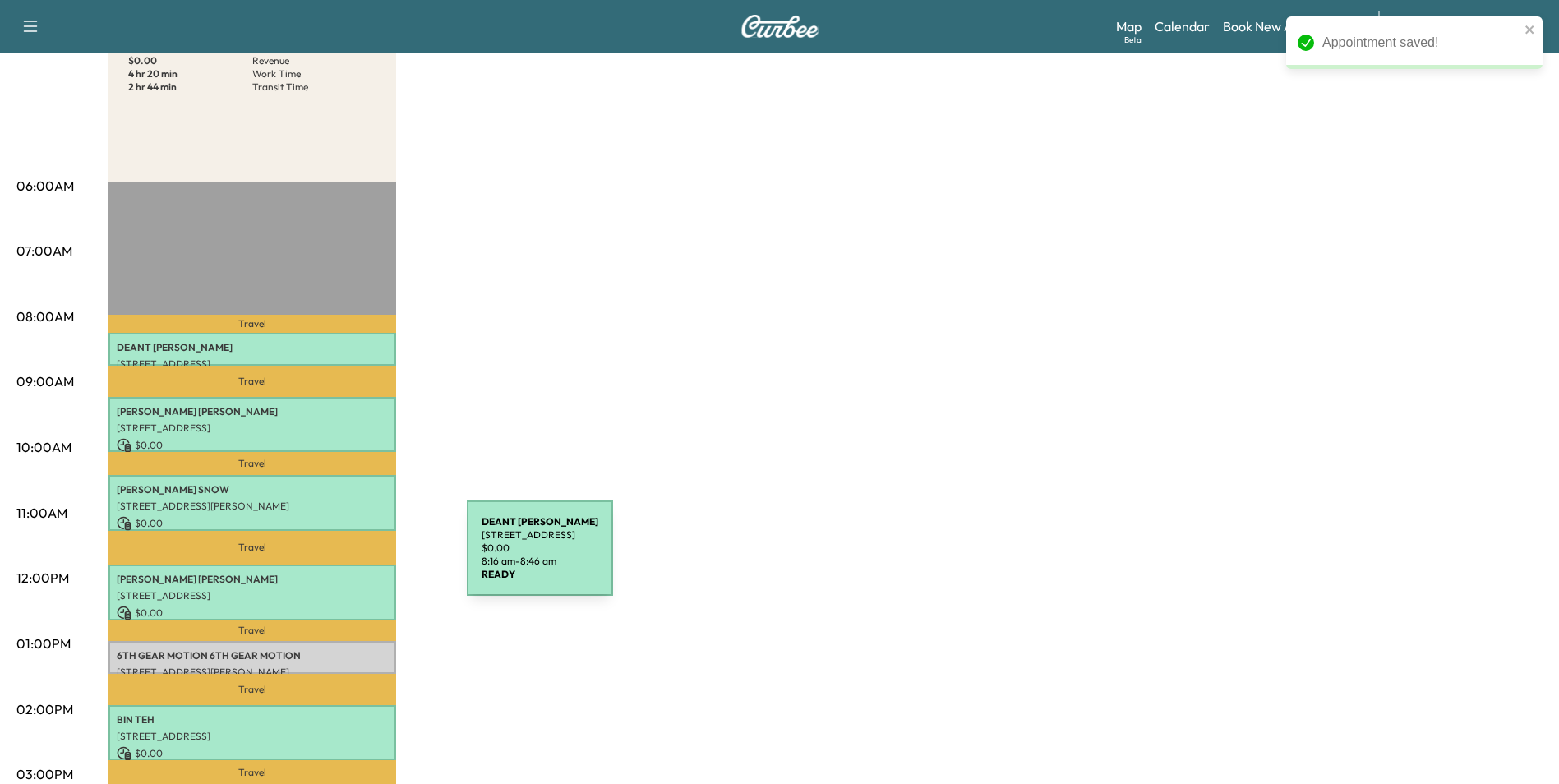
scroll to position [329, 0]
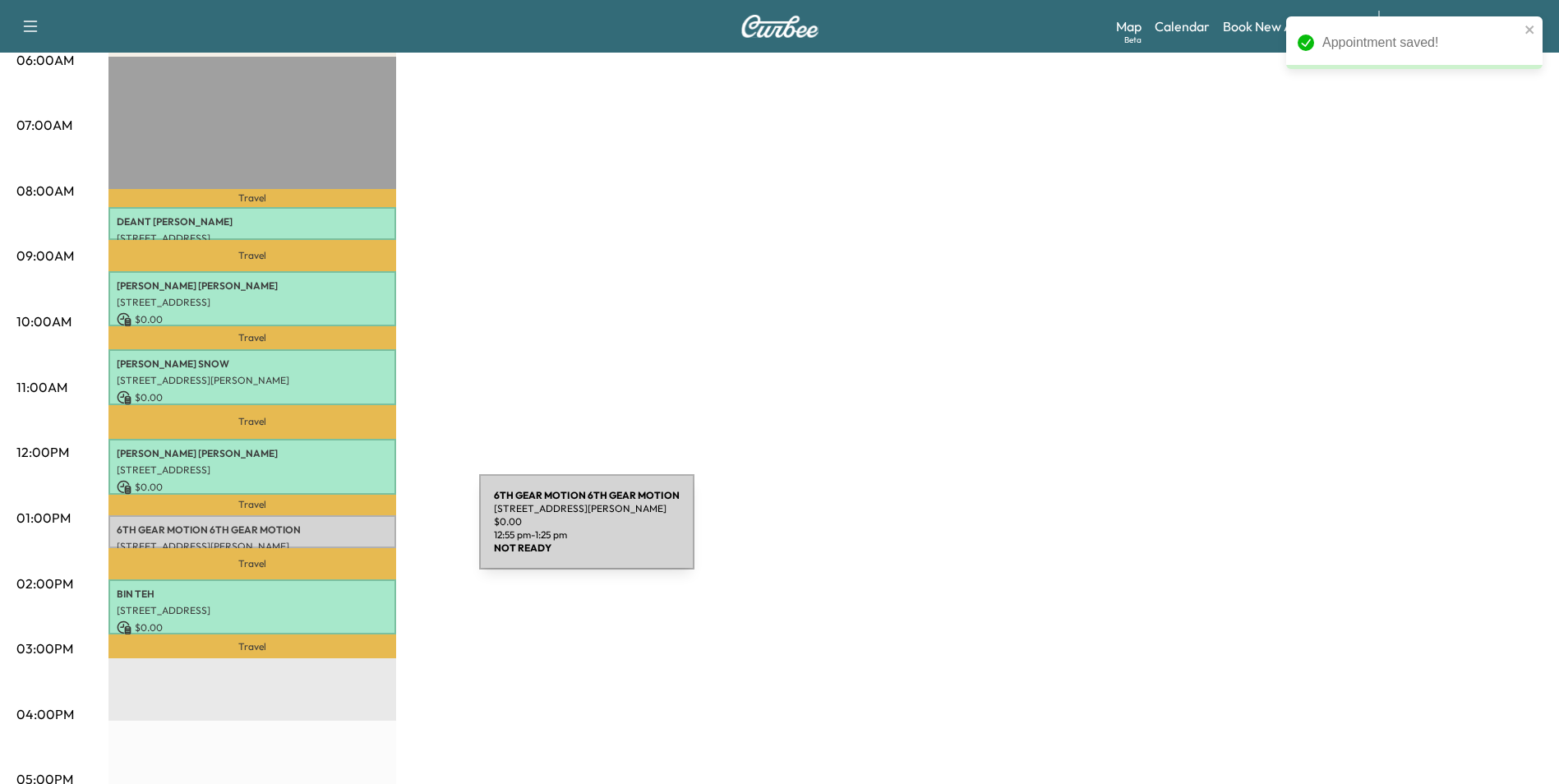
click at [356, 532] on div "6TH GEAR MOTION 6TH GEAR MOTION [STREET_ADDRESS][PERSON_NAME] $ 0.00 12:55 pm -…" at bounding box center [252, 531] width 288 height 33
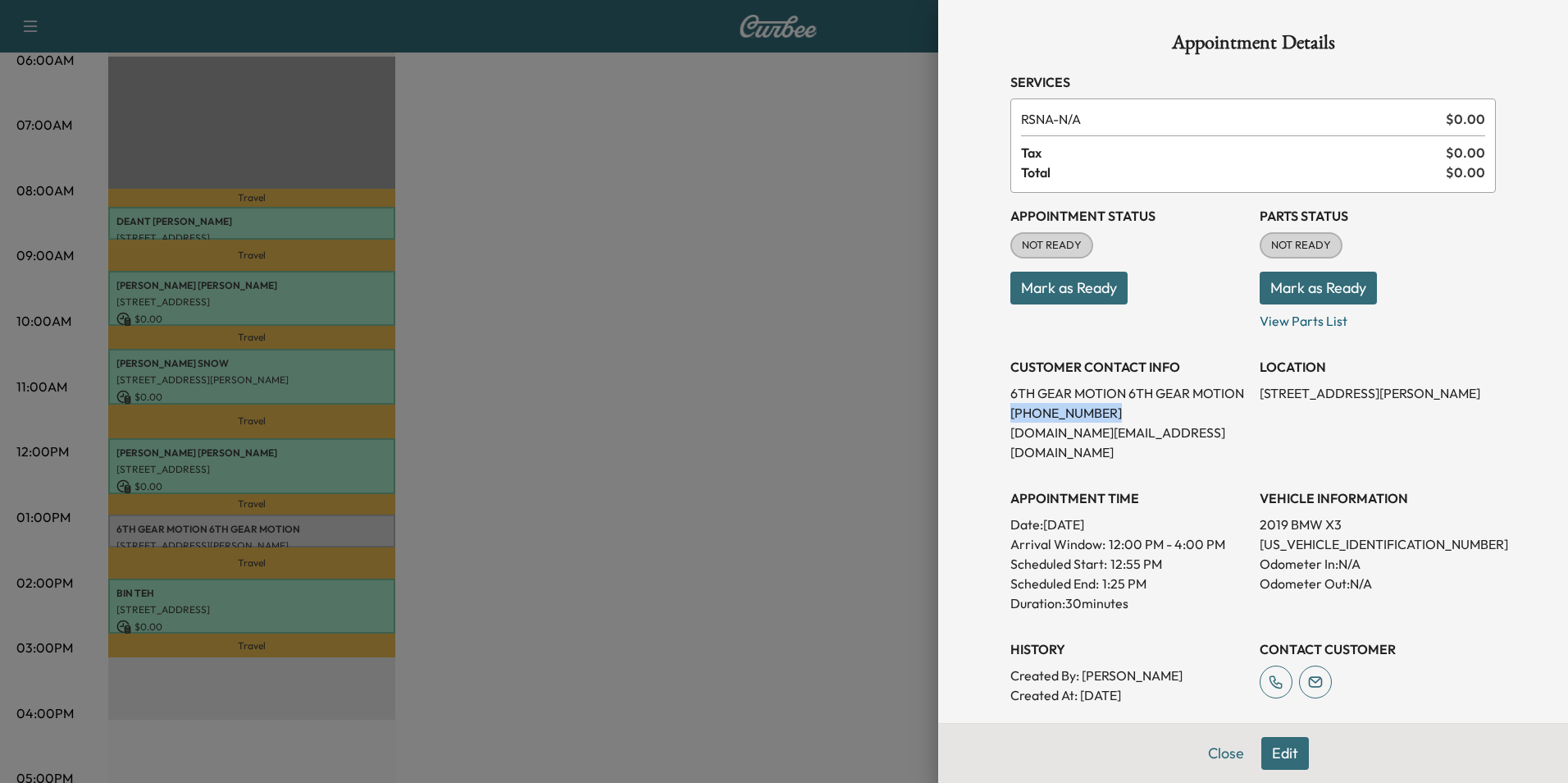
drag, startPoint x: 1083, startPoint y: 429, endPoint x: 998, endPoint y: 436, distance: 85.3
click at [1010, 422] on p "[PHONE_NUMBER]" at bounding box center [1128, 413] width 236 height 20
drag, startPoint x: 998, startPoint y: 436, endPoint x: 1069, endPoint y: 438, distance: 71.0
copy p "[PHONE_NUMBER]"
click at [1079, 280] on button "Mark as Ready" at bounding box center [1068, 287] width 117 height 33
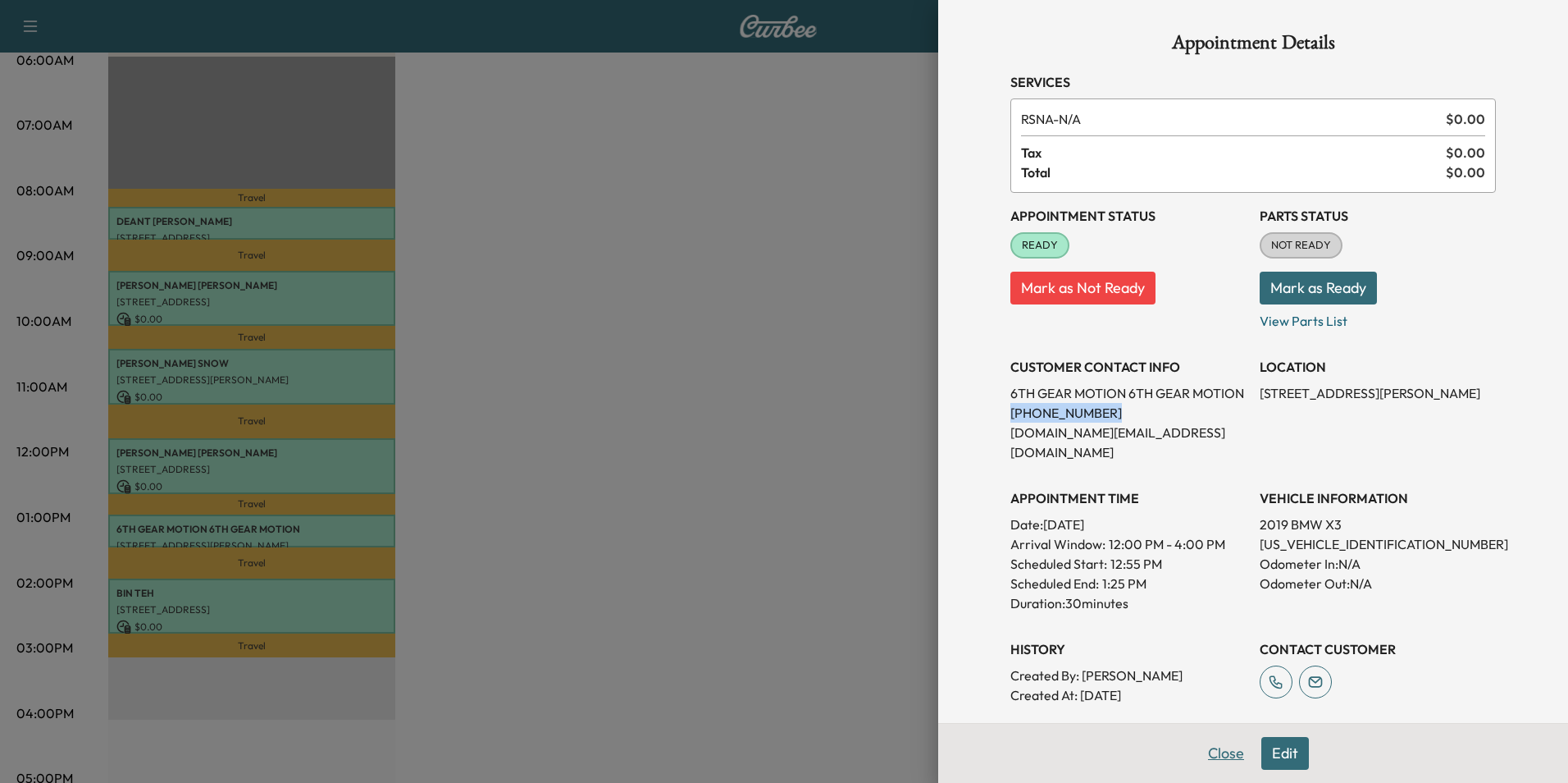
click at [1214, 753] on button "Close" at bounding box center [1226, 753] width 57 height 33
